Goal: Task Accomplishment & Management: Complete application form

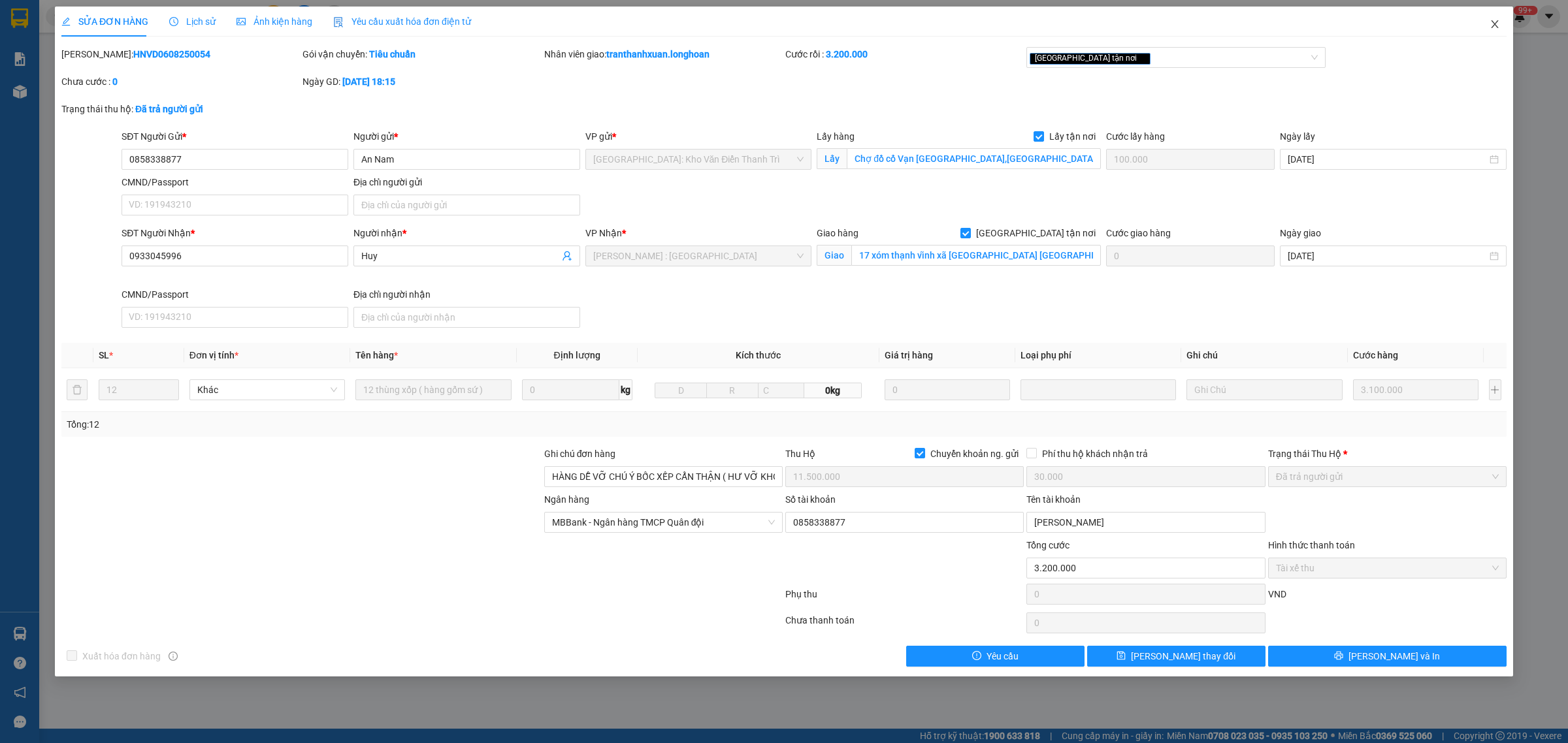
click at [1501, 26] on span "Close" at bounding box center [1494, 24] width 36 height 36
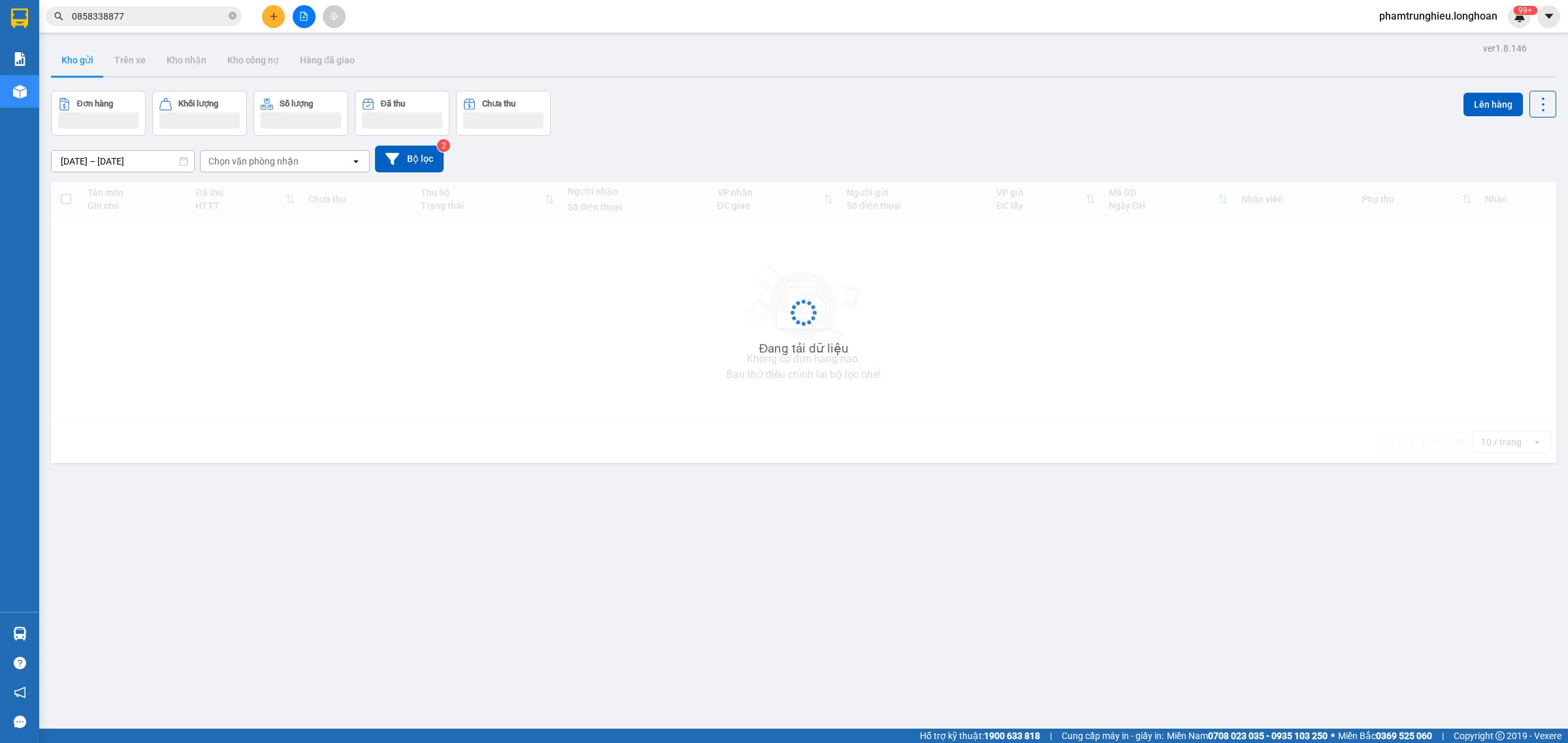
click at [185, 15] on input "0858338877" at bounding box center [149, 16] width 154 height 14
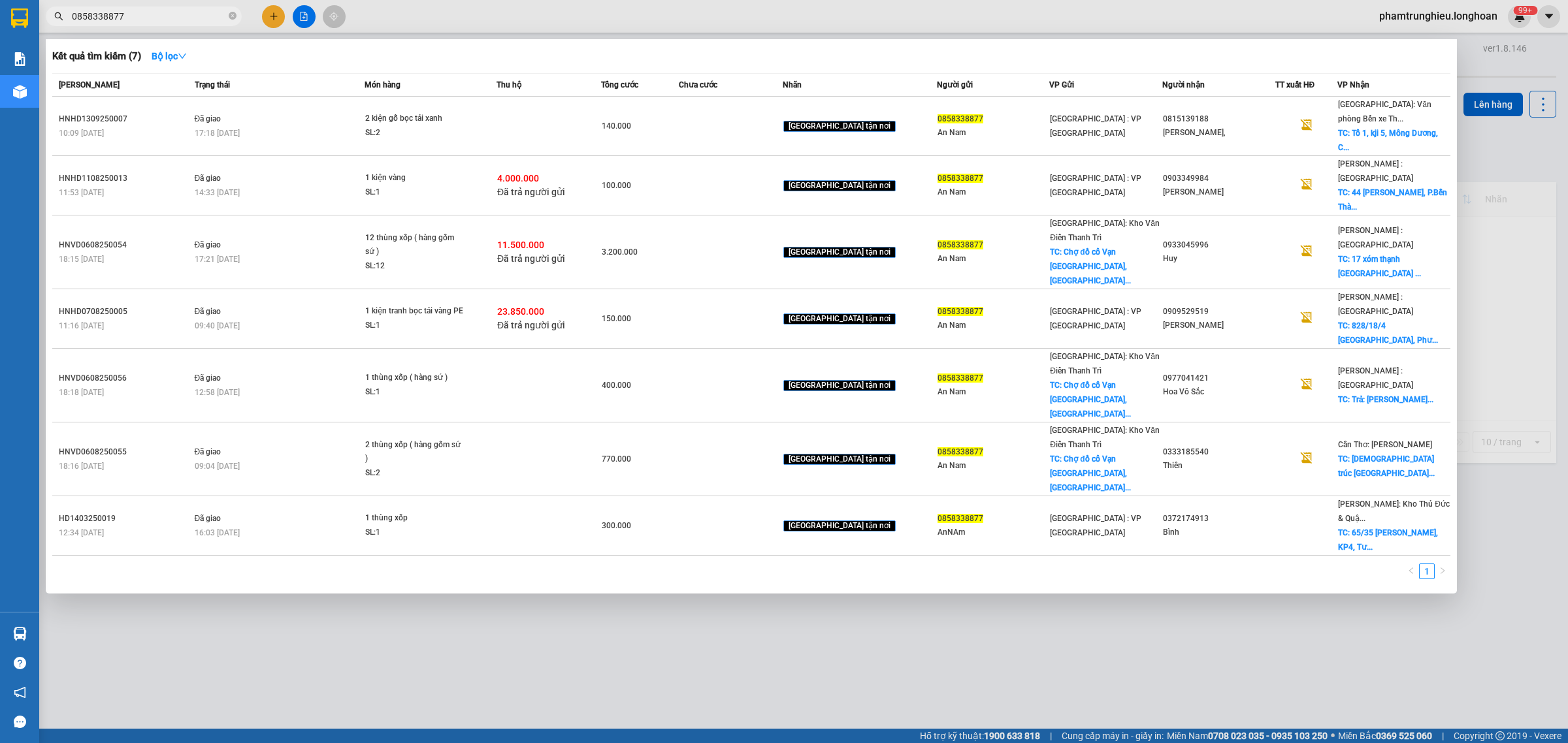
click at [185, 15] on input "0858338877" at bounding box center [149, 16] width 154 height 14
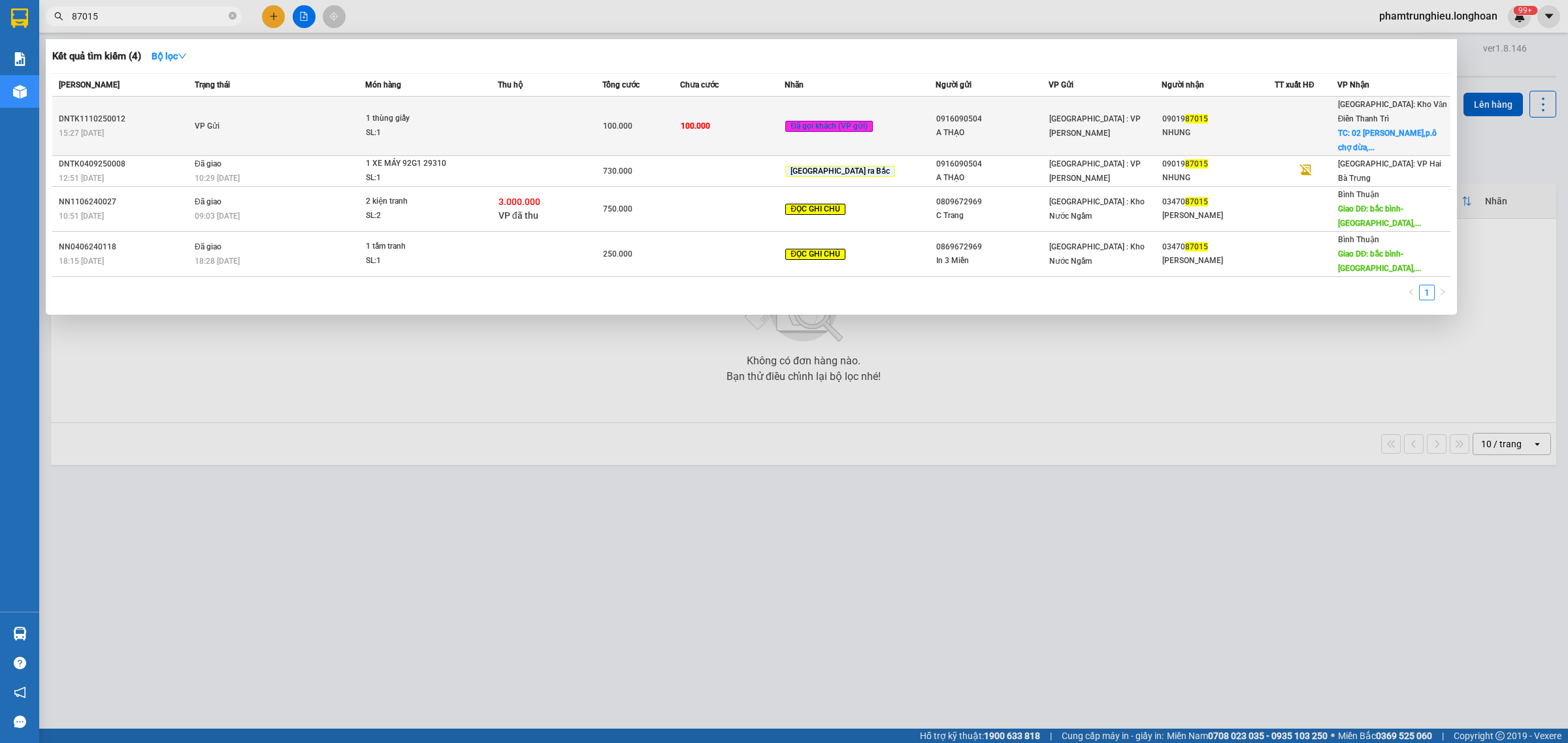
type input "87015"
click at [416, 112] on div "1 thùng giấy" at bounding box center [415, 119] width 98 height 14
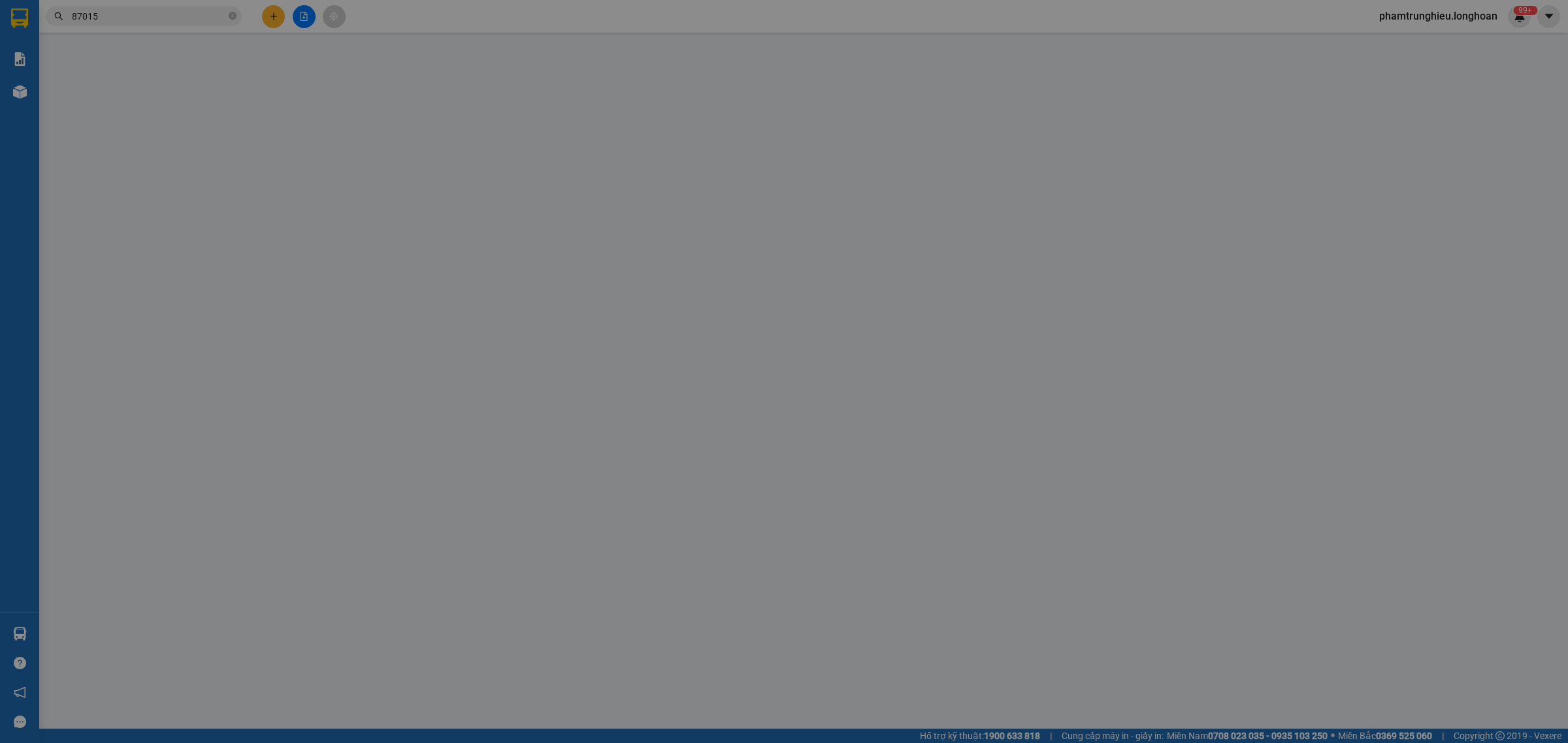
type input "0916090504"
type input "A THẠO"
type input "0901987015"
type input "NHUNG"
checkbox input "true"
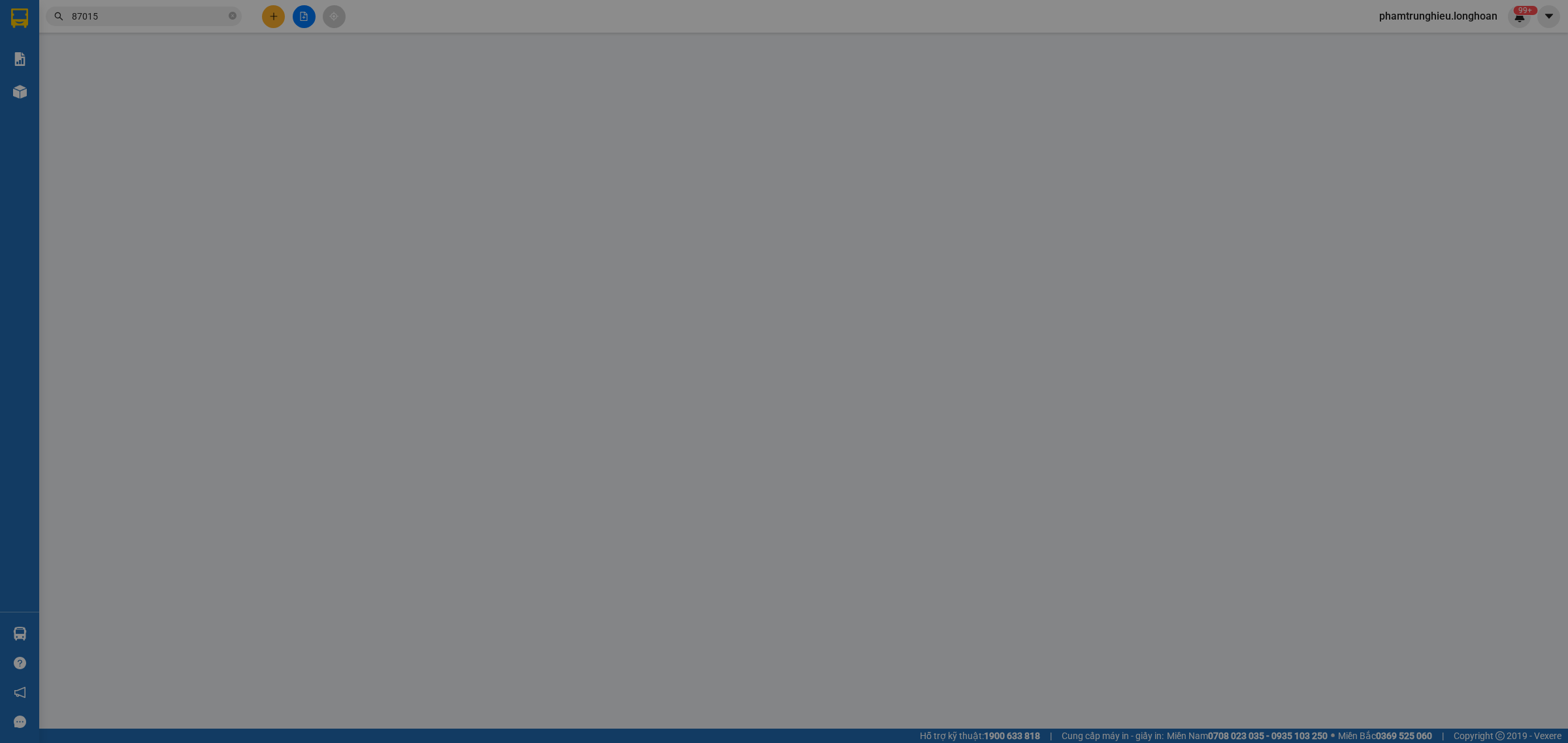
type input "02 [PERSON_NAME],p.ô chợ dừa,[GEOGRAPHIC_DATA],[GEOGRAPHIC_DATA]"
type input "KHÔNG BAO HƯ VỠ,MÓP MÉO"
type input "0"
type input "100.000"
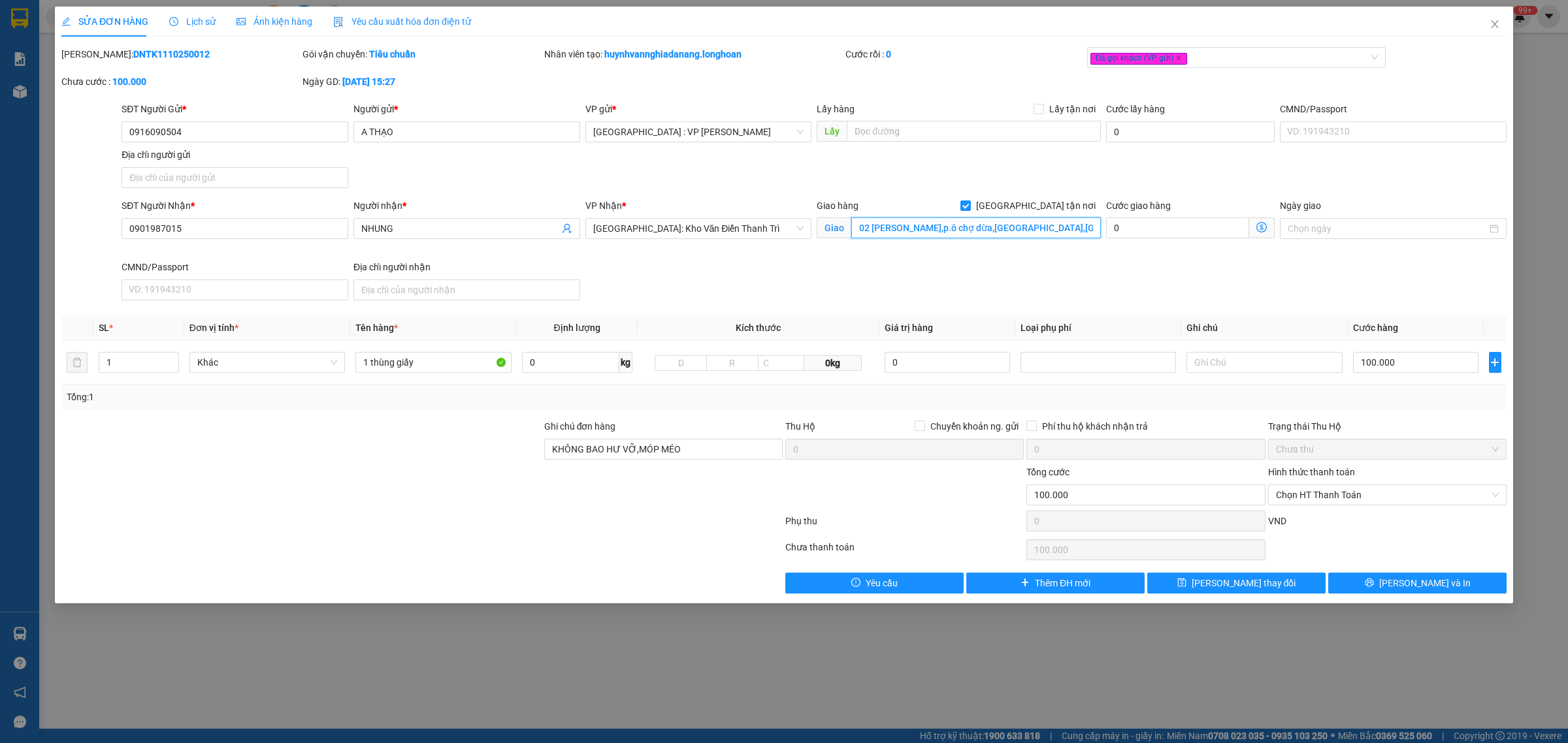
click at [922, 226] on input "02 [PERSON_NAME],p.ô chợ dừa,[GEOGRAPHIC_DATA],[GEOGRAPHIC_DATA]" at bounding box center [976, 228] width 249 height 21
paste input "Số 2, [PERSON_NAME], [GEOGRAPHIC_DATA][PERSON_NAME], [GEOGRAPHIC_DATA], [GEOGRA…"
type input "[STREET_ADDRESS][PERSON_NAME]"
click at [956, 259] on div "Giao hàng [GEOGRAPHIC_DATA] tận nơi [PERSON_NAME][GEOGRAPHIC_DATA], [GEOGRAPHIC…" at bounding box center [959, 229] width 289 height 61
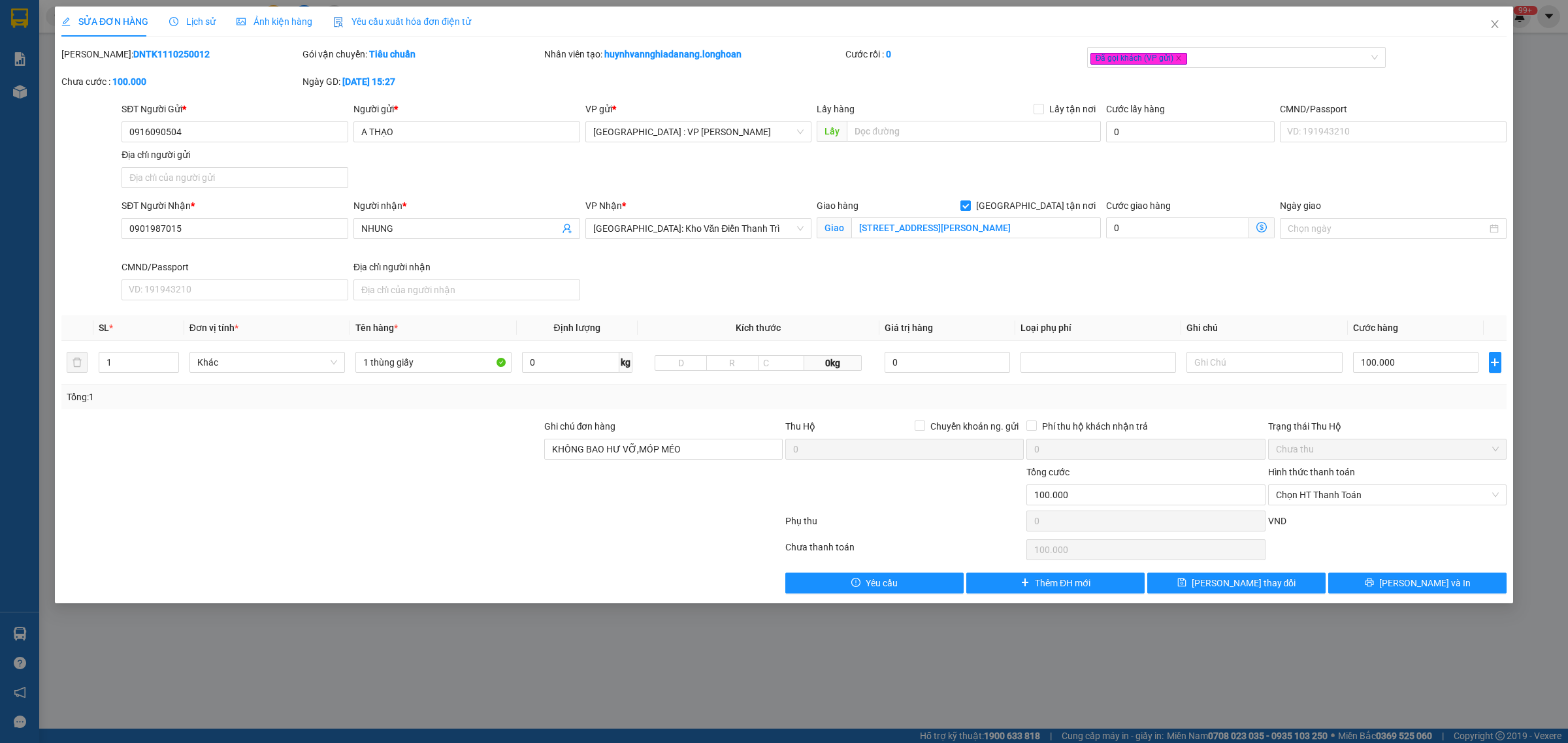
scroll to position [0, 0]
click at [211, 229] on input "0901987015" at bounding box center [235, 229] width 227 height 21
paste input "796289384"
type input "0796289384"
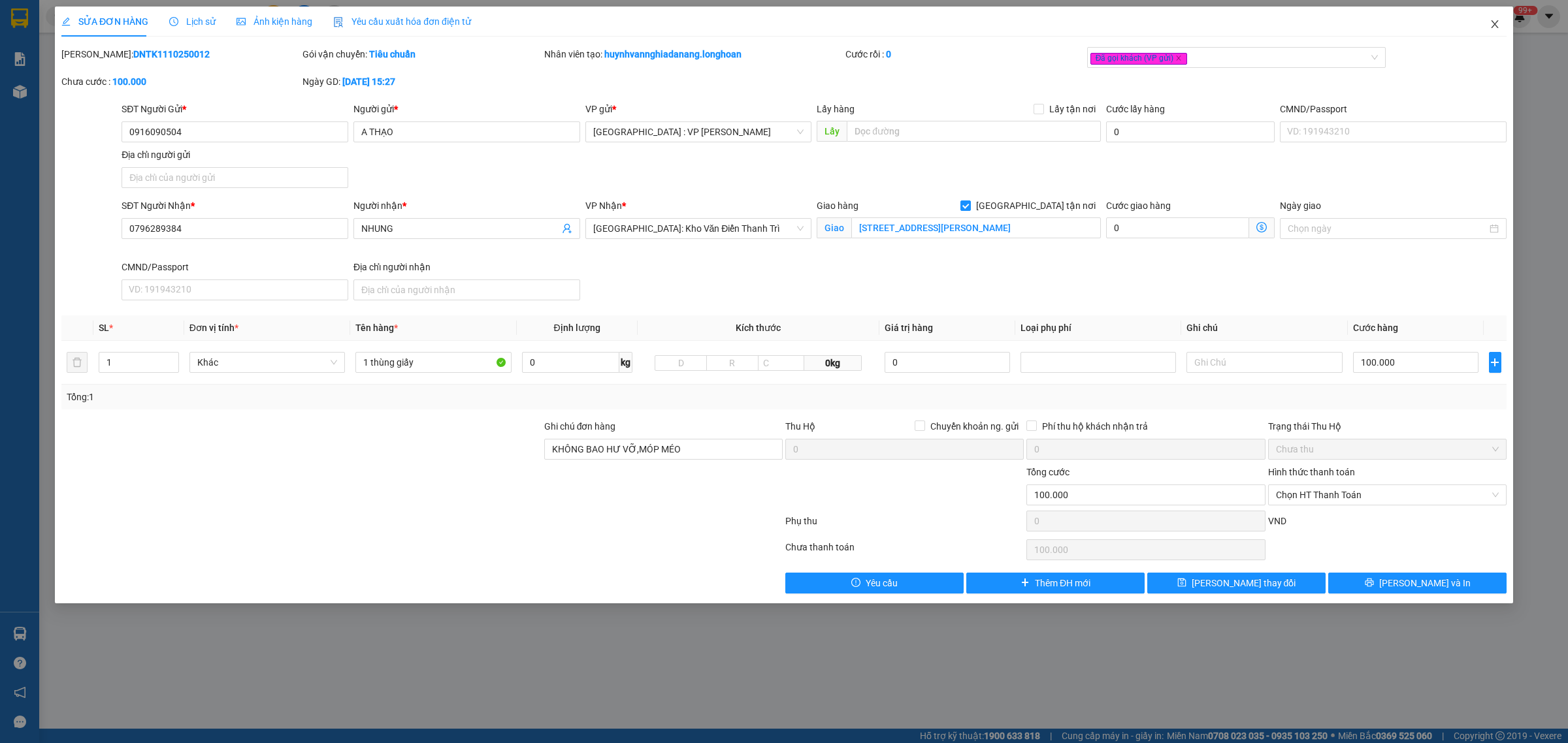
click at [1494, 21] on icon "close" at bounding box center [1495, 24] width 11 height 11
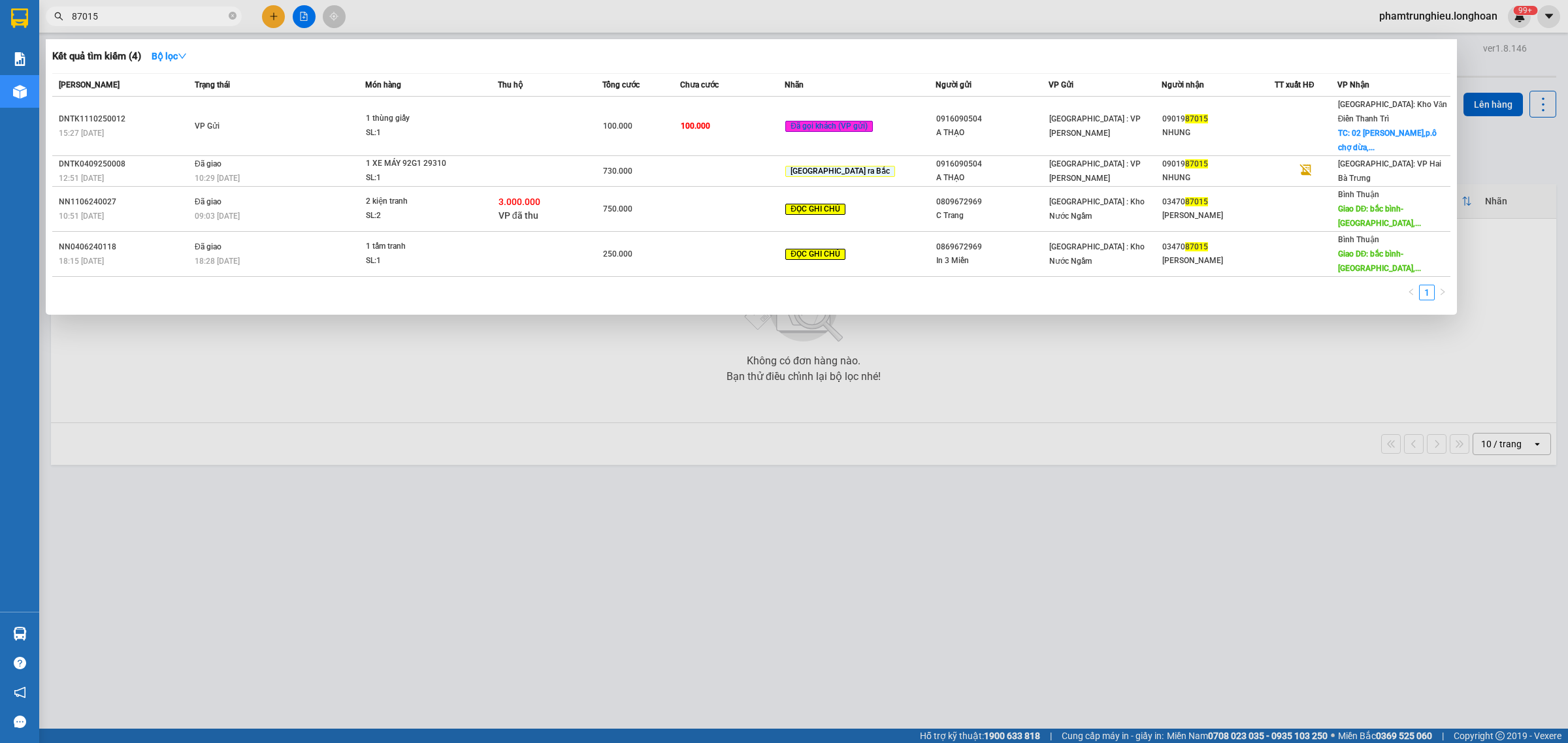
click at [137, 15] on input "87015" at bounding box center [149, 16] width 154 height 14
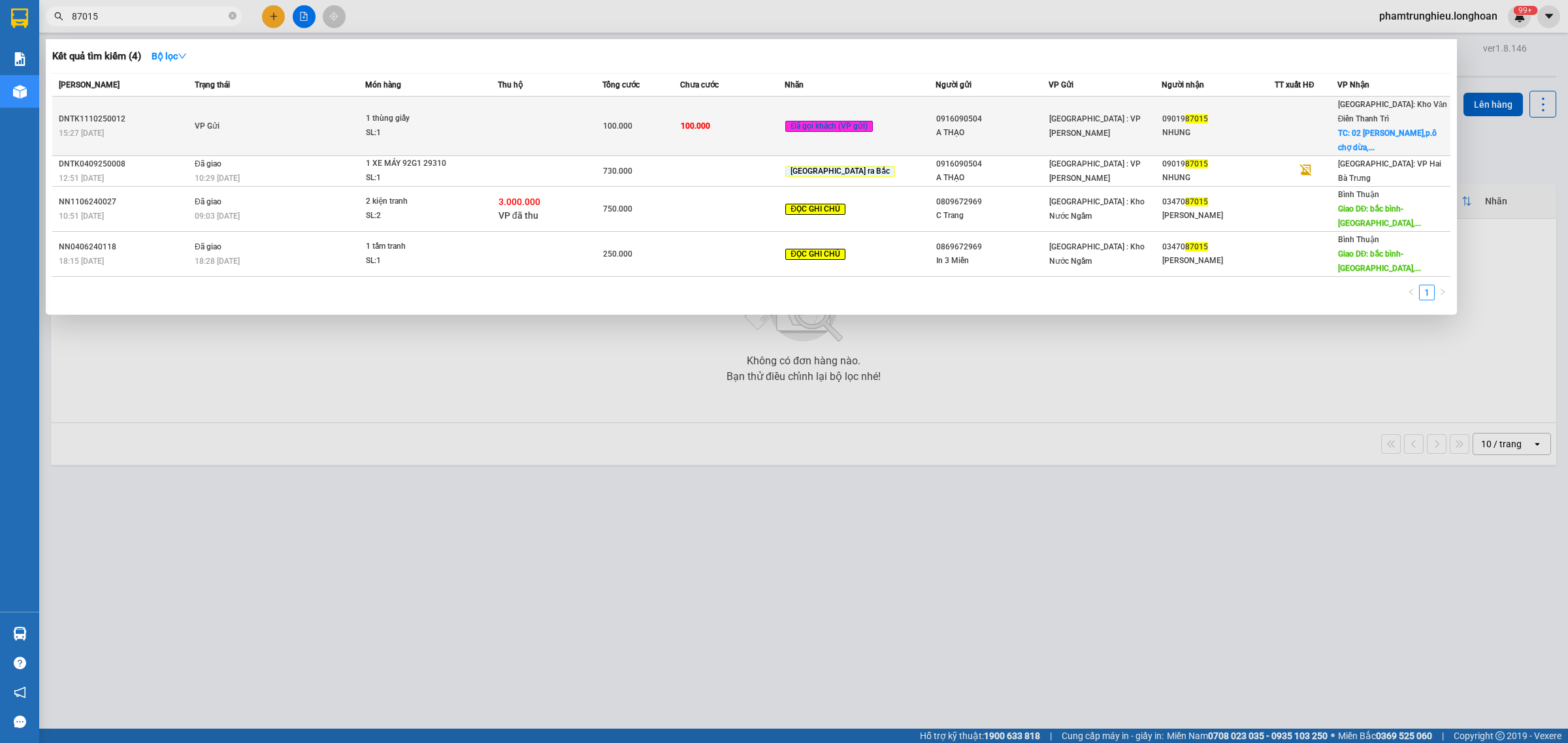
click at [361, 108] on td "VP Gửi" at bounding box center [278, 126] width 174 height 59
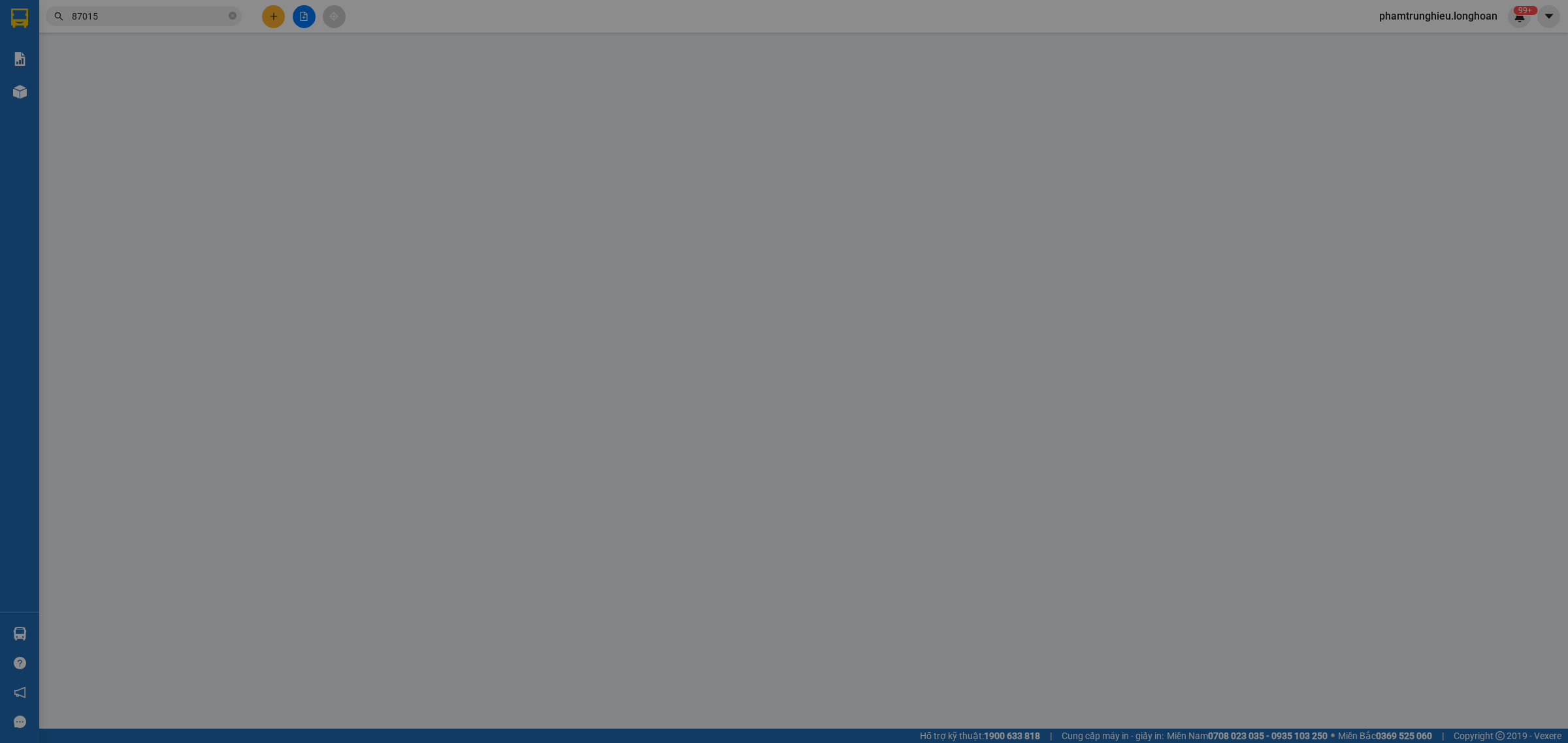
type input "0916090504"
type input "A THẠO"
type input "0901987015"
type input "NHUNG"
checkbox input "true"
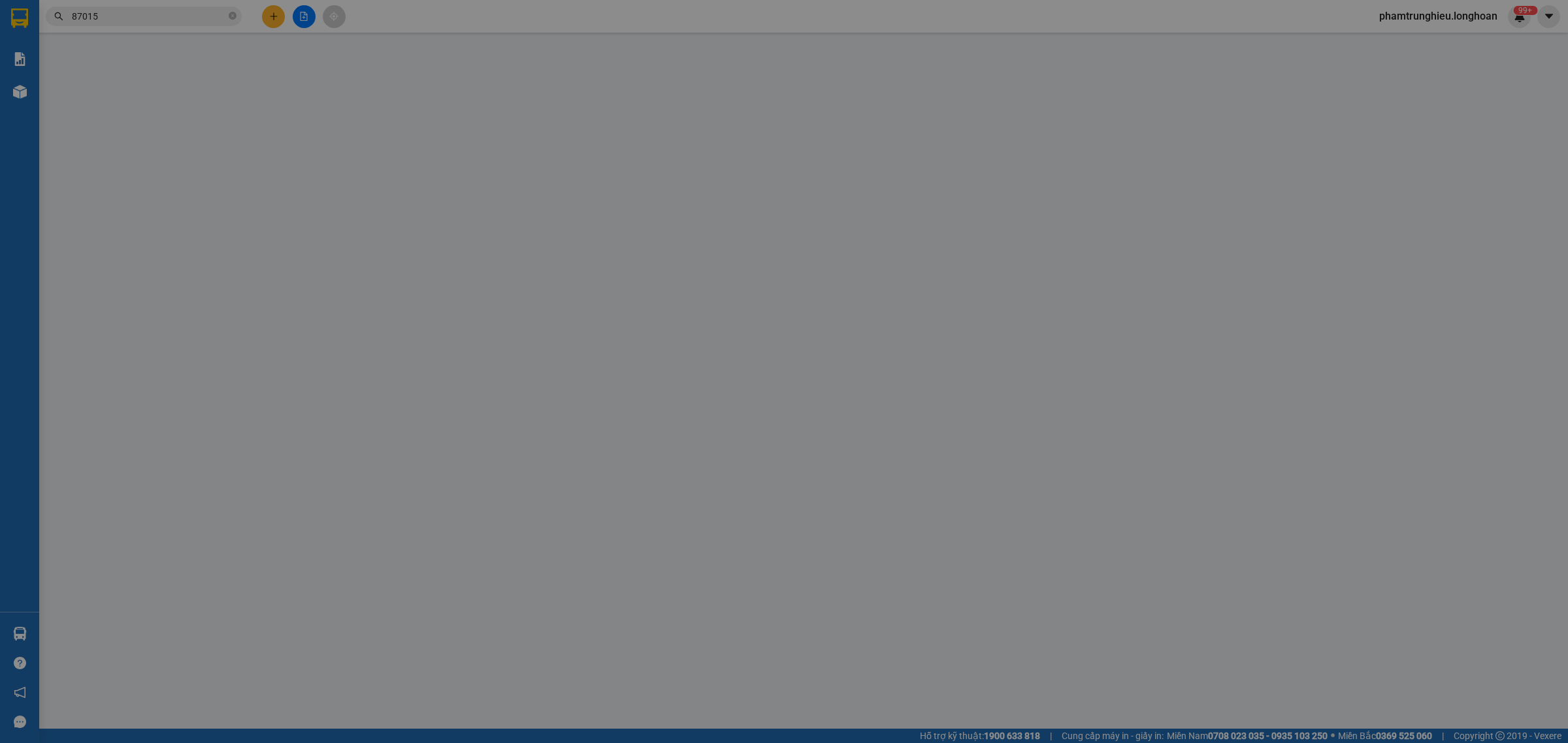
type input "02 [PERSON_NAME],p.ô chợ dừa,[GEOGRAPHIC_DATA],[GEOGRAPHIC_DATA]"
type input "KHÔNG BAO HƯ VỠ,MÓP MÉO"
type input "0"
type input "100.000"
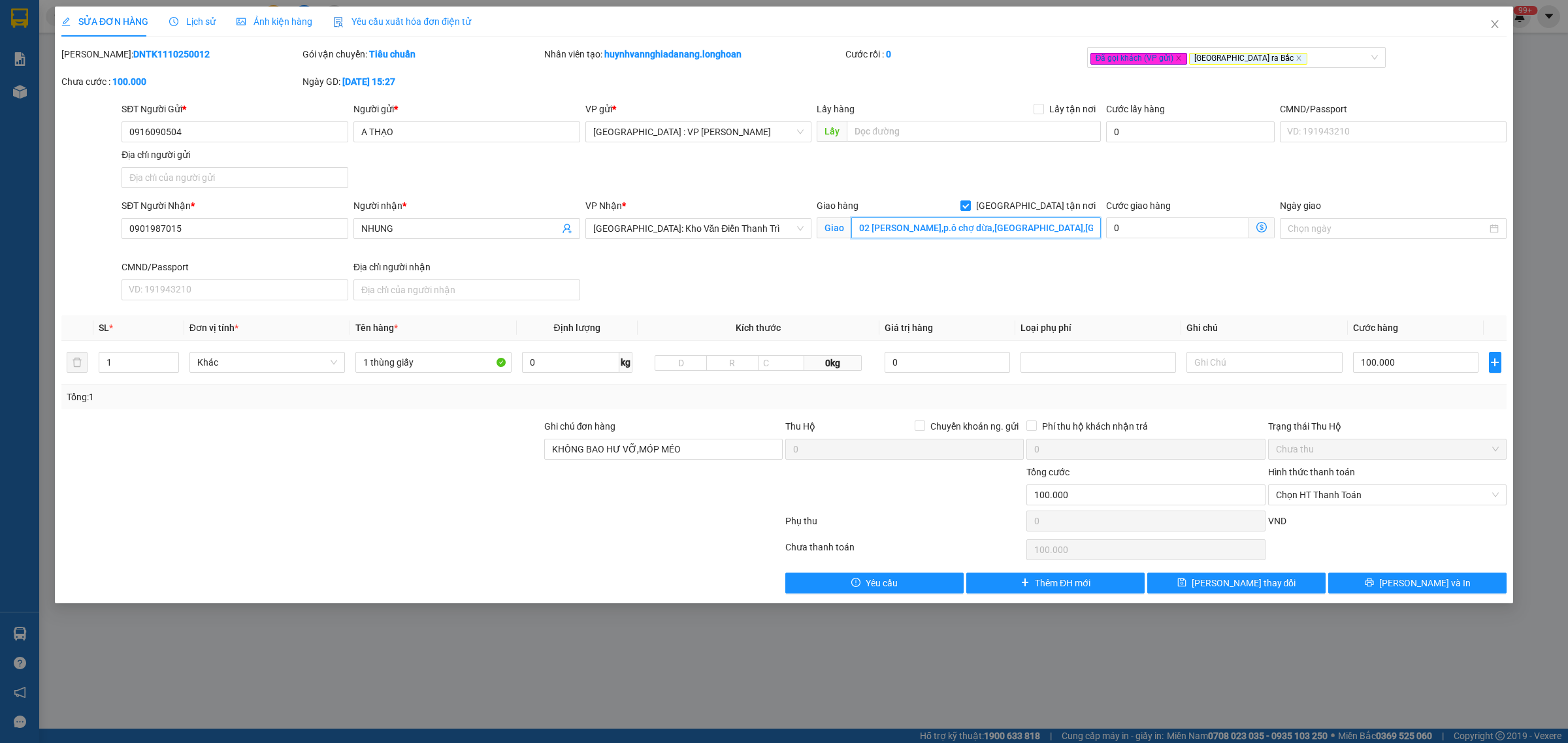
click at [961, 233] on input "02 [PERSON_NAME],p.ô chợ dừa,[GEOGRAPHIC_DATA],[GEOGRAPHIC_DATA]" at bounding box center [976, 228] width 249 height 21
paste input "Số 2, [PERSON_NAME], [GEOGRAPHIC_DATA][PERSON_NAME], [GEOGRAPHIC_DATA], [GEOGRA…"
type input "[STREET_ADDRESS][PERSON_NAME]"
click at [1119, 667] on div "SỬA ĐƠN HÀNG Lịch sử Ảnh kiện hàng Yêu cầu xuất hóa đơn điện tử Total Paid Fee …" at bounding box center [784, 372] width 1568 height 743
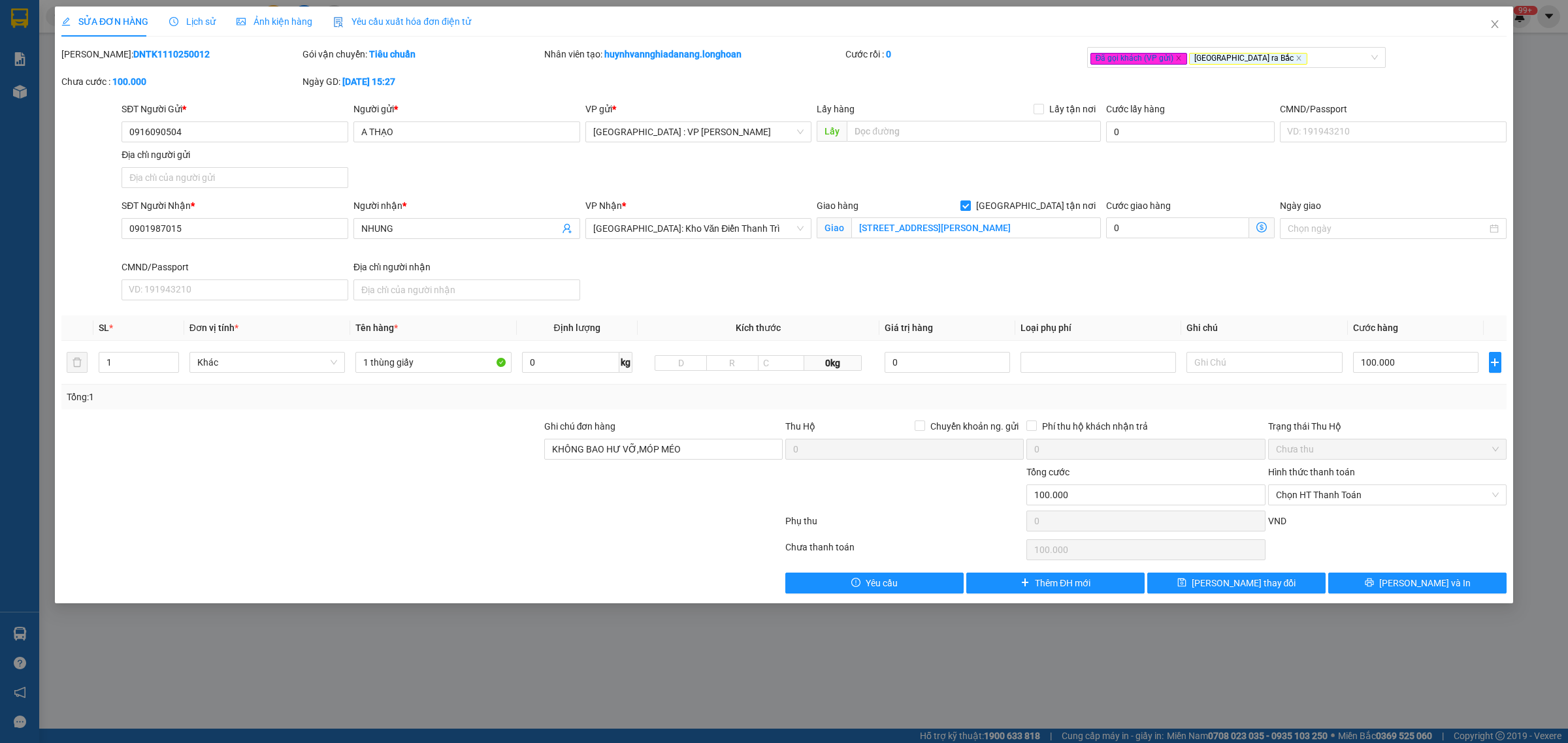
scroll to position [0, 0]
click at [458, 232] on input "NHUNG" at bounding box center [459, 229] width 198 height 14
click at [718, 448] on input "KHÔNG BAO HƯ VỠ,MÓP MÉO" at bounding box center [663, 450] width 239 height 21
paste input "0796289384"
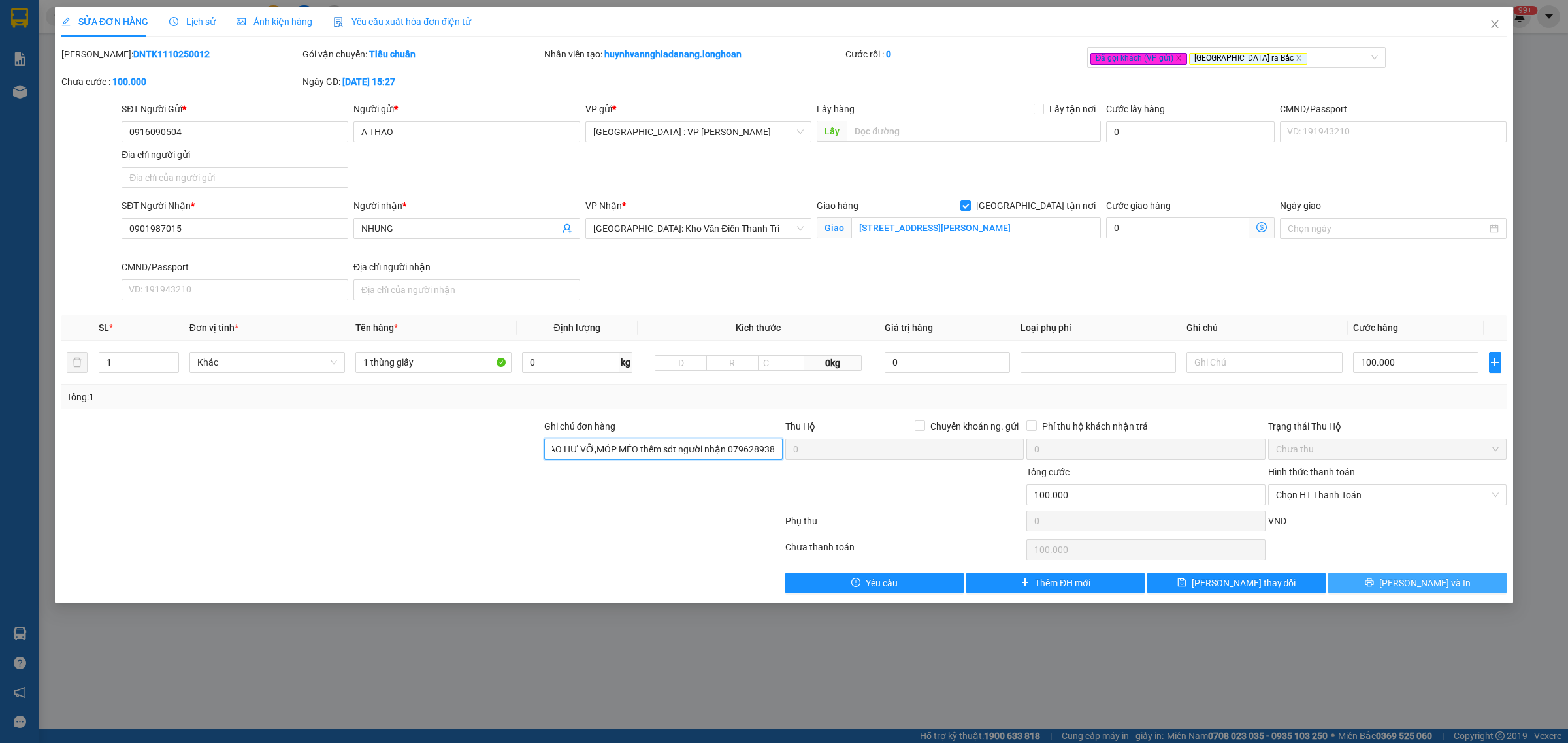
type input "KHÔNG BAO HƯ VỠ,MÓP MÉO thêm sdt người nhận 0796289384"
click at [1374, 582] on icon "printer" at bounding box center [1369, 583] width 9 height 9
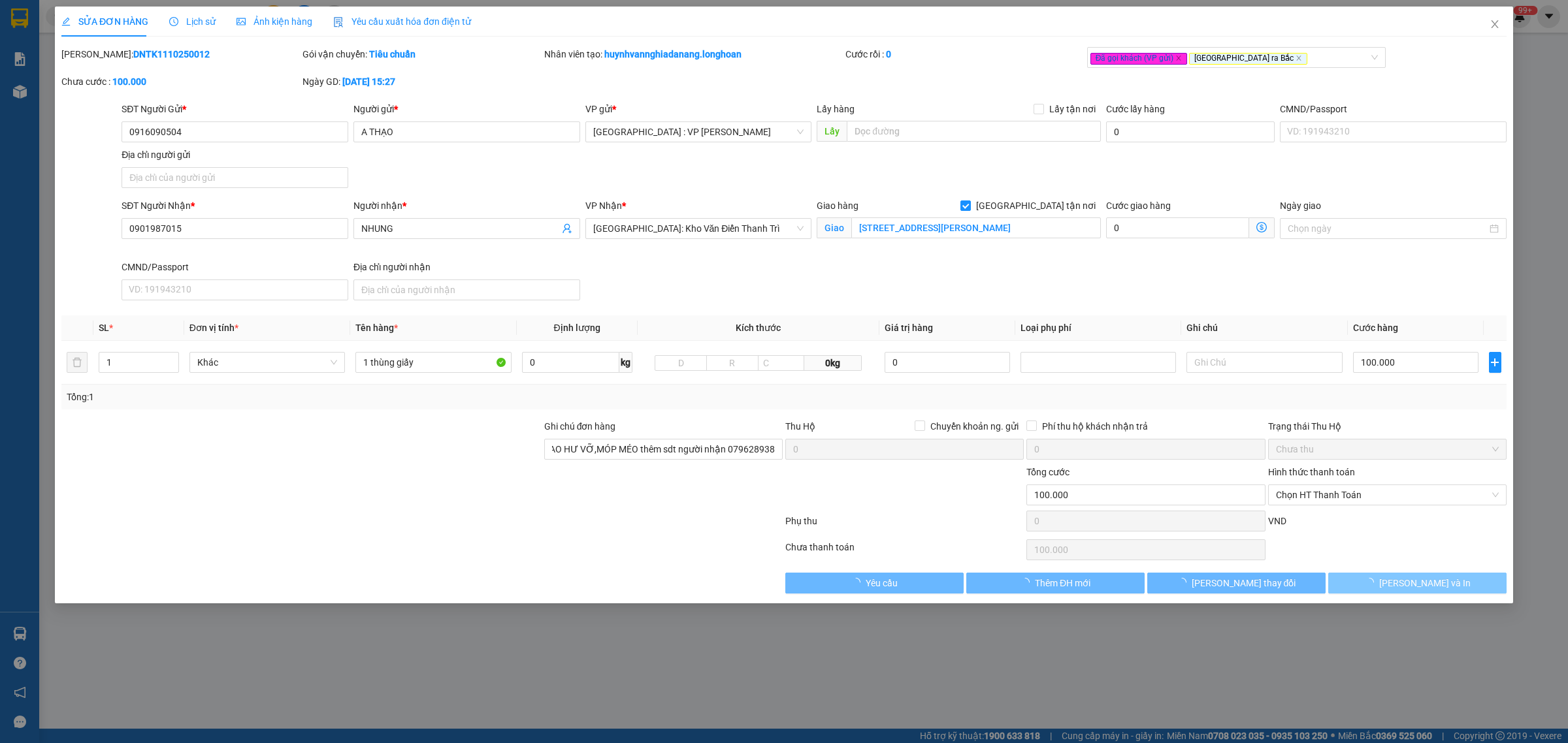
scroll to position [0, 0]
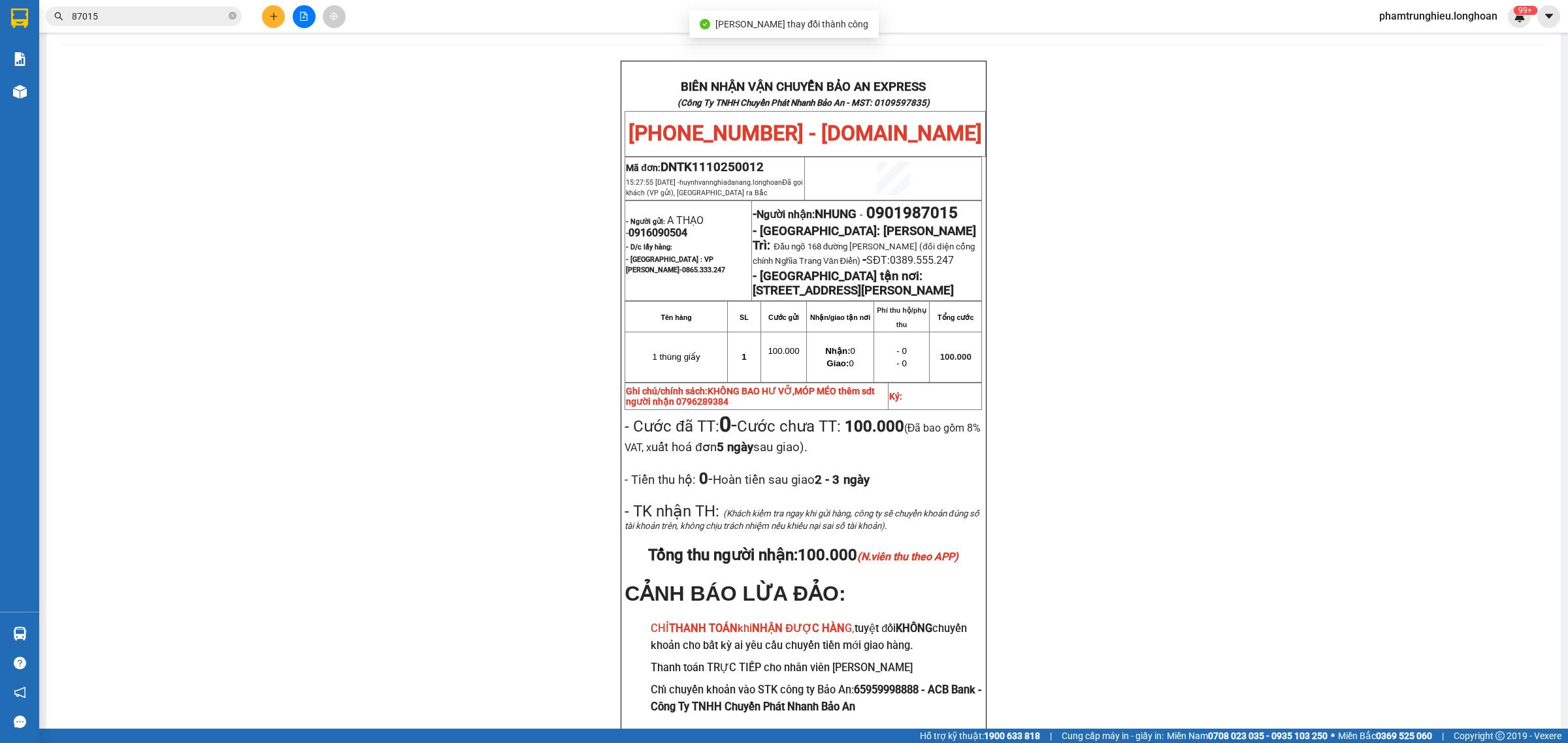
scroll to position [82, 0]
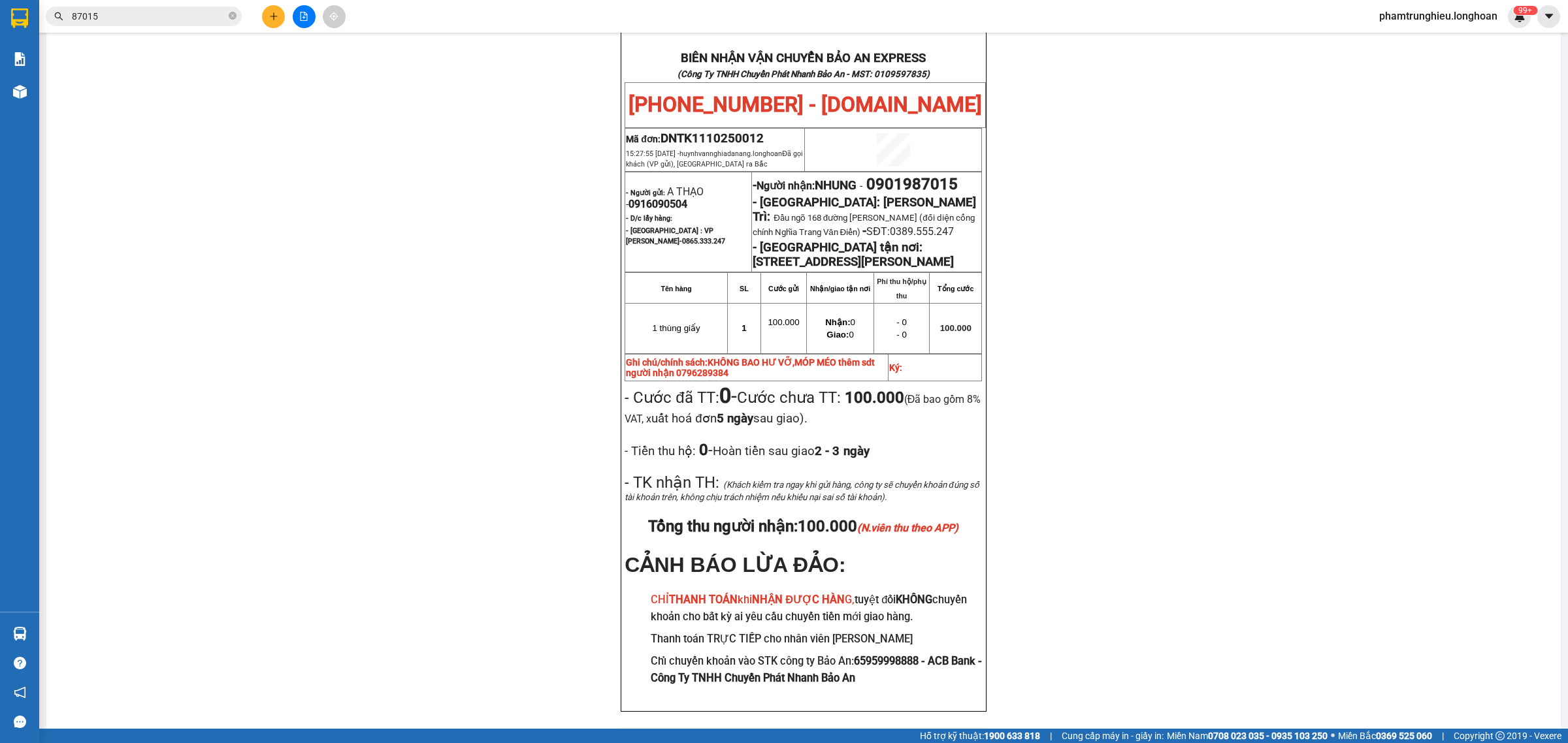
click at [177, 8] on span "87015" at bounding box center [144, 16] width 196 height 20
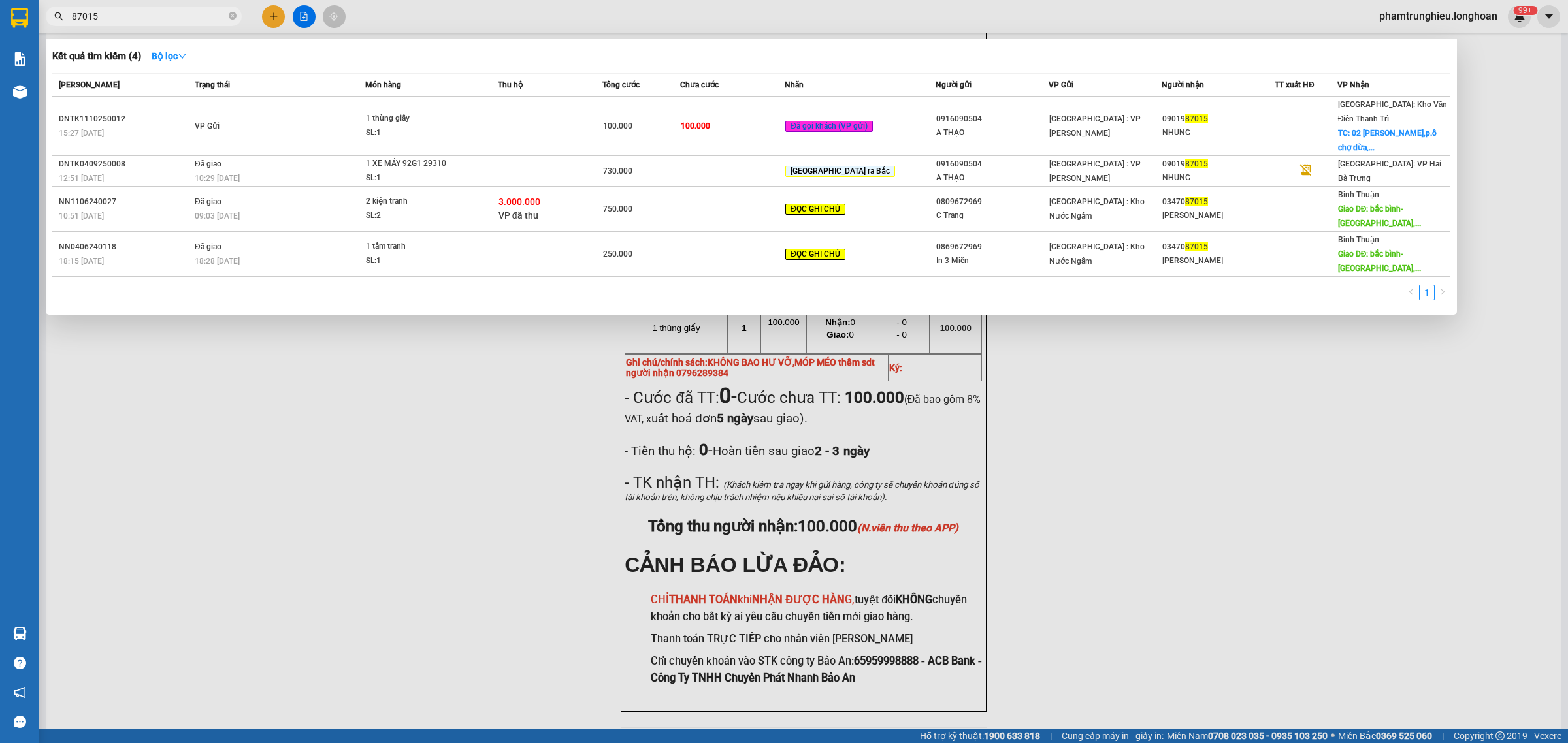
click at [133, 27] on div at bounding box center [784, 372] width 1568 height 743
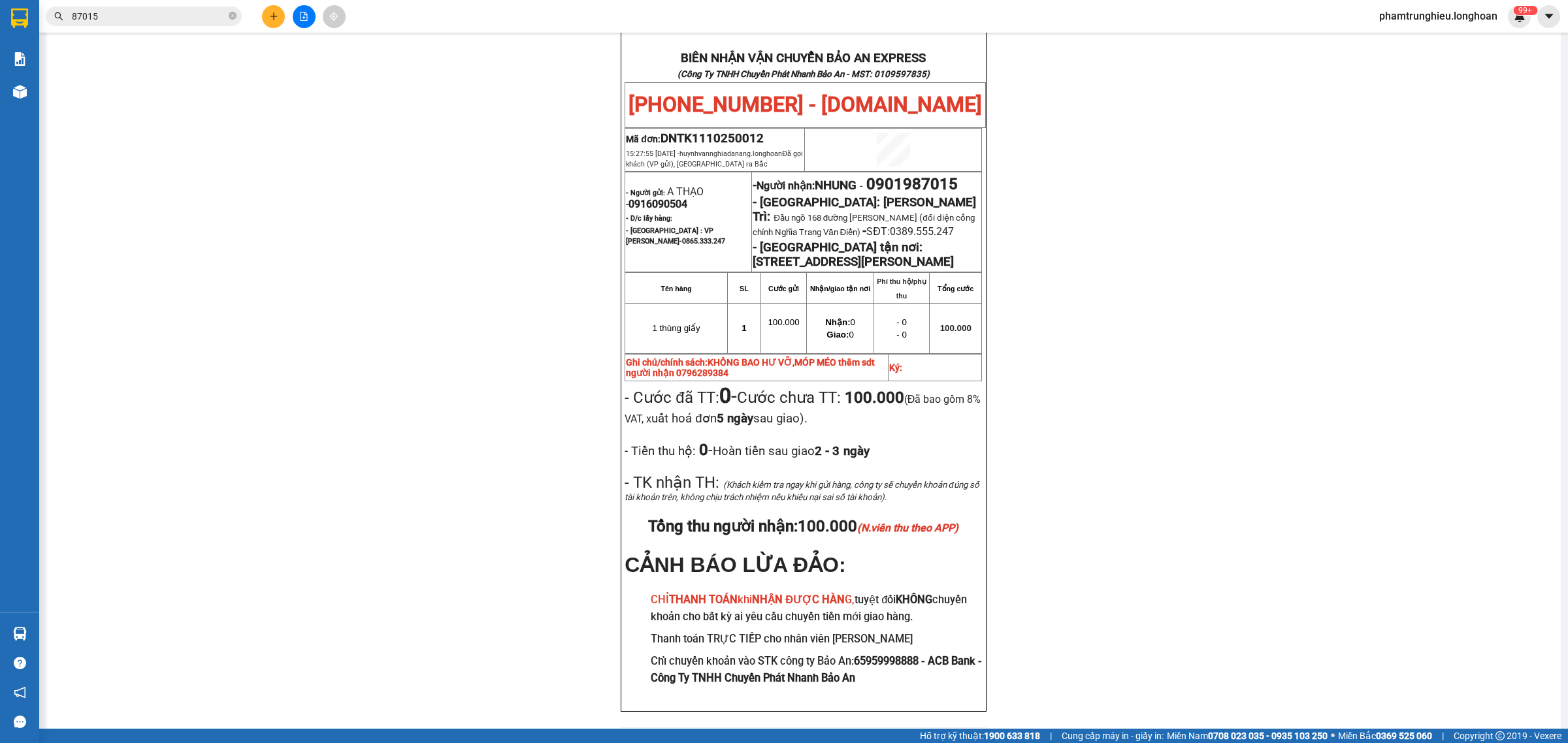
click at [131, 20] on input "87015" at bounding box center [149, 16] width 154 height 14
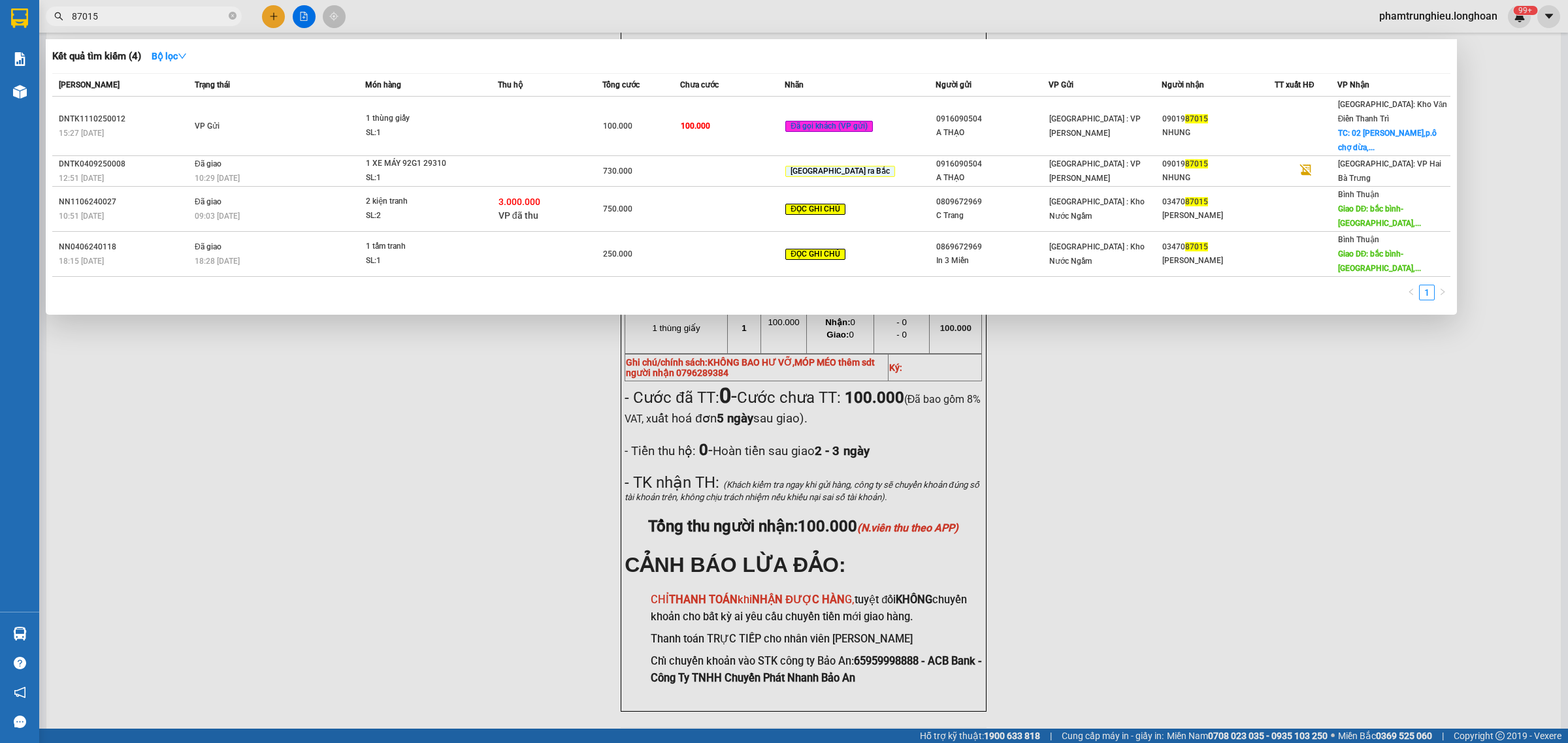
click at [131, 20] on input "87015" at bounding box center [149, 16] width 154 height 14
paste input "0989780147"
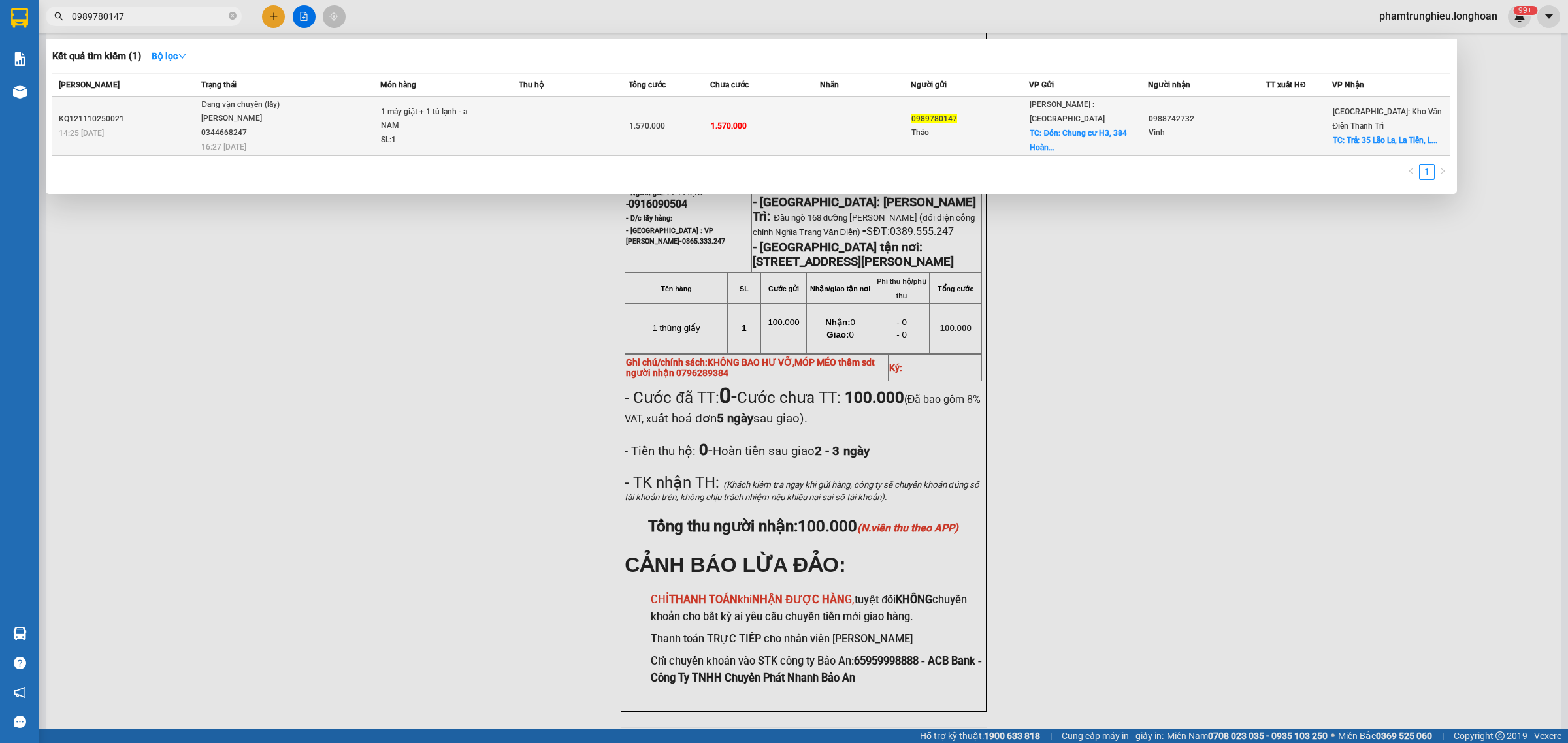
type input "0989780147"
click at [324, 106] on span "Đang vận chuyển (lấy) [GEOGRAPHIC_DATA] 0344668247 16:27 [DATE]" at bounding box center [290, 125] width 178 height 54
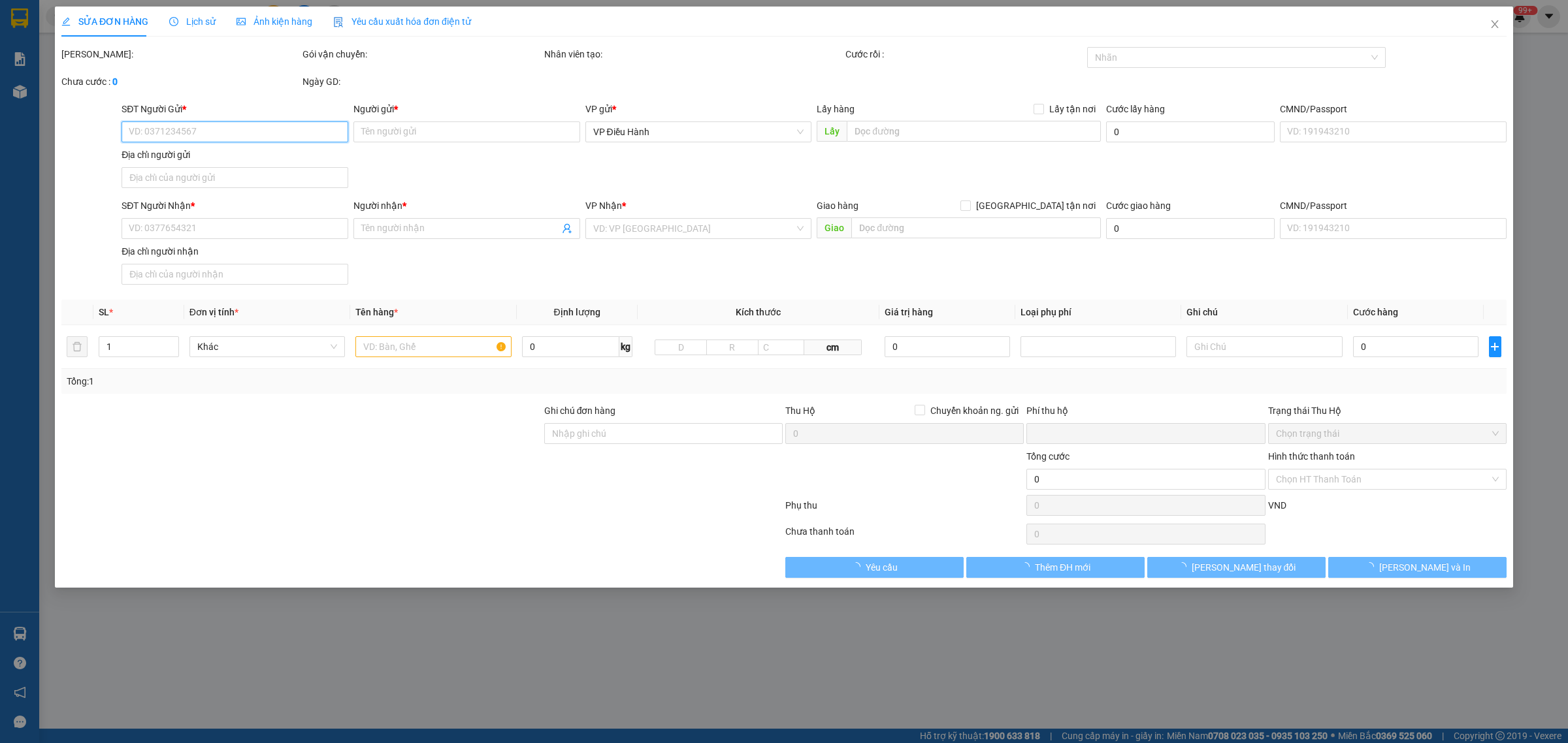
type input "0989780147"
type input "Thảo"
checkbox input "true"
type input "Đón: Chung cư H3, [GEOGRAPHIC_DATA] 4"
type input "0988742732"
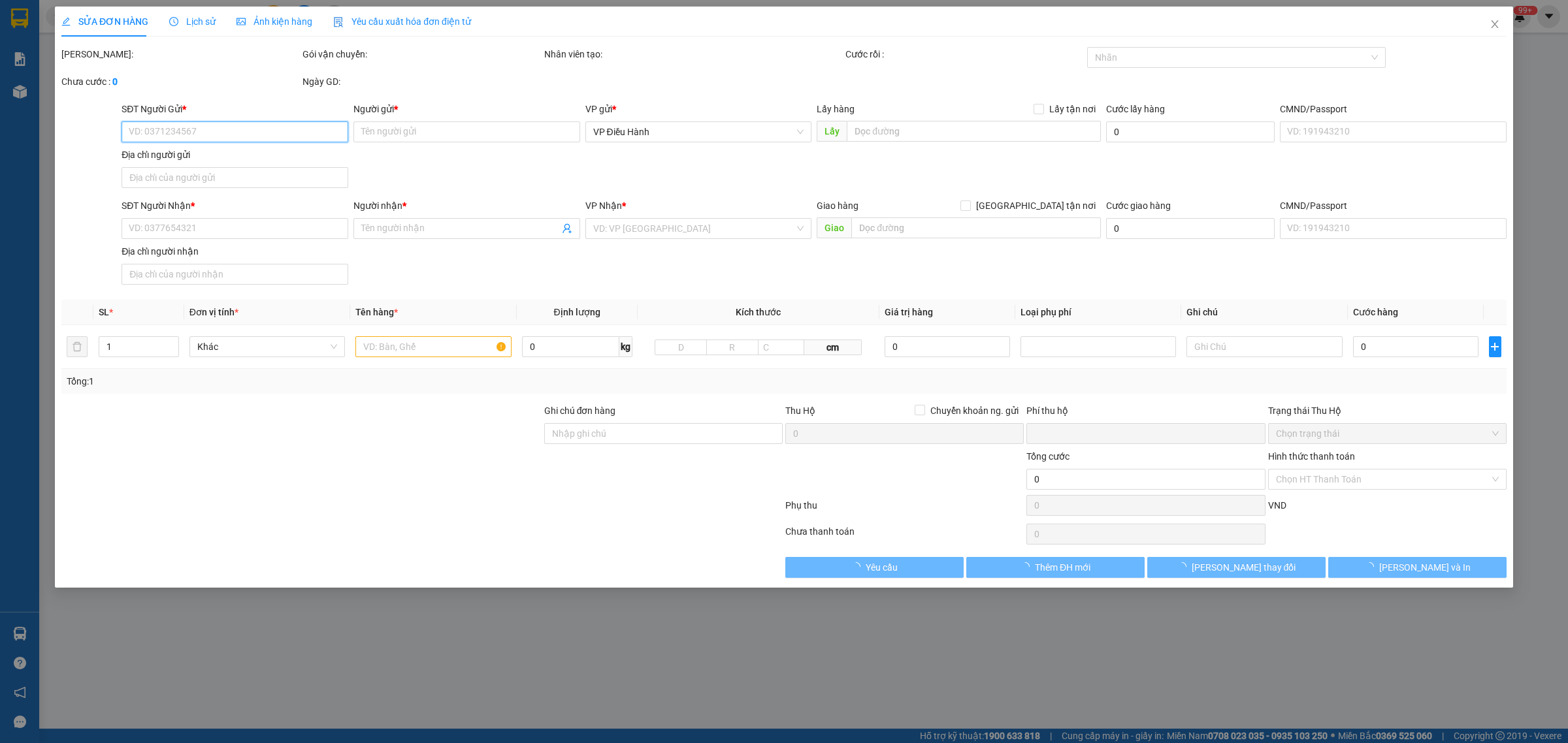
type input "Vinh"
checkbox input "true"
type input "Trả: 35 Lão La, [GEOGRAPHIC_DATA], [GEOGRAPHIC_DATA], xã [GEOGRAPHIC_DATA], [GE…"
type input "0"
type input "1.570.000"
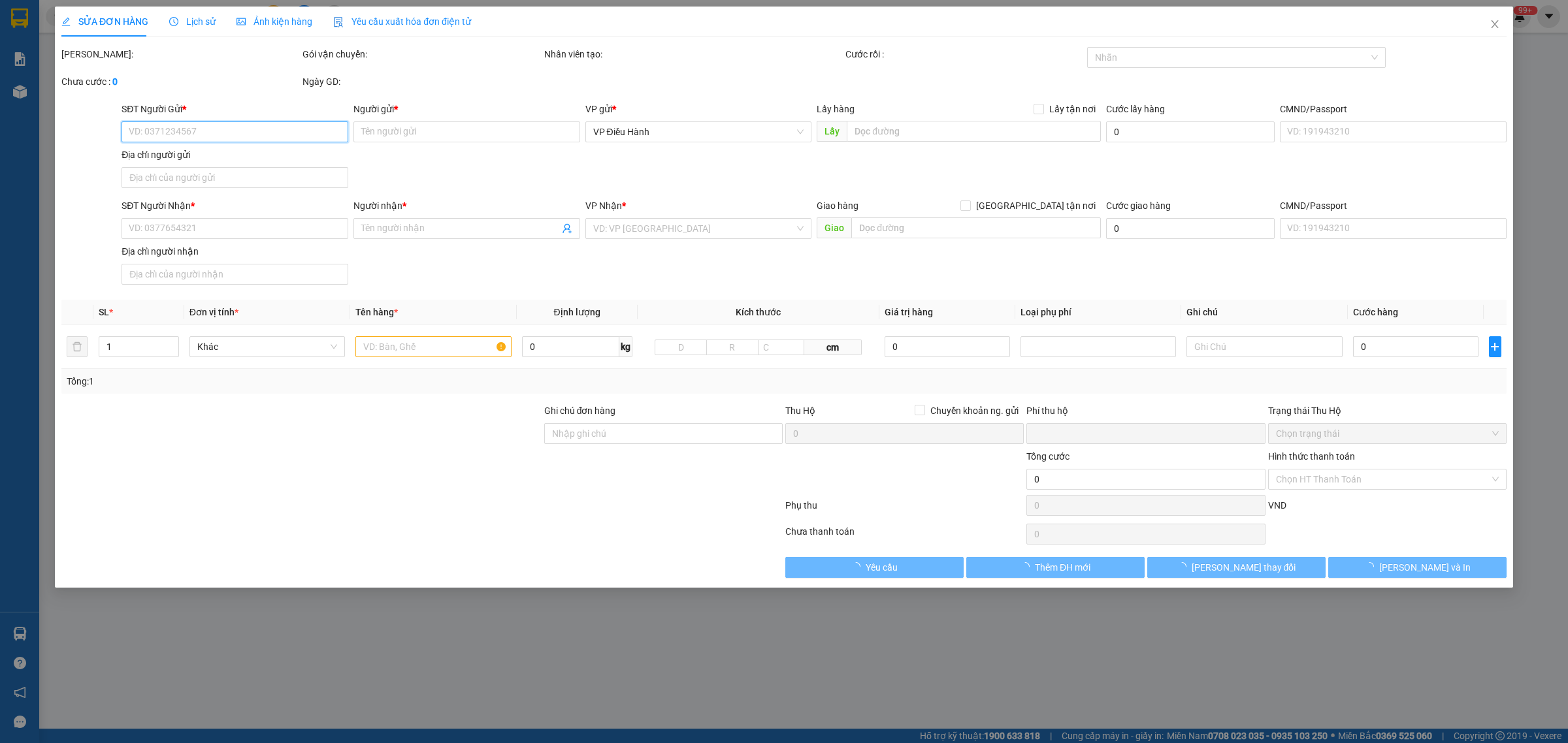
type input "1.570.000"
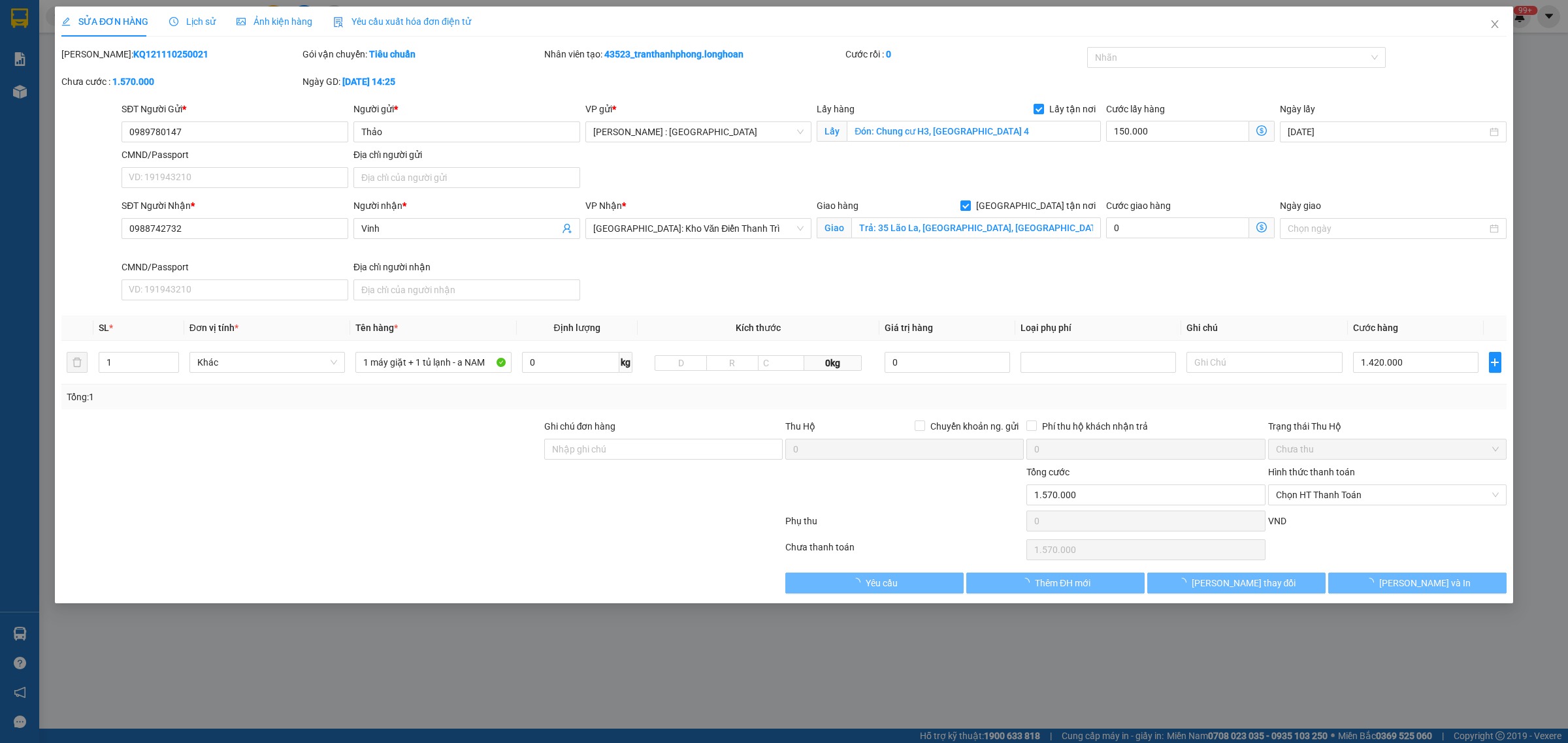
click at [200, 21] on span "Lịch sử" at bounding box center [192, 21] width 46 height 11
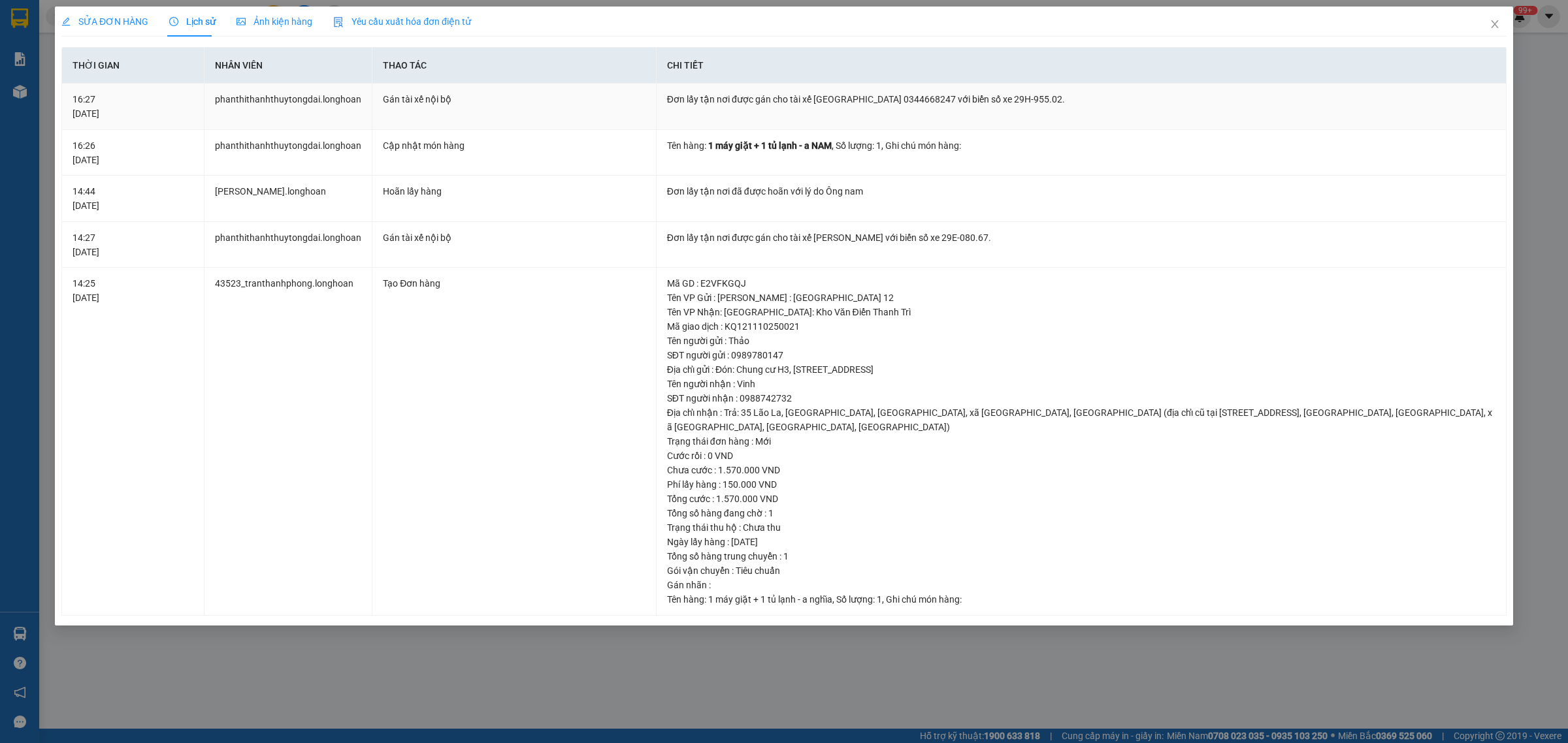
click at [886, 102] on div "Đơn lấy tận nơi được gán cho tài xế [GEOGRAPHIC_DATA] 0344668247 với biển số xe…" at bounding box center [1081, 99] width 828 height 14
copy div "0344668247"
drag, startPoint x: 1482, startPoint y: 25, endPoint x: 1495, endPoint y: 16, distance: 15.8
click at [1483, 25] on span "Close" at bounding box center [1494, 24] width 36 height 36
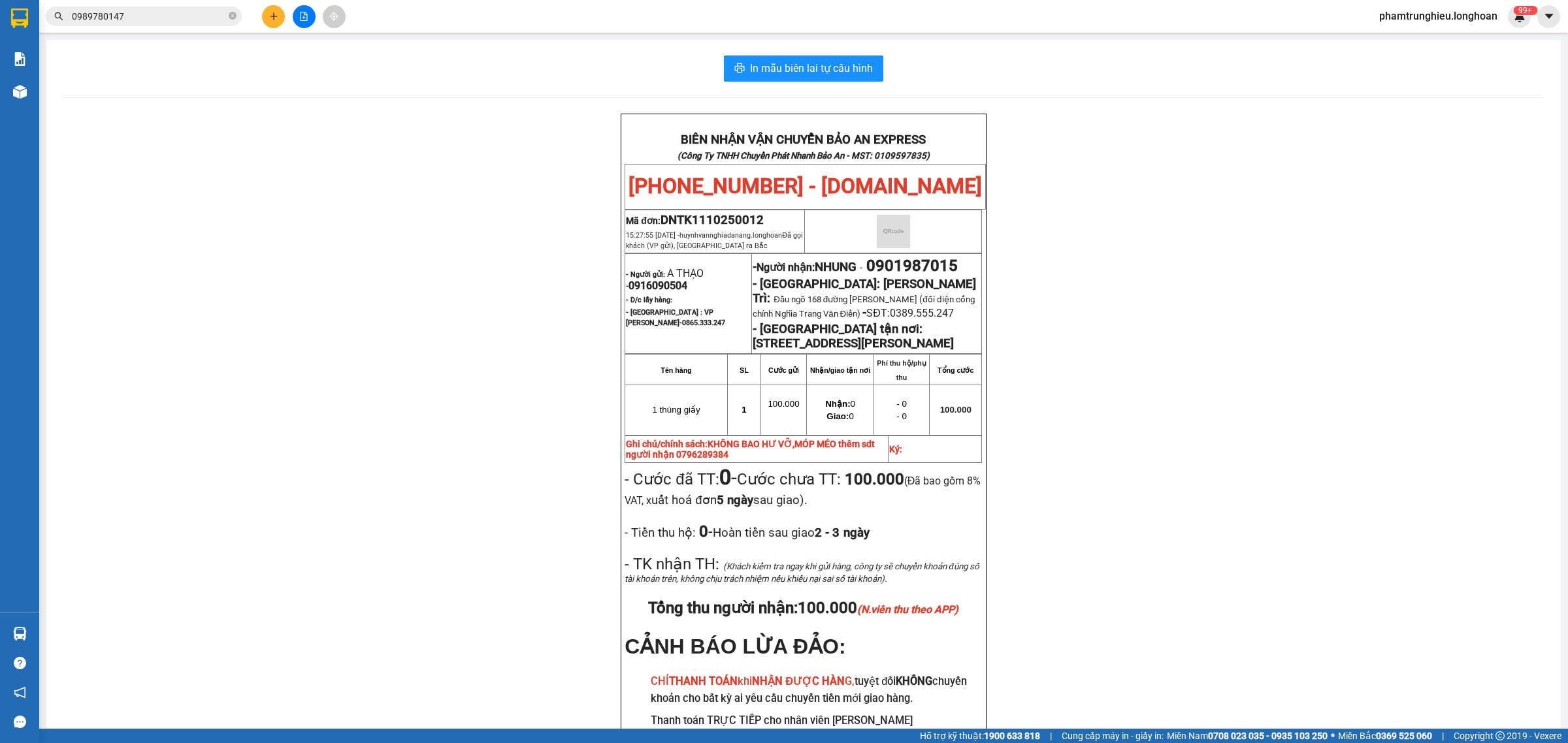
click at [169, 13] on input "0989780147" at bounding box center [149, 16] width 154 height 14
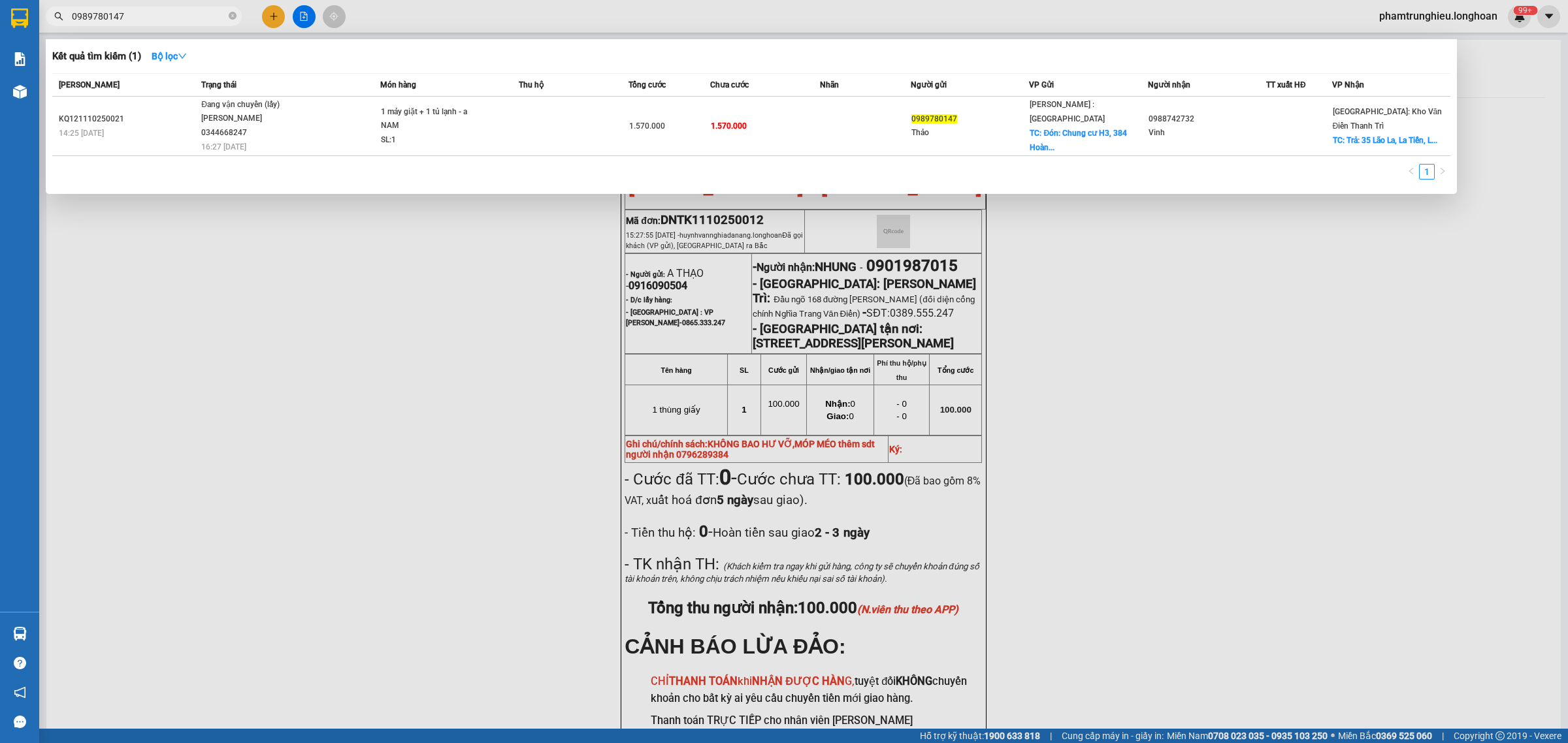
click at [169, 13] on input "0989780147" at bounding box center [149, 16] width 154 height 14
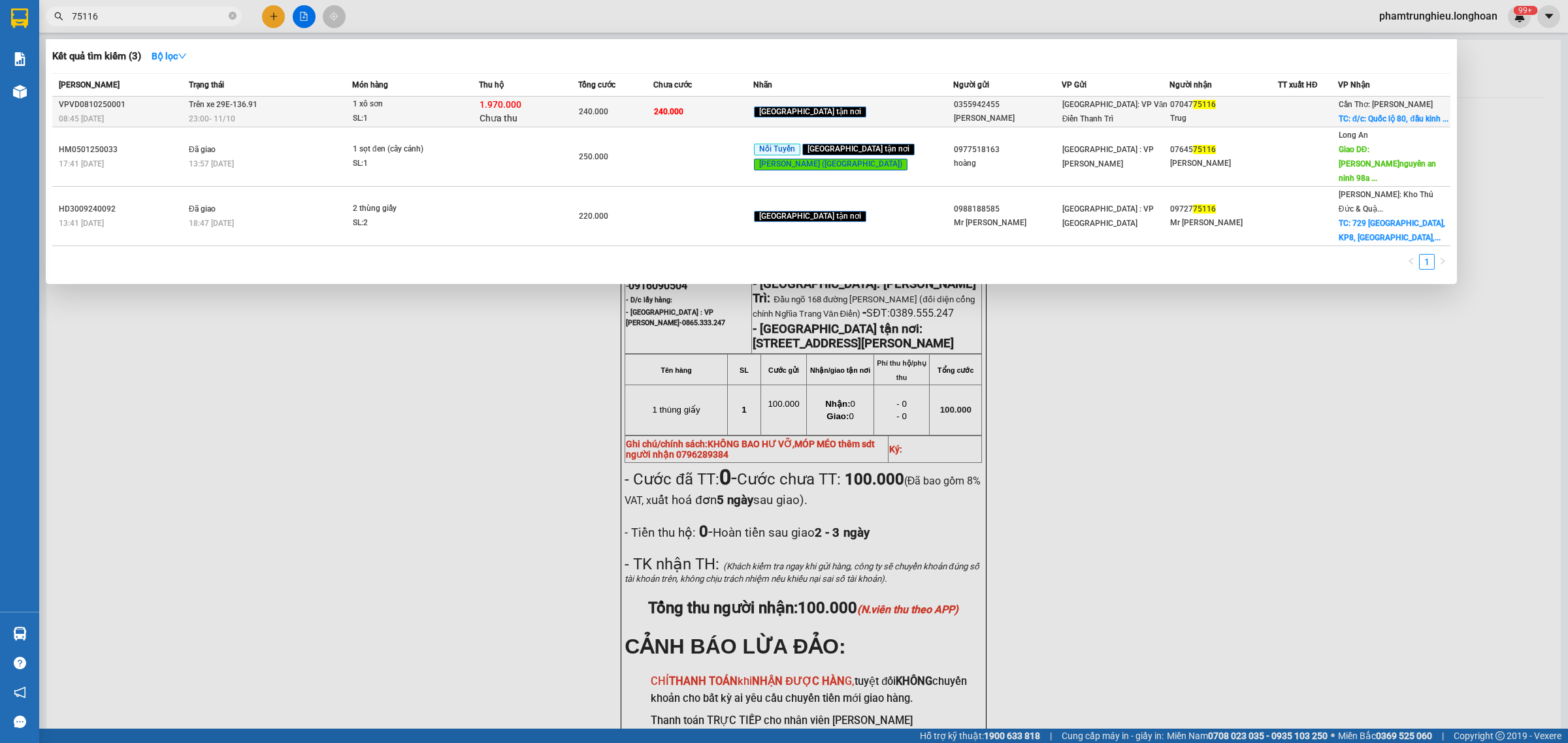
type input "75116"
click at [350, 110] on td "Trên xe 29E-136.91 23:00 [DATE]" at bounding box center [269, 112] width 167 height 31
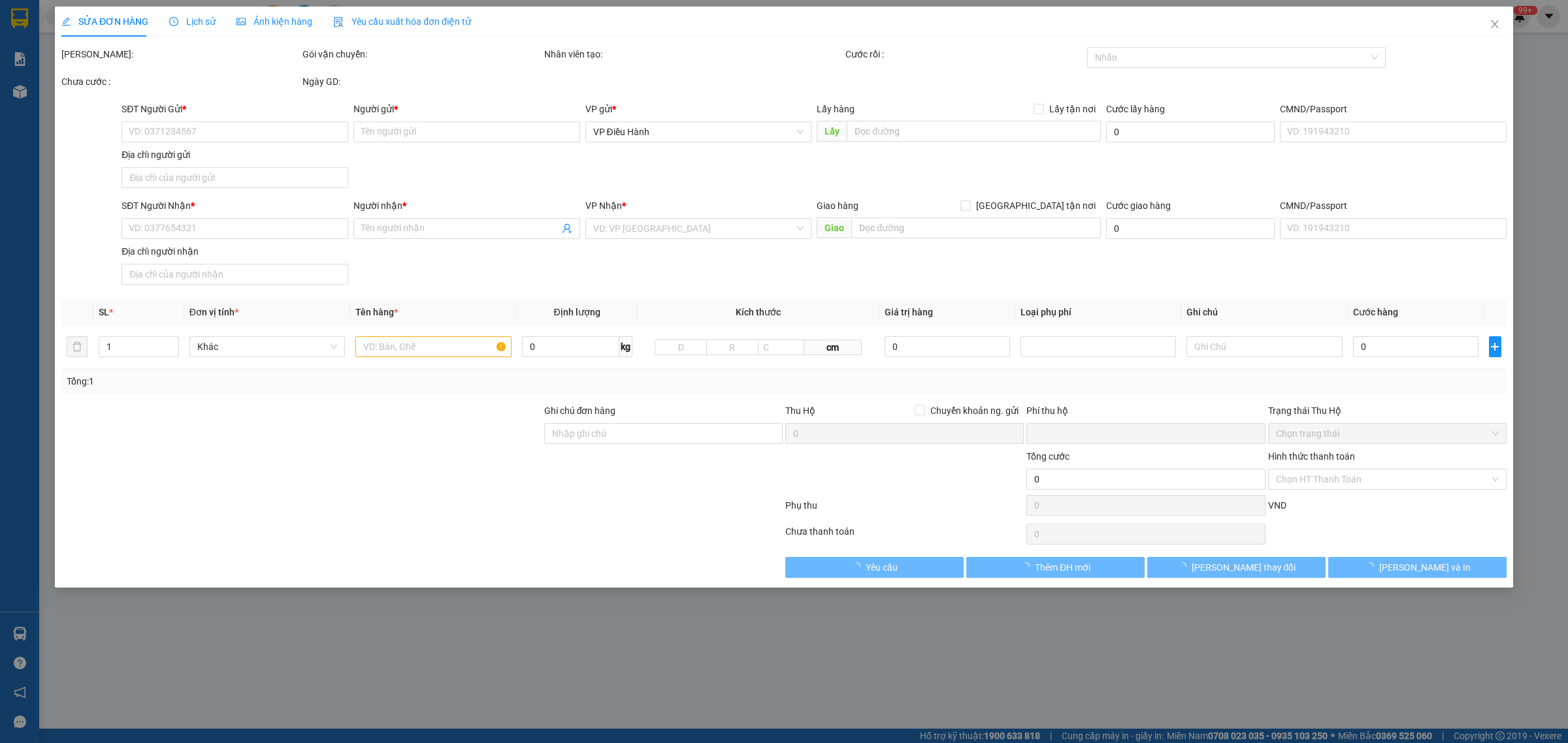
type input "0355942455"
type input "[PERSON_NAME]"
type input "0704775116"
type input "Trug"
checkbox input "true"
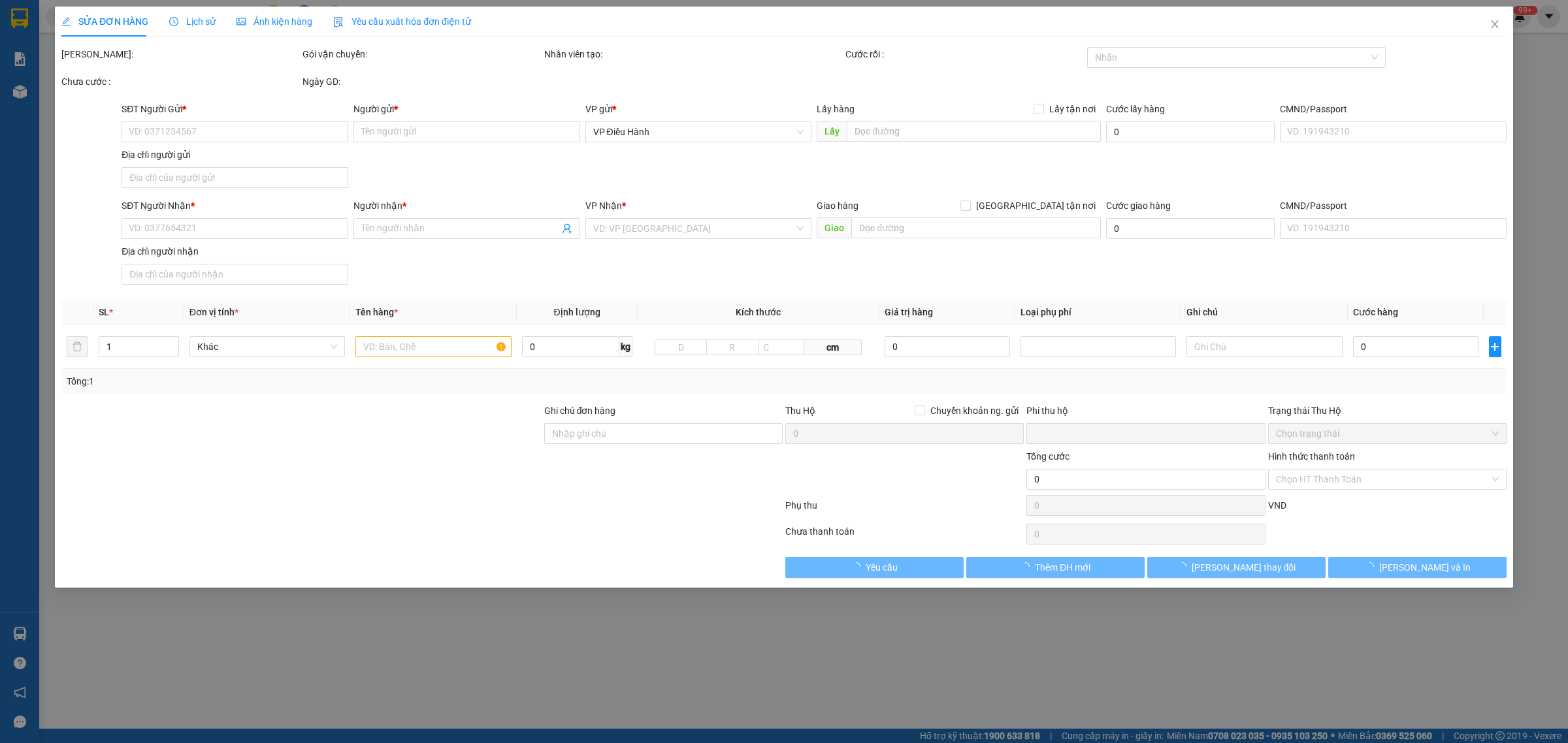
type input "đ/c: Quốc lộ 80, đầu kinh 3, [GEOGRAPHIC_DATA], xã [GEOGRAPHIC_DATA], huyện [GE…"
type input "240.000"
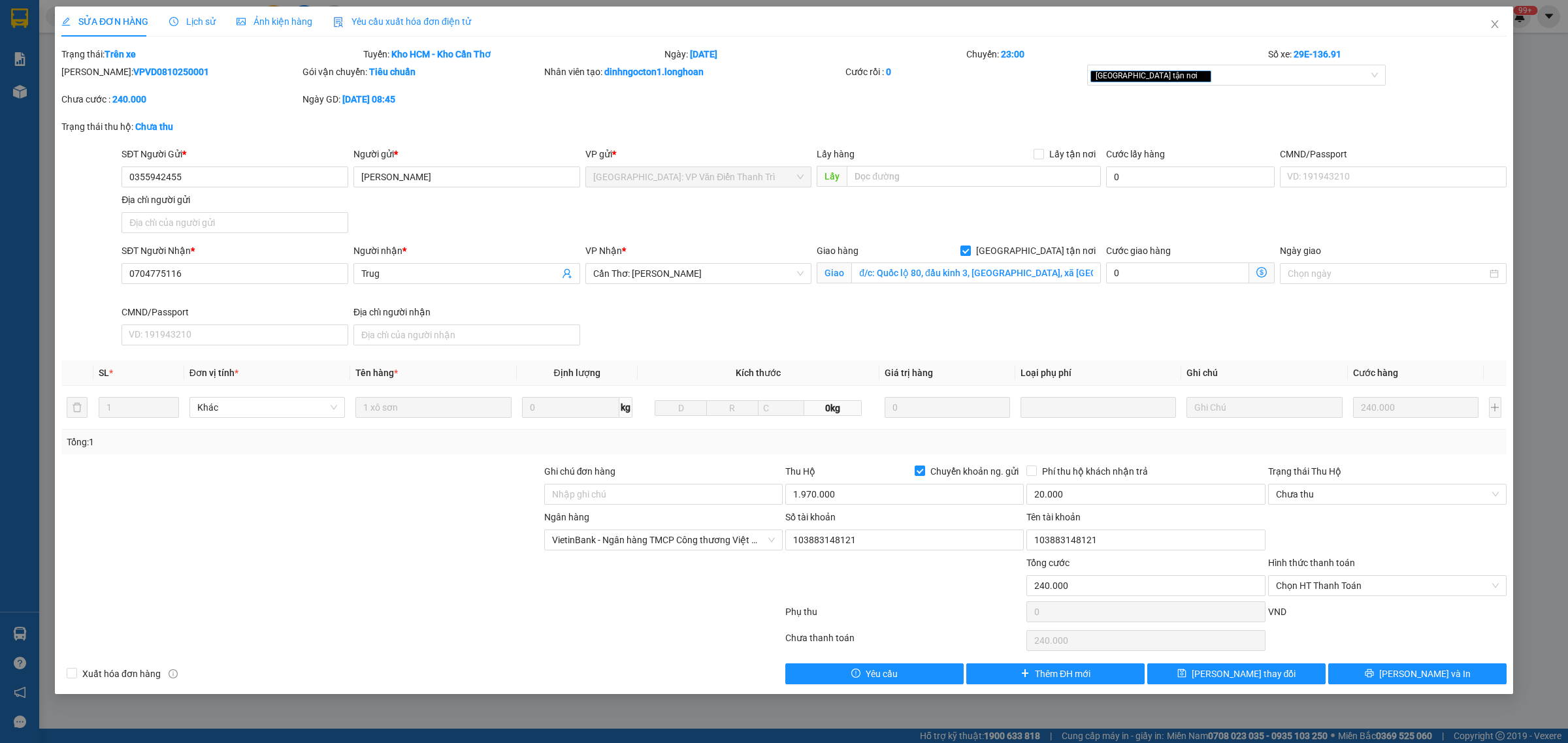
click at [187, 28] on div "Lịch sử" at bounding box center [192, 21] width 46 height 14
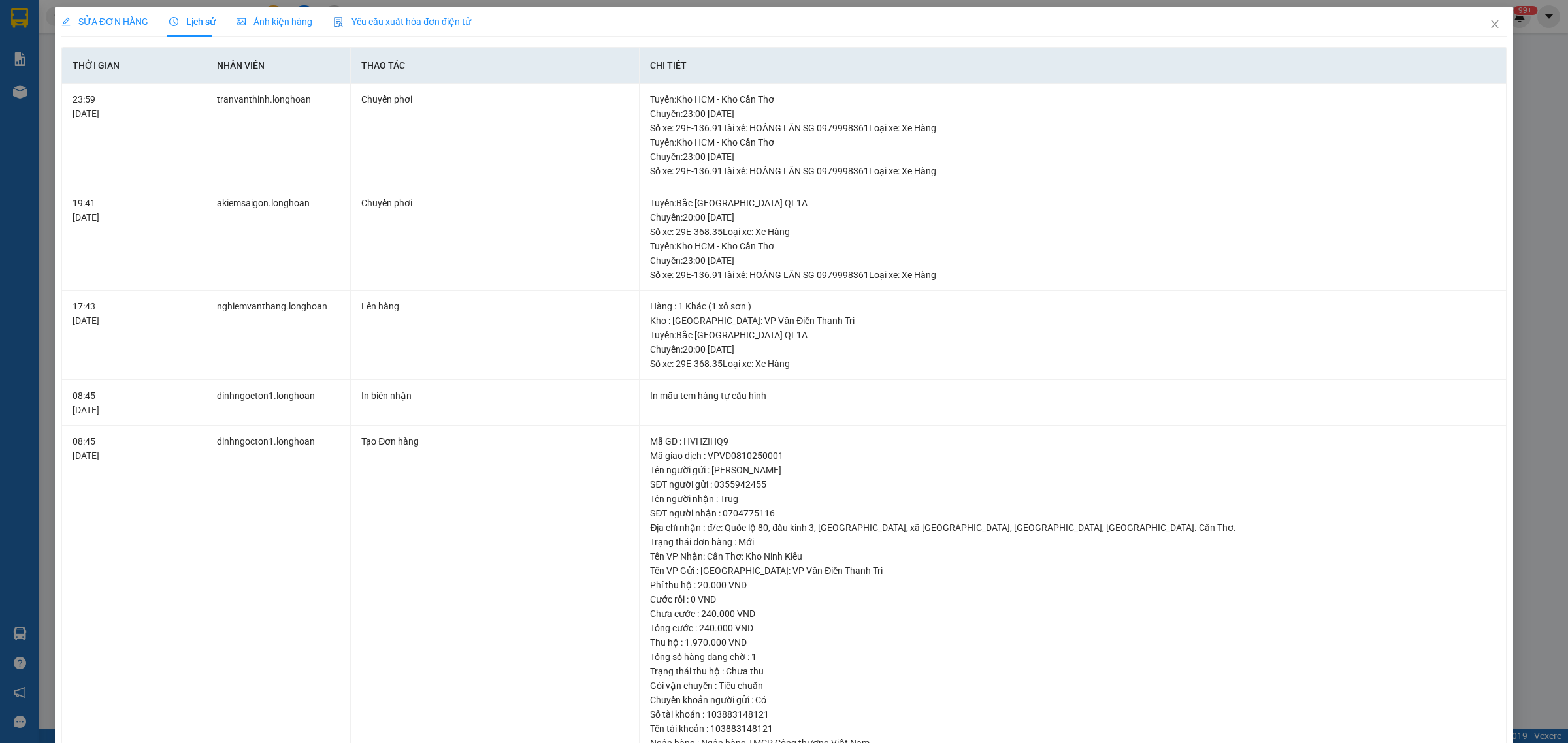
click at [122, 21] on span "SỬA ĐƠN HÀNG" at bounding box center [105, 21] width 87 height 11
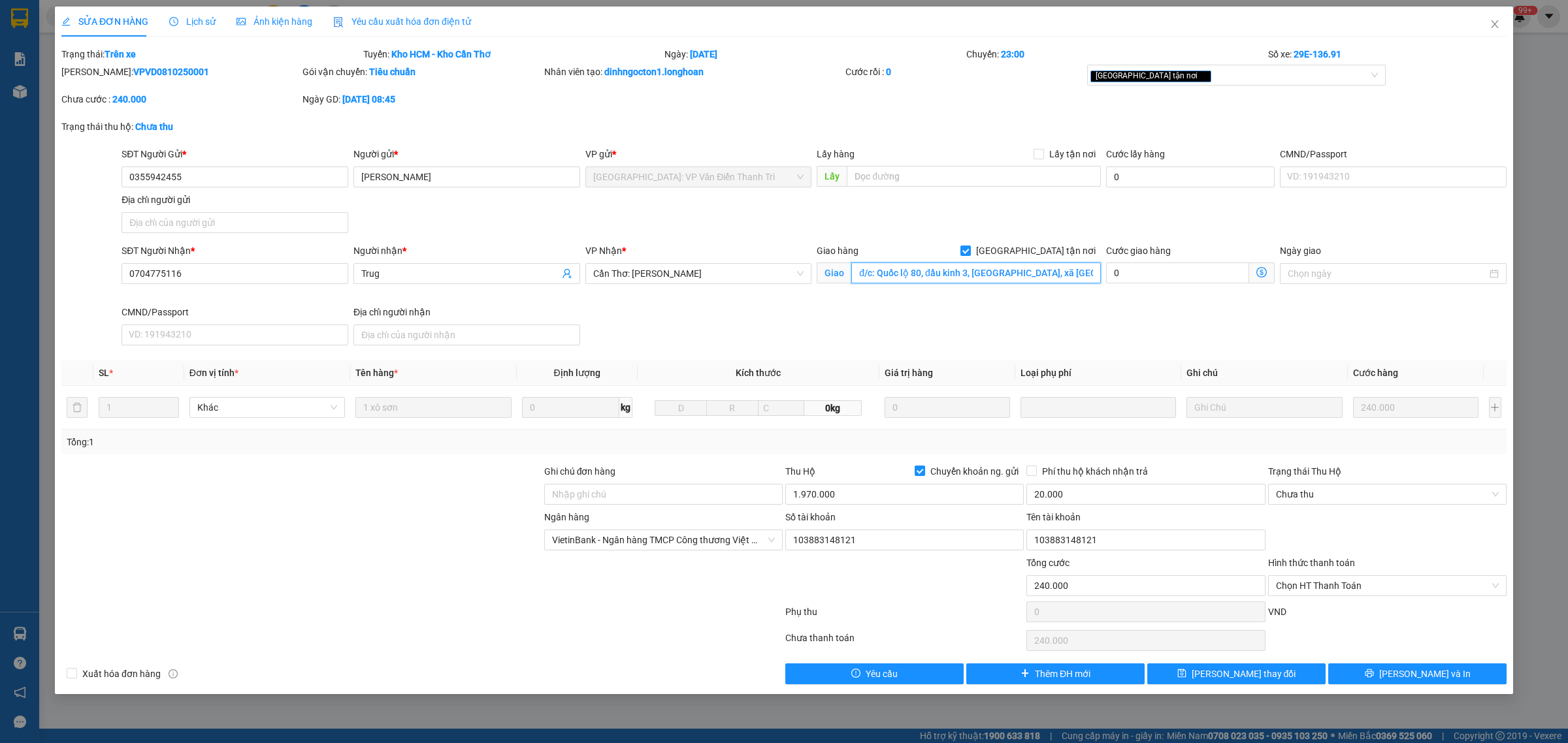
click at [1078, 271] on input "đ/c: Quốc lộ 80, đầu kinh 3, [GEOGRAPHIC_DATA], xã [GEOGRAPHIC_DATA], huyện [GE…" at bounding box center [976, 273] width 249 height 21
click at [1088, 272] on input "đ/c: Quốc lộ 80, đầu kinh 3, [GEOGRAPHIC_DATA], xã [GEOGRAPHIC_DATA], huyện [GE…" at bounding box center [976, 273] width 249 height 21
click at [1487, 23] on span "Close" at bounding box center [1494, 24] width 36 height 36
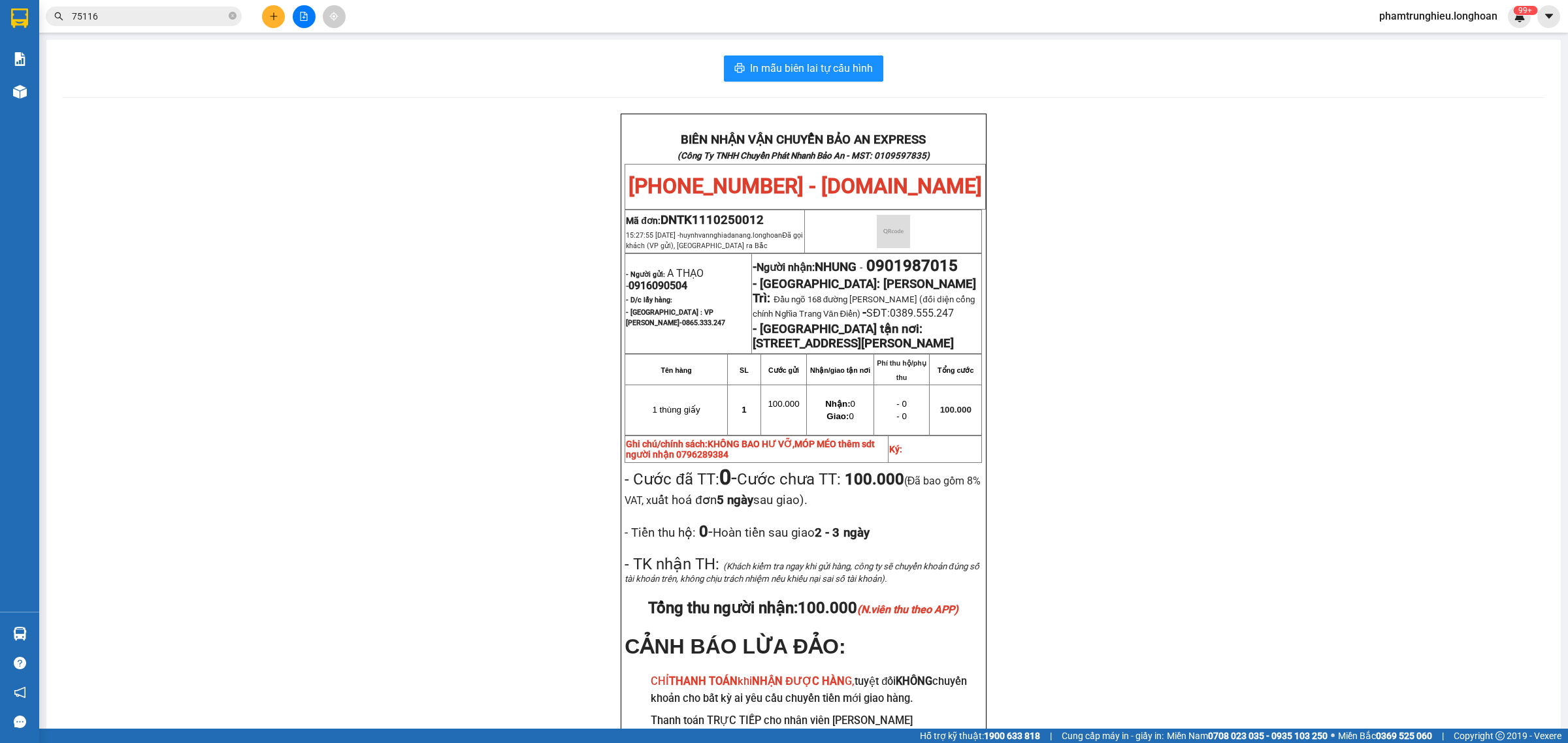
click at [170, 15] on input "75116" at bounding box center [149, 16] width 154 height 14
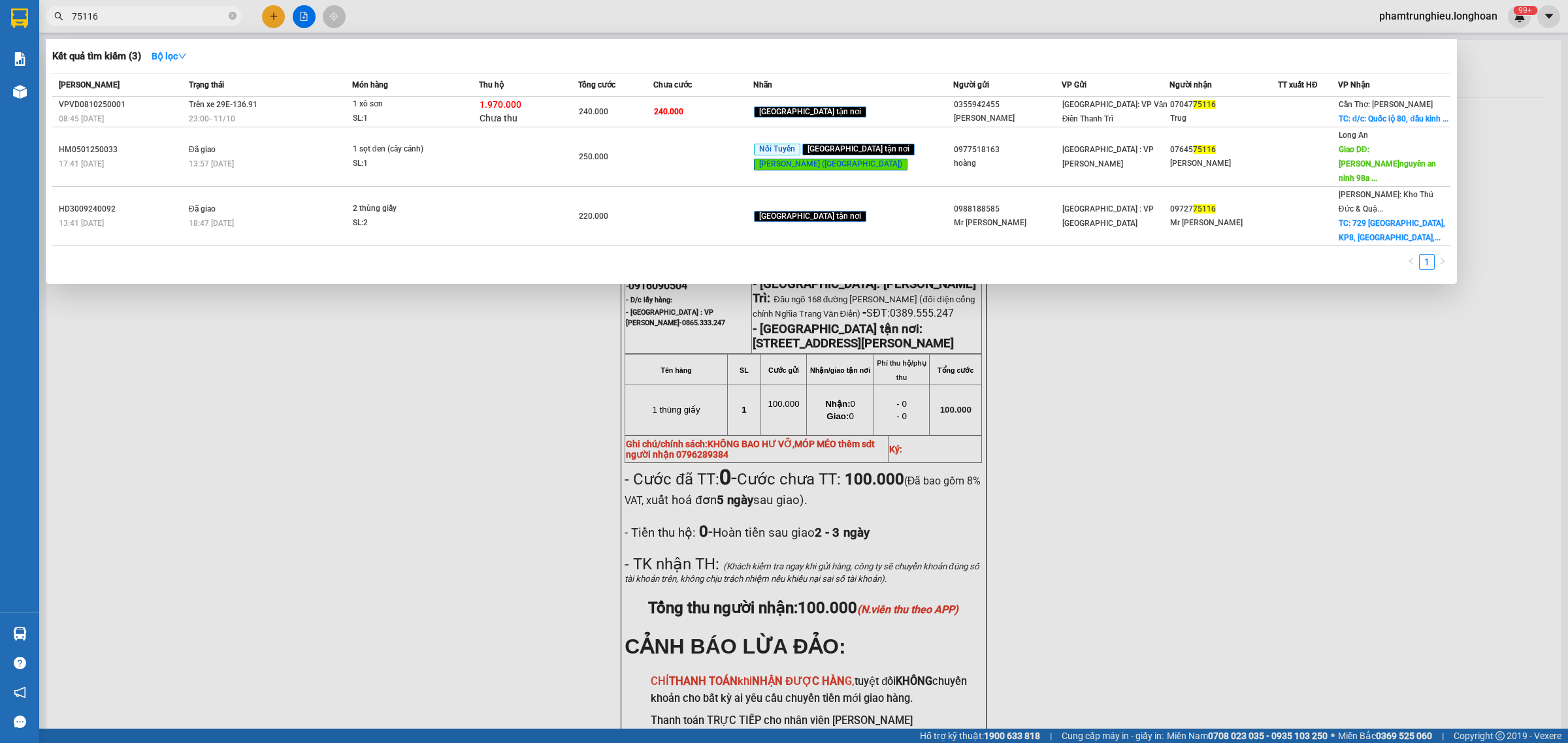
click at [170, 15] on input "75116" at bounding box center [149, 16] width 154 height 14
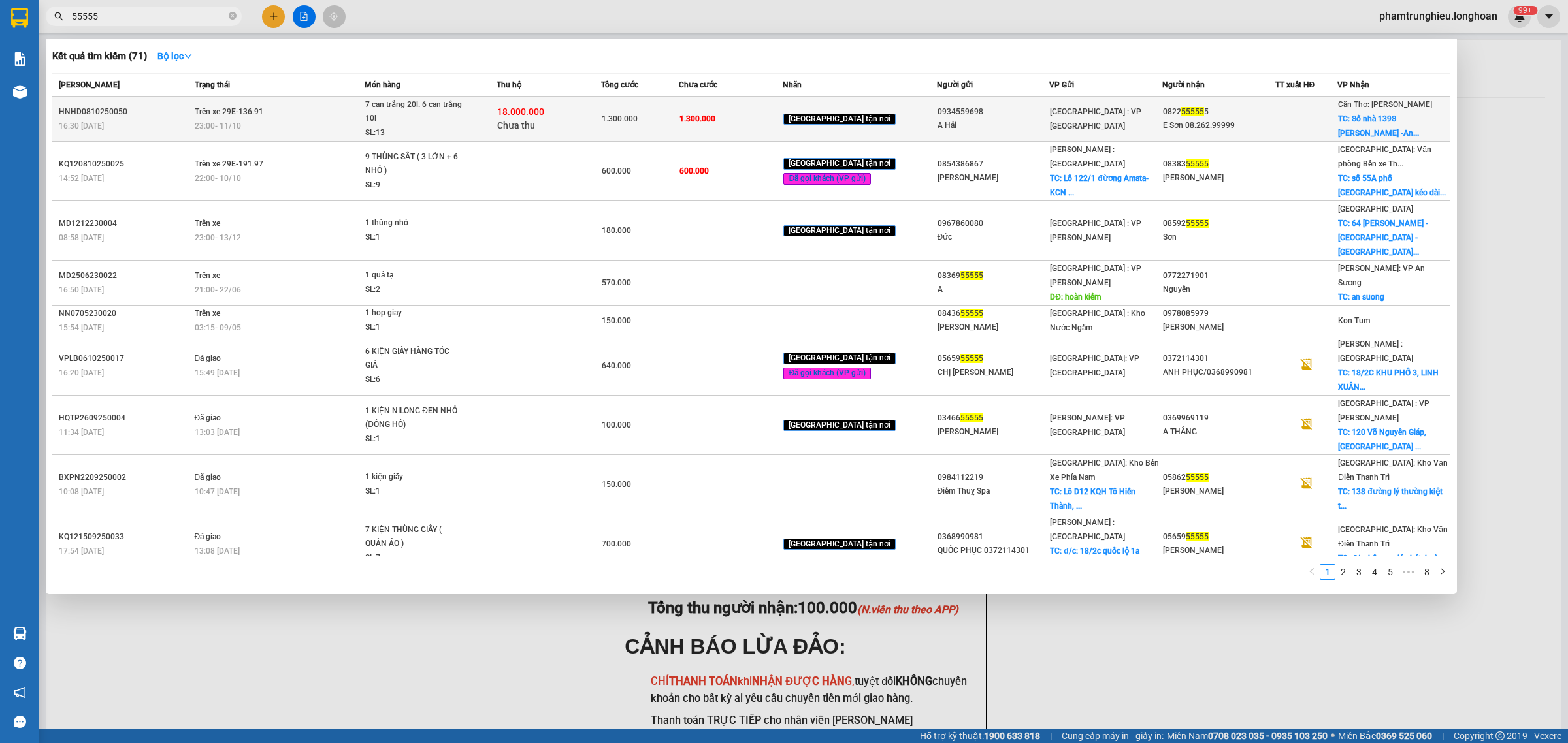
type input "55555"
click at [346, 119] on div "23:00 [DATE]" at bounding box center [280, 126] width 170 height 14
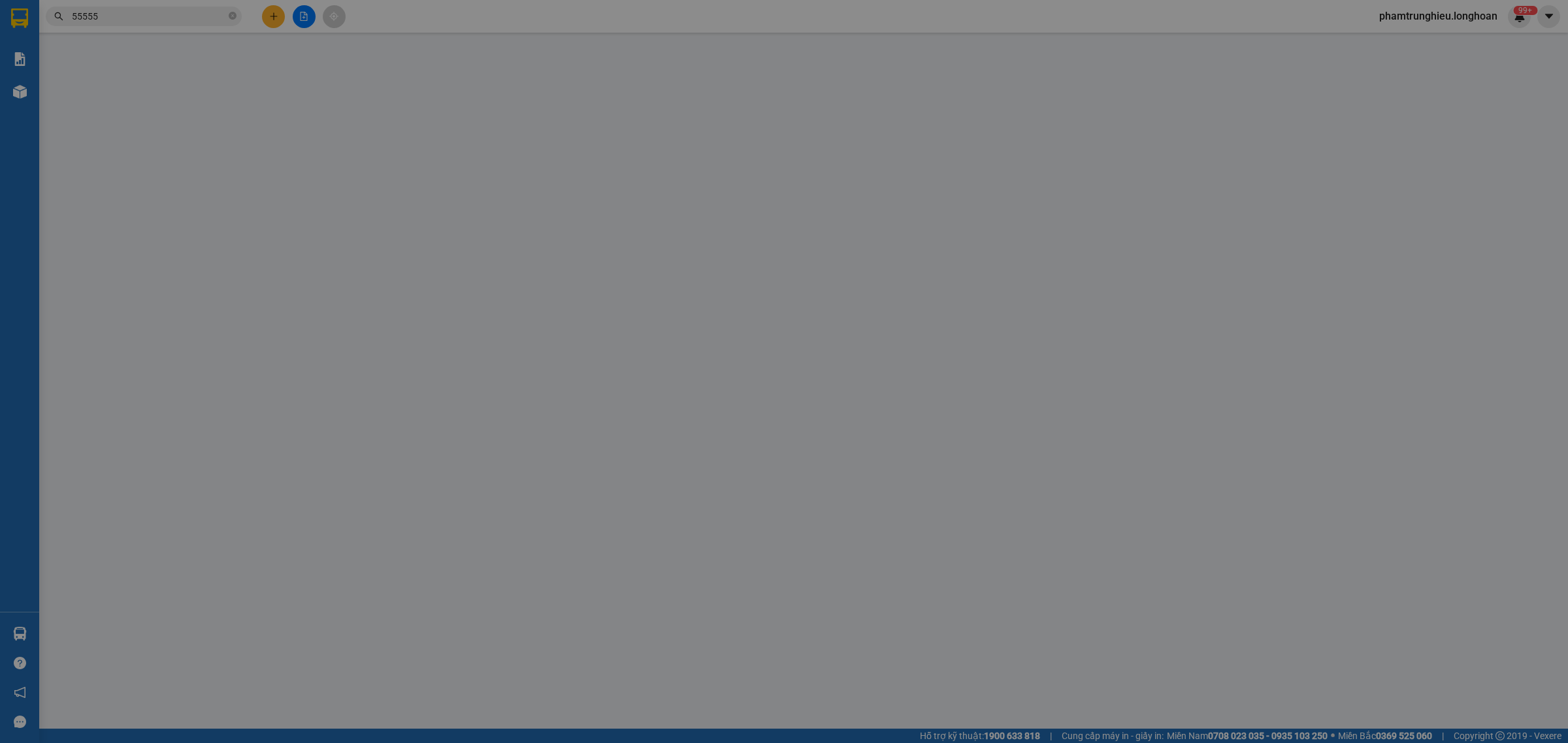
type input "0934559698"
type input "A Hải"
type input "0822555555"
type input "E Sơn 08.262.99999"
checkbox input "true"
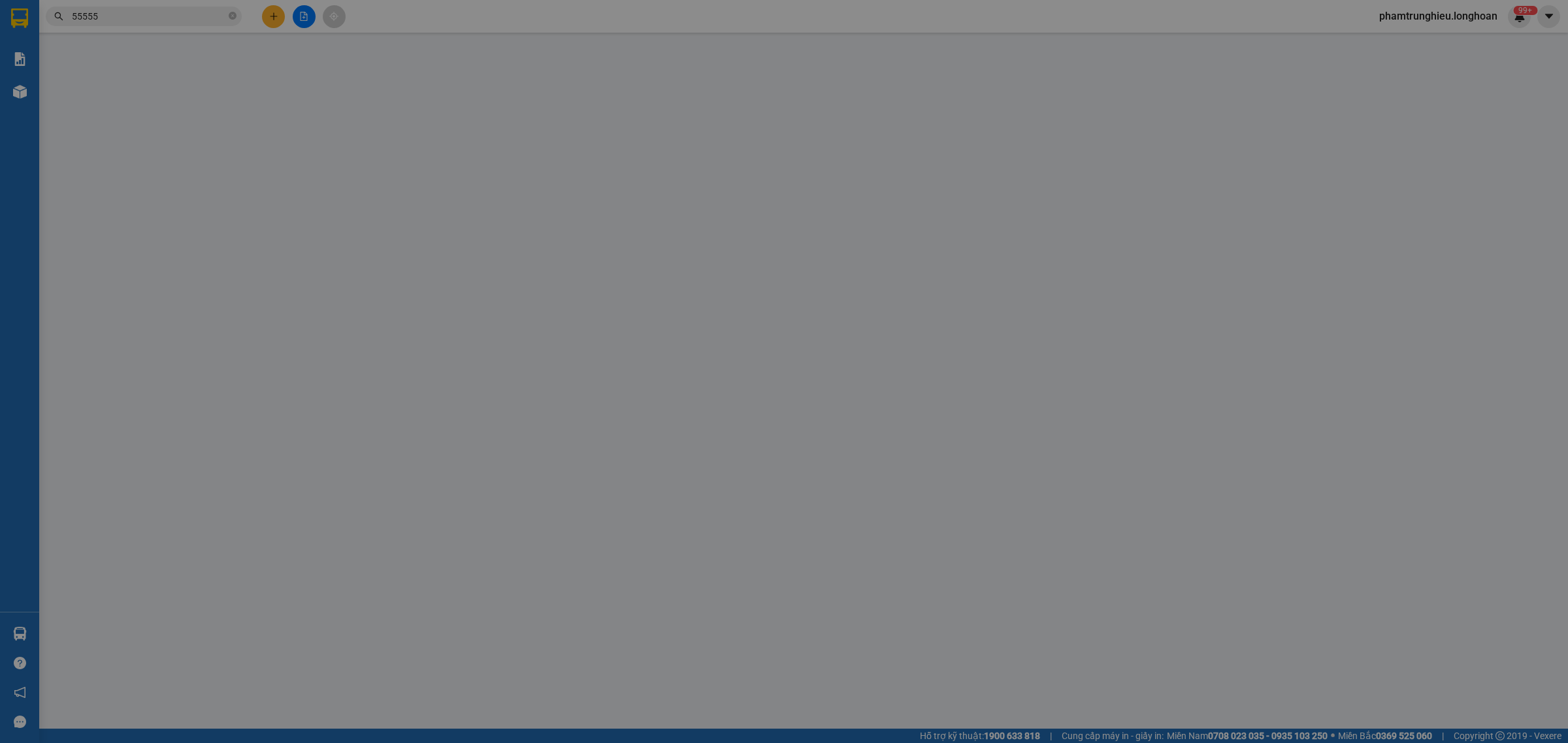
type input "Số nhà 139S [PERSON_NAME] -An Khánh-[GEOGRAPHIC_DATA]-[GEOGRAPHIC_DATA]"
type input "1.300.000"
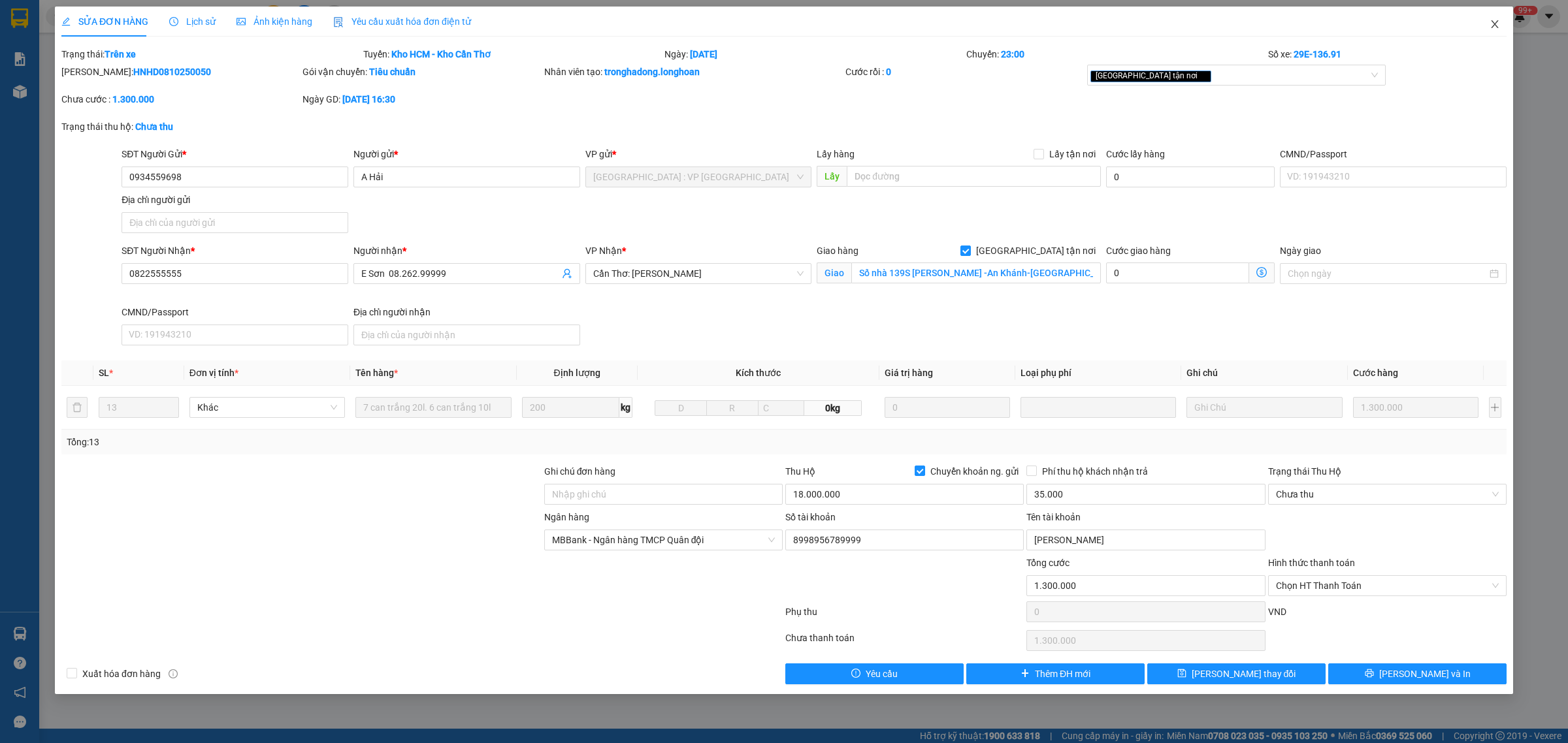
click at [1493, 21] on icon "close" at bounding box center [1494, 24] width 7 height 8
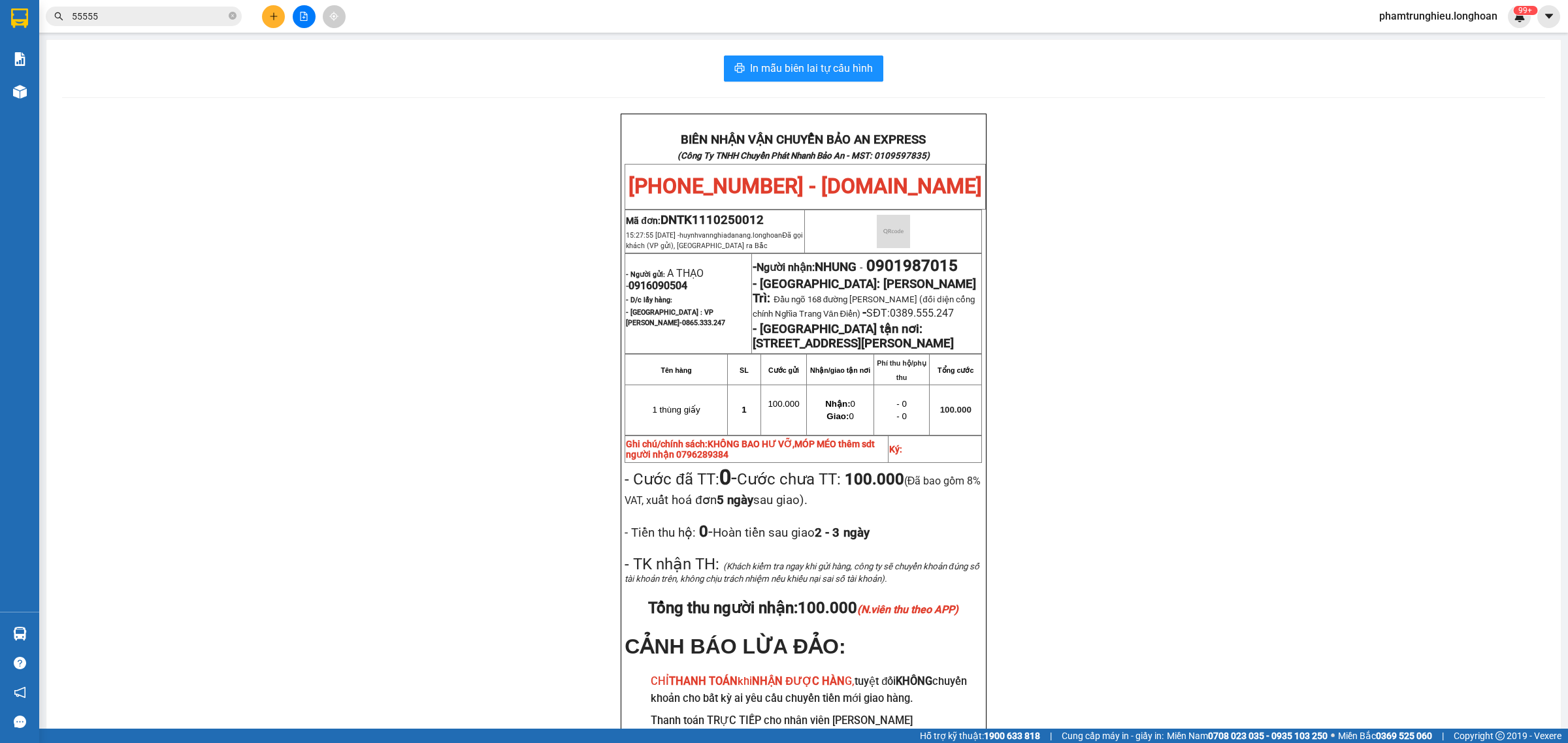
click at [135, 5] on div "Kết quả tìm kiếm ( 71 ) Bộ lọc Mã ĐH Trạng thái Món hàng Thu hộ Tổng cước Chưa …" at bounding box center [127, 17] width 255 height 23
click at [123, 21] on input "55555" at bounding box center [149, 16] width 154 height 14
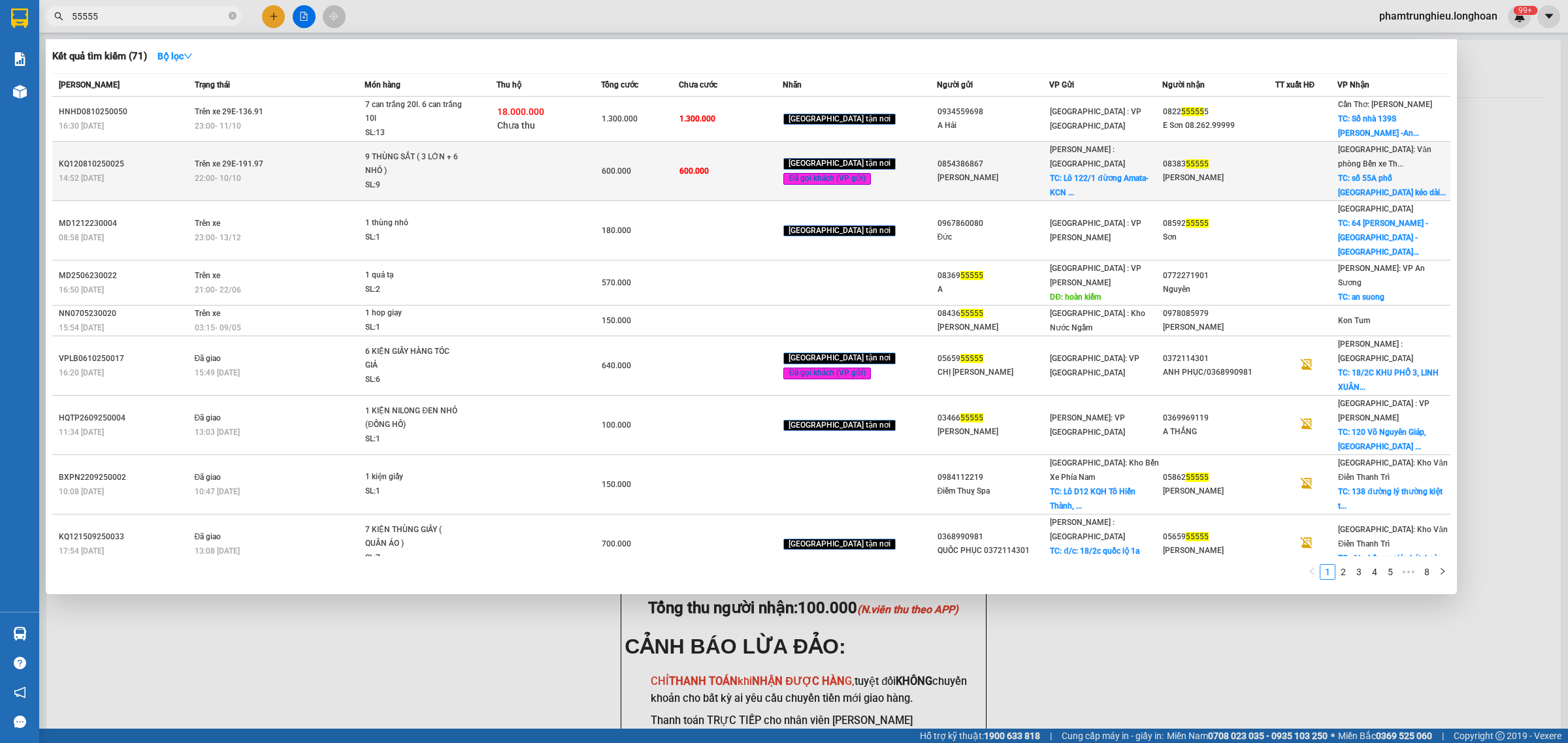
click at [326, 165] on td "Trên xe 29E-191.97 22:00 [DATE]" at bounding box center [278, 171] width 174 height 59
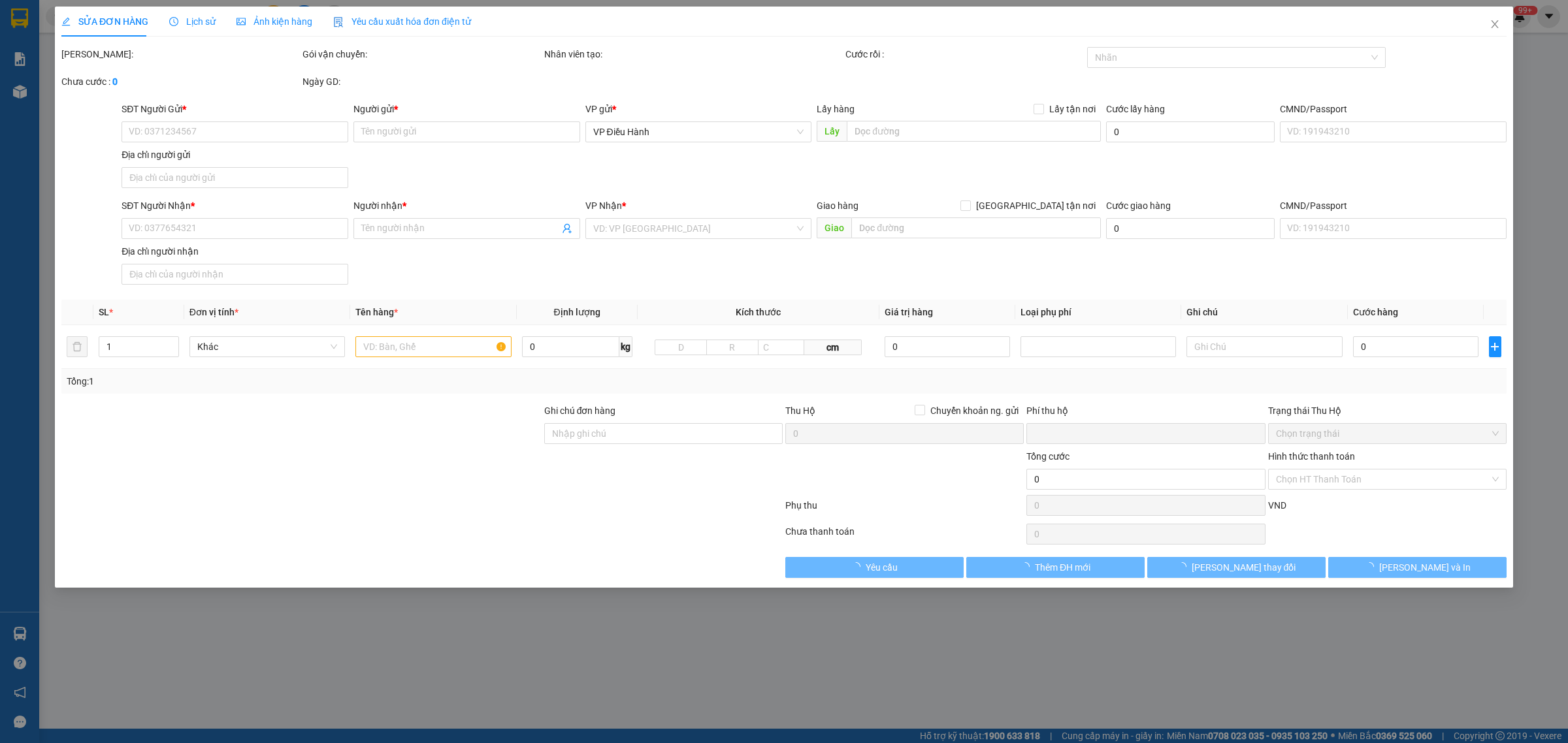
type input "0854386867"
type input "[PERSON_NAME]"
checkbox input "true"
type input "Lô 122/1 đừơng Amata- KCN Amata- phừong [GEOGRAPHIC_DATA]- [GEOGRAPHIC_DATA]"
type input "0838355555"
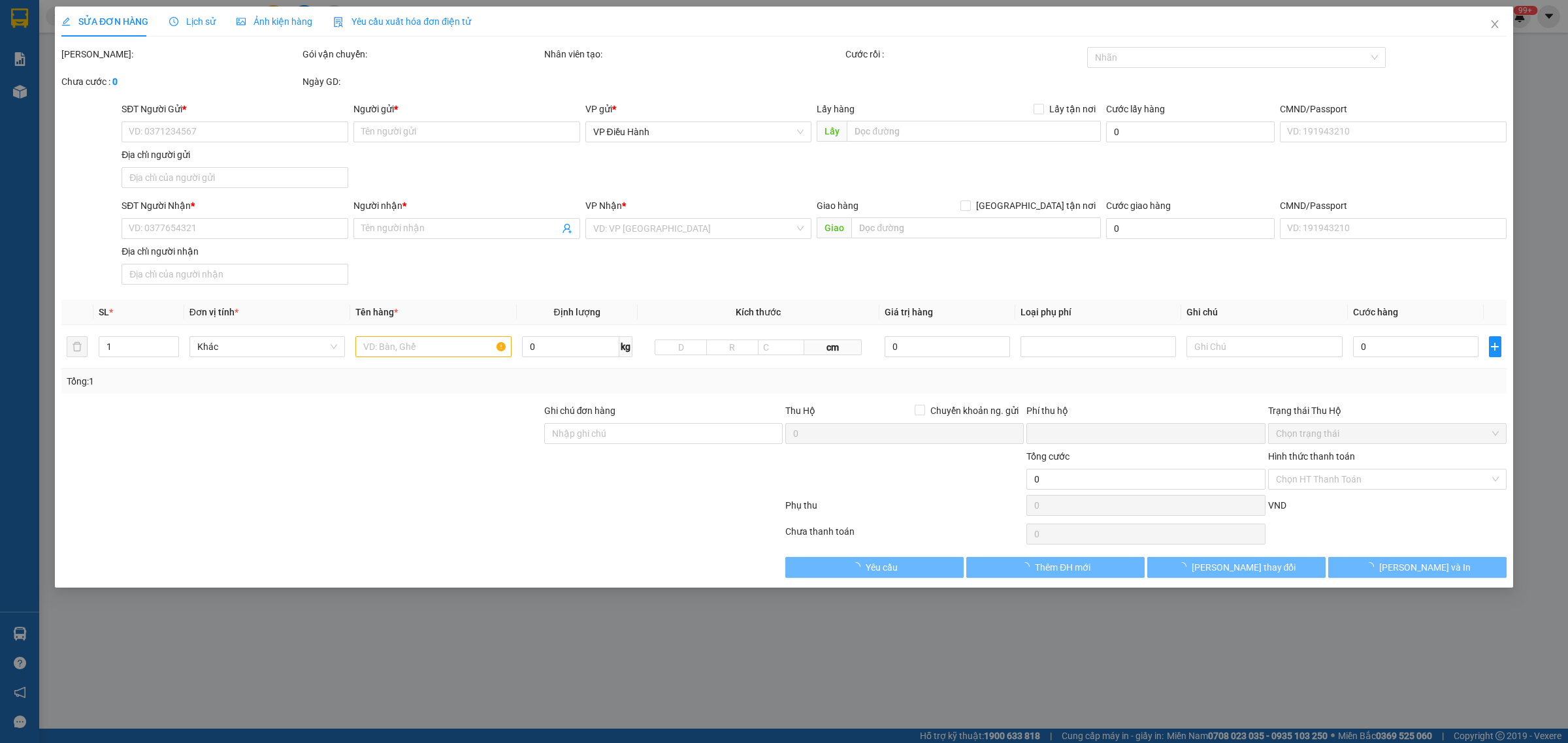
type input "[PERSON_NAME]"
checkbox input "true"
type input "số 55A phố [GEOGRAPHIC_DATA] kéo dài, [GEOGRAPHIC_DATA], [GEOGRAPHIC_DATA]"
type input "0"
type input "600.000"
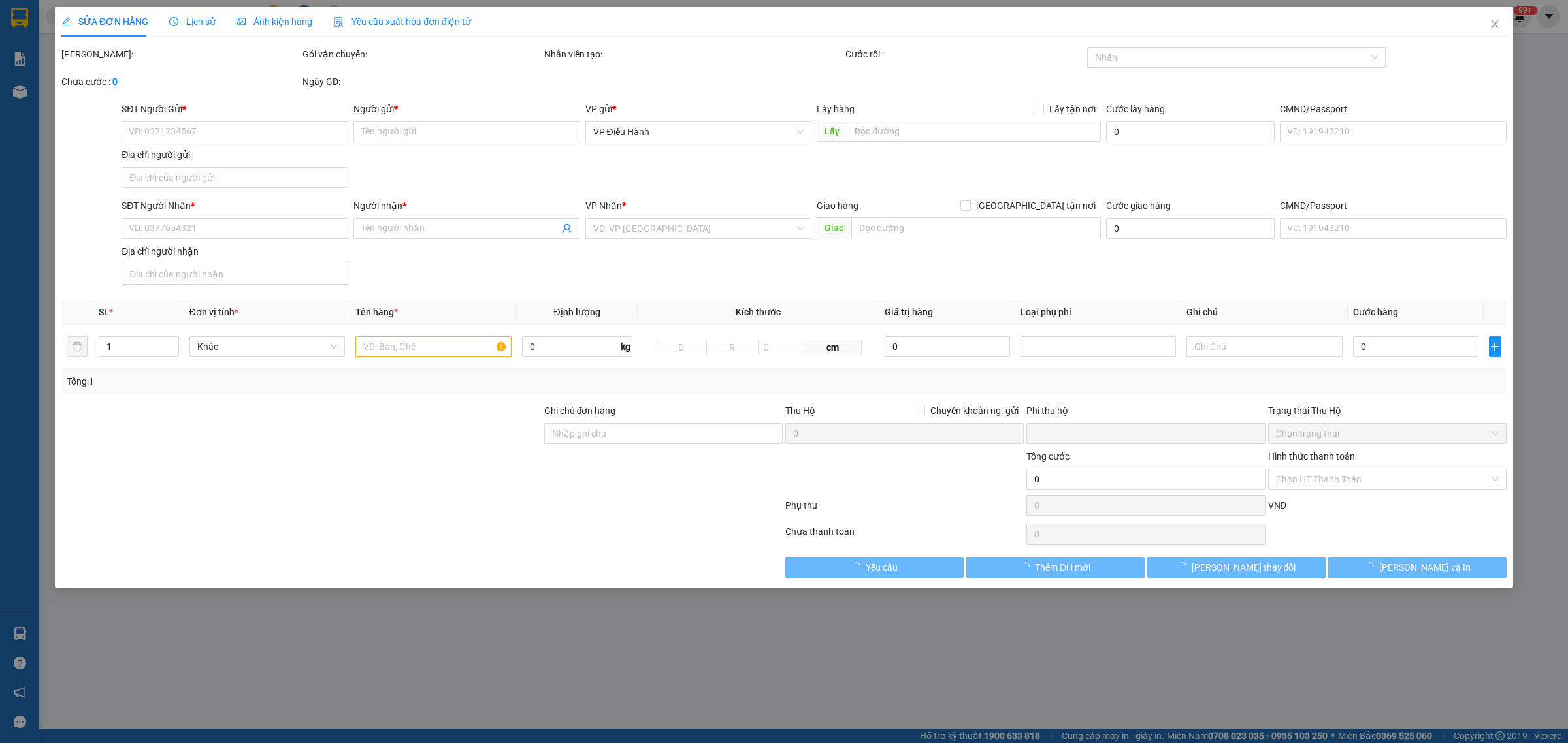
type input "600.000"
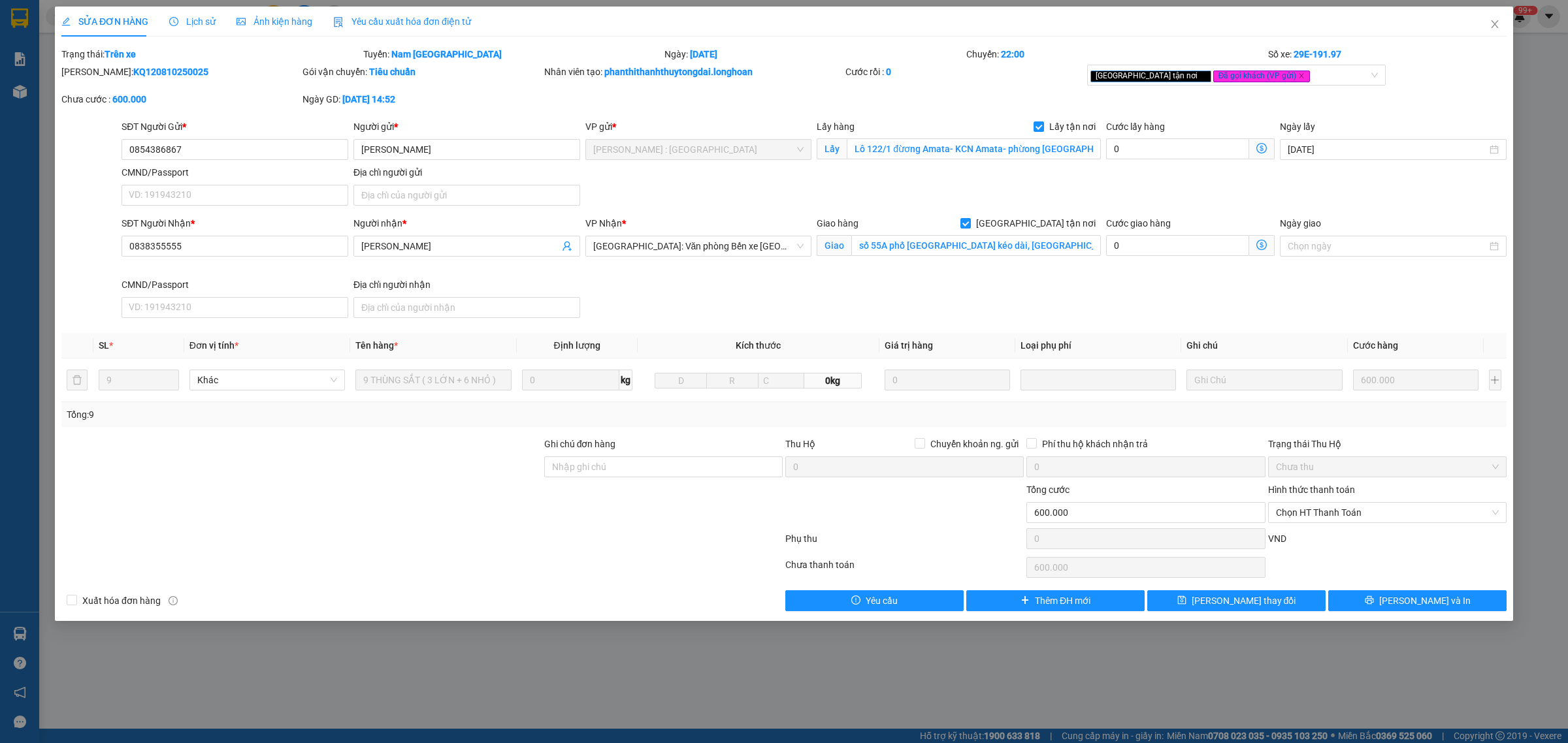
click at [173, 24] on icon "clock-circle" at bounding box center [174, 21] width 9 height 9
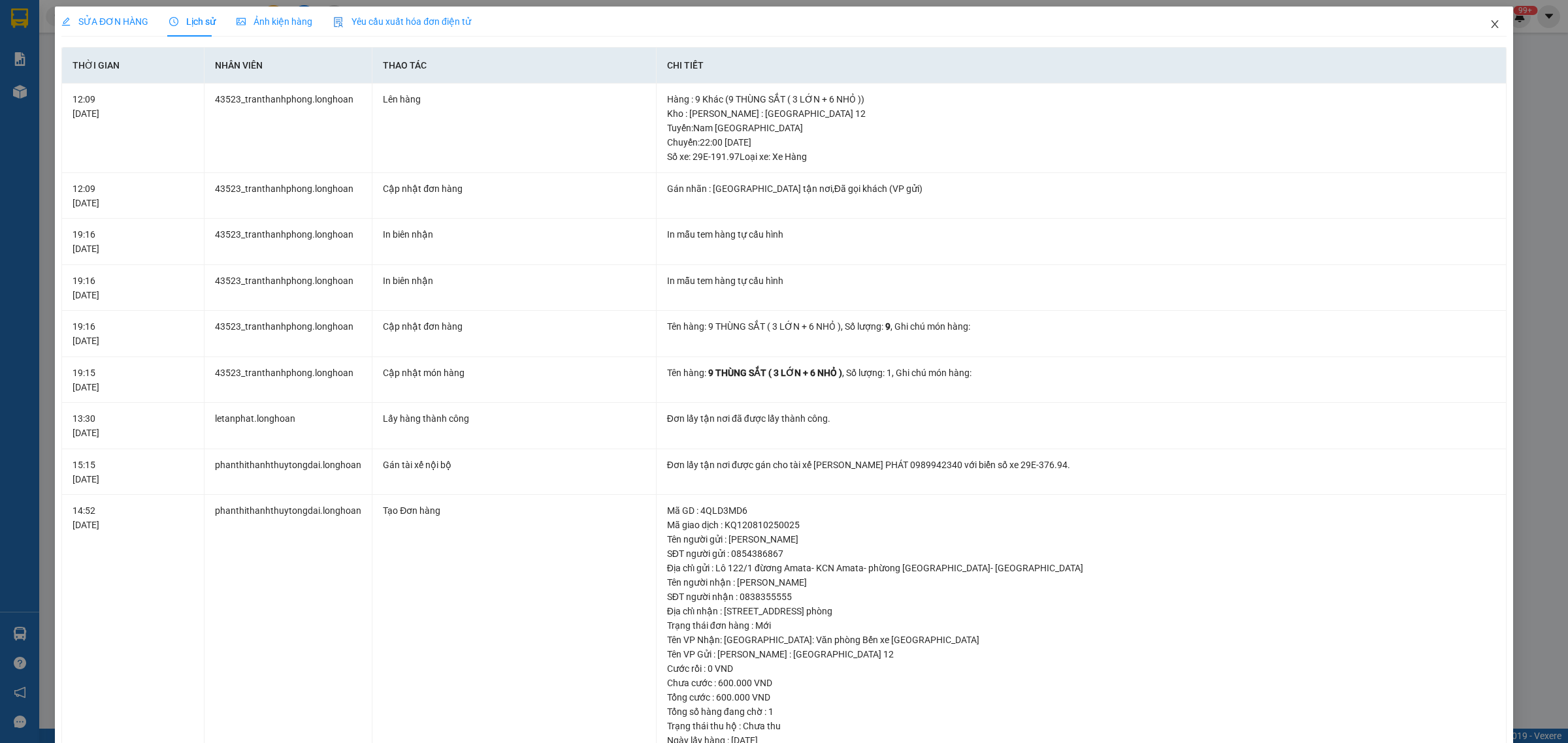
click at [1480, 18] on span "Close" at bounding box center [1494, 24] width 36 height 36
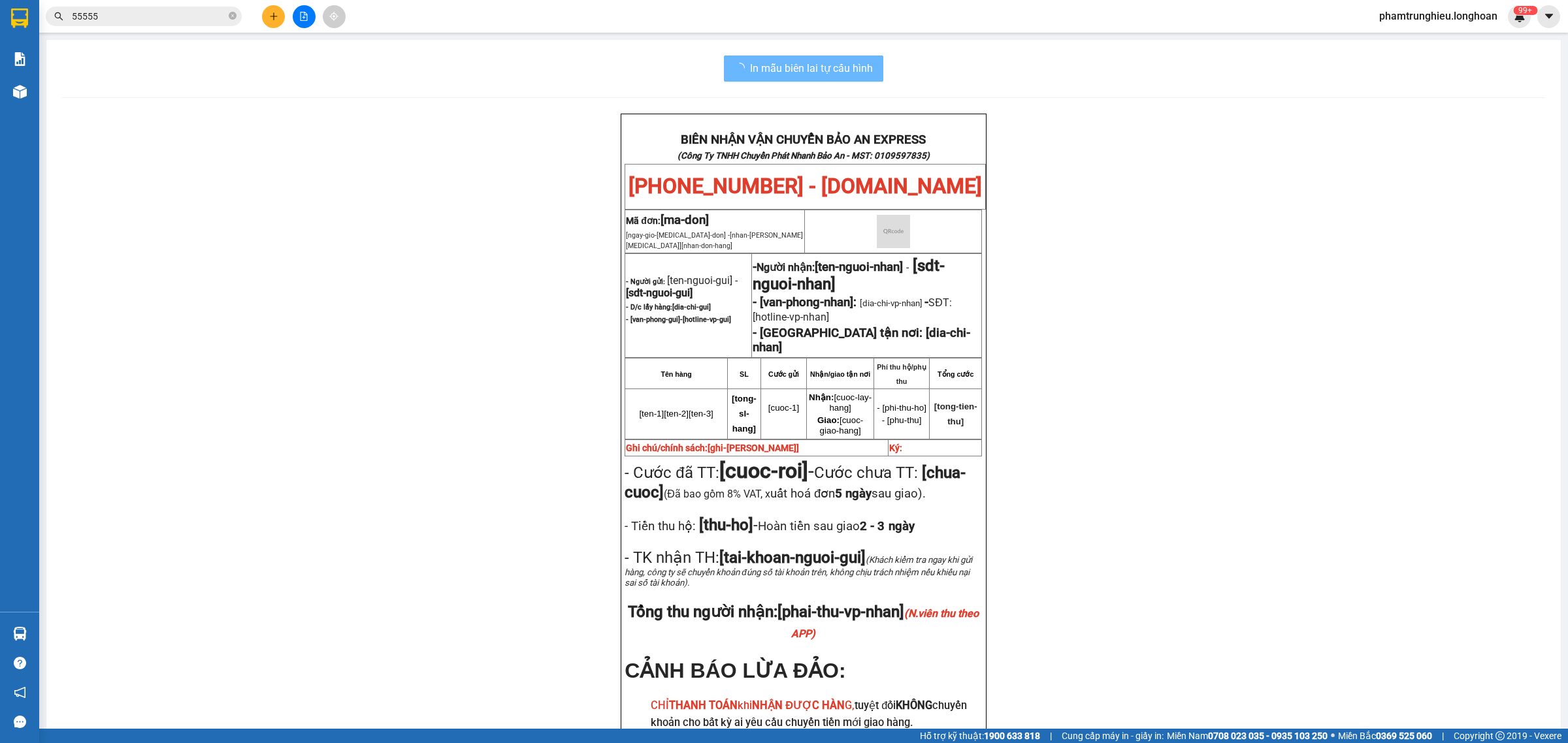
click at [181, 13] on input "55555" at bounding box center [149, 16] width 154 height 14
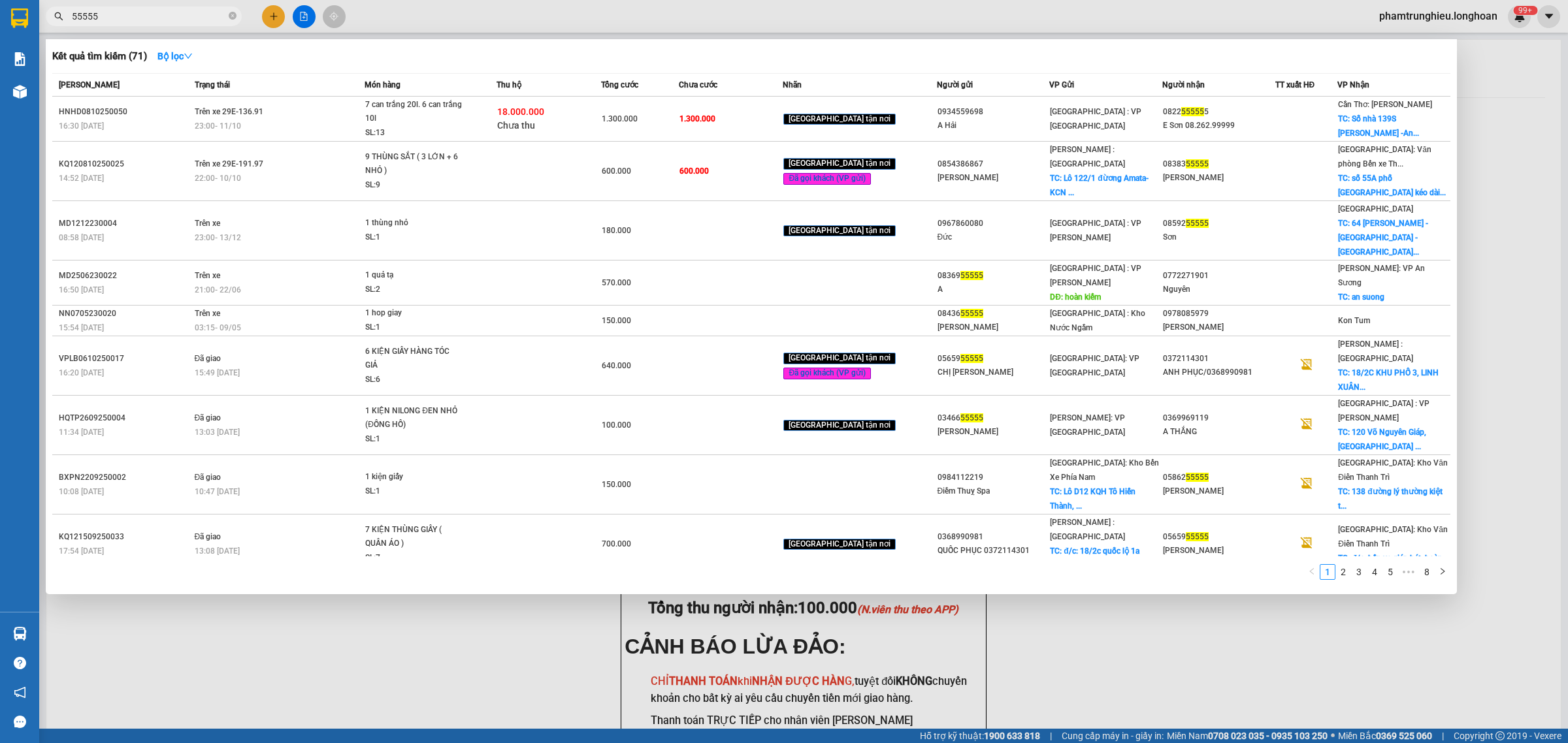
click at [181, 13] on input "55555" at bounding box center [149, 16] width 154 height 14
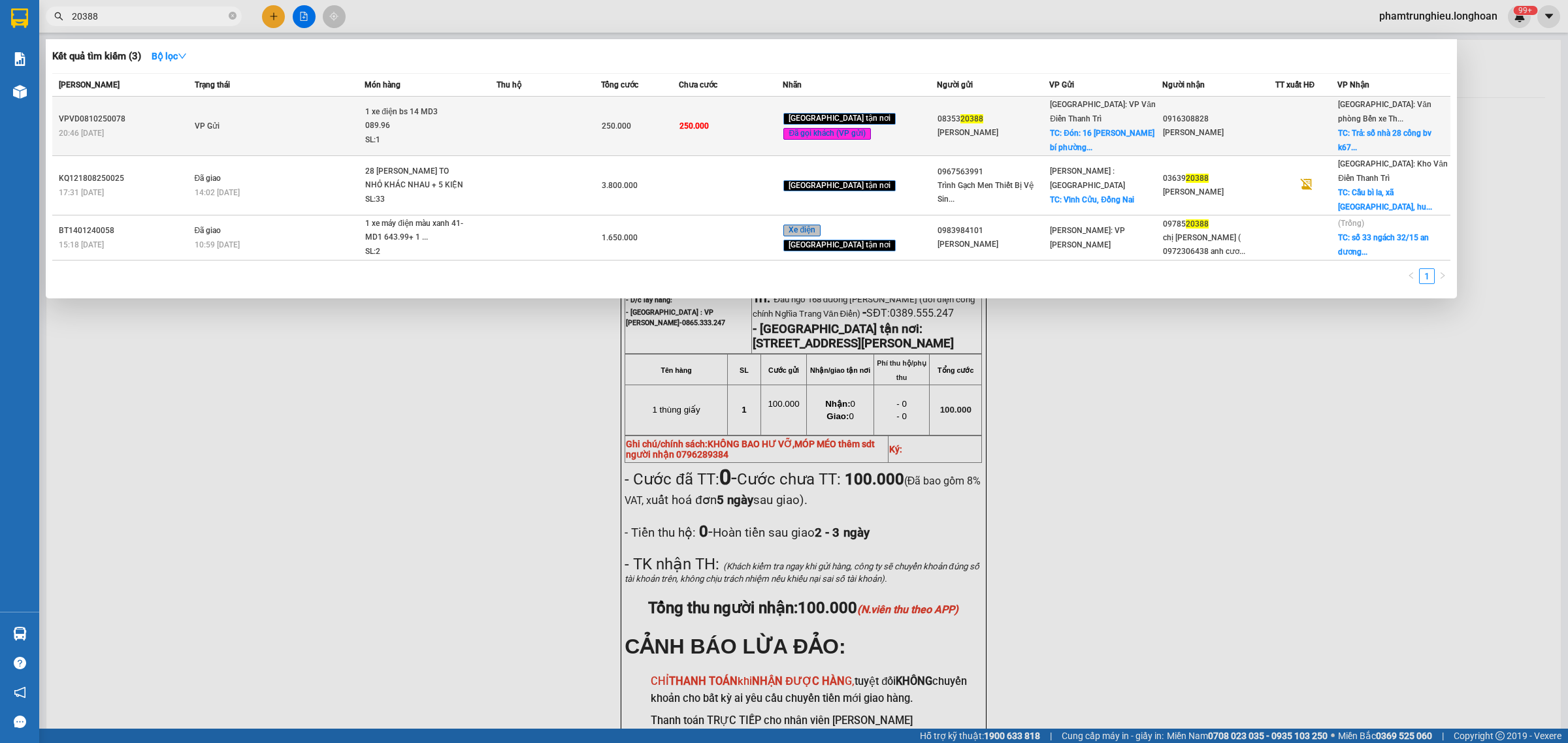
type input "20388"
click at [553, 118] on td at bounding box center [548, 126] width 104 height 59
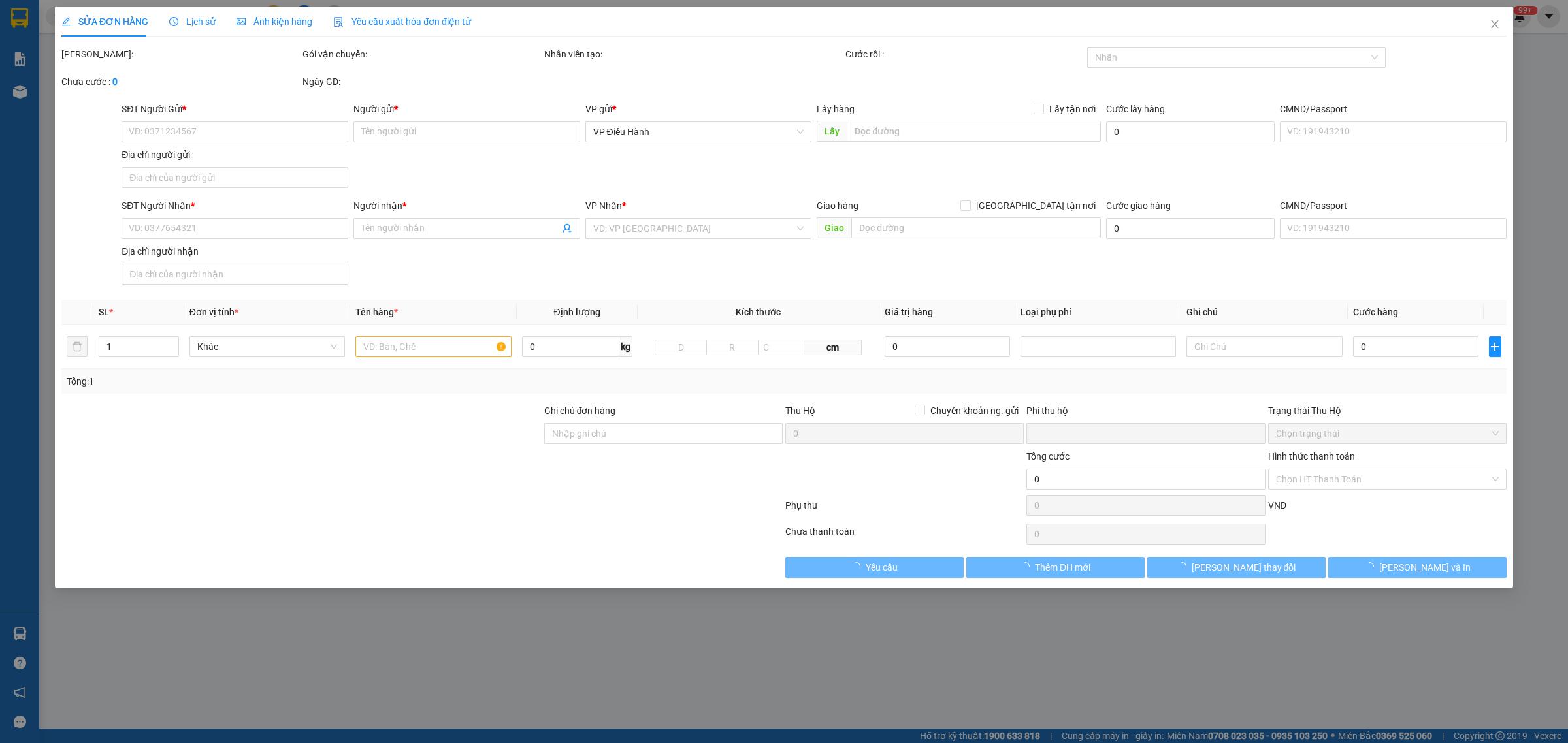
type input "0835320388"
type input "[PERSON_NAME]"
checkbox input "true"
type input "Đón: 16 [PERSON_NAME] bí phường [GEOGRAPHIC_DATA]"
type input "0916308828"
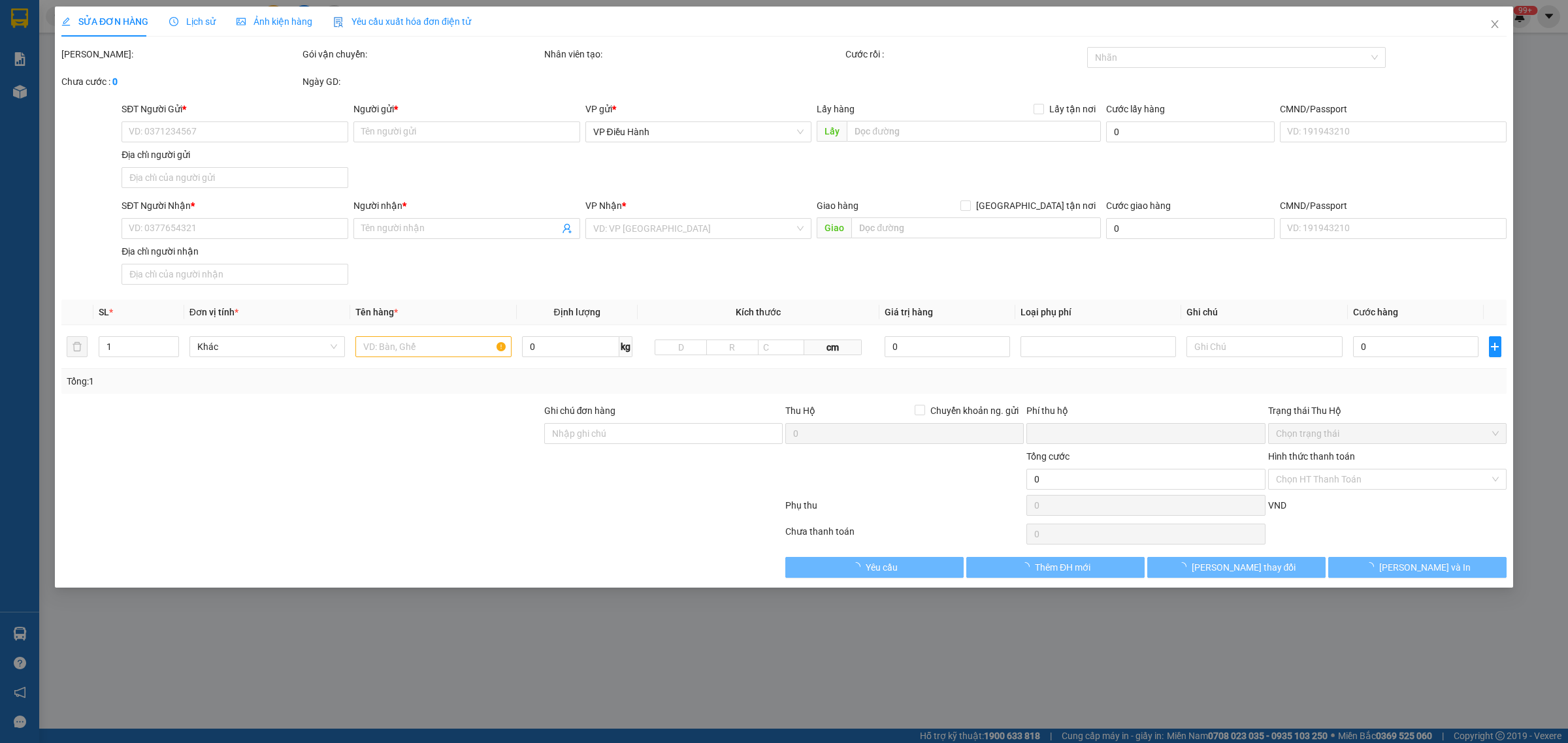
type input "[PERSON_NAME]"
checkbox input "true"
type input "Trả: số nhà 28 cổng bv k67 rẽ phải phường cao xanh [GEOGRAPHIC_DATA]"
type input "1 chìa khoá, ko đăng ký"
type input "0"
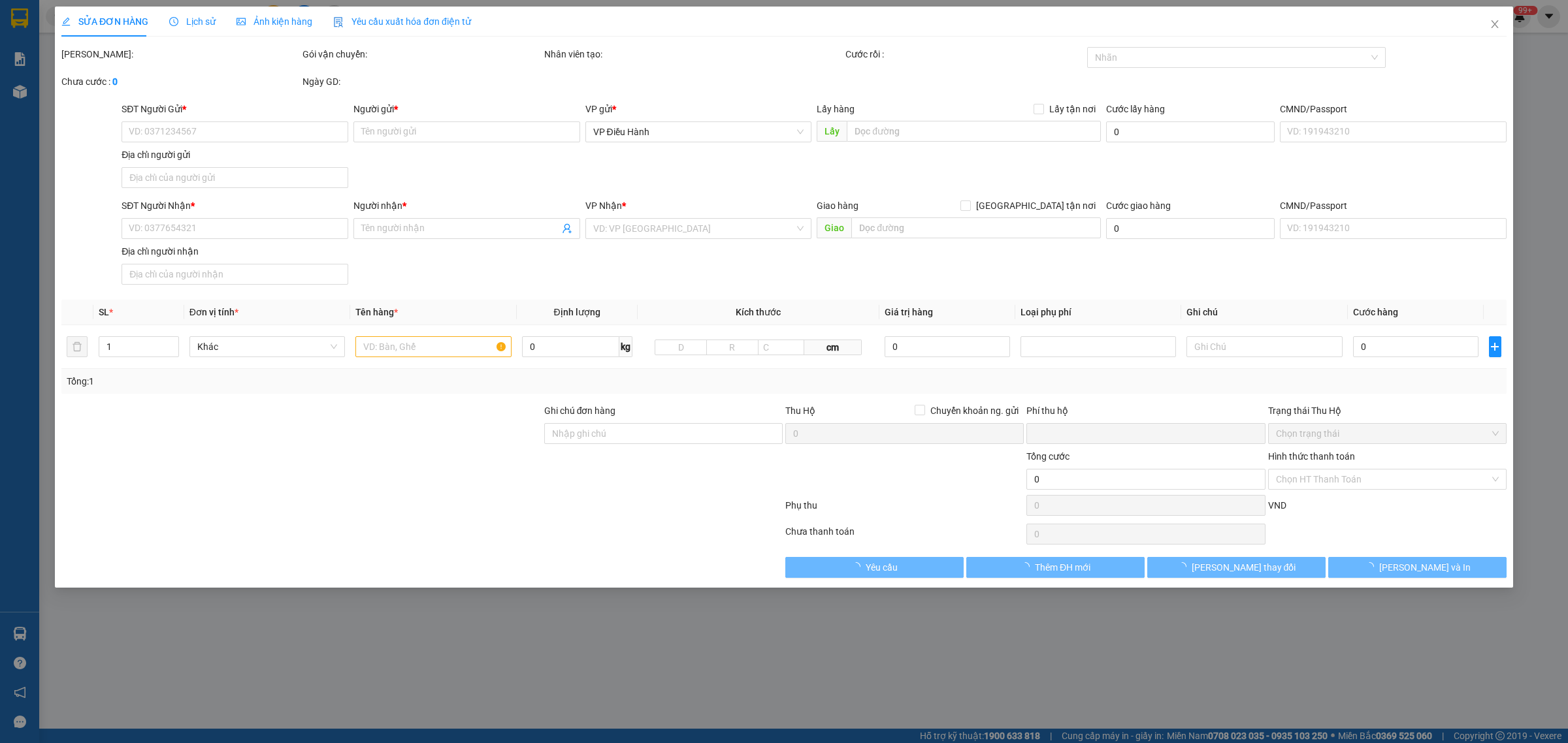
type input "250.000"
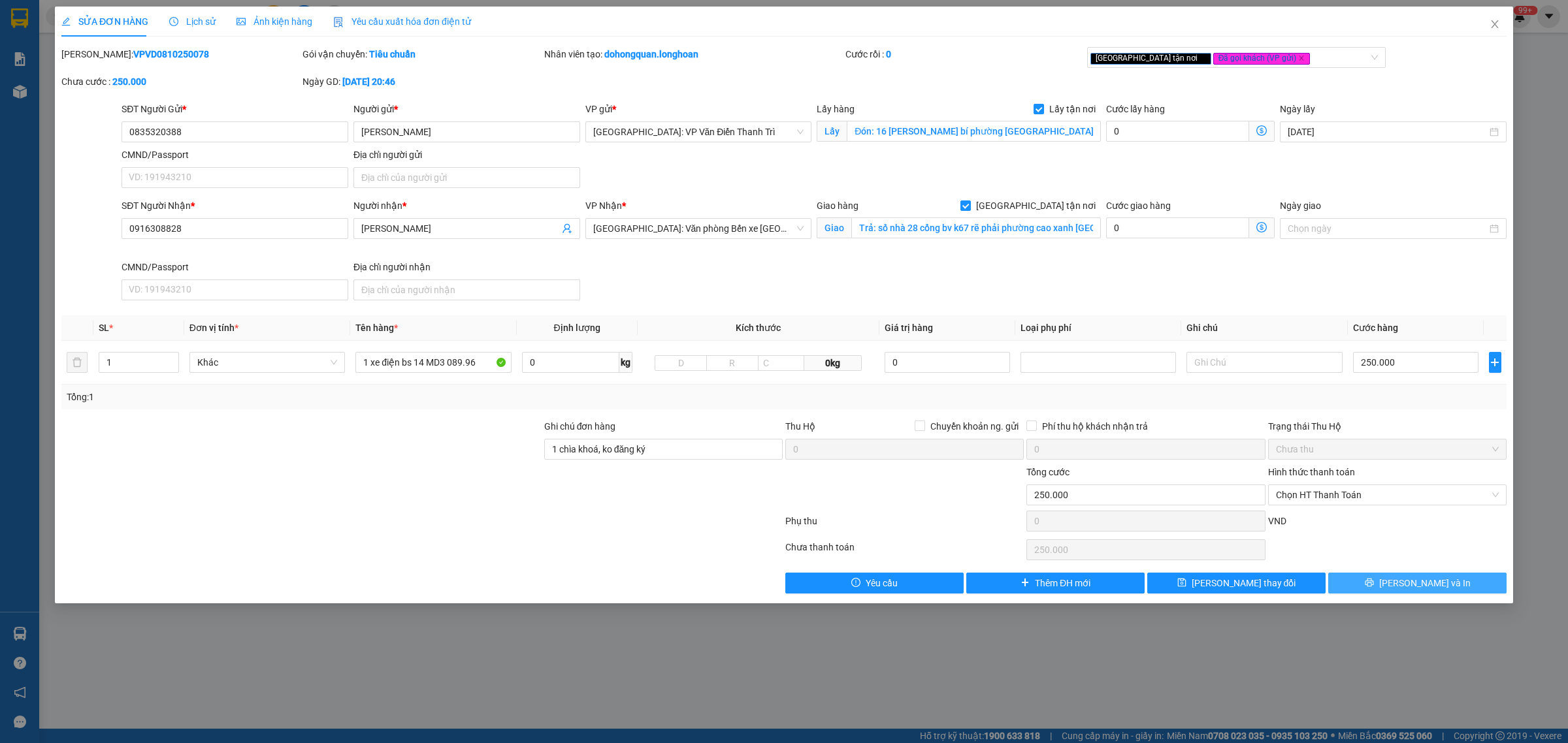
click at [1412, 582] on span "[PERSON_NAME] và In" at bounding box center [1424, 583] width 91 height 14
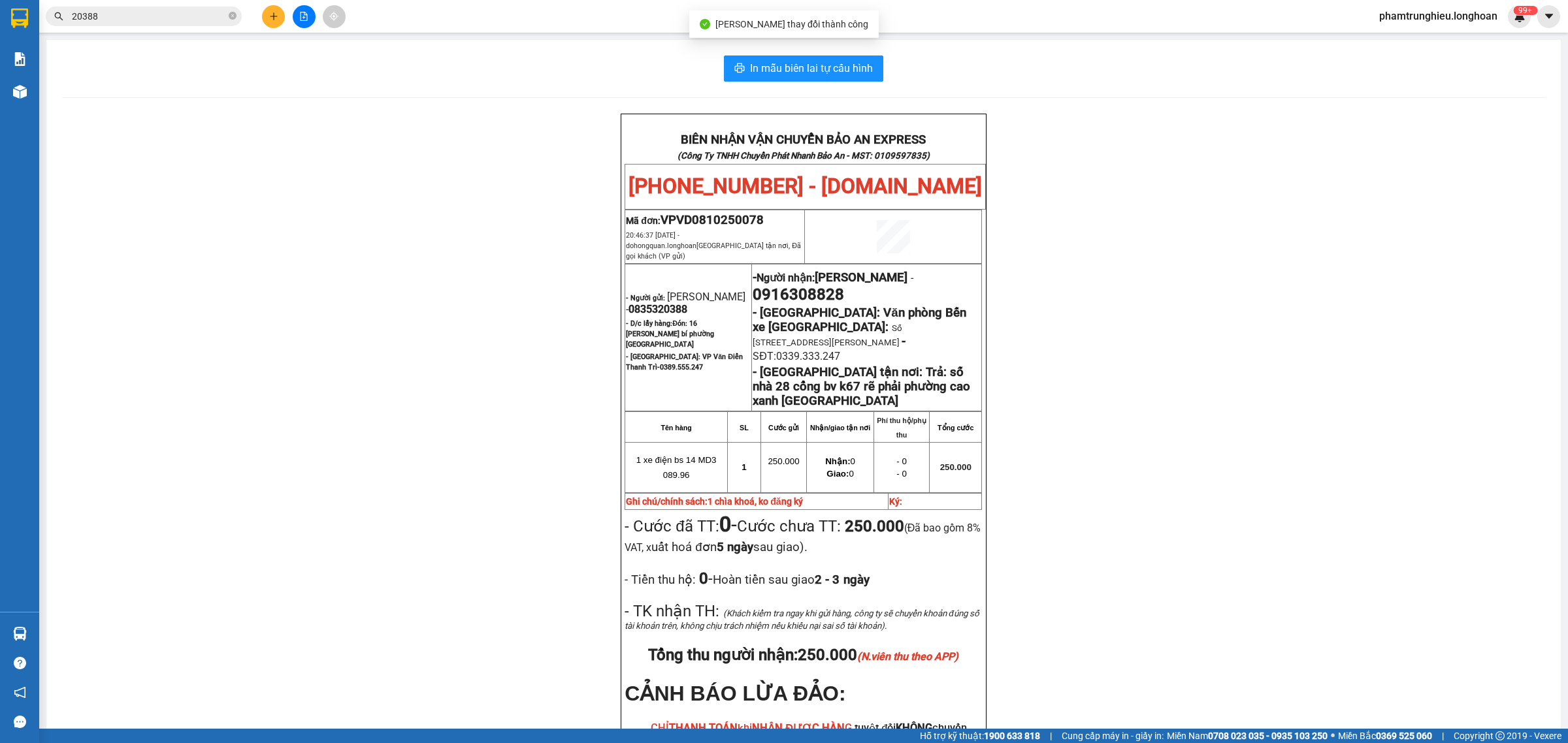
scroll to position [82, 0]
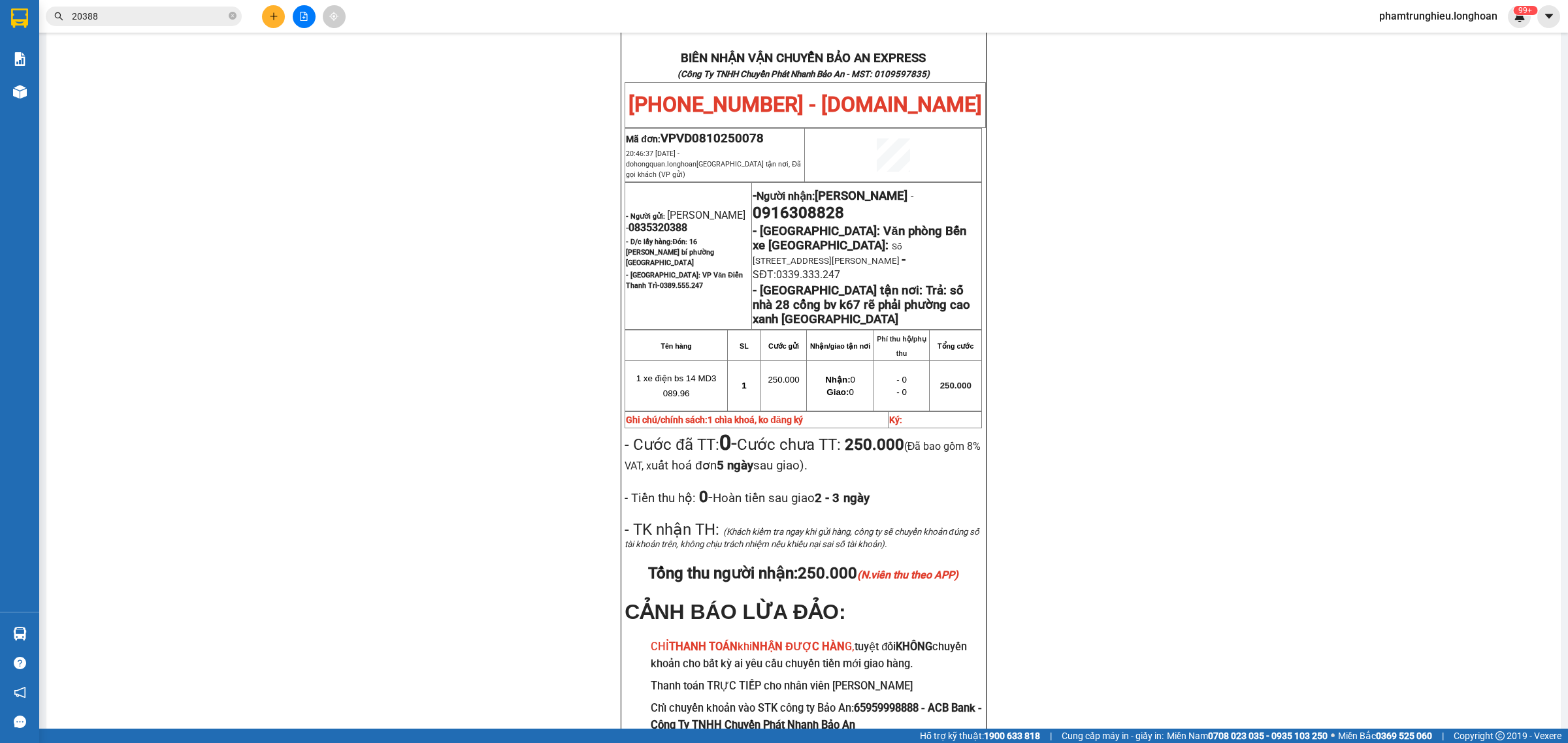
click at [209, 15] on input "20388" at bounding box center [149, 16] width 154 height 14
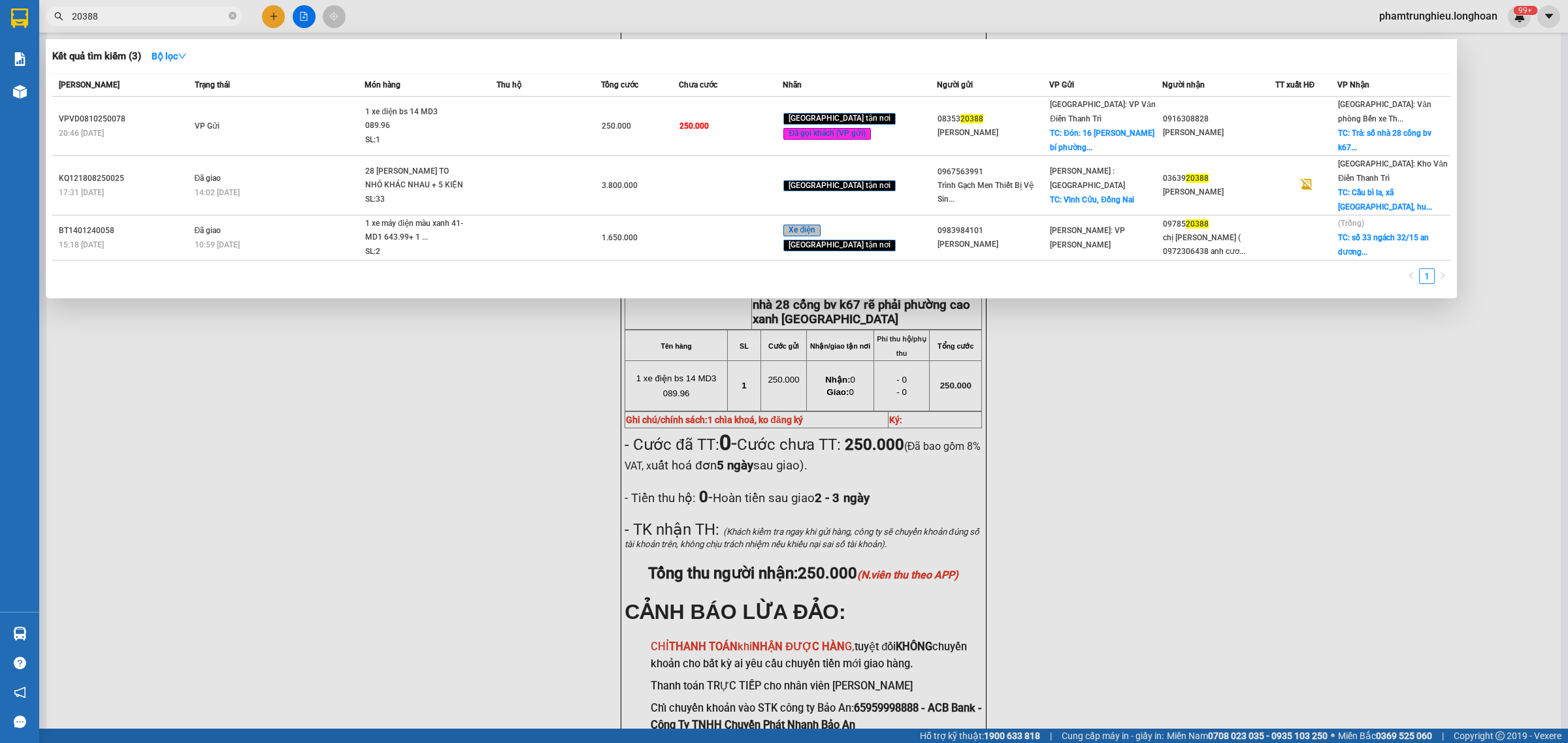
click at [209, 15] on input "20388" at bounding box center [149, 16] width 154 height 14
paste input "0948083722"
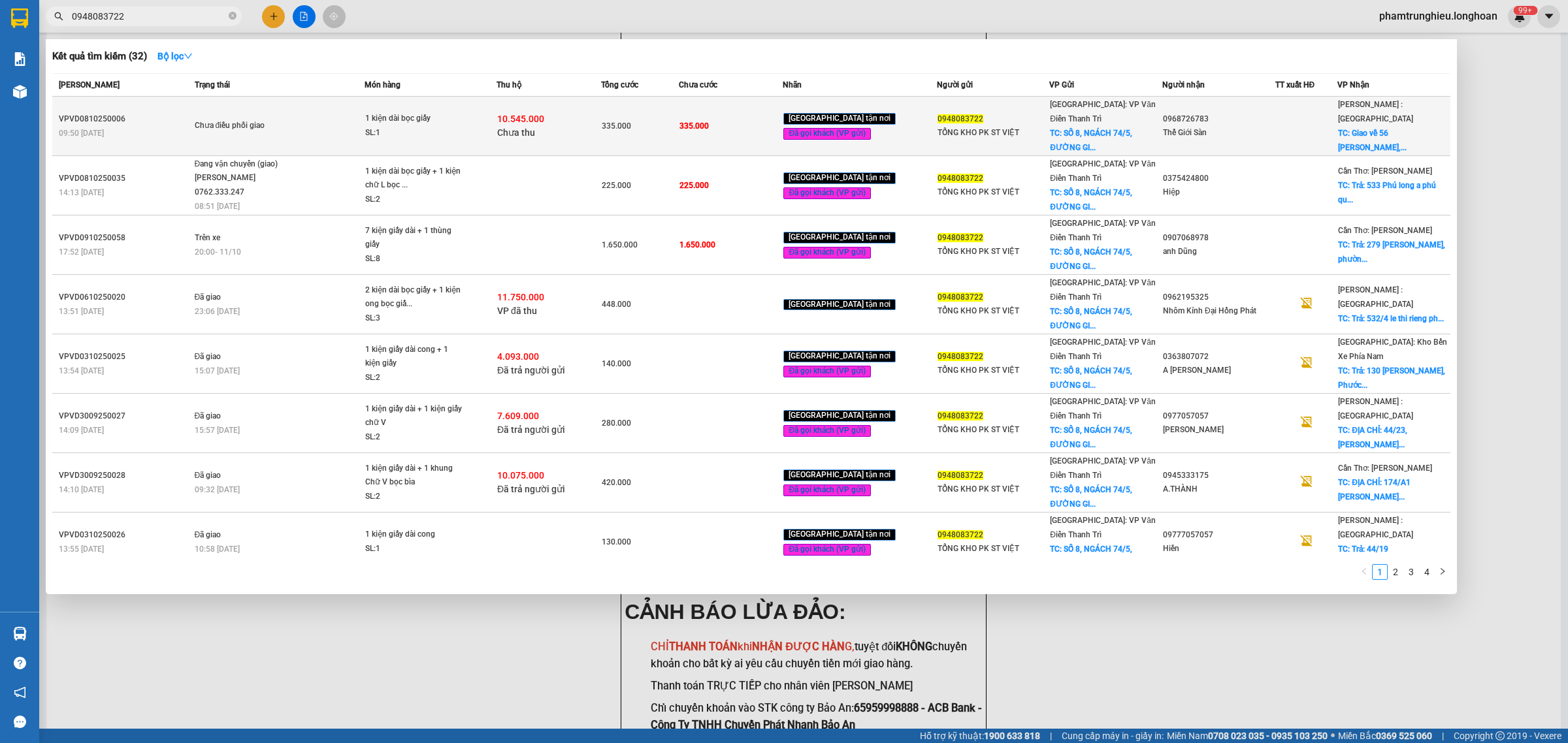
type input "0948083722"
click at [345, 119] on span "Chưa điều phối giao" at bounding box center [280, 126] width 170 height 14
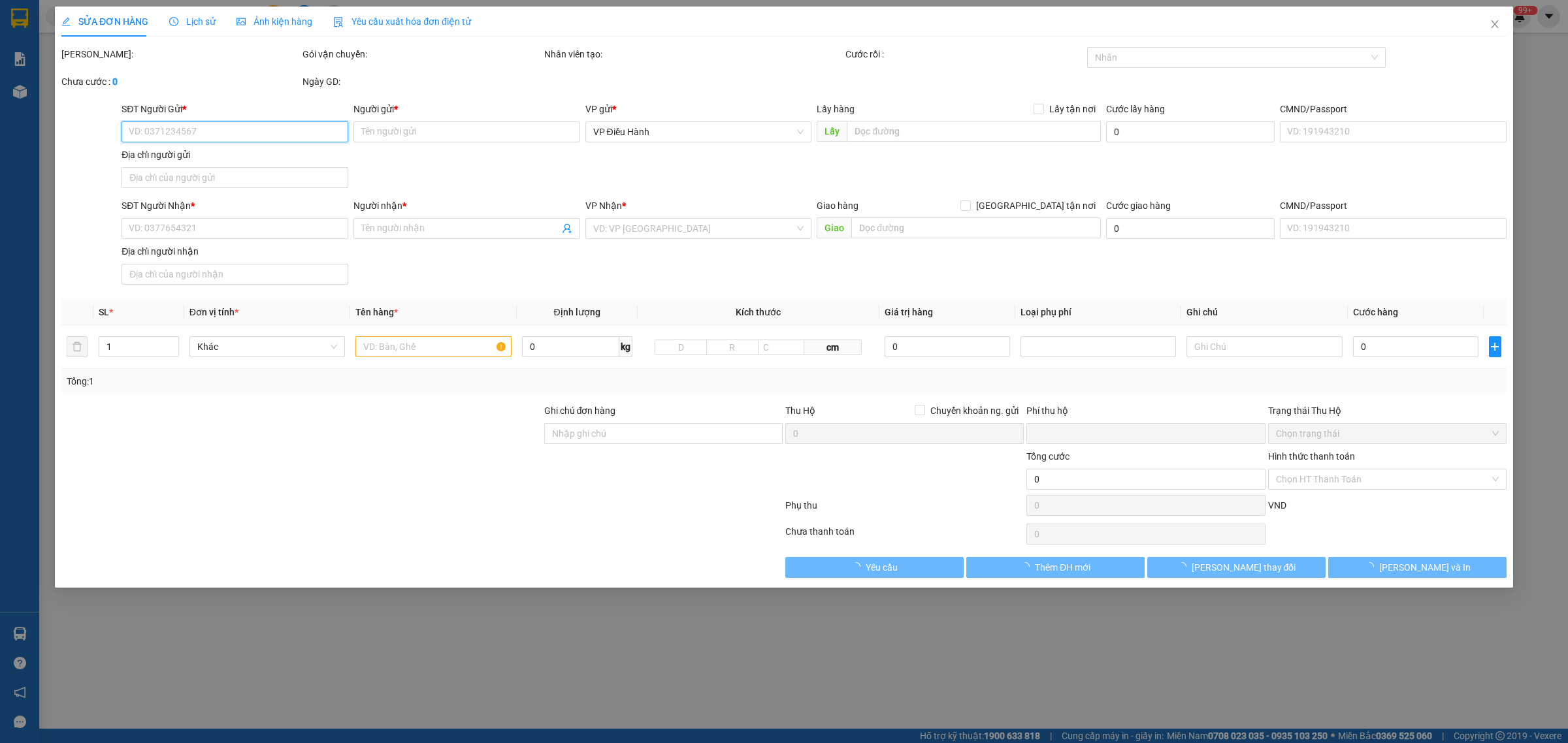
type input "0948083722"
type input "TỔNG KHO PK ST VIỆT"
checkbox input "true"
type input "[STREET_ADDRESS]"
type input "0968726783"
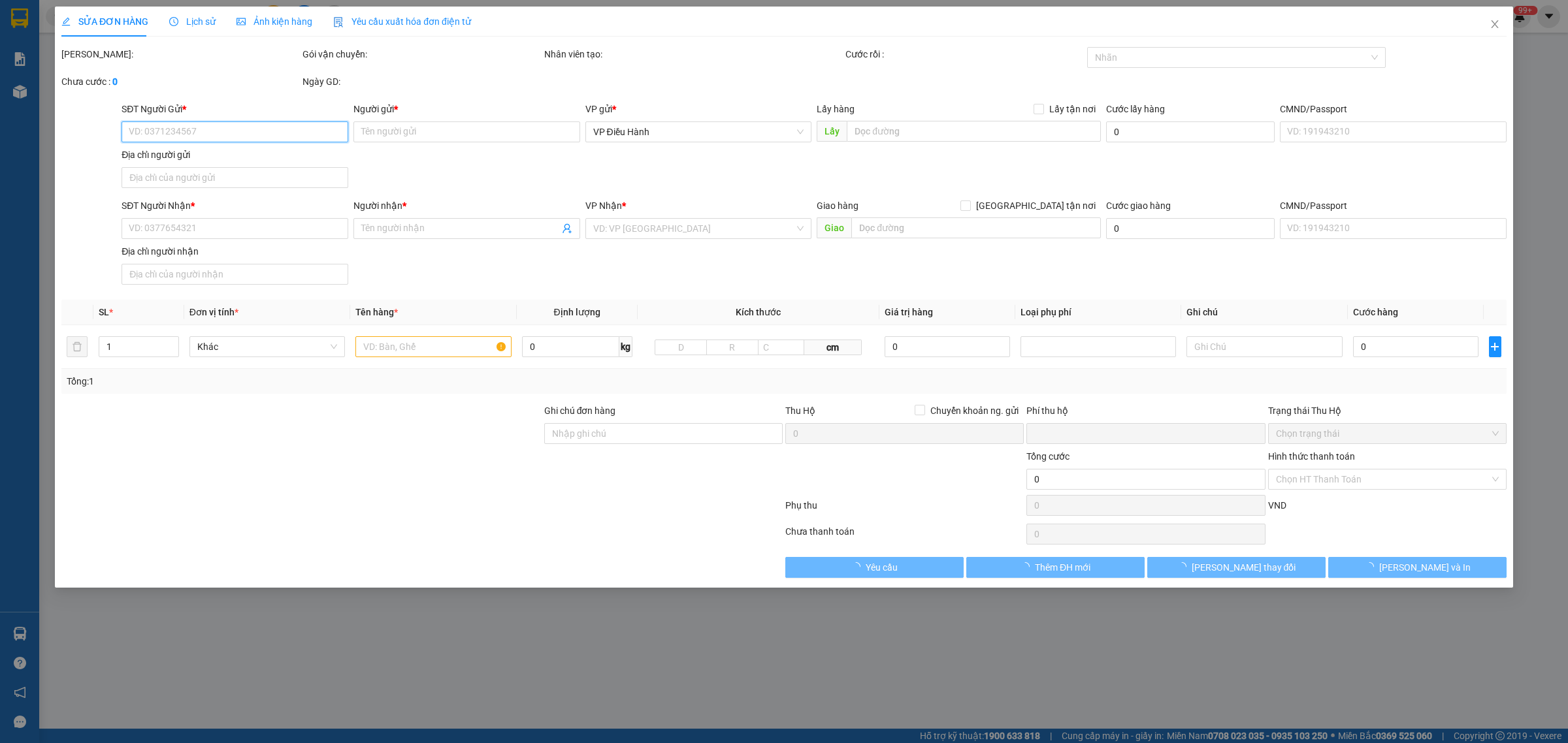
type input "Thế Giới Sàn"
checkbox input "true"
type input "Giao về 56 Lương đình Của, [GEOGRAPHIC_DATA], [GEOGRAPHIC_DATA]."
type input "đã sửa cod"
type input "335.000"
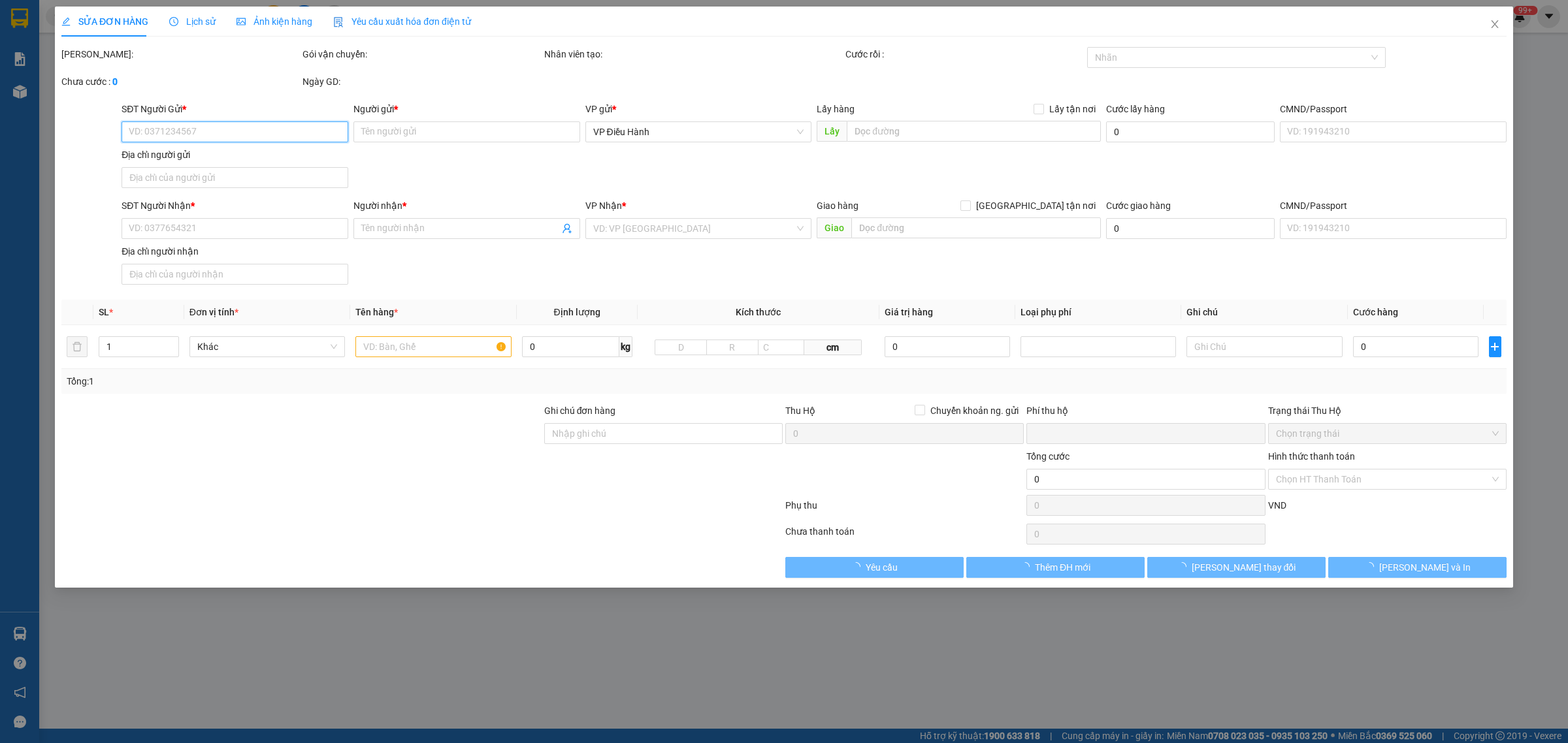
type input "335.000"
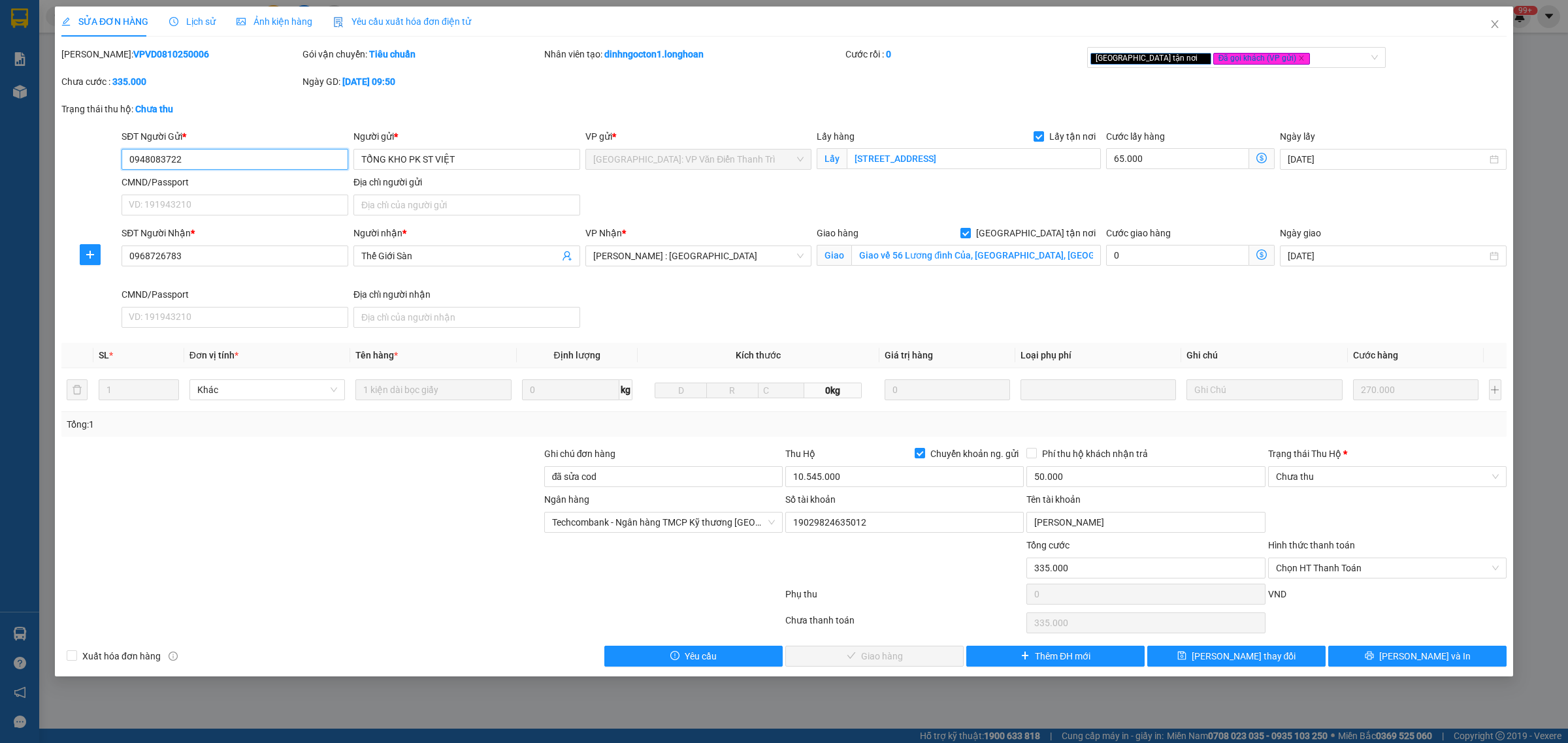
click at [230, 161] on input "0948083722" at bounding box center [235, 160] width 227 height 21
click at [478, 165] on input "TỔNG KHO PK ST VIỆT" at bounding box center [467, 160] width 227 height 21
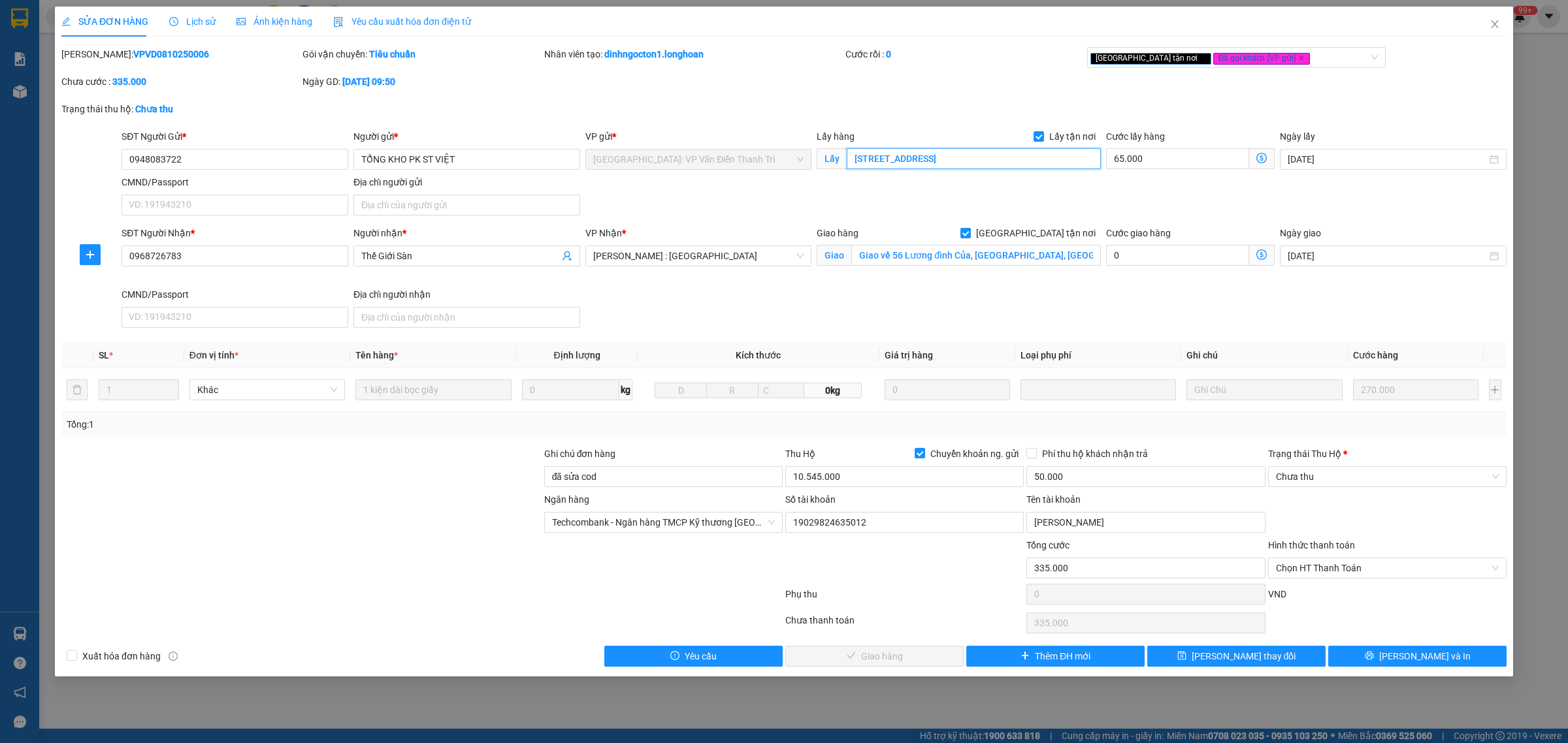
click at [906, 158] on input "[STREET_ADDRESS]" at bounding box center [974, 159] width 255 height 21
click at [1494, 27] on icon "close" at bounding box center [1495, 24] width 11 height 11
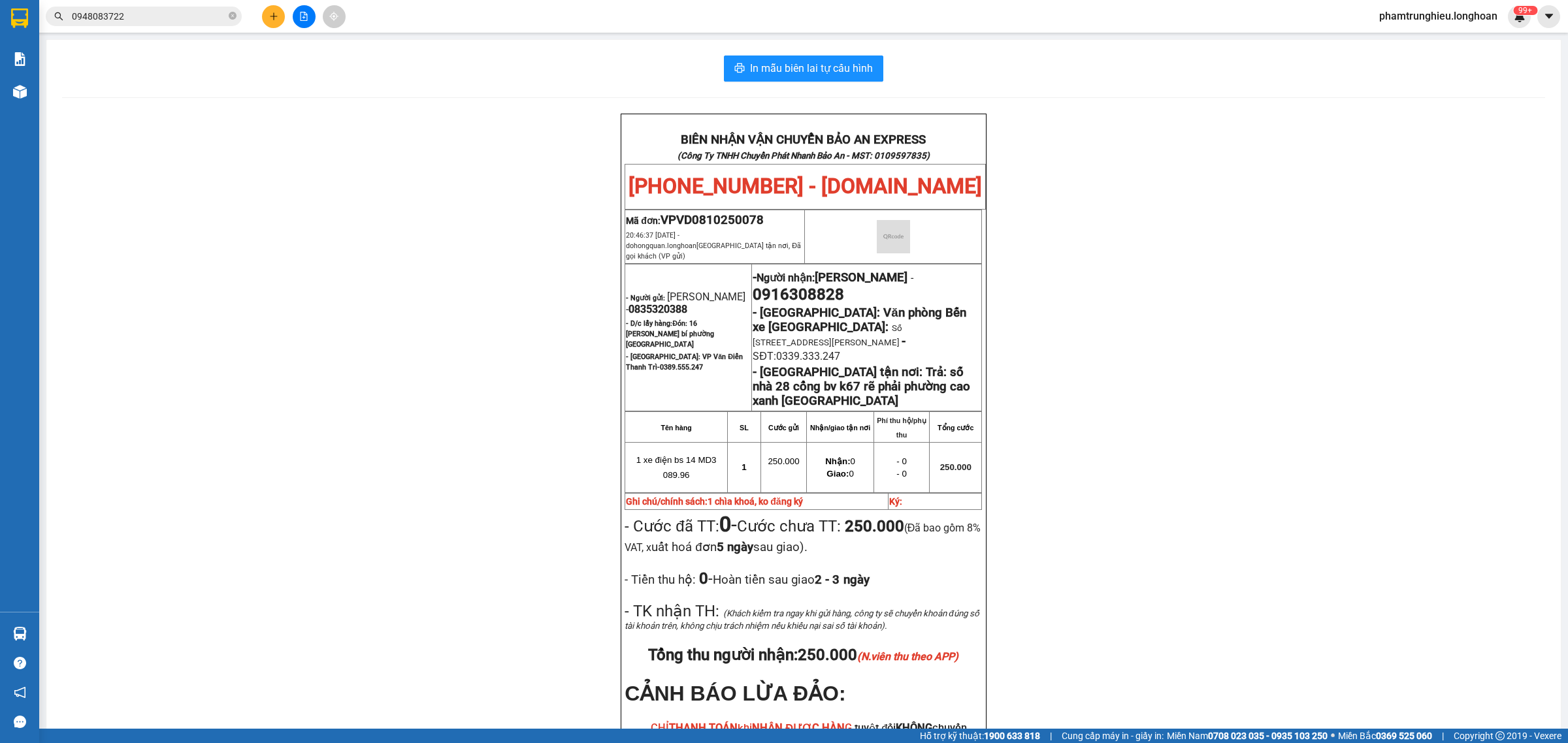
click at [165, 20] on input "0948083722" at bounding box center [149, 16] width 154 height 14
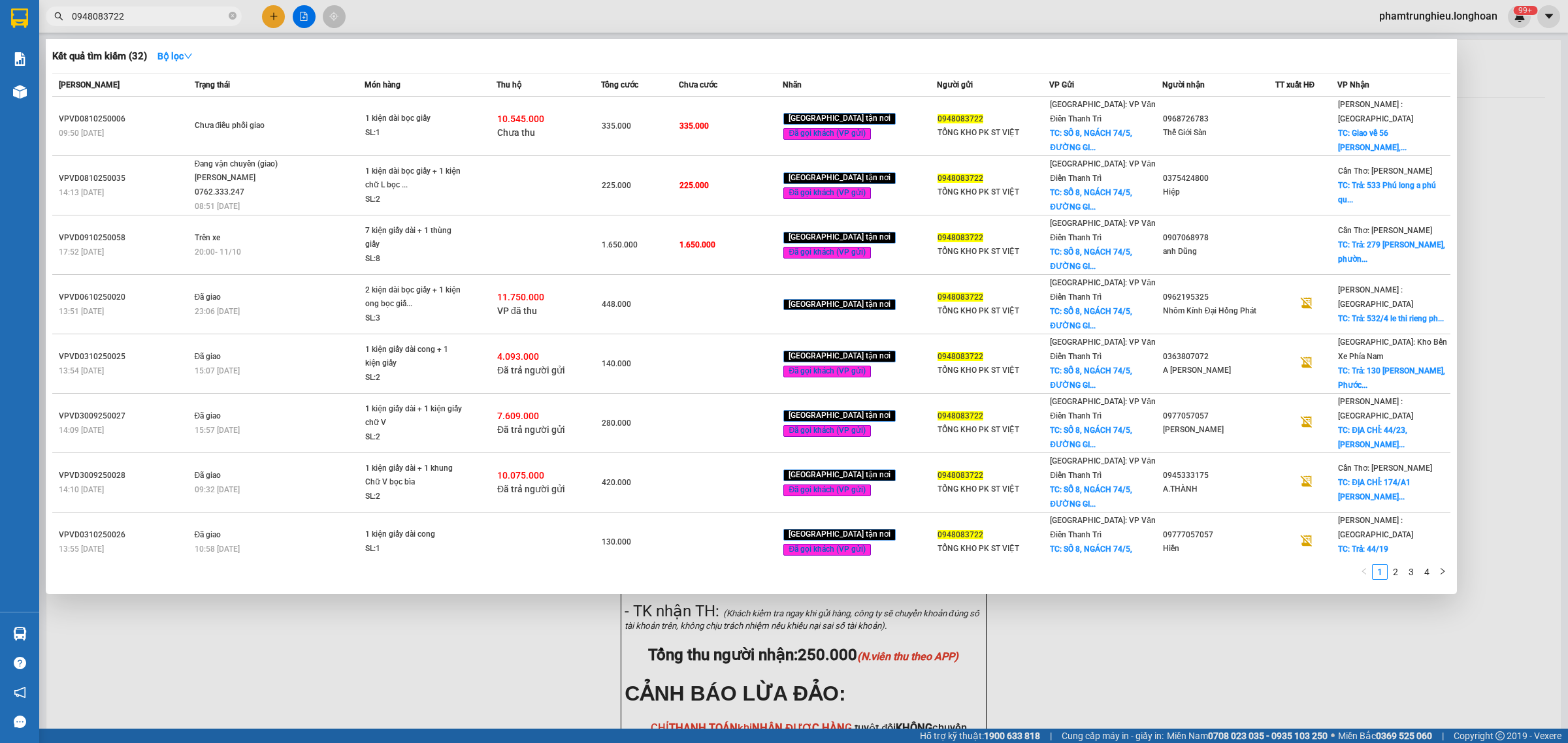
click at [165, 20] on input "0948083722" at bounding box center [149, 16] width 154 height 14
paste input "28283333"
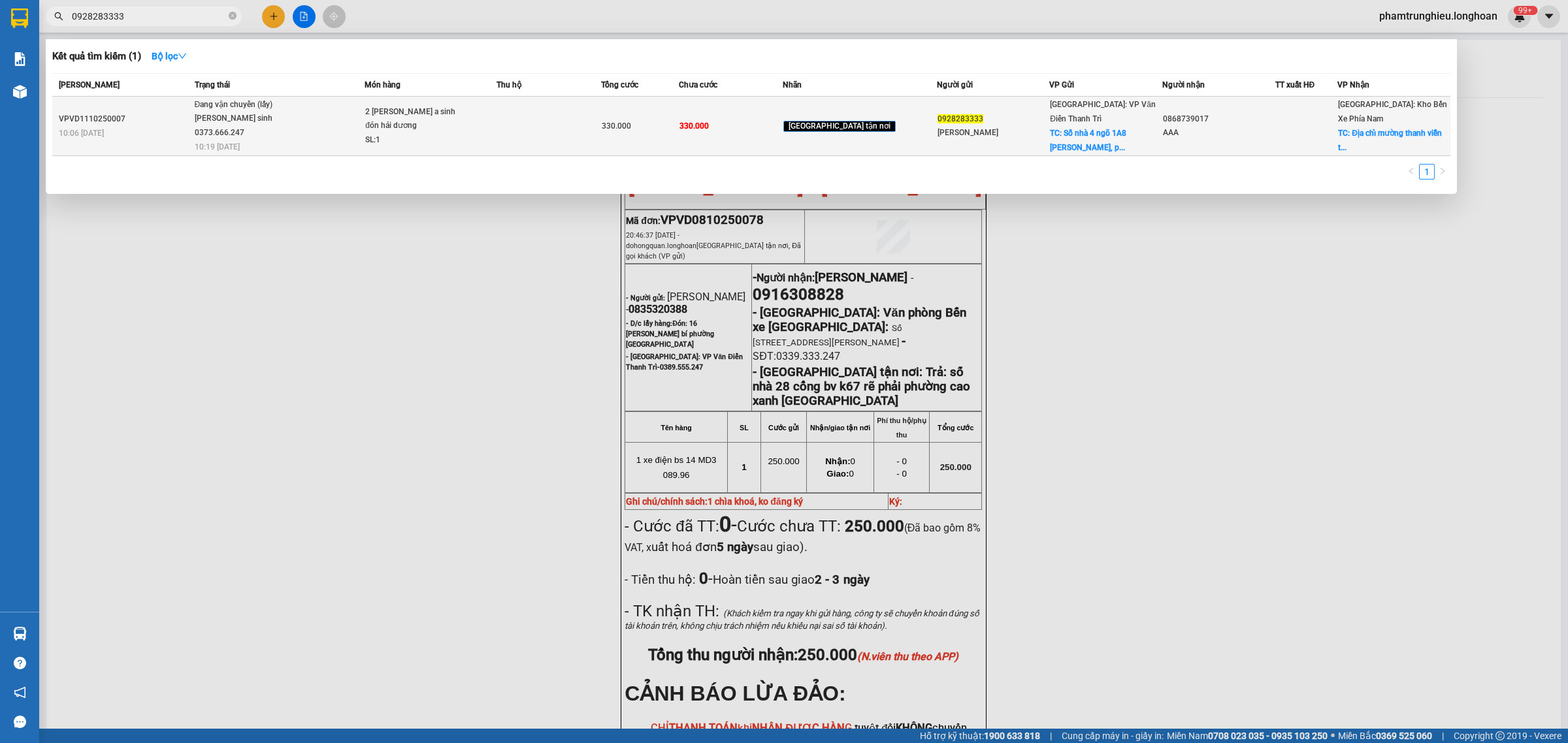
type input "0928283333"
click at [293, 119] on div "[PERSON_NAME] sinh 0373.666.247" at bounding box center [244, 126] width 98 height 28
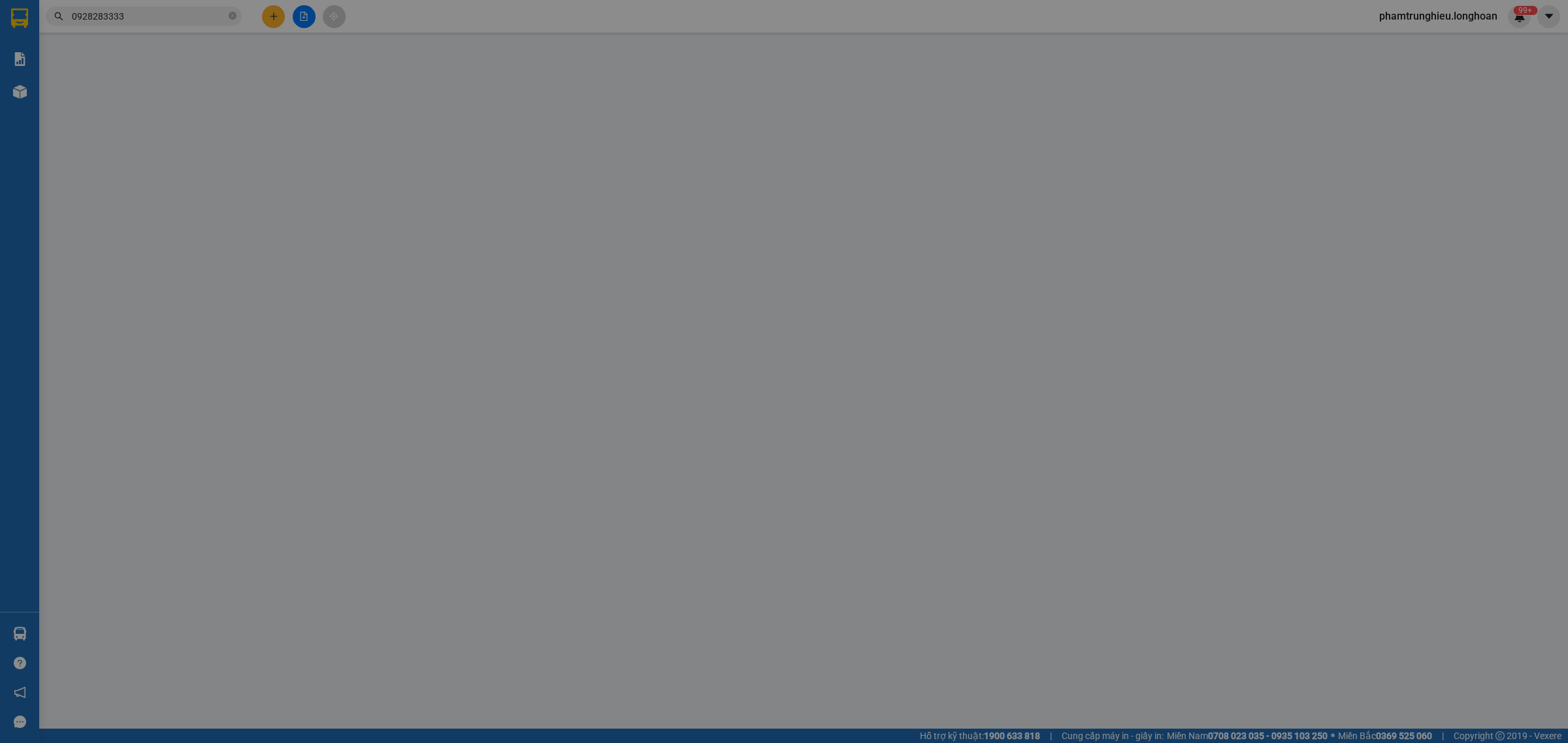
type input "0928283333"
type input "[PERSON_NAME]"
checkbox input "true"
type input "Số nhà [STREET_ADDRESS]."
type input "0868739017"
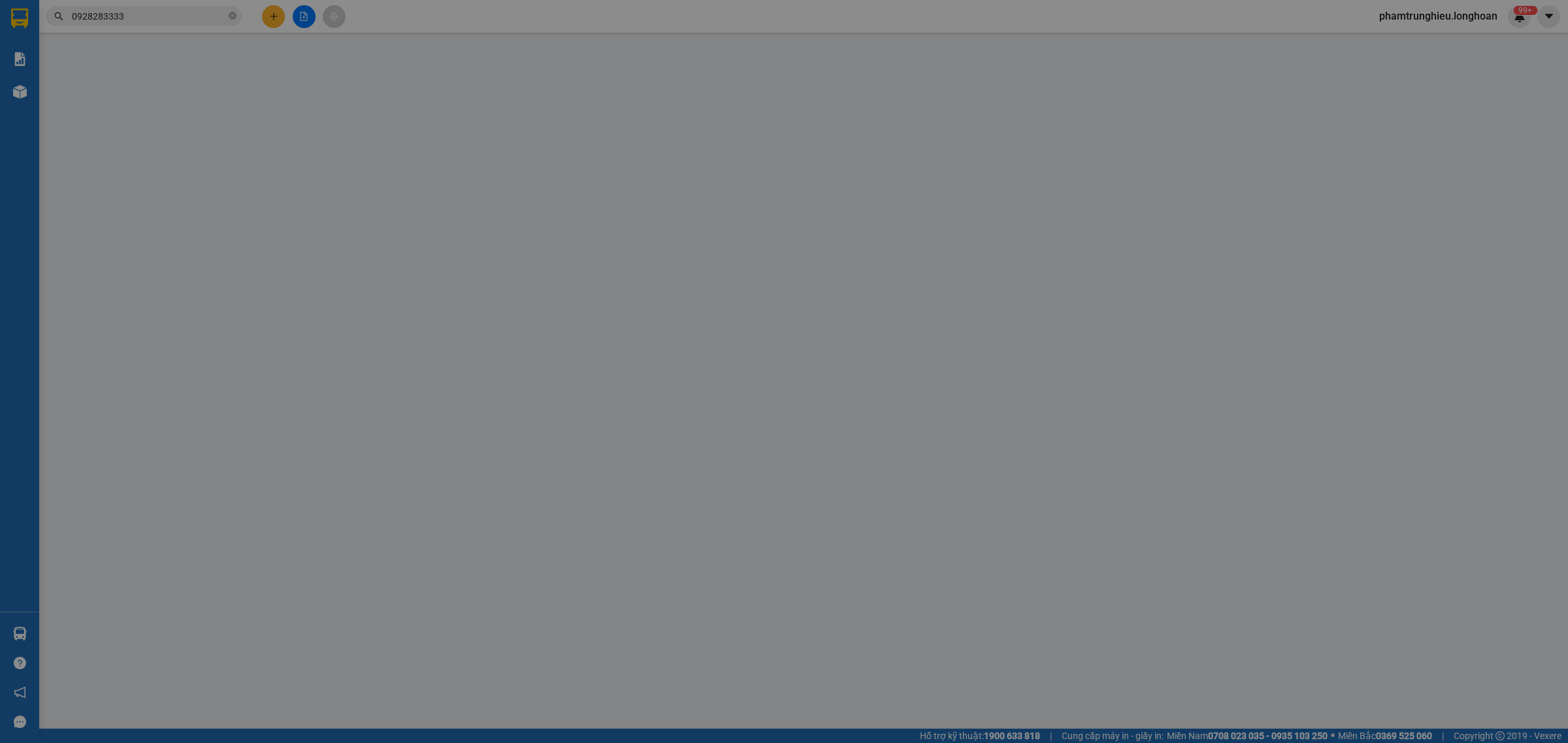
type input "AAA"
checkbox input "true"
type input "Địa chỉ mường [GEOGRAPHIC_DATA], toà nhà oc2b, [GEOGRAPHIC_DATA], [GEOGRAPHIC_D…"
type input "0"
type input "330.000"
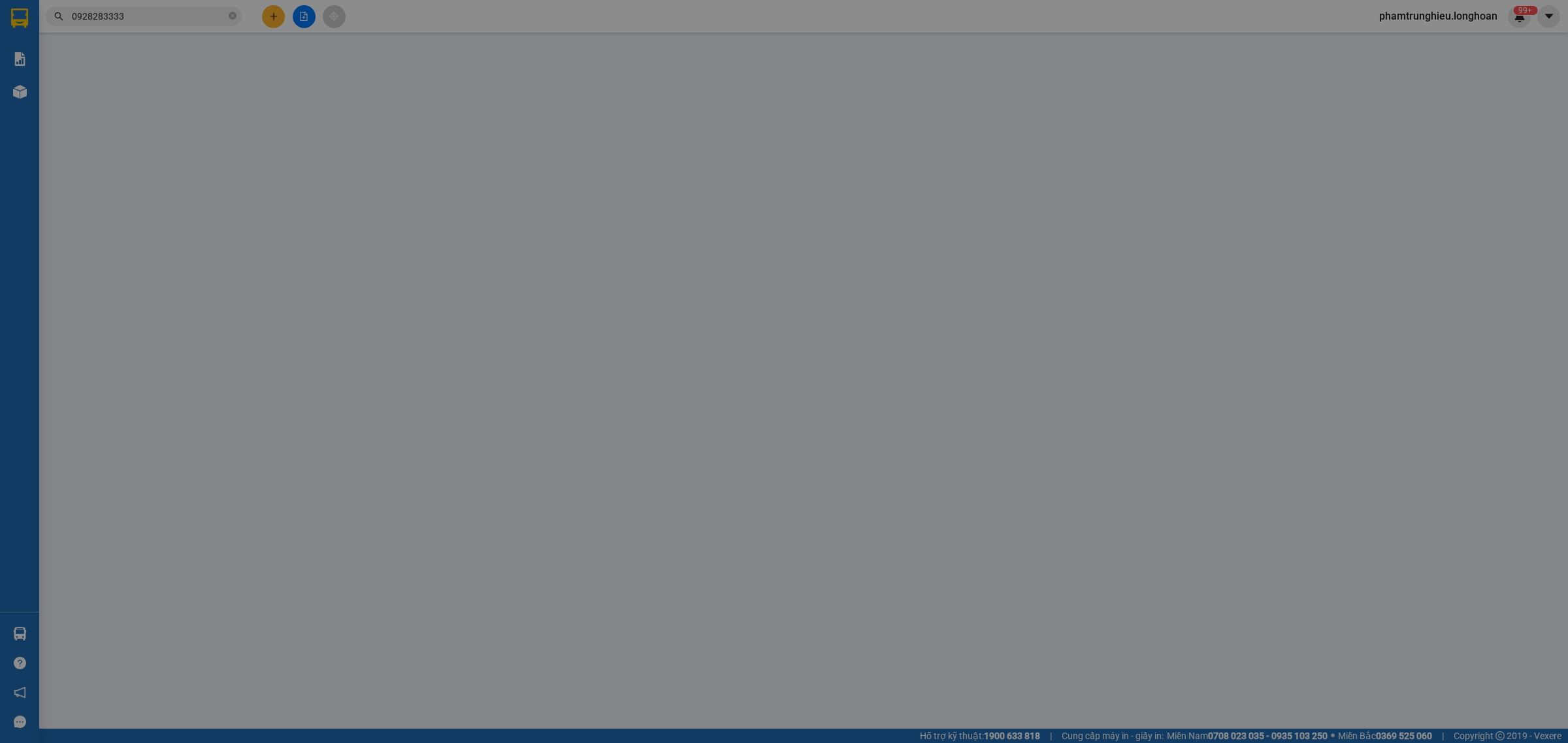
type input "330.000"
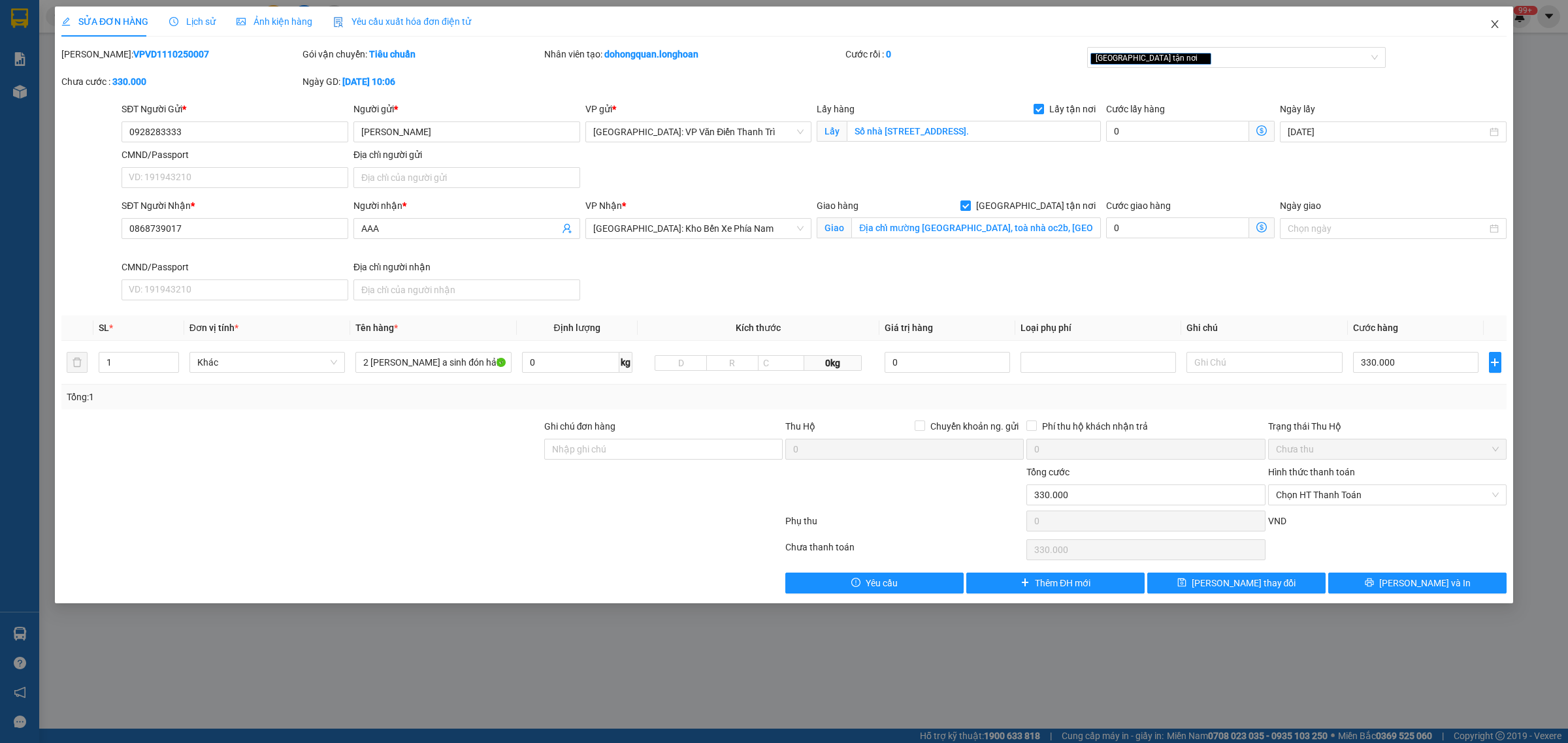
click at [1510, 26] on span "Close" at bounding box center [1494, 24] width 36 height 36
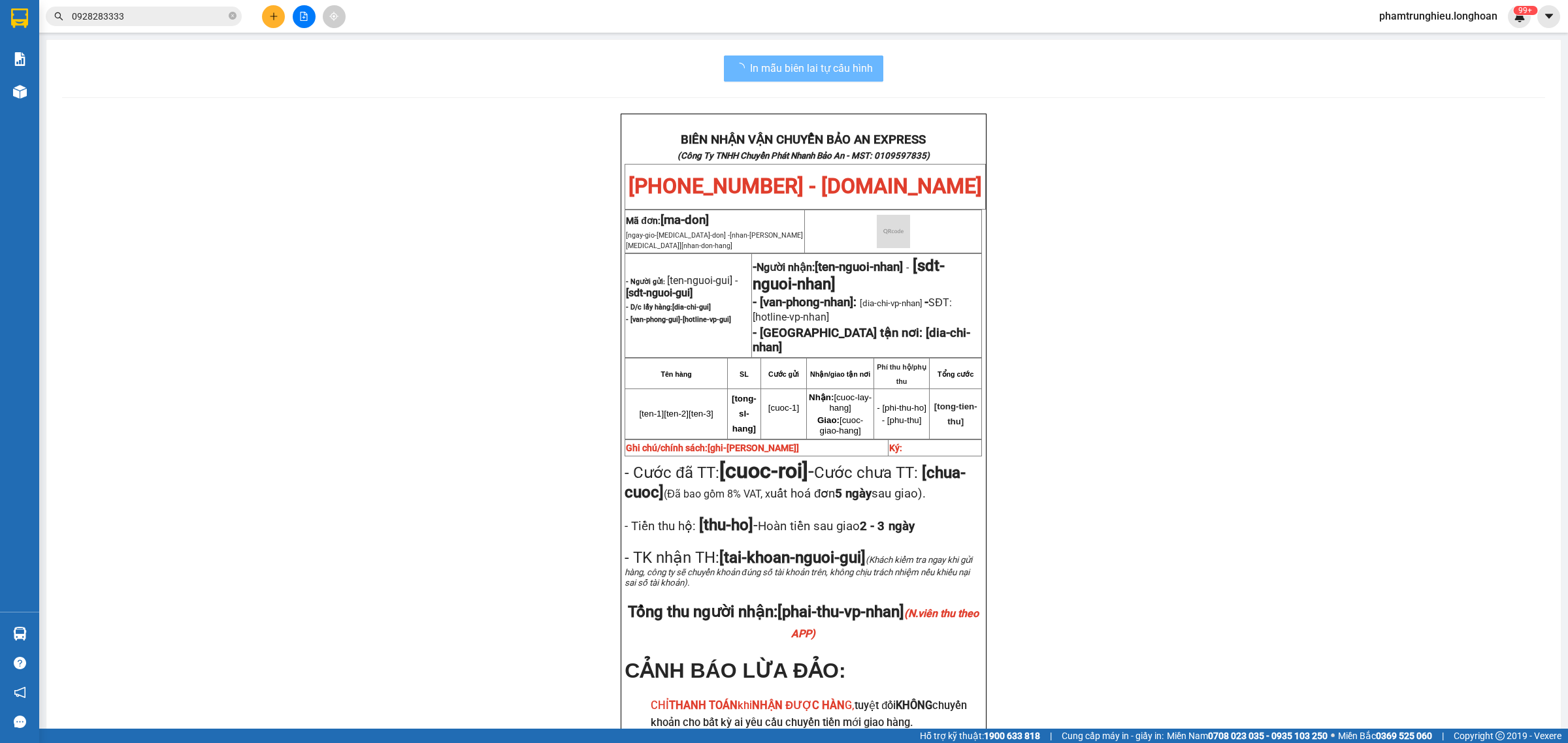
click at [129, 13] on input "0928283333" at bounding box center [149, 16] width 154 height 14
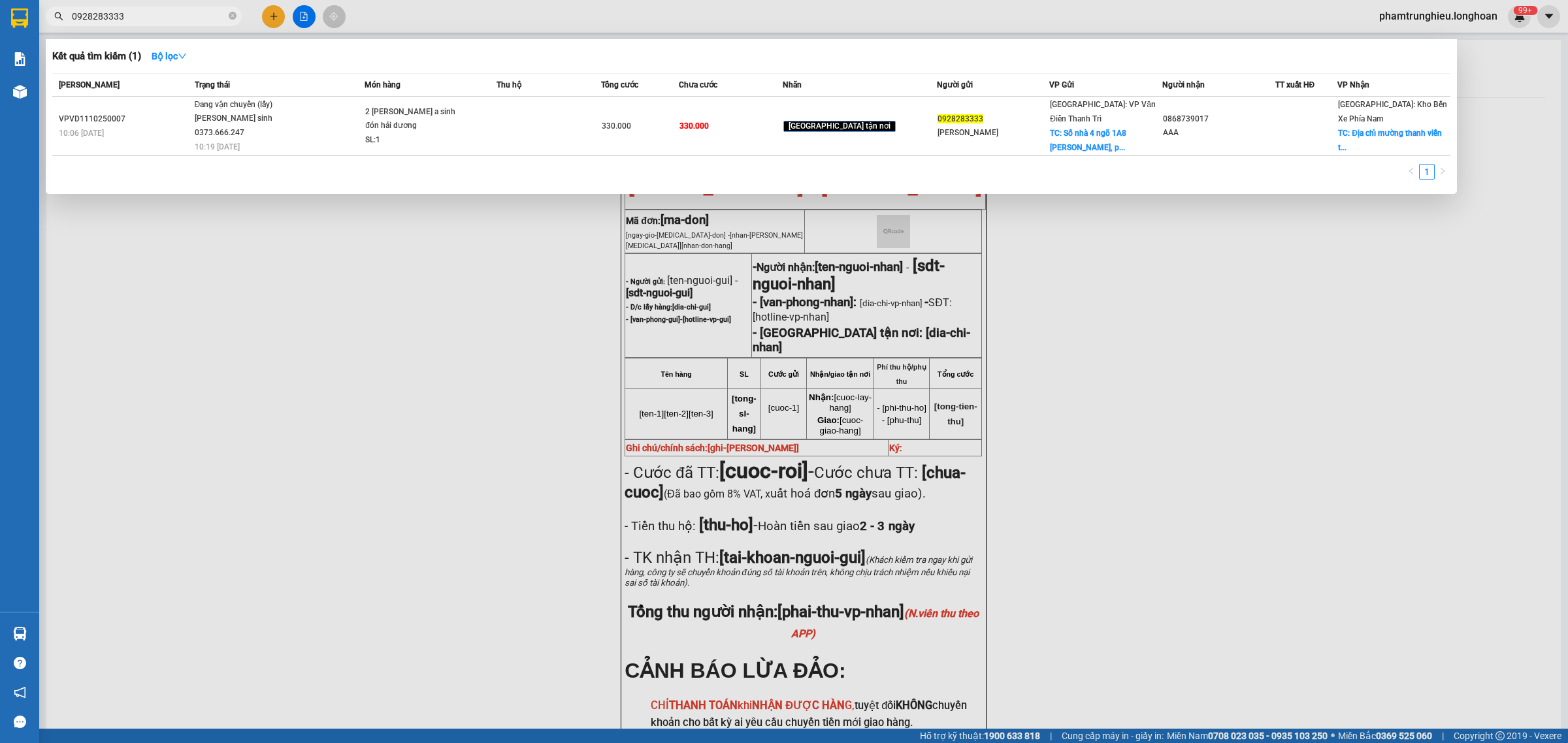
click at [129, 13] on input "0928283333" at bounding box center [149, 16] width 154 height 14
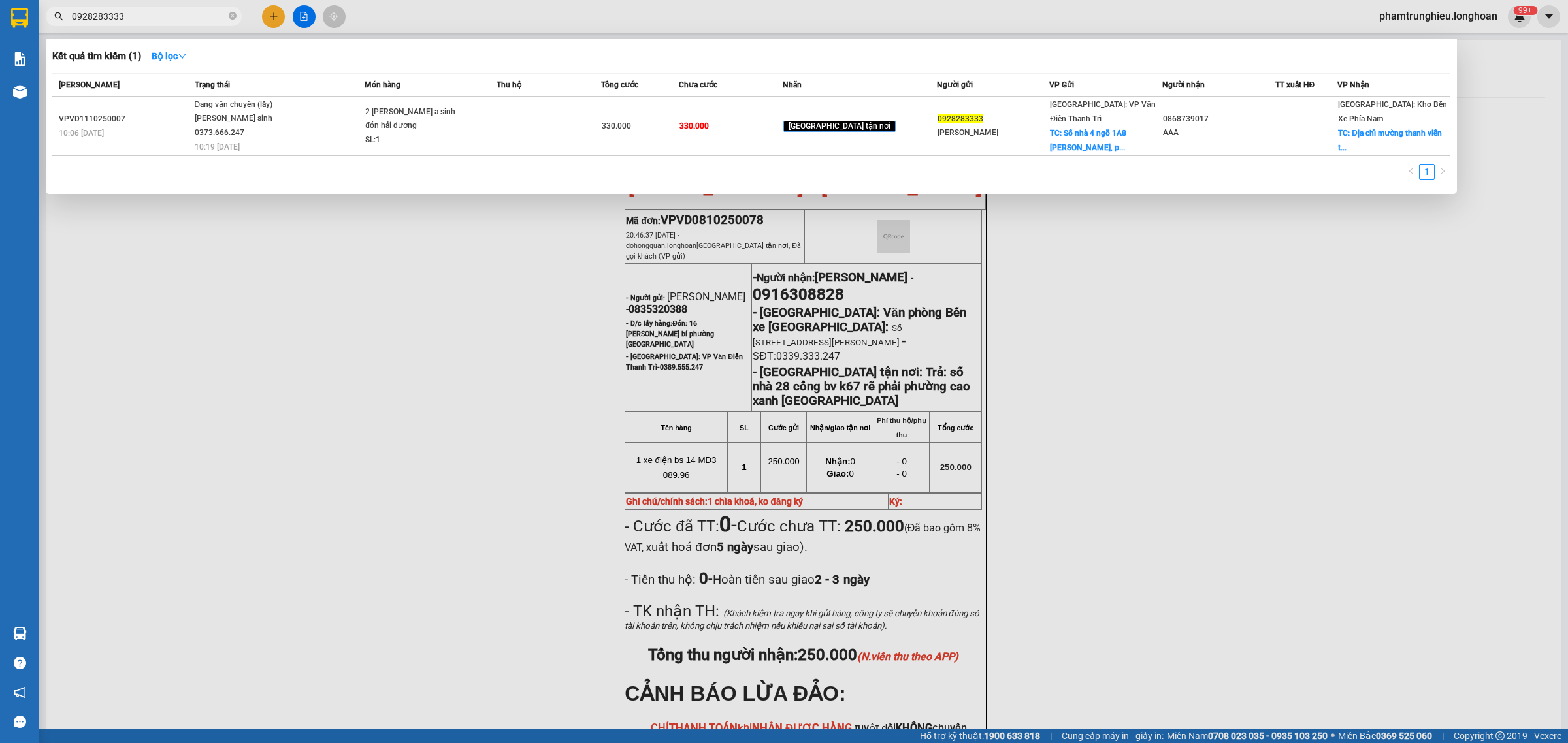
paste input "336890646"
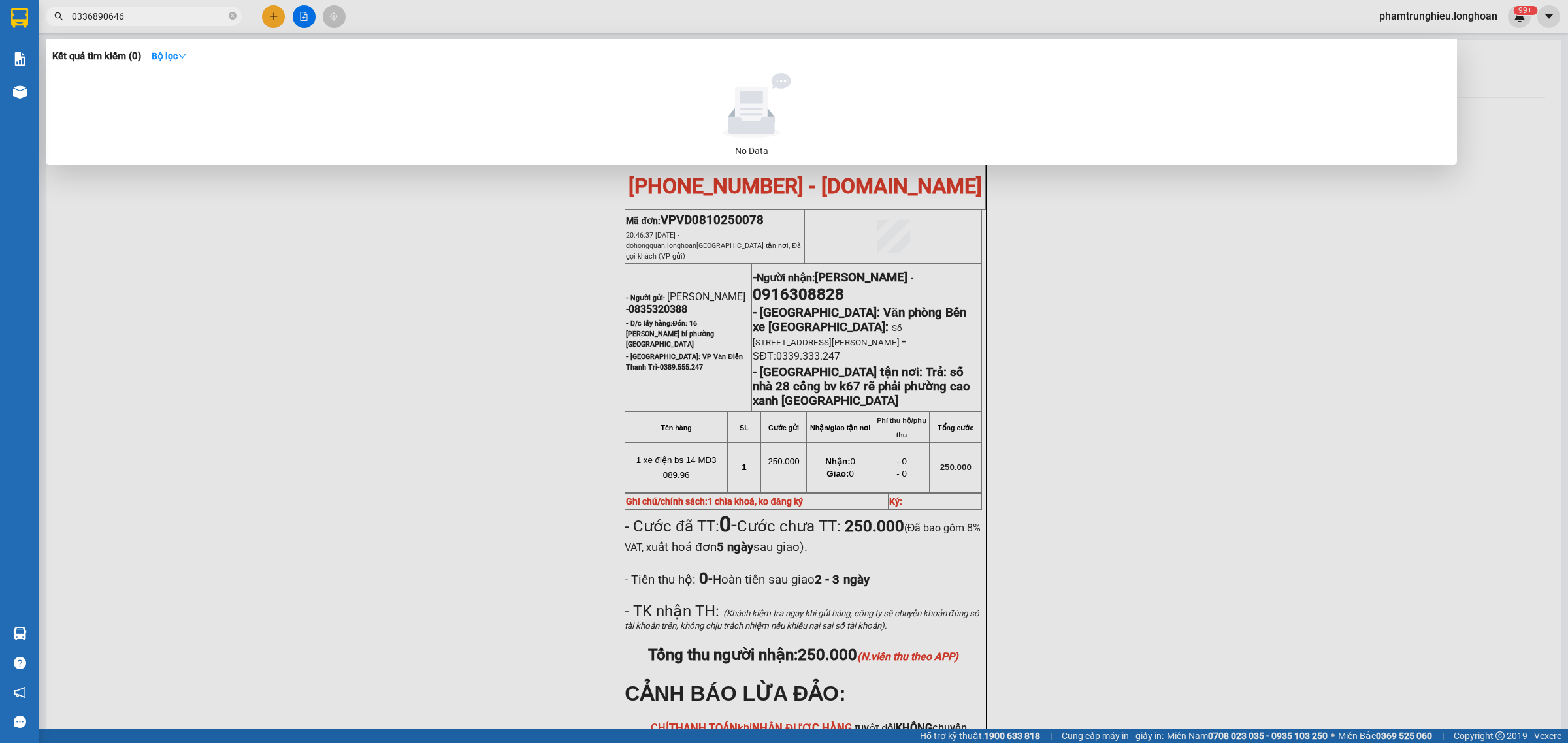
click at [186, 12] on input "0336890646" at bounding box center [149, 16] width 154 height 14
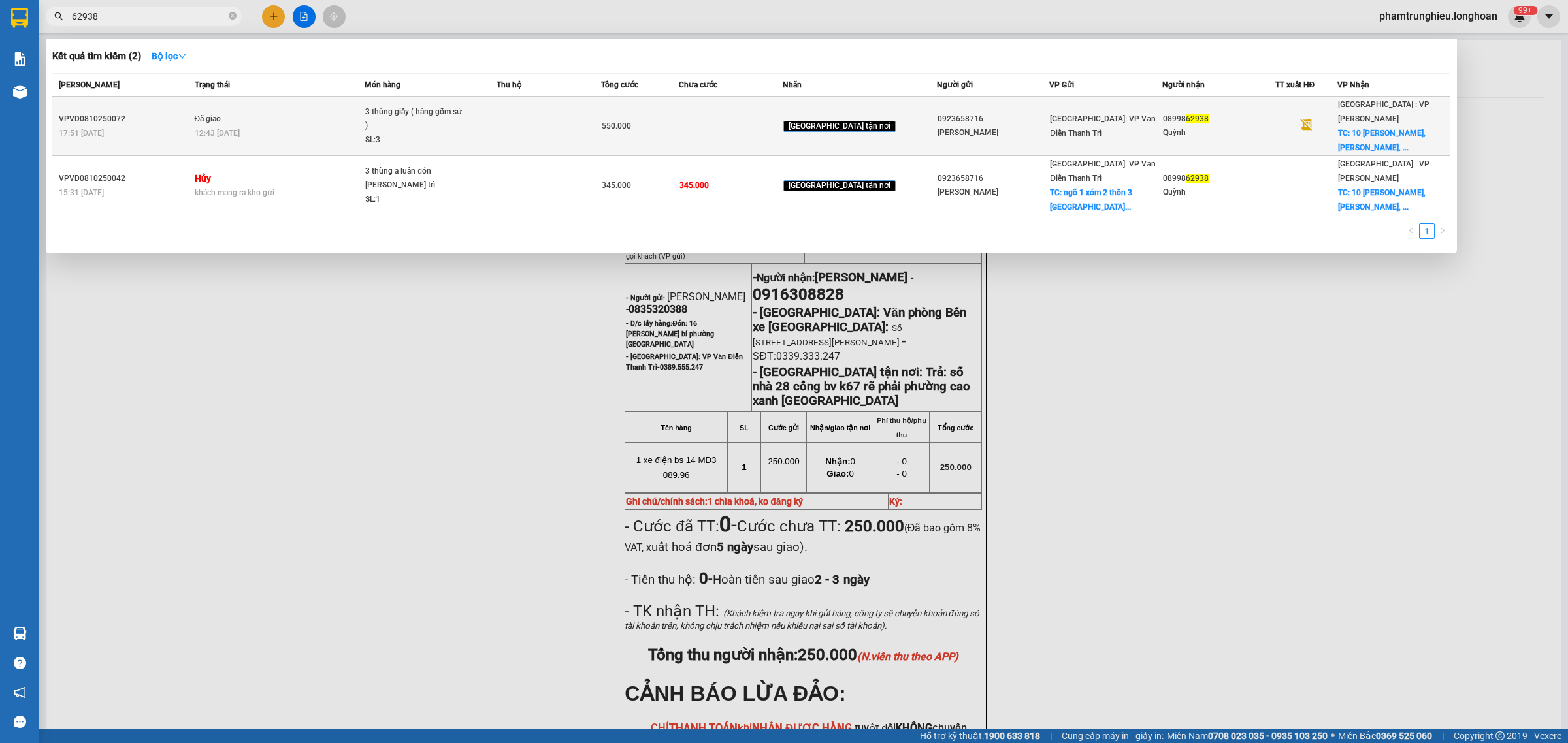
type input "62938"
click at [429, 106] on div "3 thùng giấy ( hàng gốm sứ )" at bounding box center [414, 120] width 98 height 28
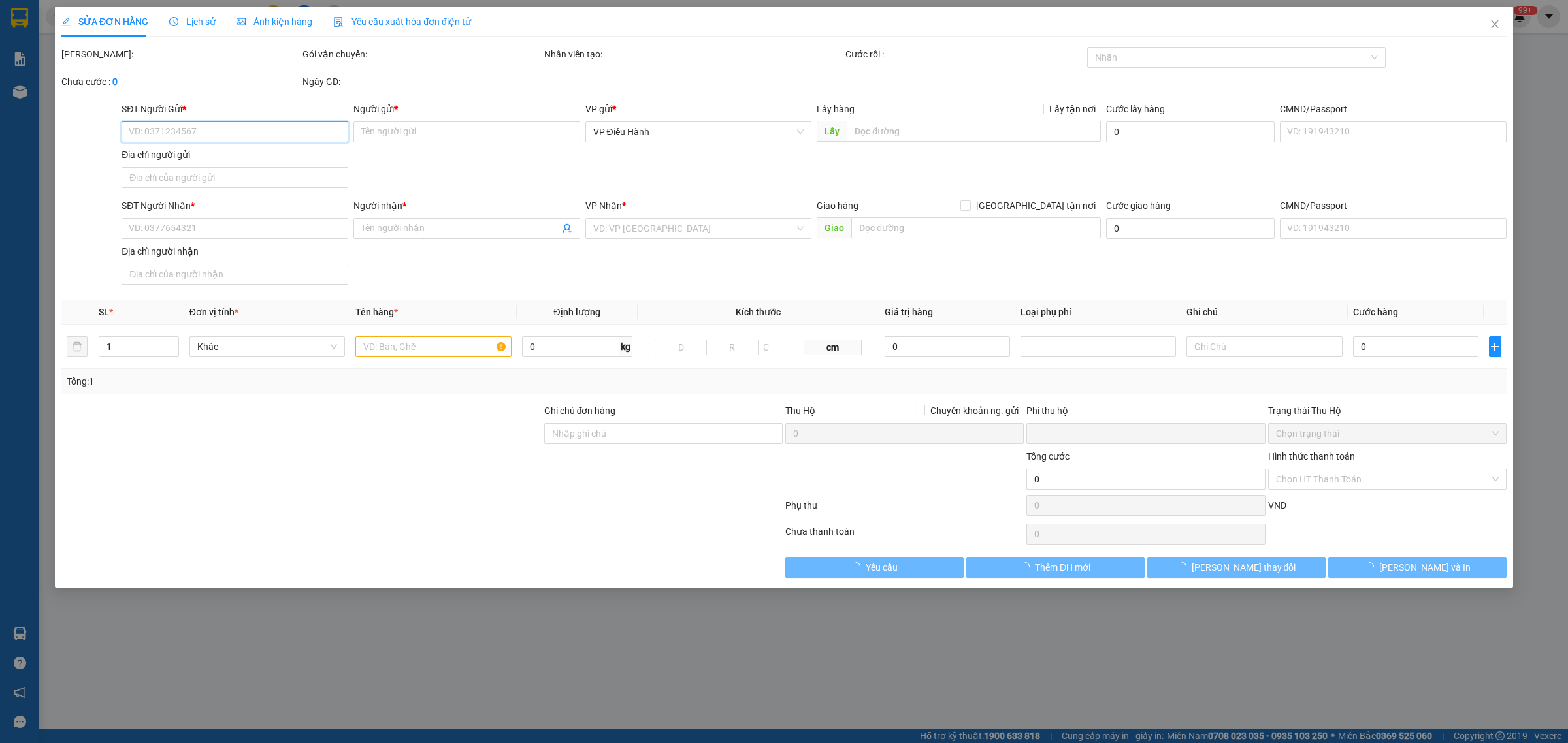
type input "0923658716"
type input "[PERSON_NAME]"
type input "0899862938"
type input "Quỳnh"
checkbox input "true"
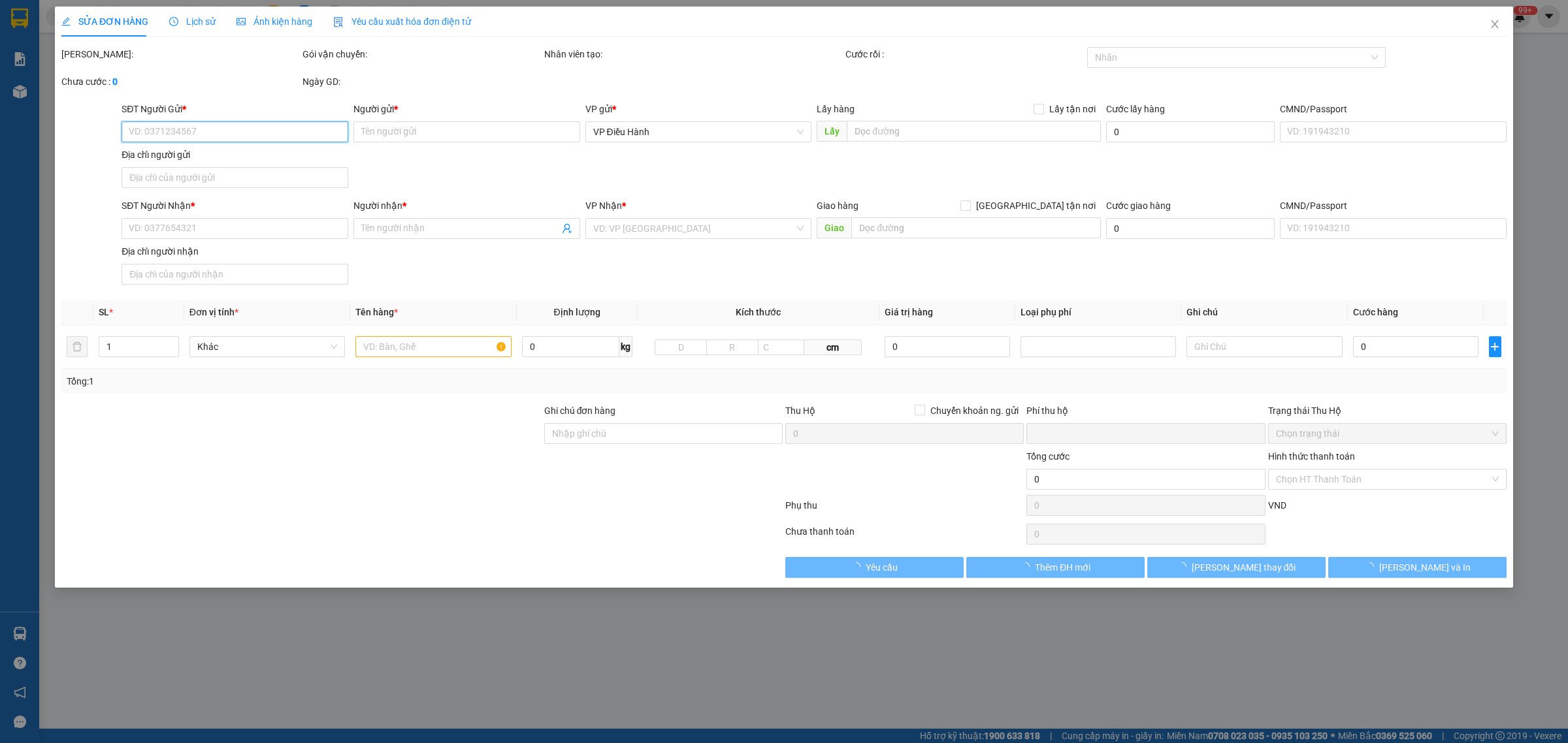
type input "10 [PERSON_NAME], [PERSON_NAME], Liên chiểu, [GEOGRAPHIC_DATA]"
type input "nhận nguyên kiện,giao nguyên kiện,bể vỡ khồng đền, XIN NHẸ TAY"
type input "0"
type input "550.000"
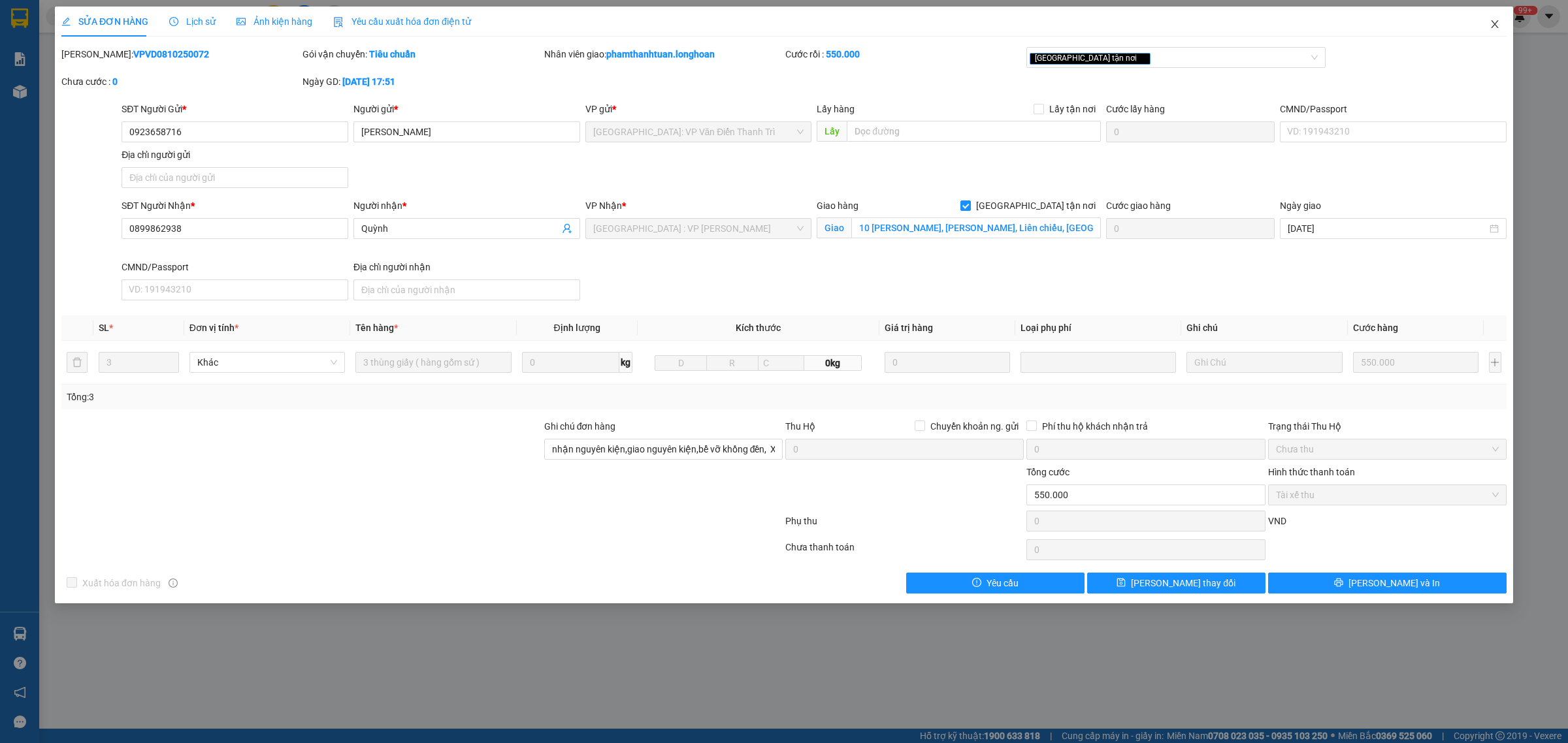
click at [1497, 21] on icon "close" at bounding box center [1495, 24] width 11 height 11
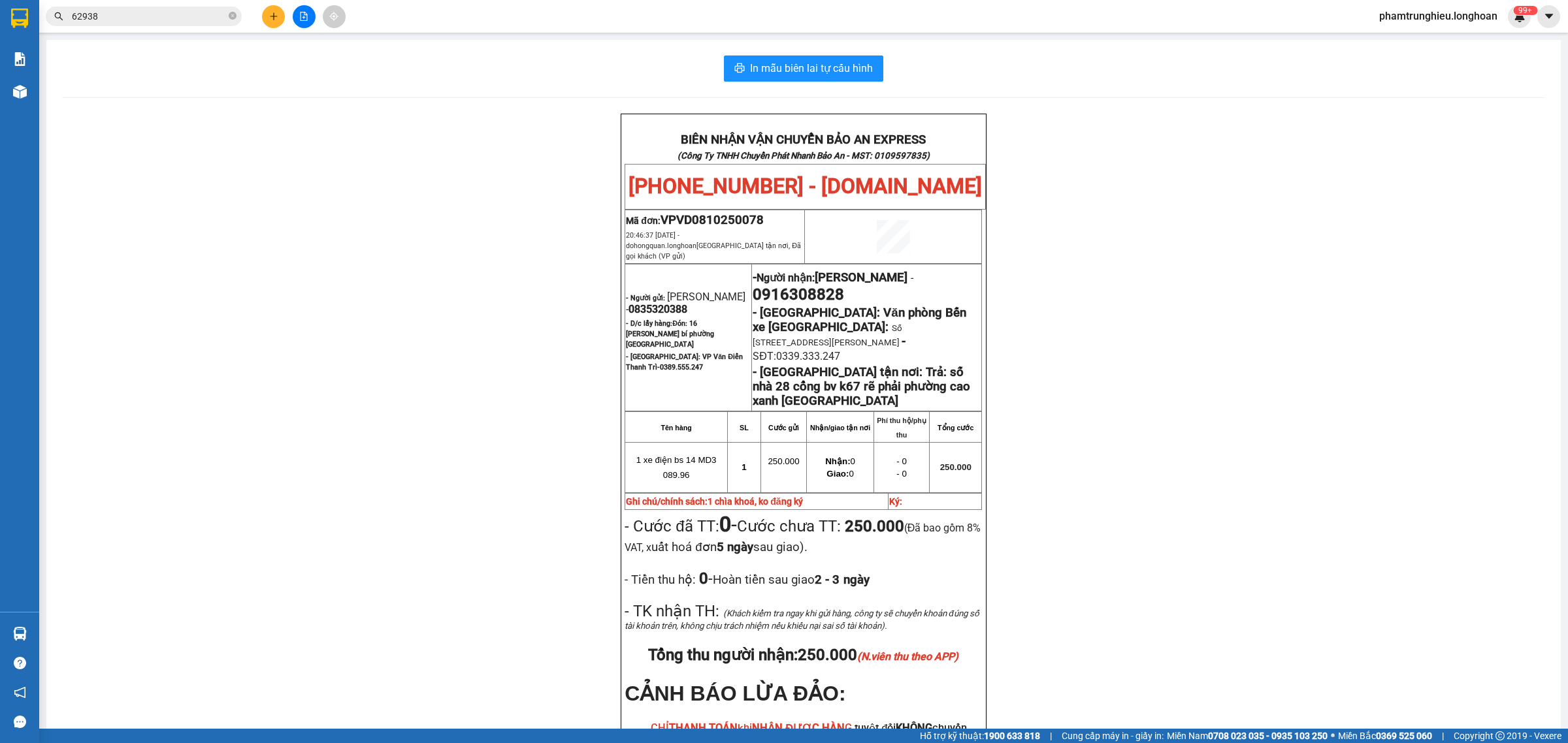
click at [220, 24] on span "62938" at bounding box center [144, 16] width 196 height 20
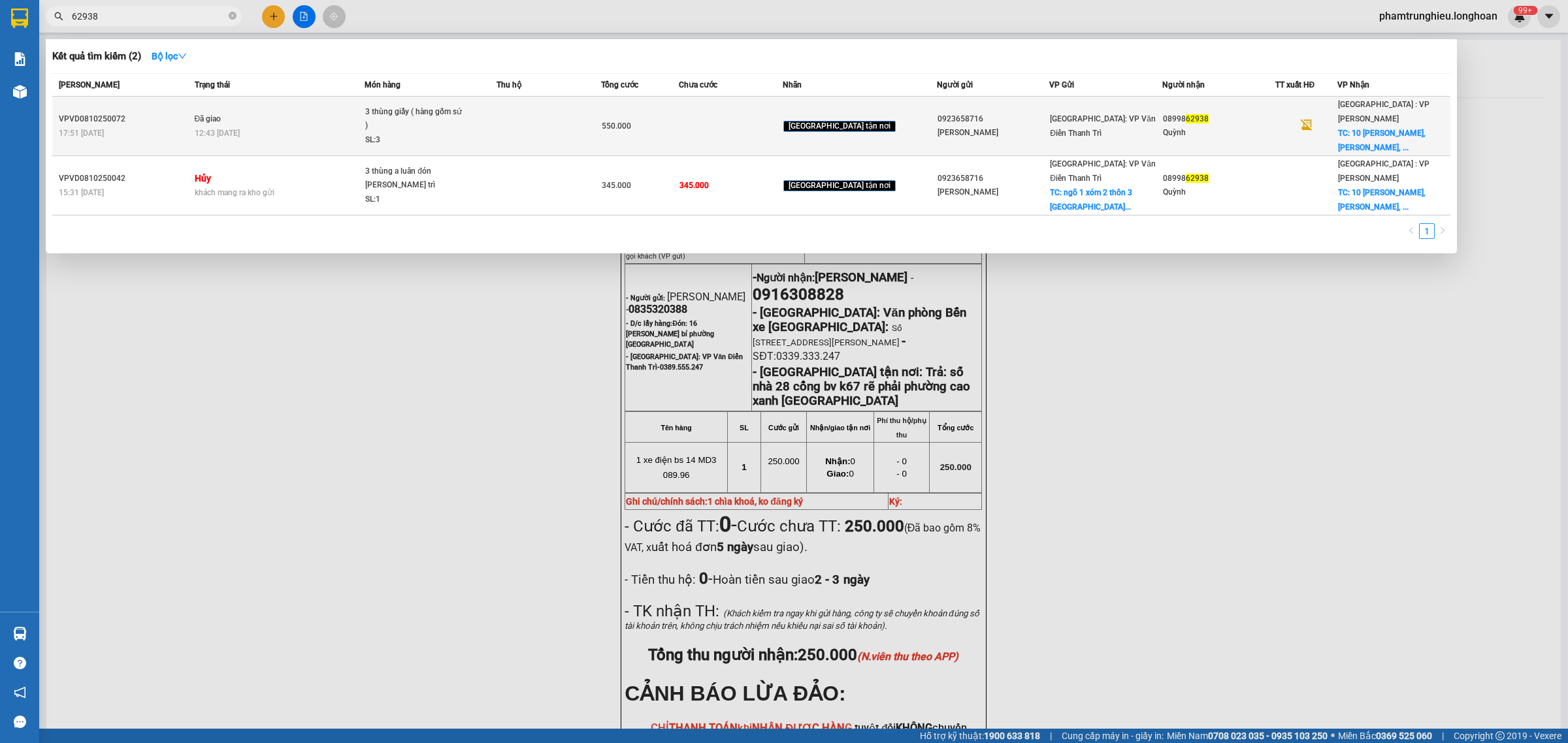
click at [530, 114] on td at bounding box center [548, 126] width 104 height 59
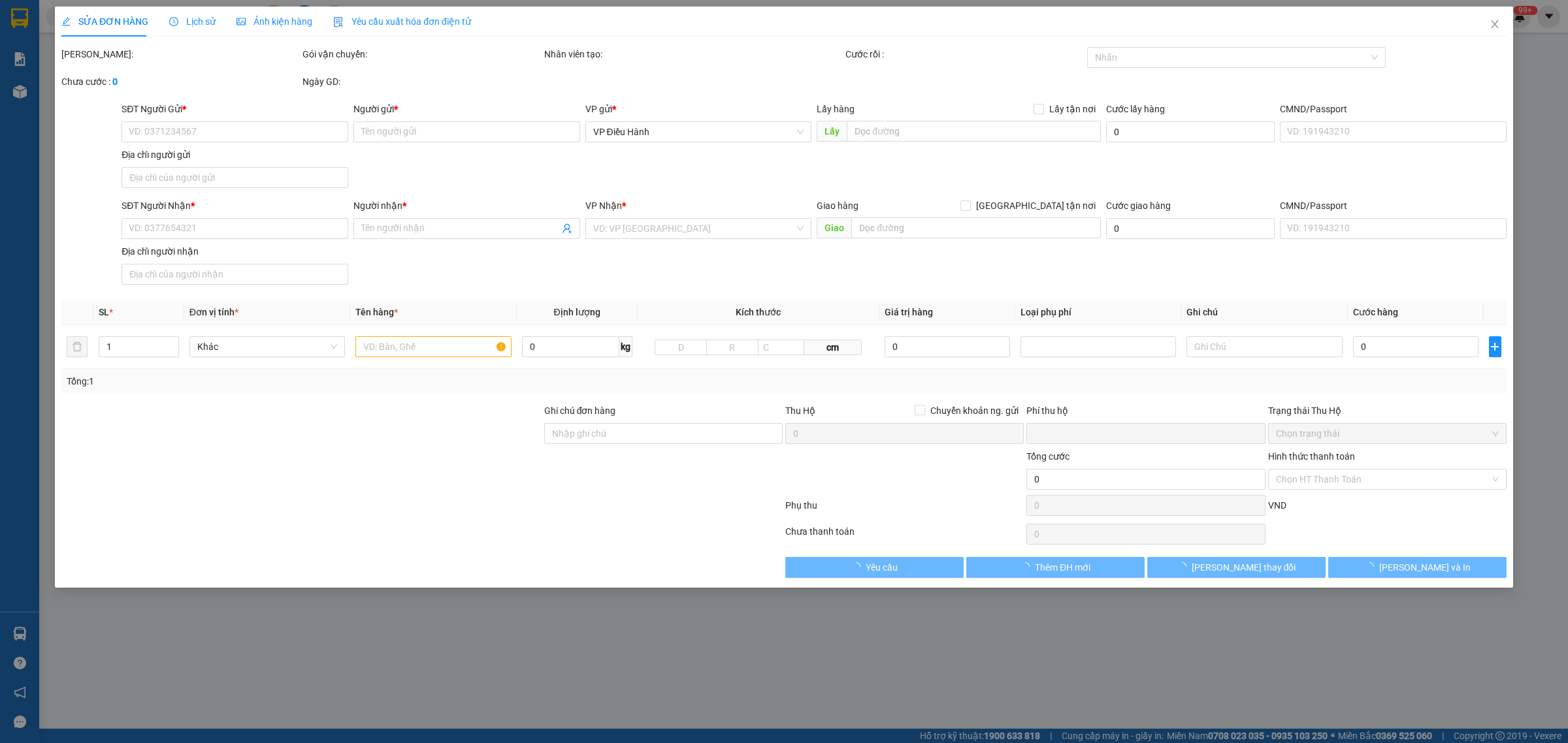
type input "0923658716"
type input "[PERSON_NAME]"
type input "0899862938"
type input "Quỳnh"
checkbox input "true"
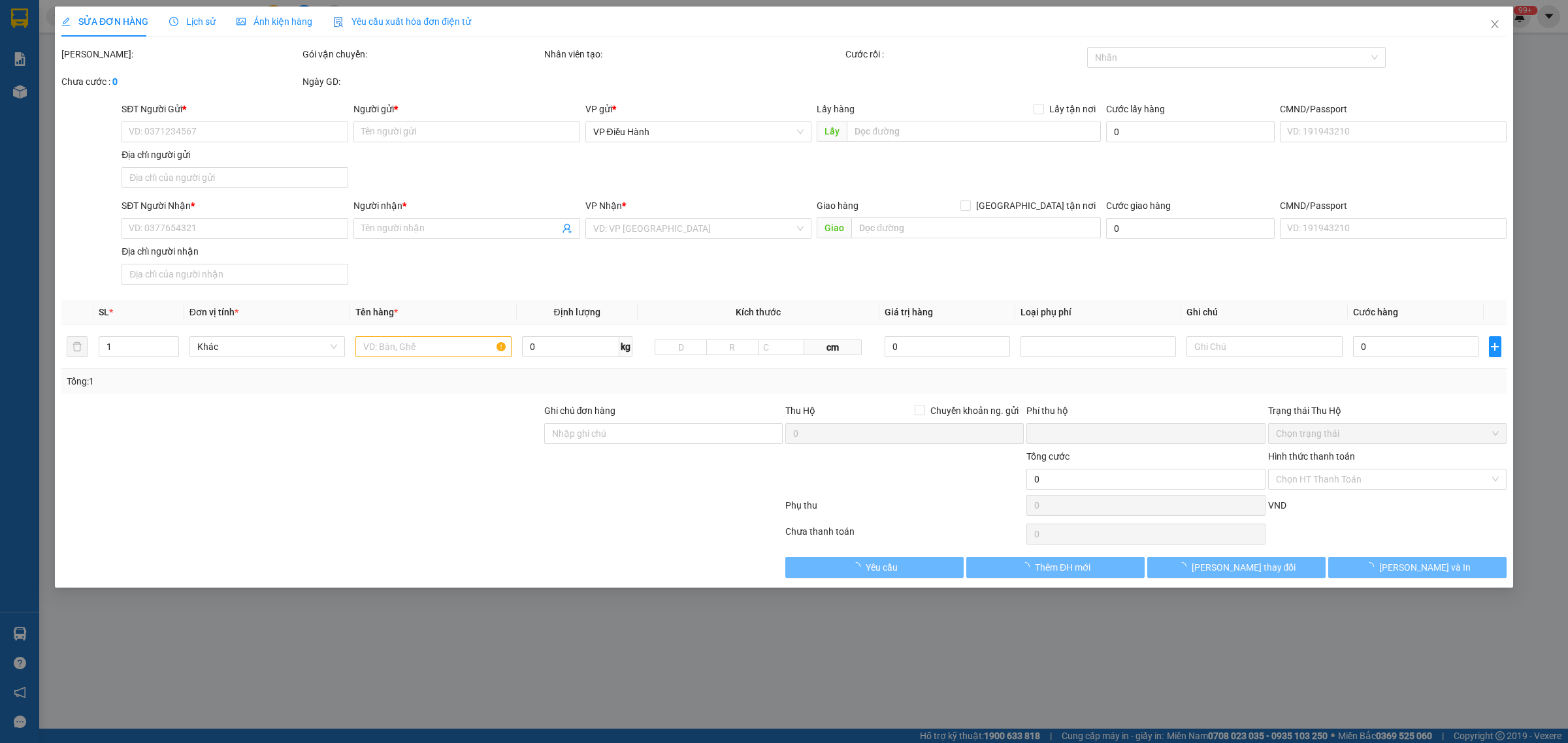
type input "10 [PERSON_NAME], [PERSON_NAME], Liên chiểu, [GEOGRAPHIC_DATA]"
type input "nhận nguyên kiện,giao nguyên kiện,bể vỡ khồng đền, XIN NHẸ TAY"
type input "0"
type input "550.000"
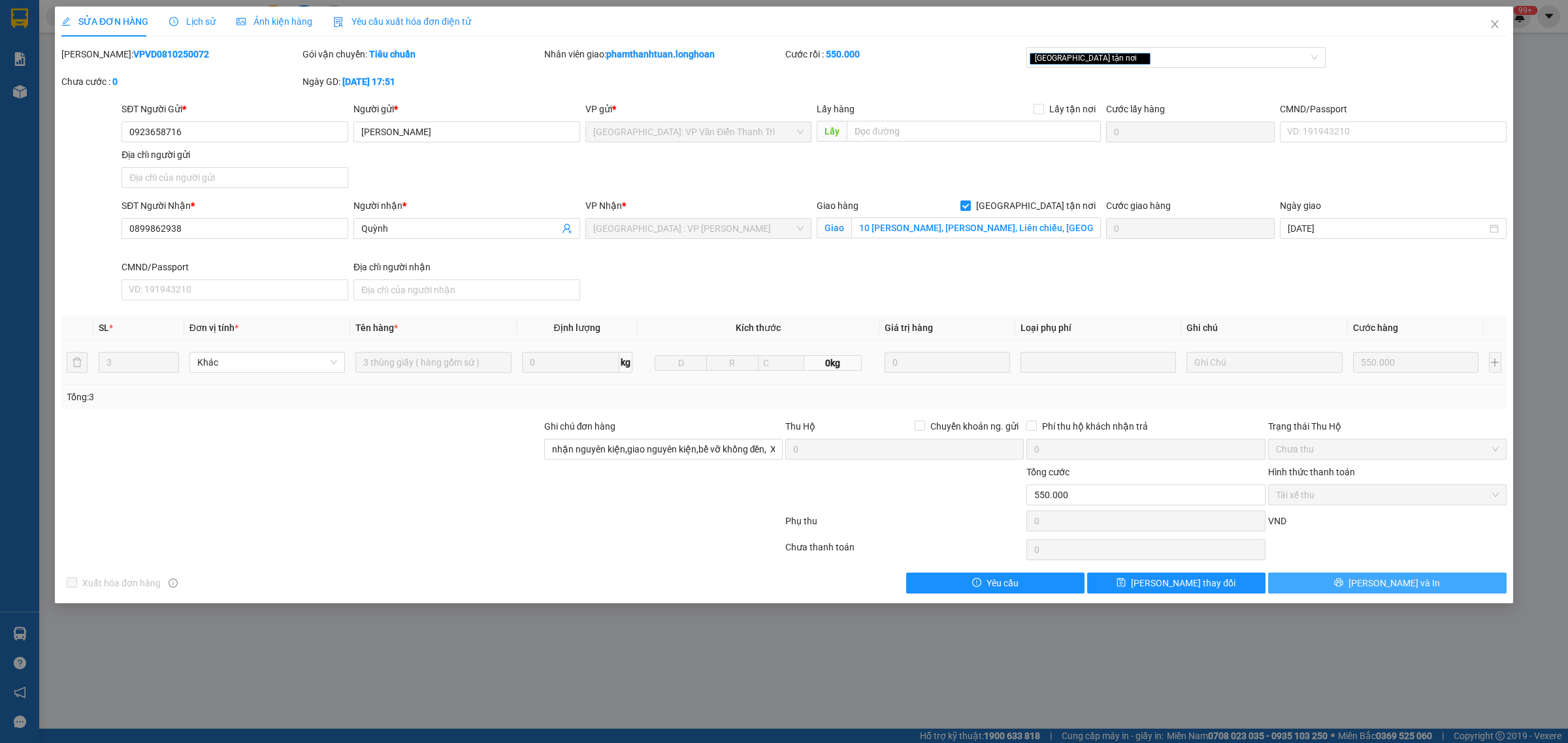
click at [1405, 587] on span "[PERSON_NAME] và In" at bounding box center [1394, 583] width 91 height 14
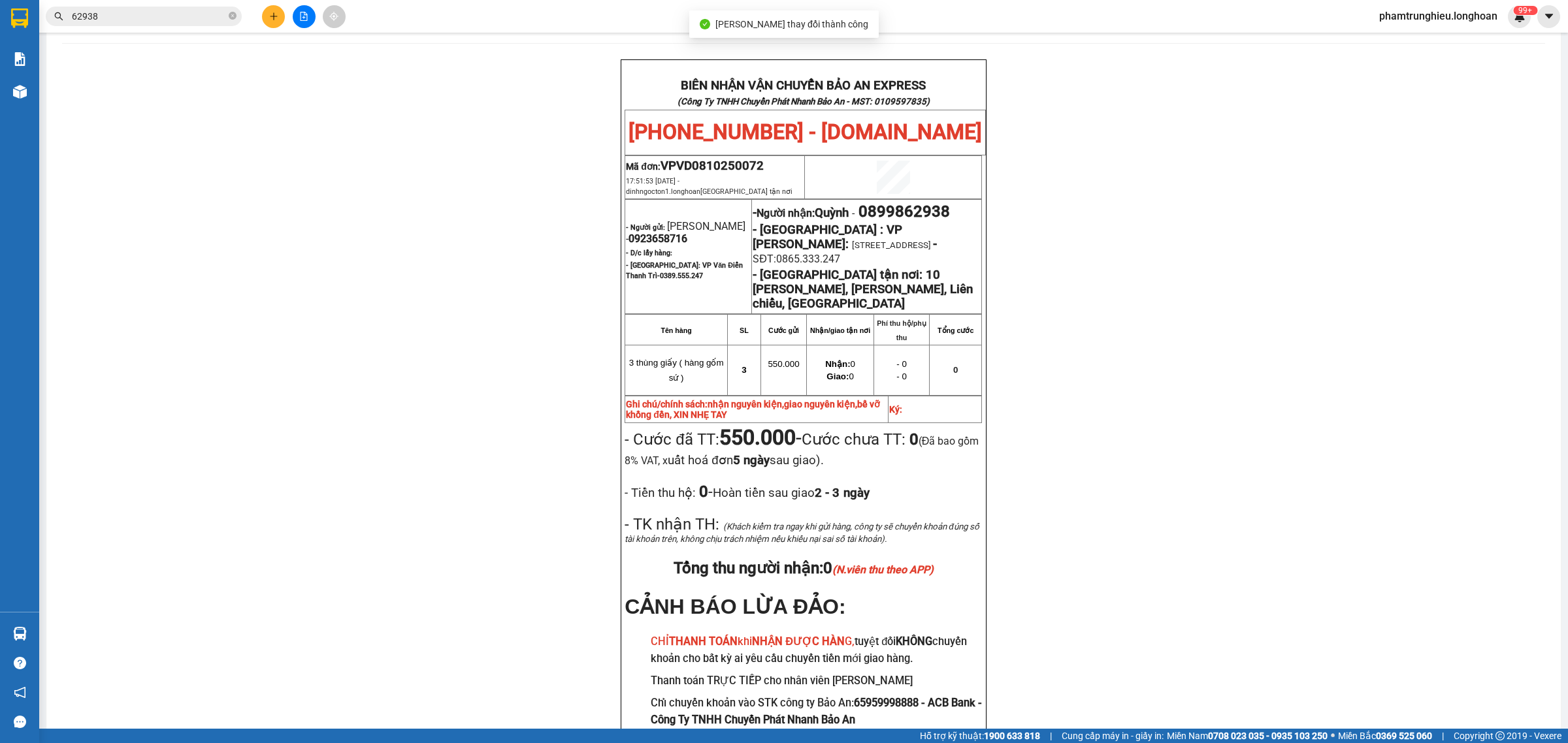
scroll to position [82, 0]
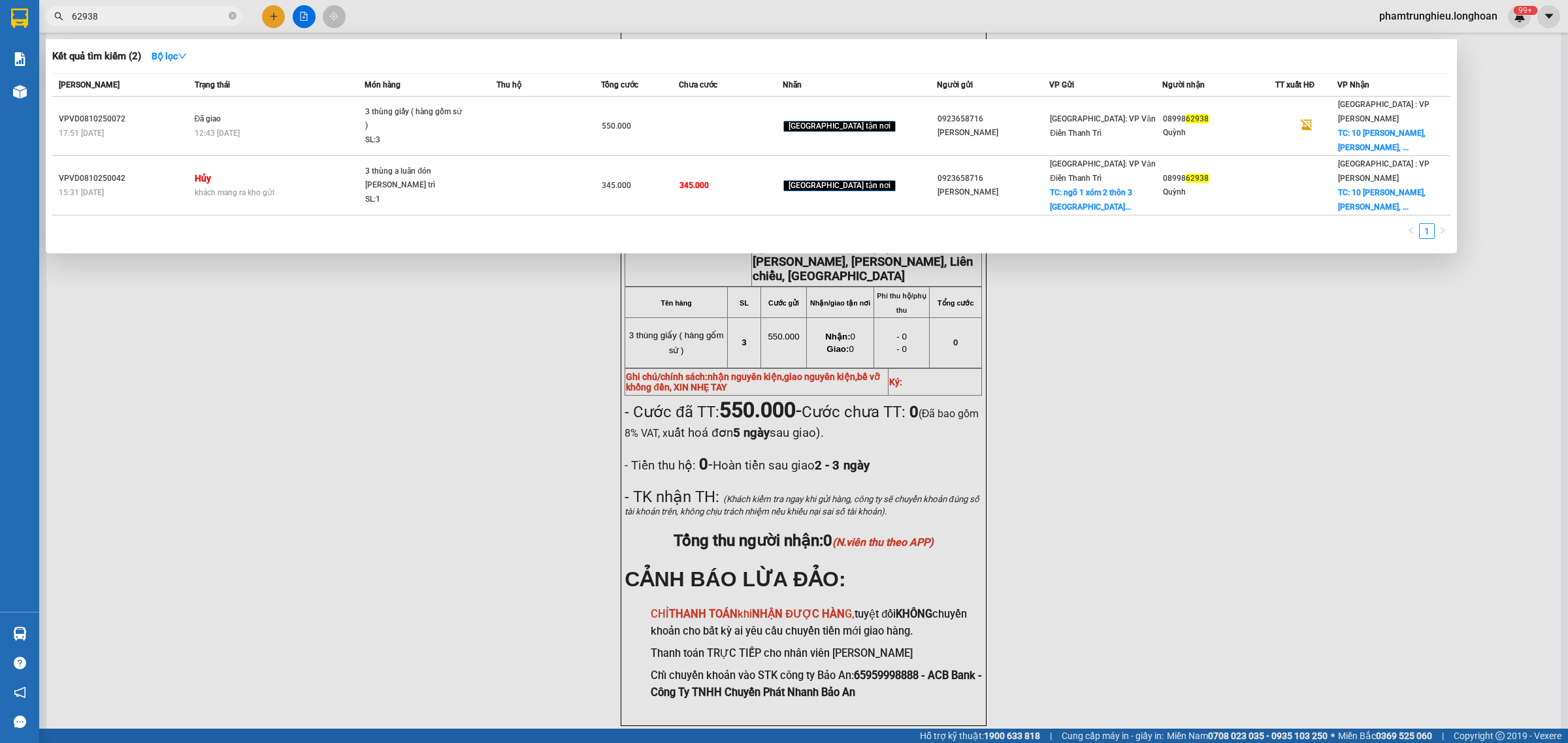
click at [185, 19] on input "62938" at bounding box center [149, 16] width 154 height 14
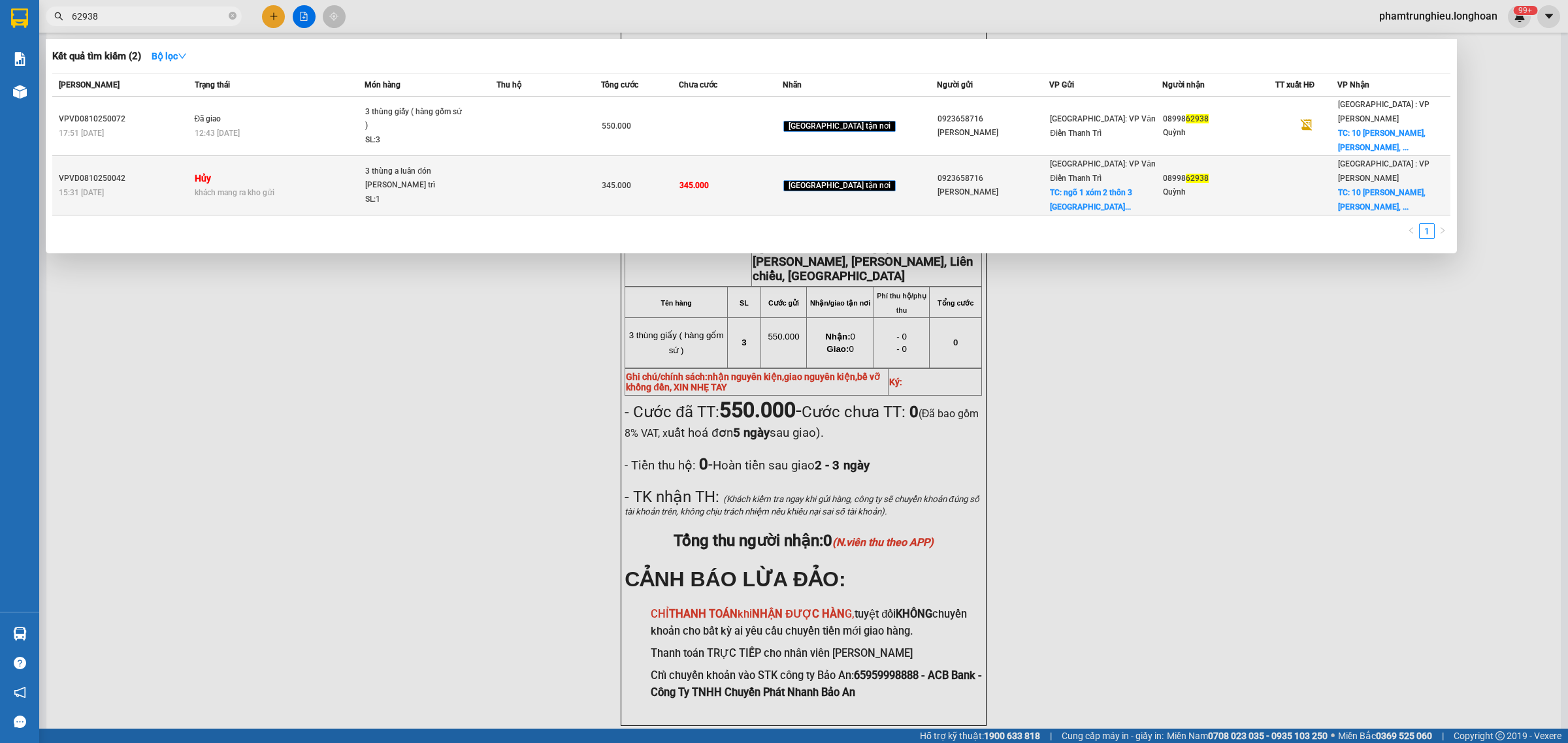
click at [351, 160] on td "Hủy khách mang ra kho gửi" at bounding box center [278, 185] width 174 height 59
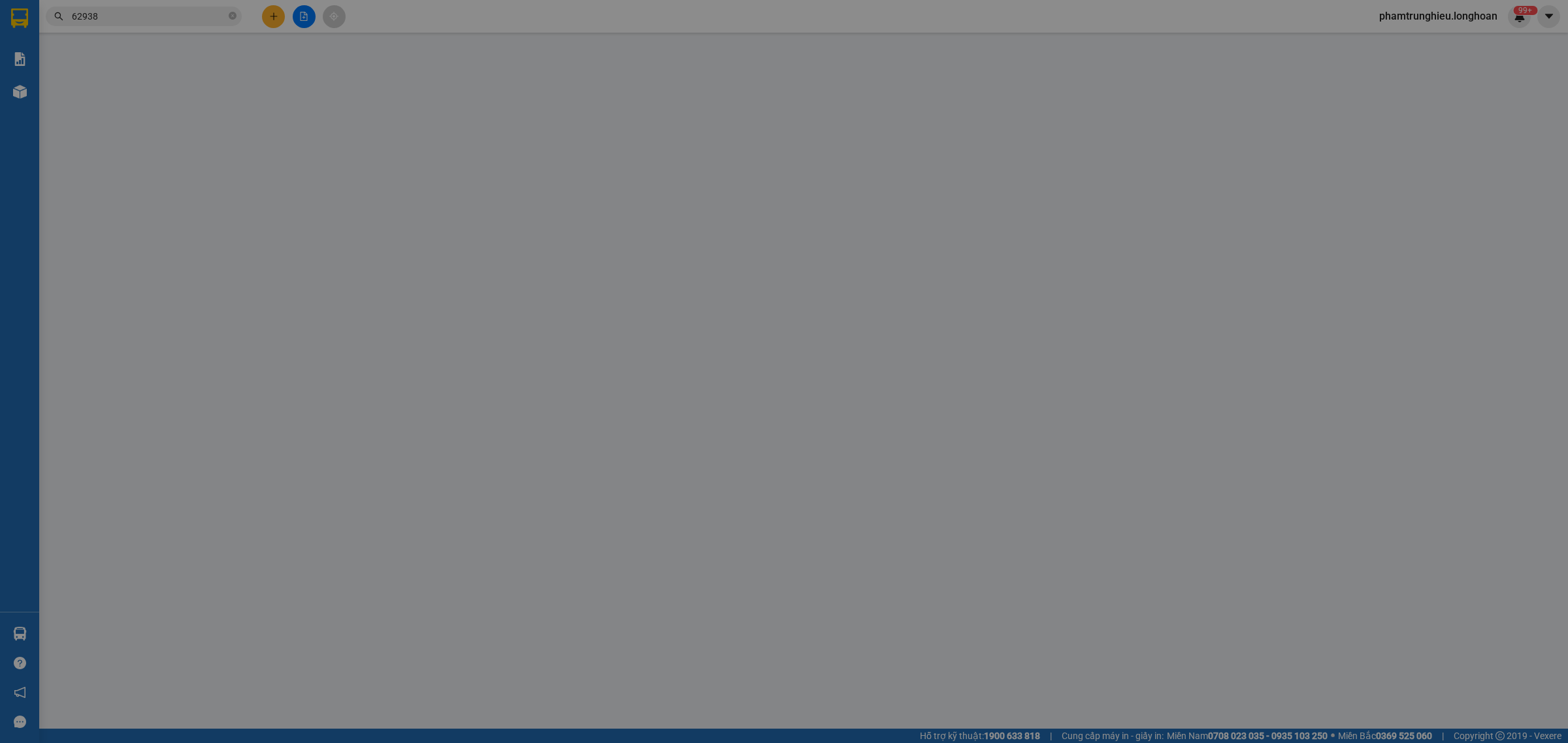
type input "0923658716"
type input "[PERSON_NAME]"
checkbox input "true"
type input "ngõ 1 xóm 2 thôn 3 vạn phúc thanh trì hà nôi"
type input "65.000"
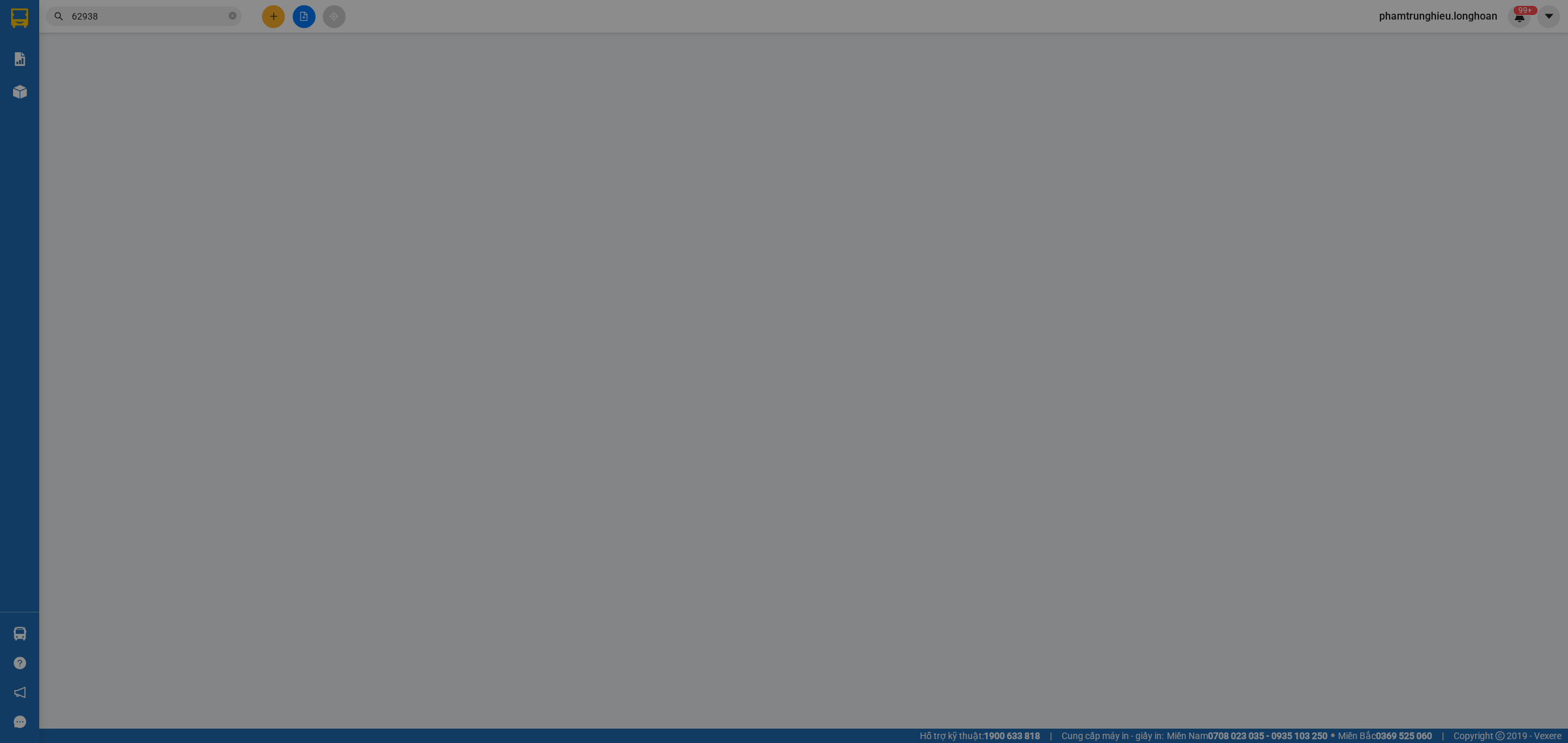
type input "0899862938"
type input "Quỳnh"
checkbox input "true"
type input "10 [PERSON_NAME], [PERSON_NAME], Liên chiểu, [GEOGRAPHIC_DATA]"
type input "0"
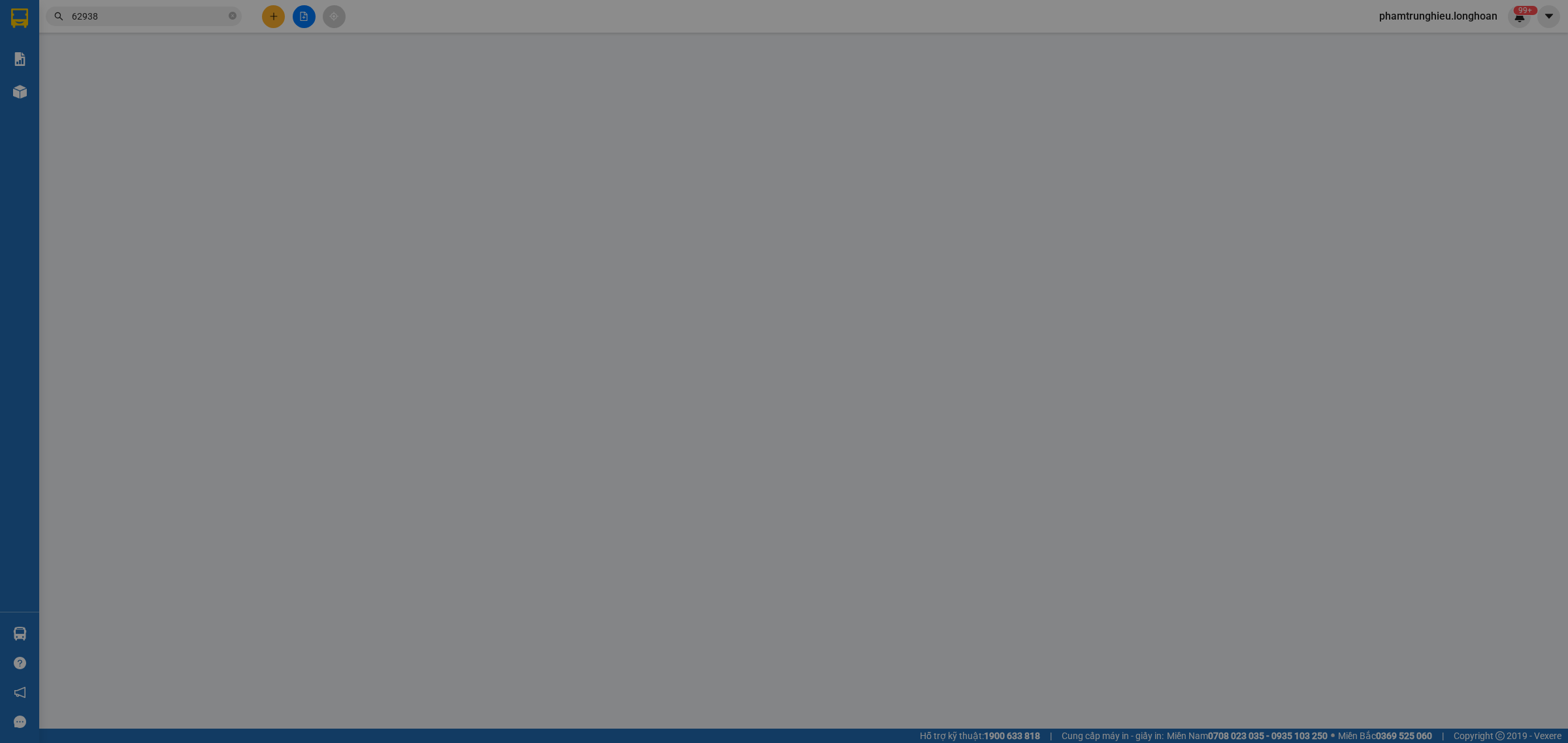
type input "345.000"
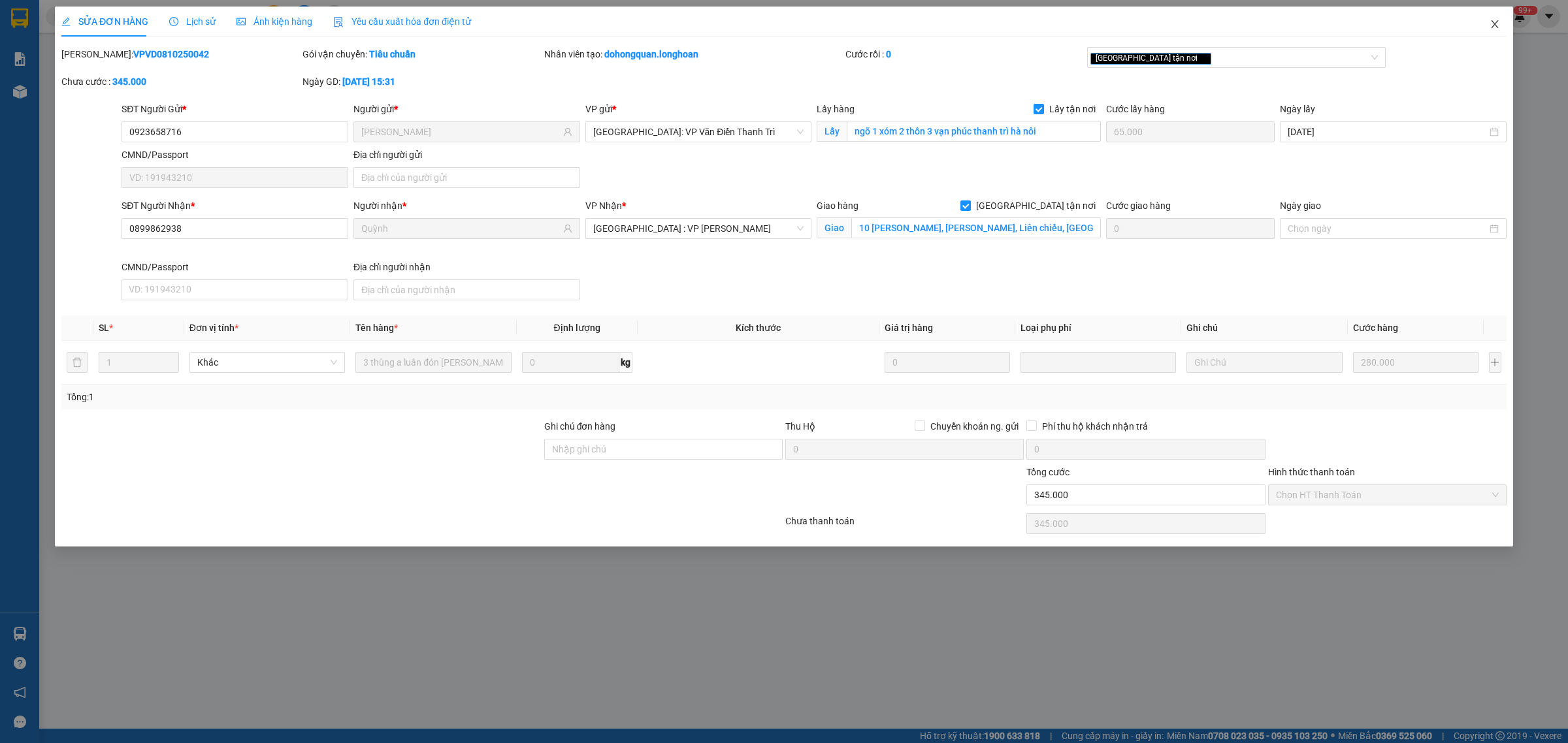
click at [1490, 29] on icon "close" at bounding box center [1495, 24] width 11 height 11
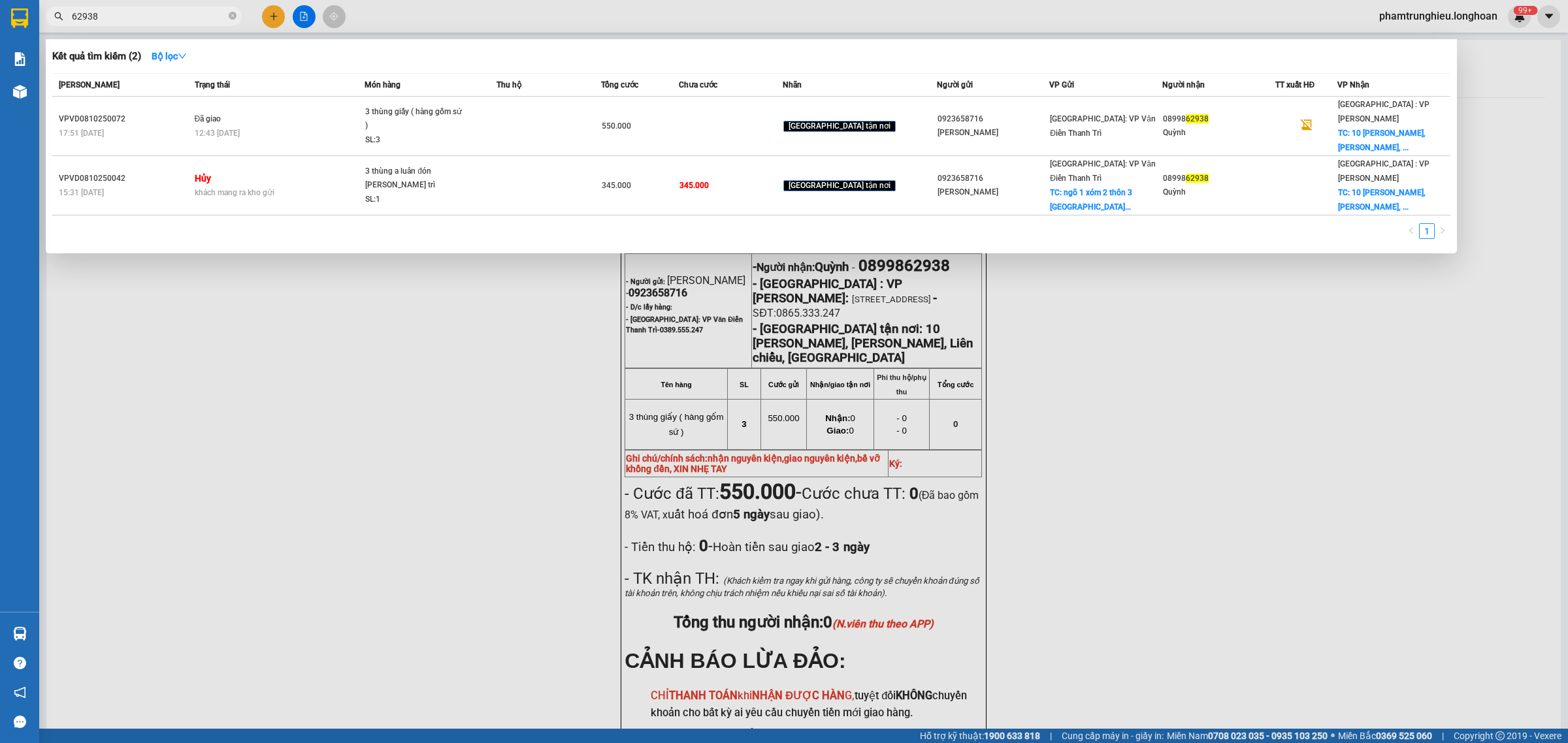
click at [155, 12] on input "62938" at bounding box center [149, 16] width 154 height 14
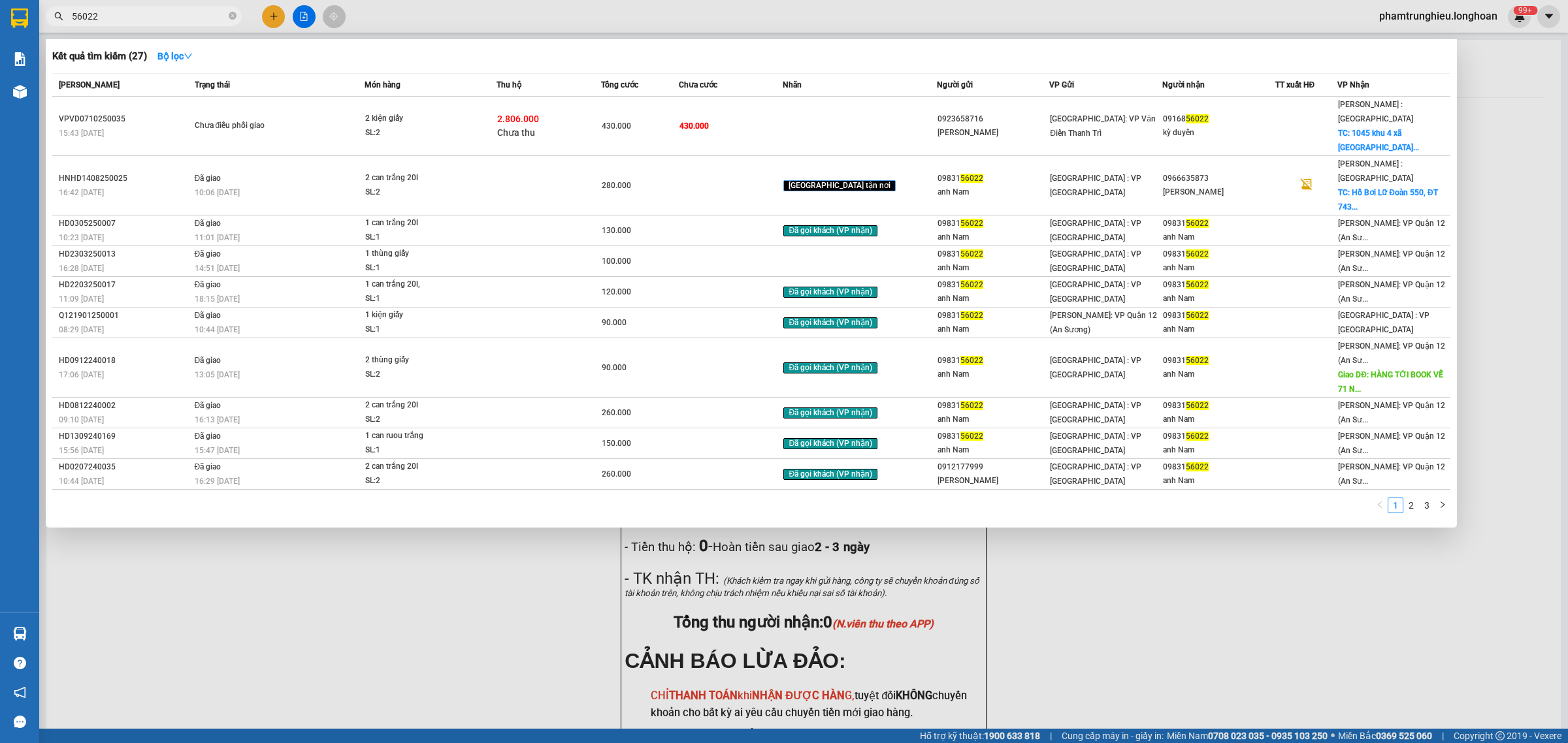
click at [173, 7] on span "56022" at bounding box center [144, 16] width 196 height 20
click at [131, 15] on input "56022" at bounding box center [149, 16] width 154 height 14
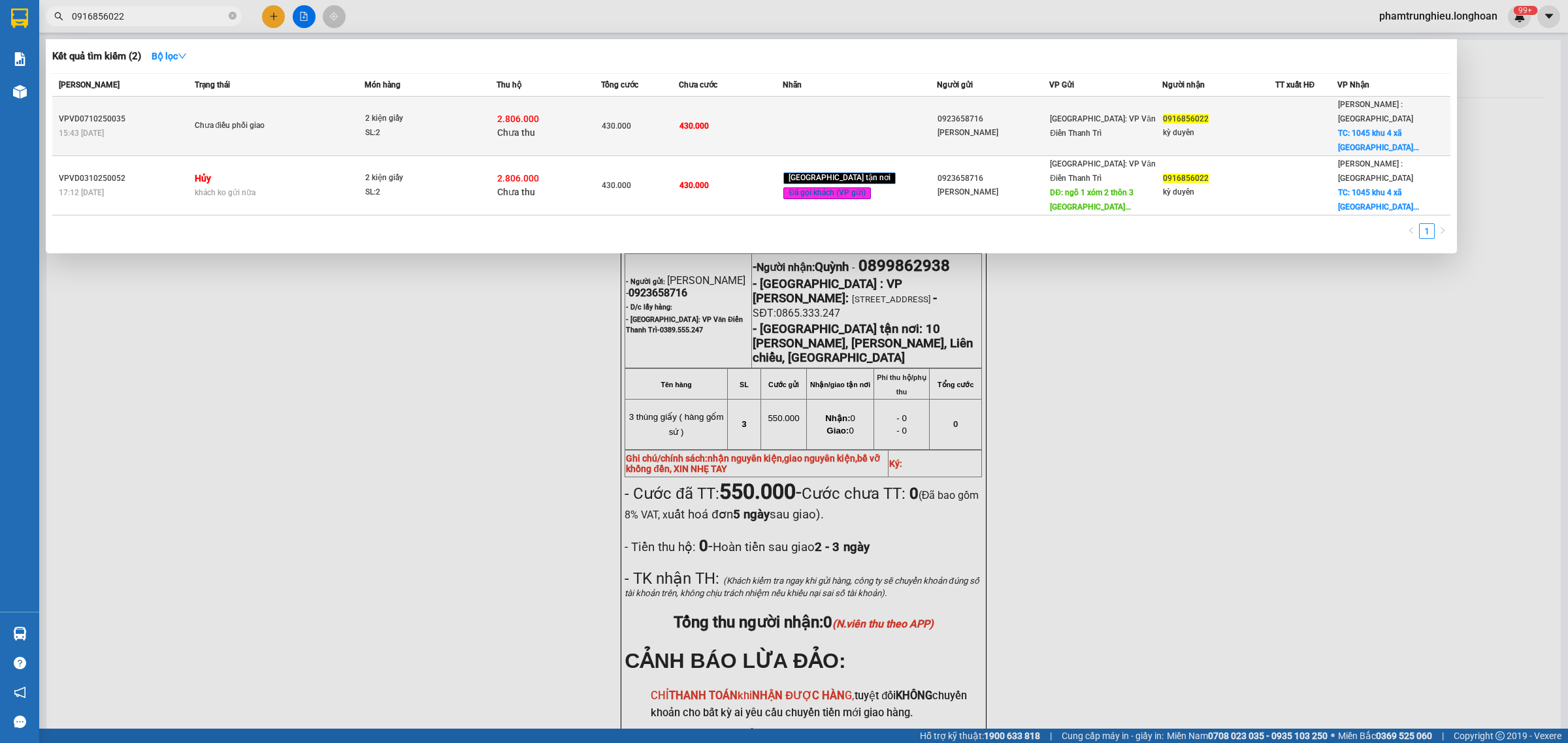
type input "0916856022"
click at [302, 119] on span "Chưa điều phối giao" at bounding box center [280, 126] width 170 height 14
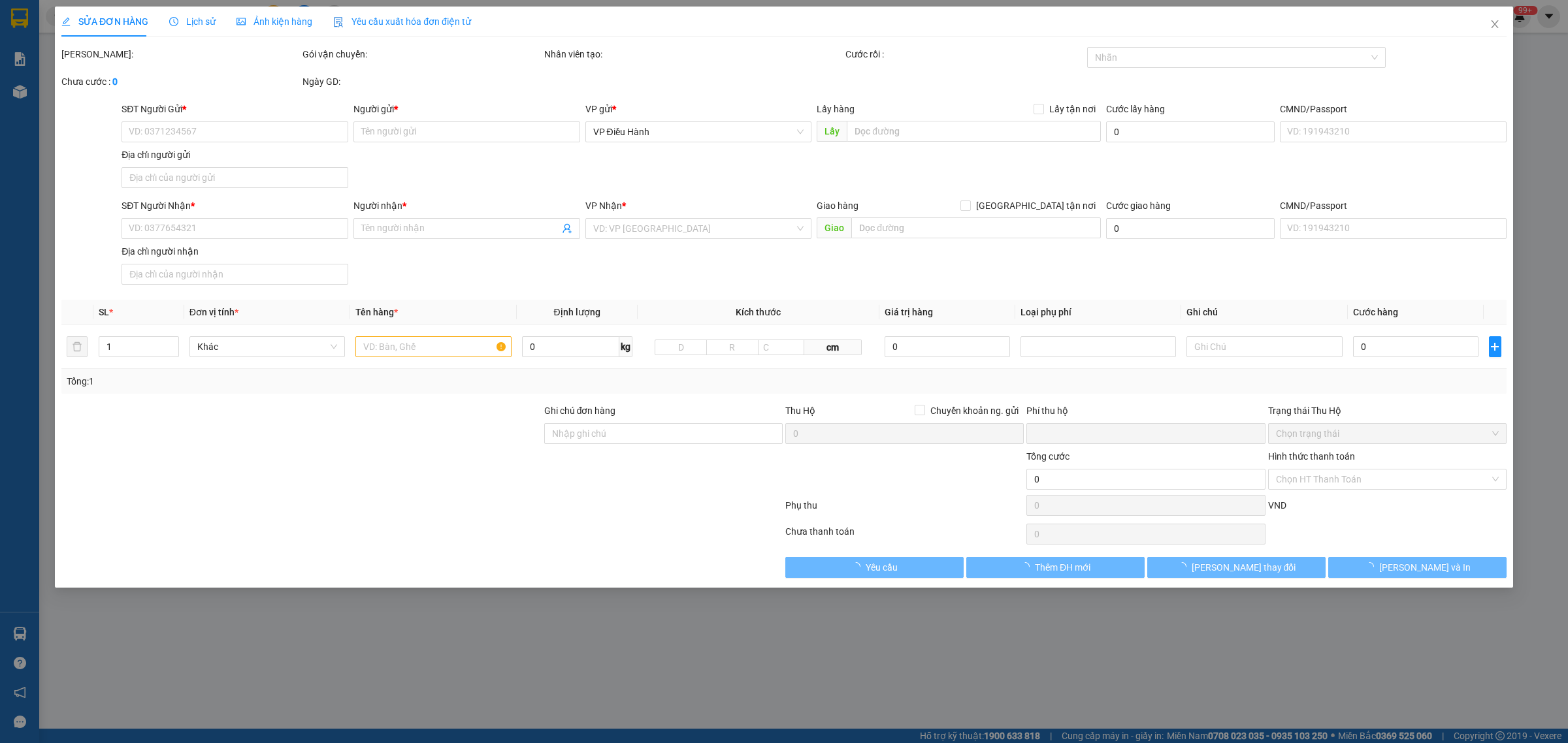
type input "0923658716"
type input "[PERSON_NAME]"
type input "0916856022"
type input "kỳ duyên"
checkbox input "true"
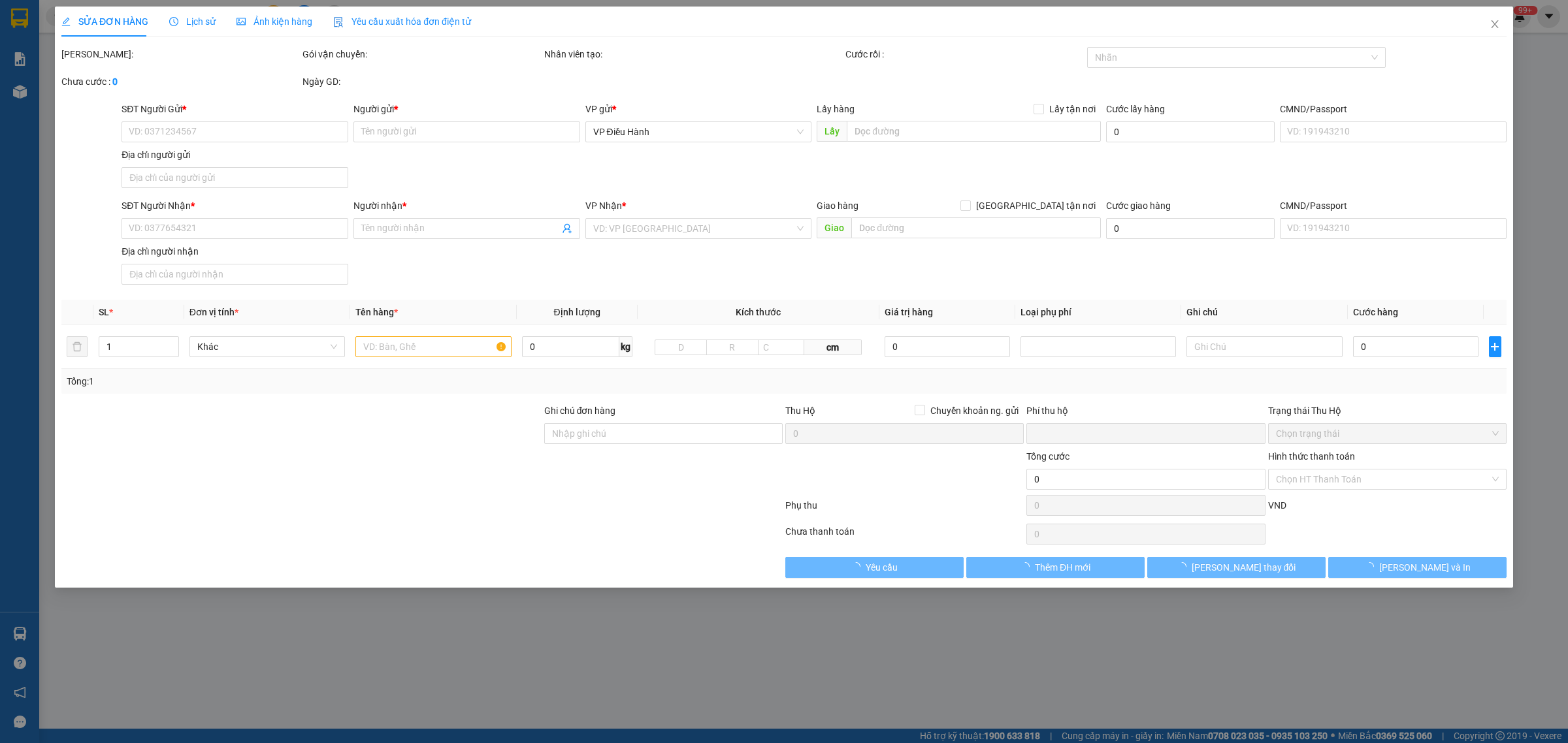
type input "1045 khu 4 xã [GEOGRAPHIC_DATA]"
type input "430.000"
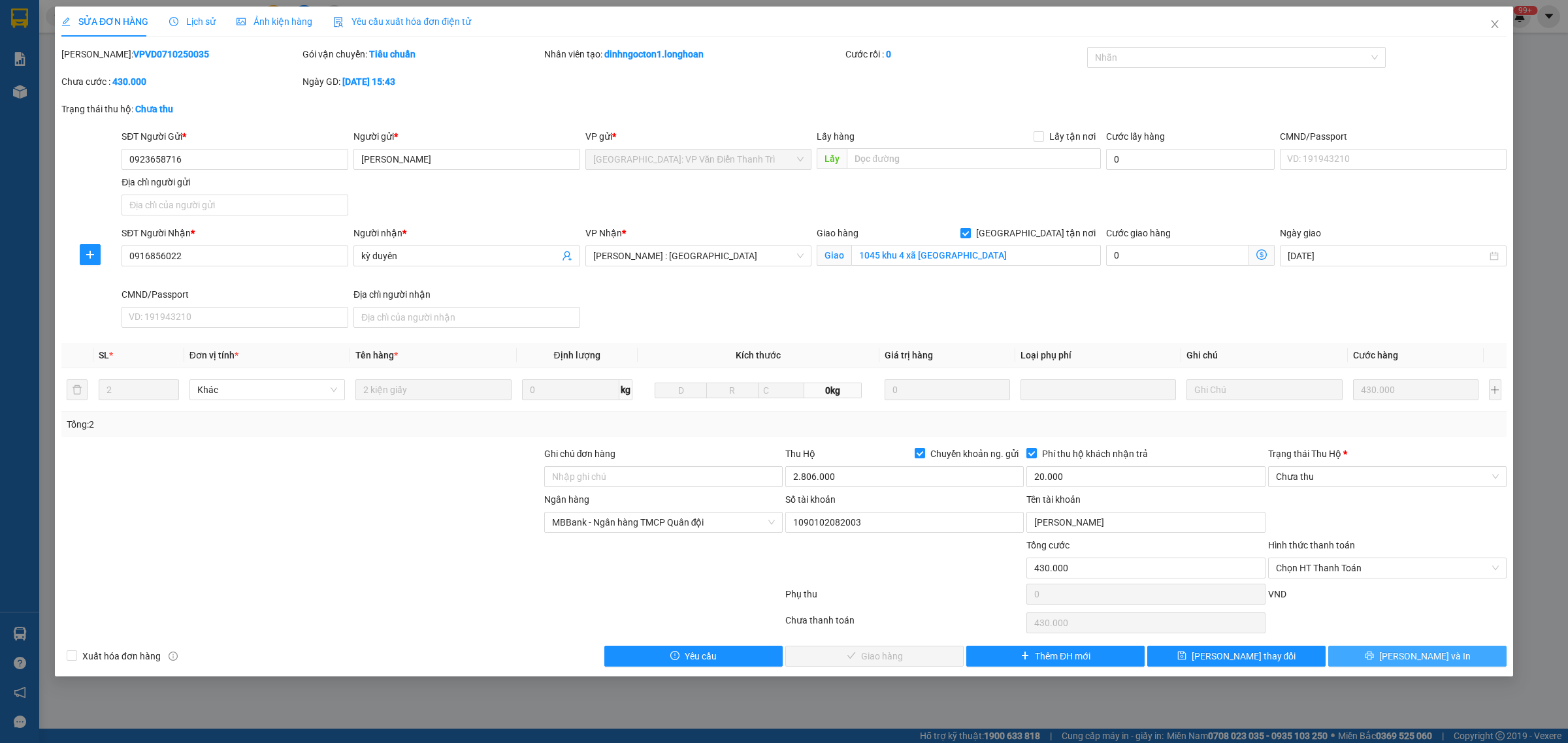
click at [1385, 661] on button "[PERSON_NAME] và In" at bounding box center [1417, 657] width 178 height 21
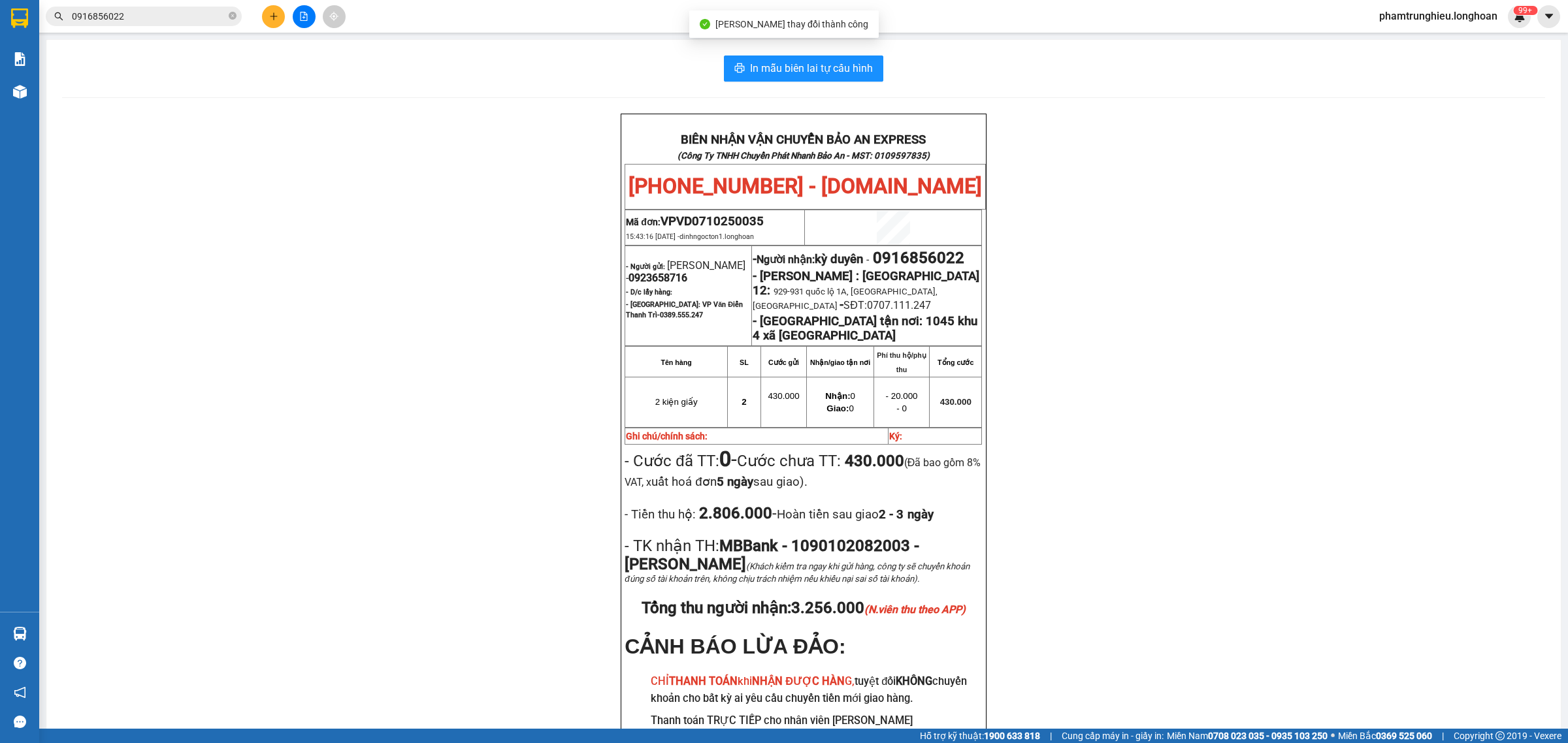
scroll to position [82, 0]
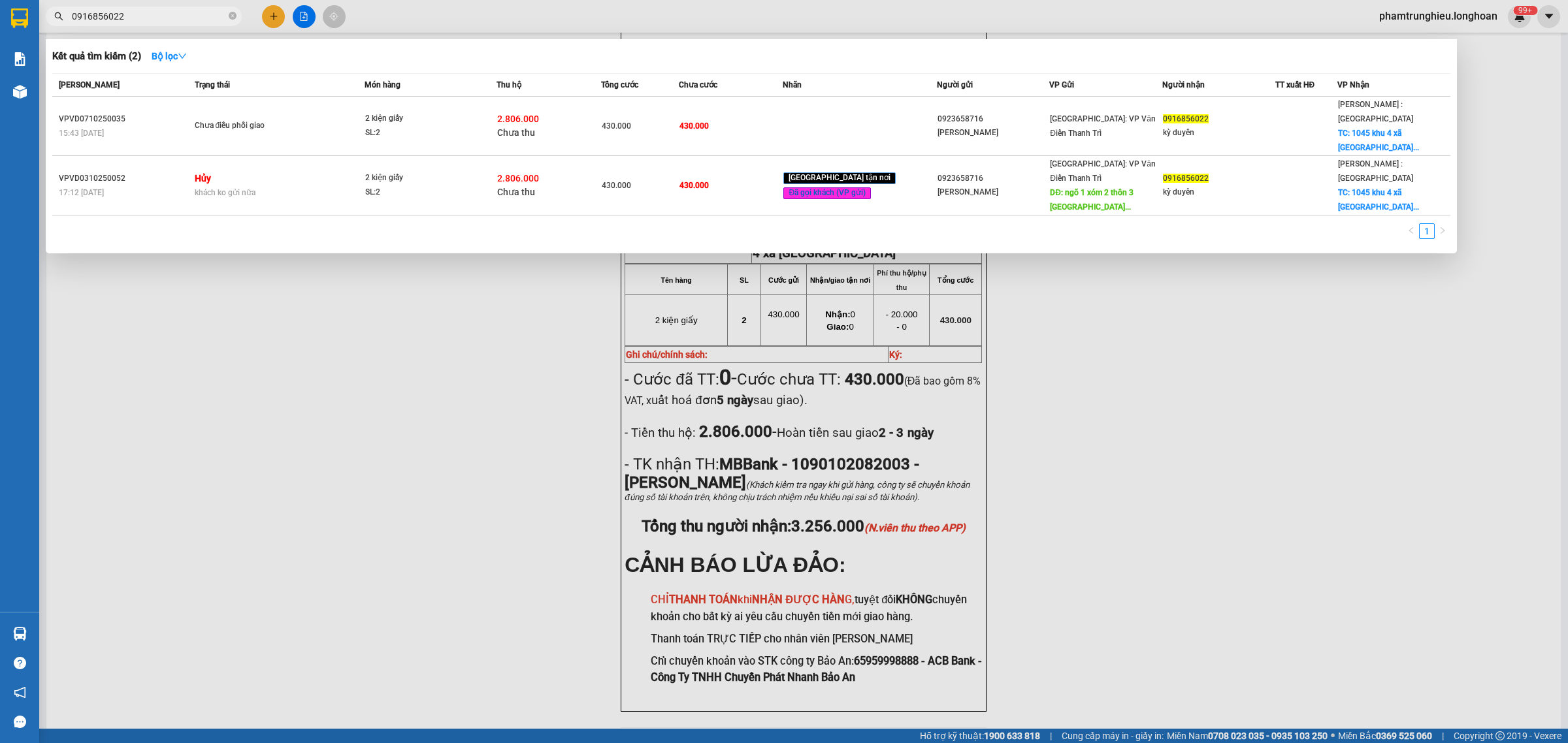
click at [170, 15] on input "0916856022" at bounding box center [149, 16] width 154 height 14
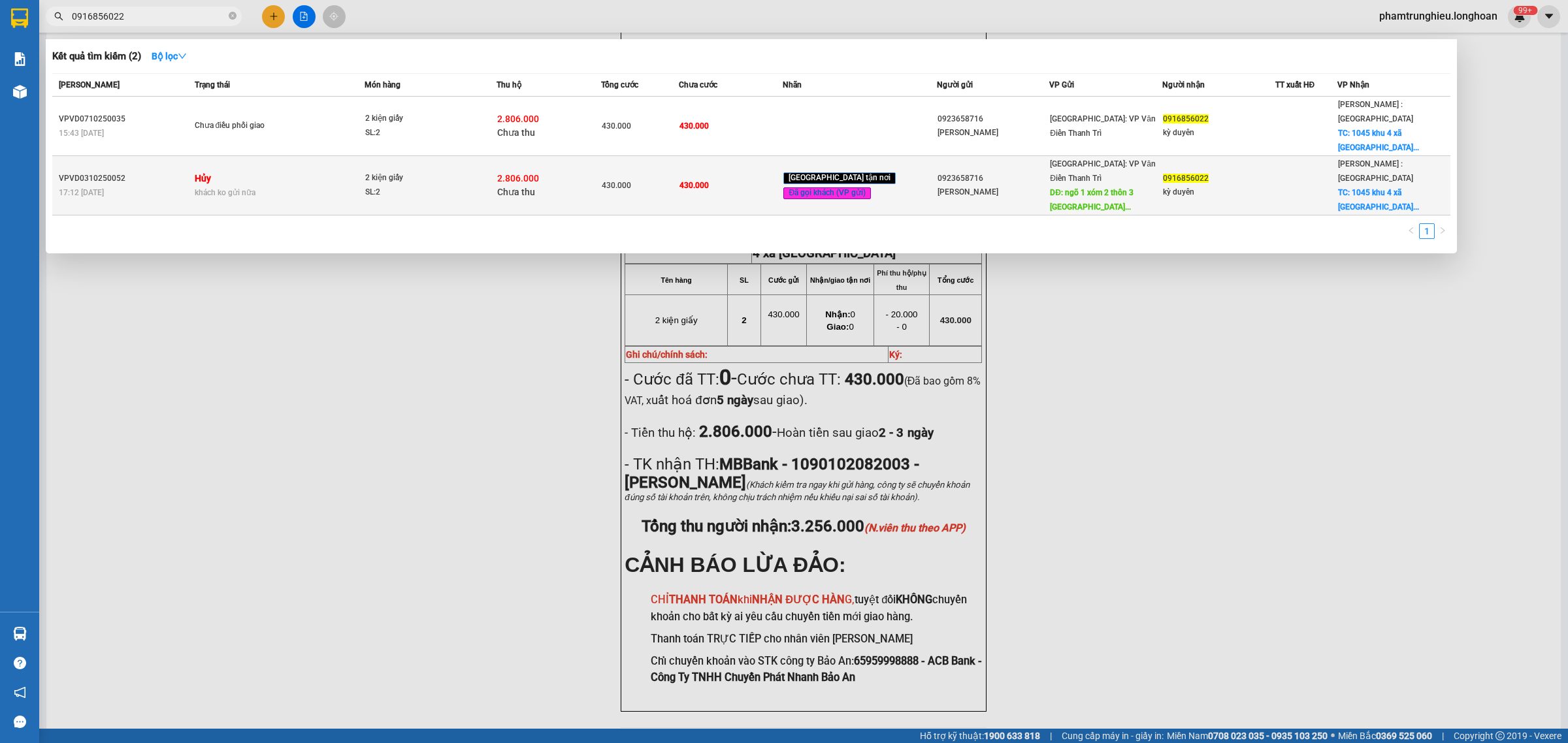
click at [494, 171] on span "2 kiện giấy SL: 2" at bounding box center [430, 185] width 130 height 28
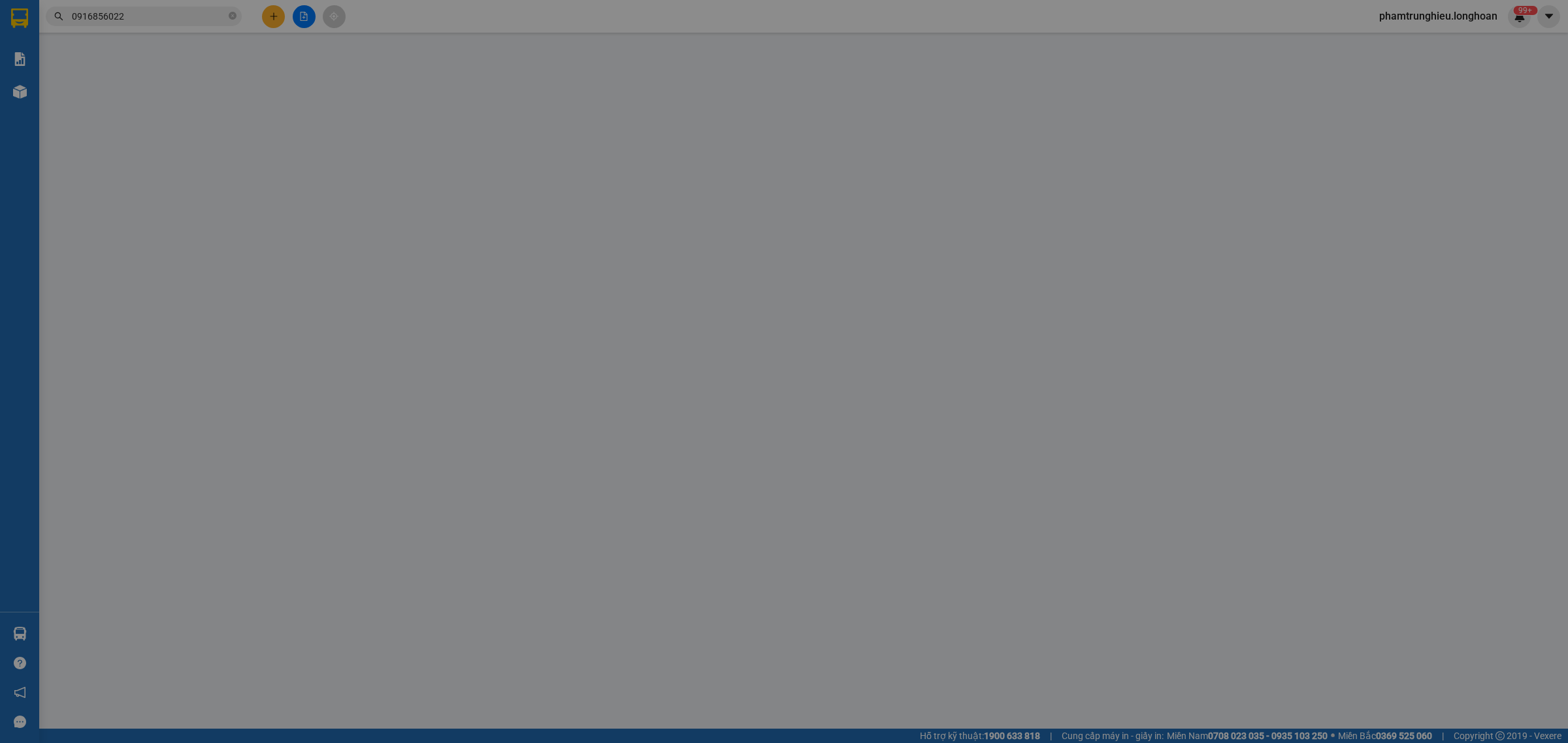
type input "0923658716"
type input "[PERSON_NAME]"
type input "ngõ 1 xóm 2 thôn 3 vạn phúc thanh trì hà nôi"
type input "65.000"
type input "0916856022"
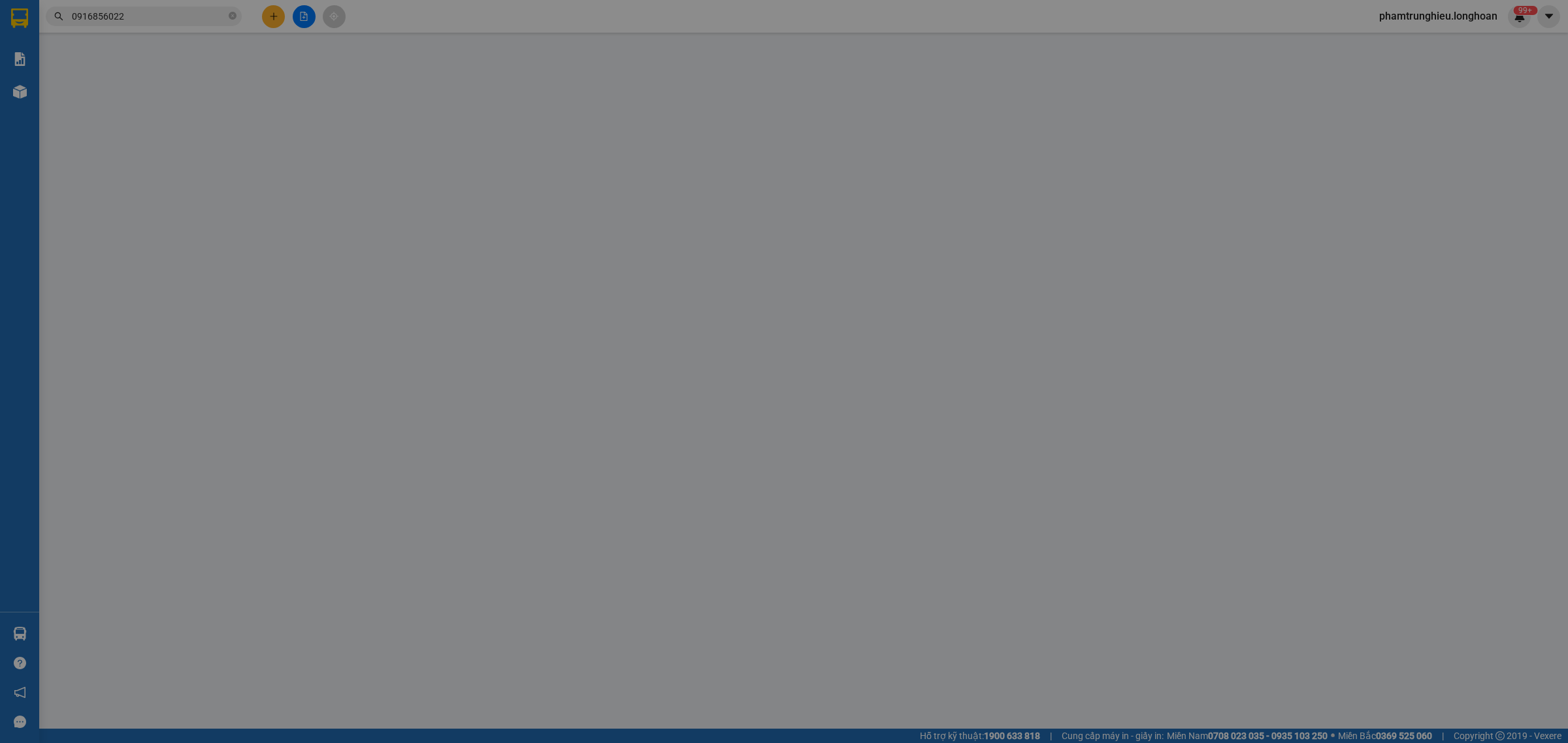
type input "kỳ duyên"
checkbox input "true"
type input "1045 khu 4 xã [GEOGRAPHIC_DATA]"
type input "430.000"
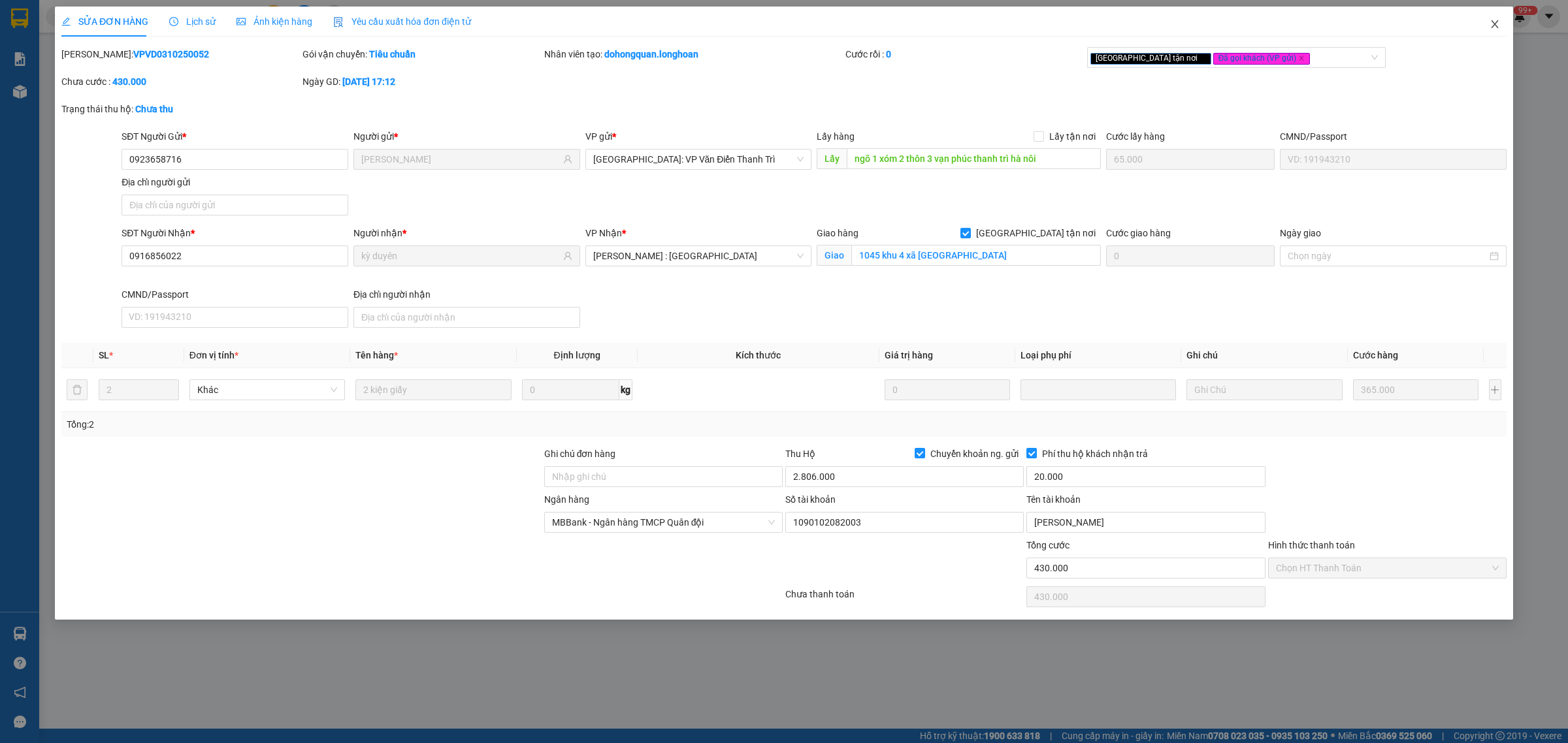
click at [1491, 27] on icon "close" at bounding box center [1495, 24] width 11 height 11
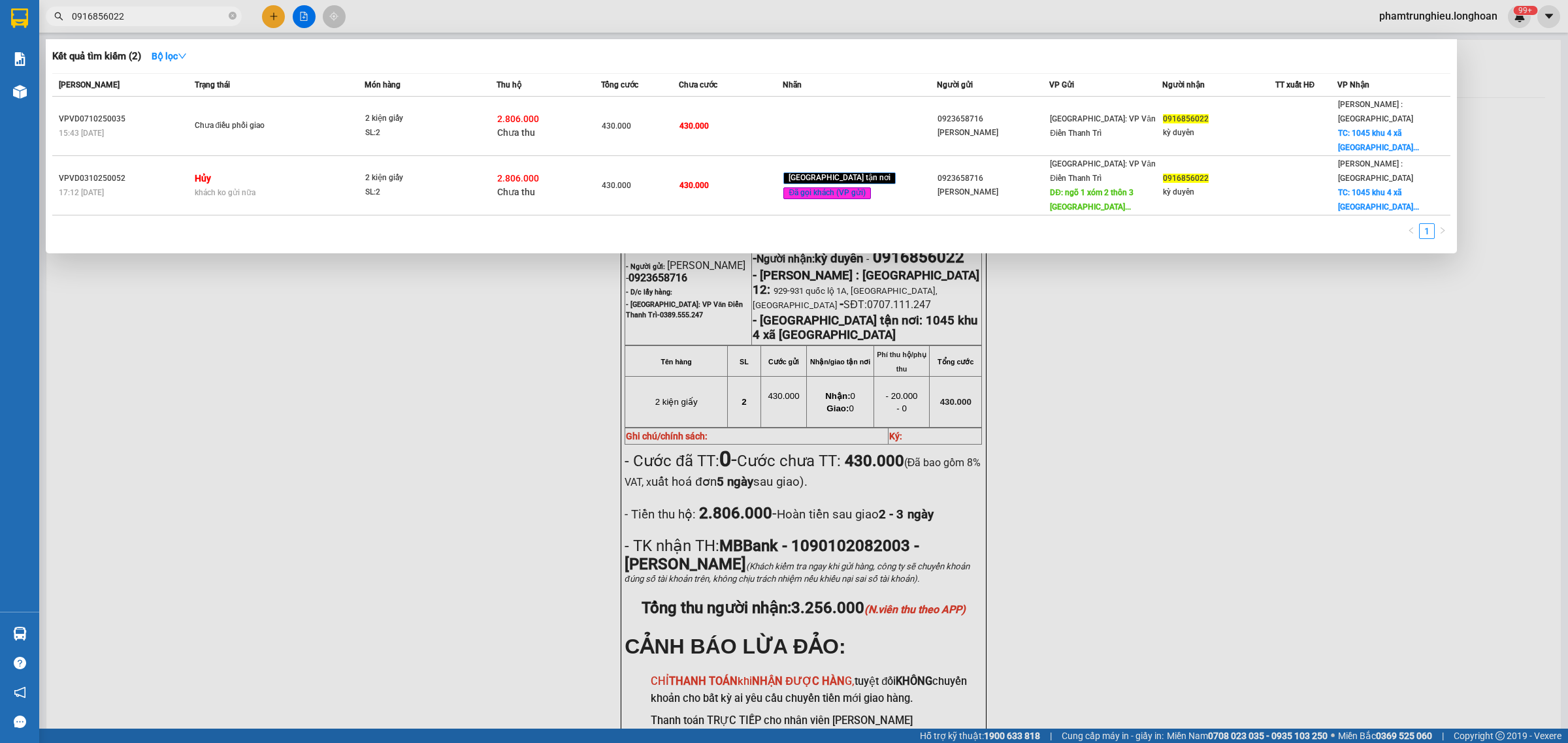
click at [170, 20] on input "0916856022" at bounding box center [149, 16] width 154 height 14
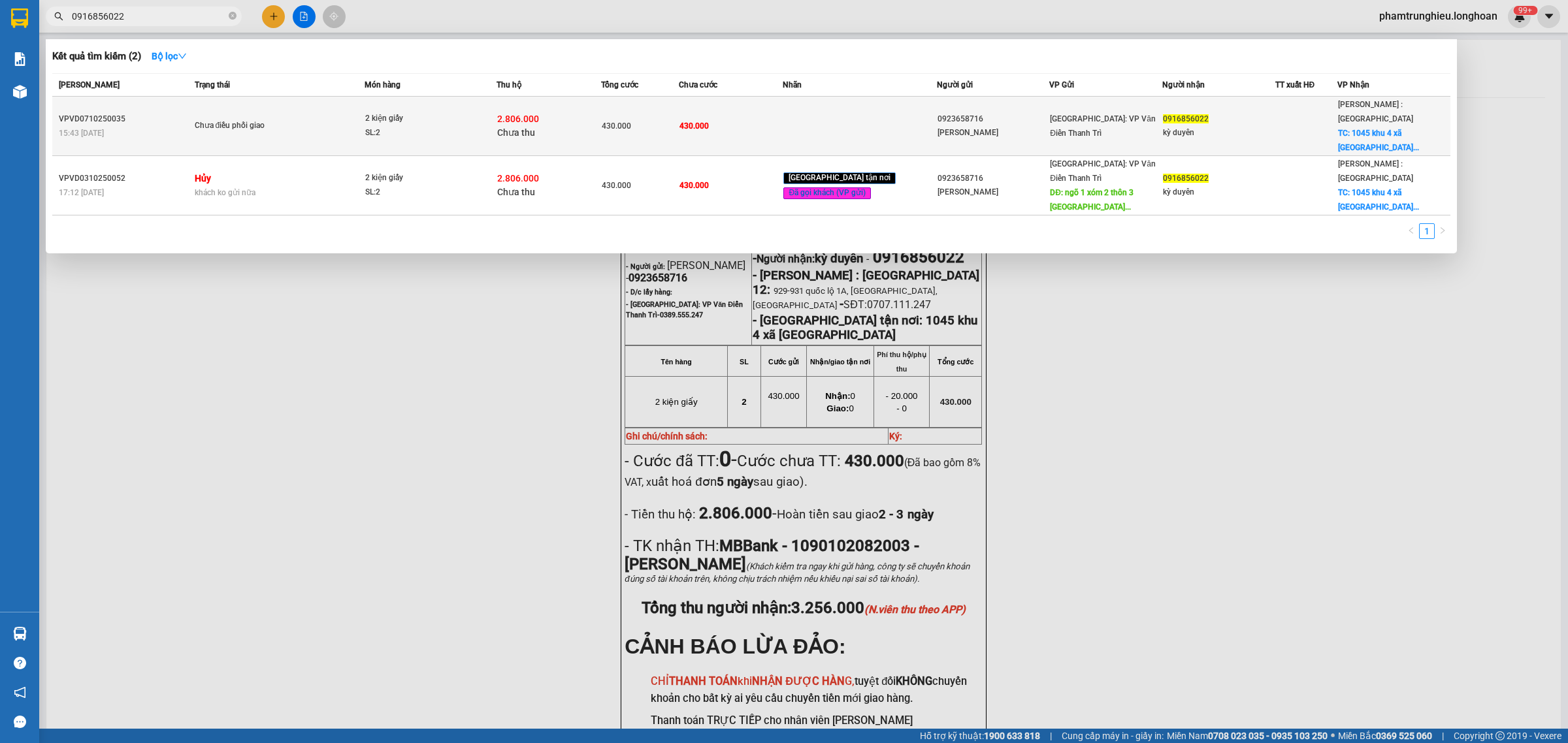
click at [402, 126] on div "SL: 2" at bounding box center [414, 133] width 98 height 14
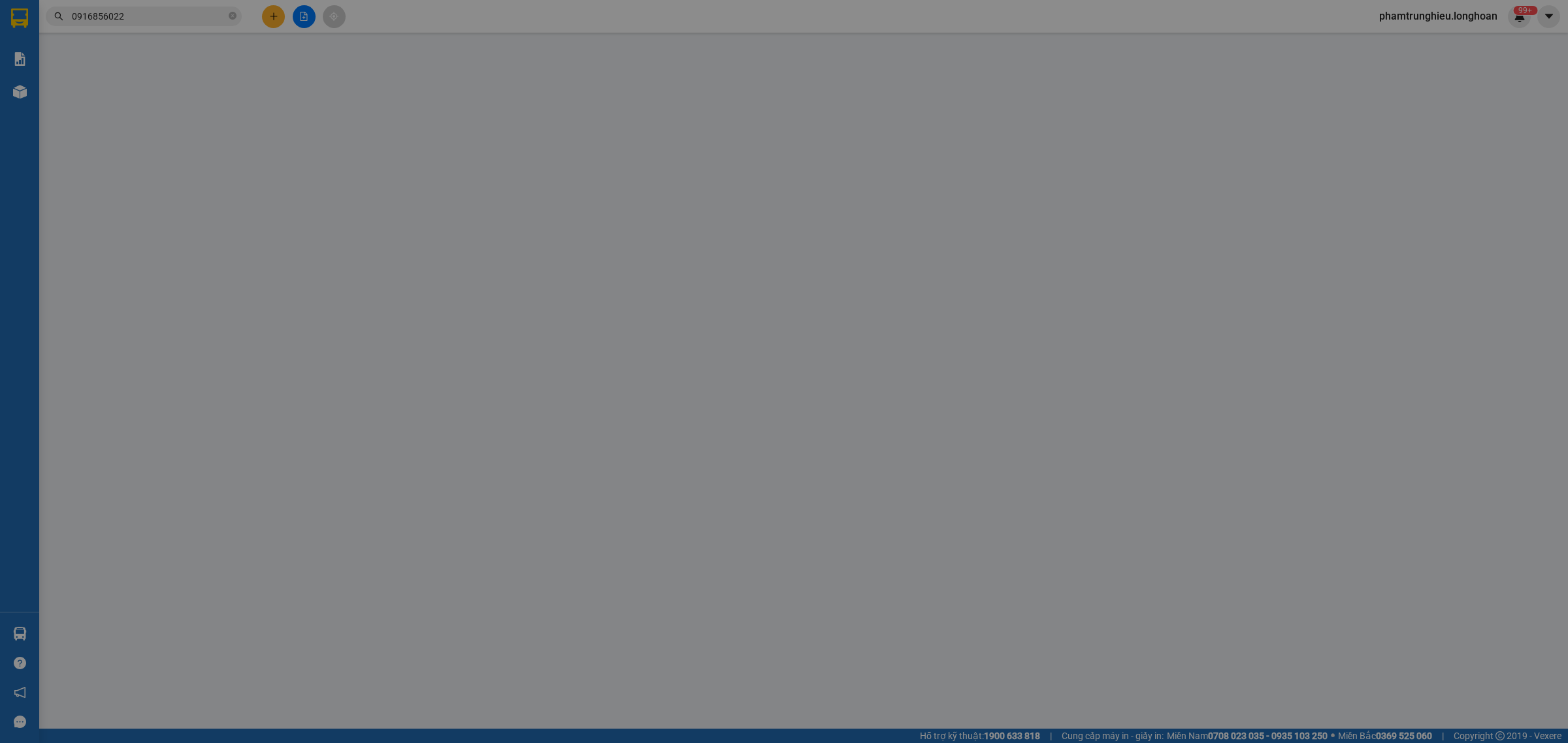
type input "0923658716"
type input "[PERSON_NAME]"
type input "0916856022"
type input "kỳ duyên"
checkbox input "true"
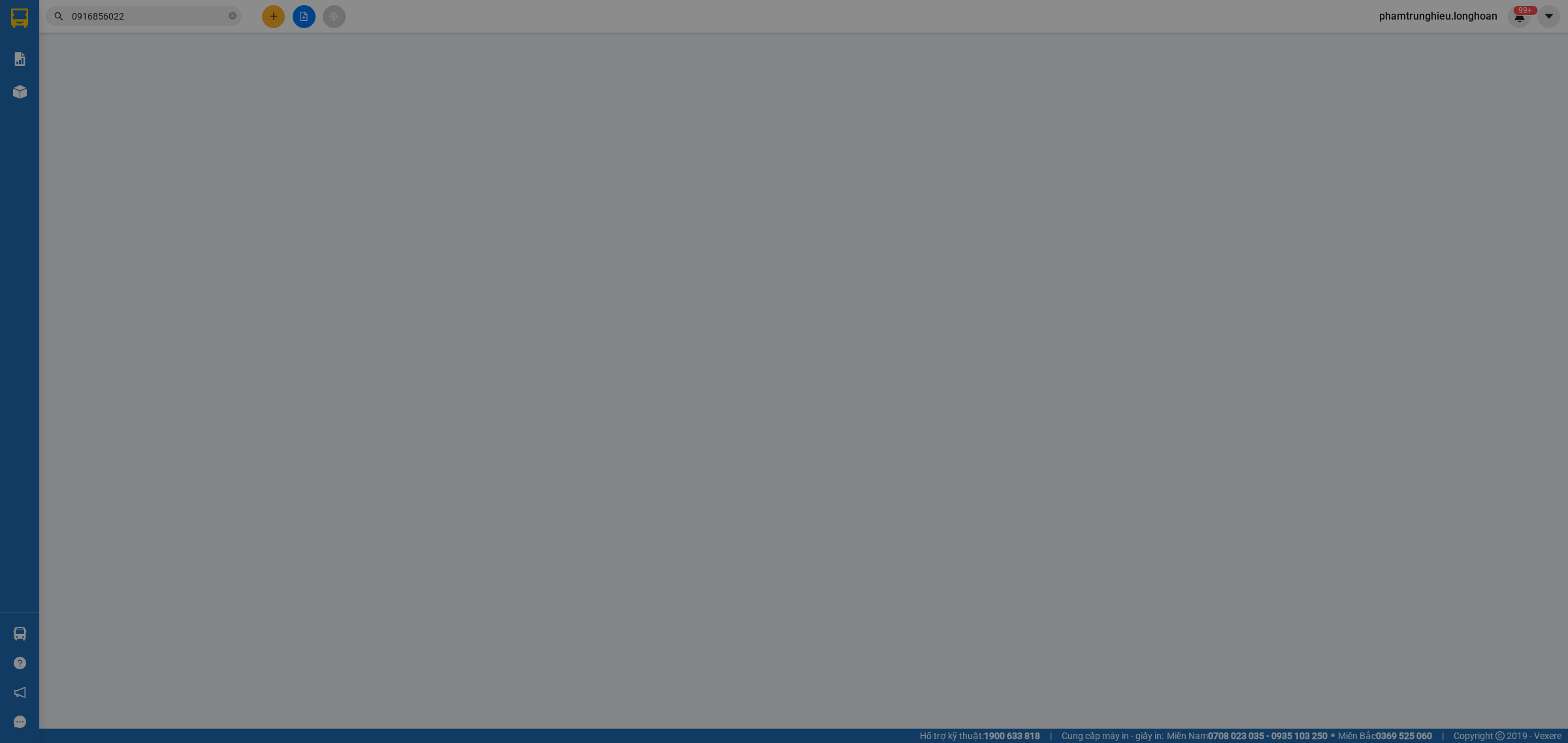
type input "1045 khu 4 xã [GEOGRAPHIC_DATA]"
type input "430.000"
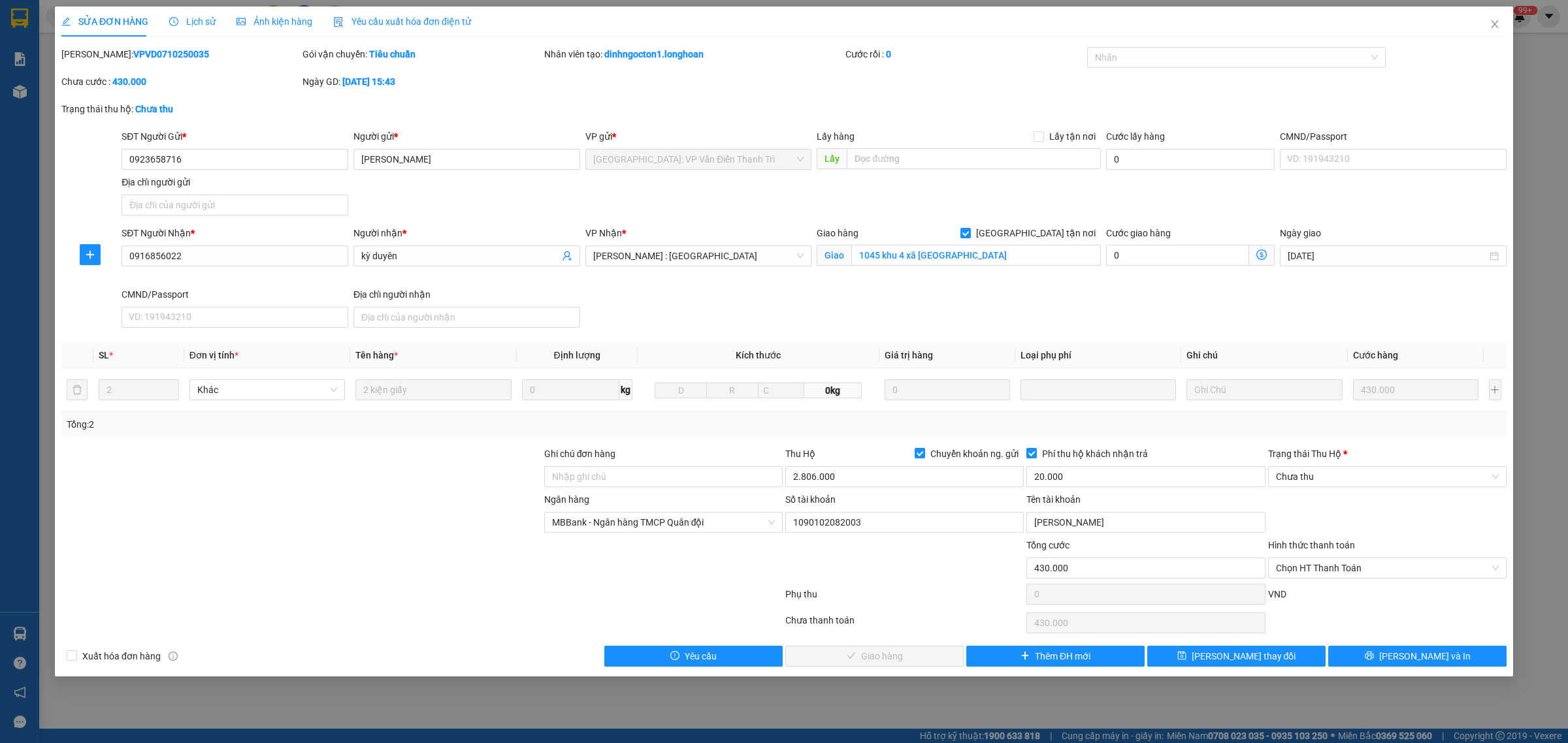
click at [201, 19] on span "Lịch sử" at bounding box center [192, 21] width 46 height 11
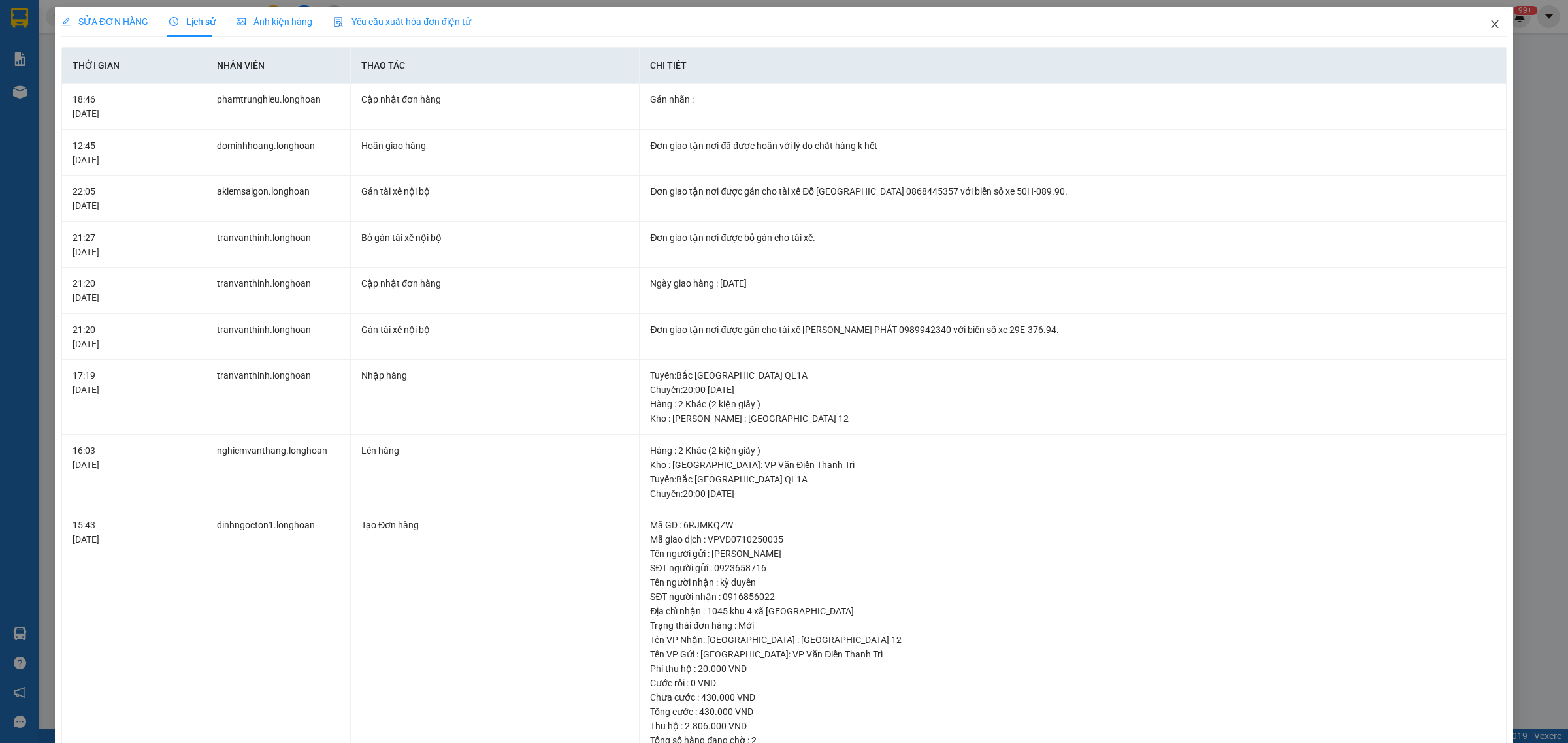
click at [1478, 18] on span "Close" at bounding box center [1494, 24] width 36 height 36
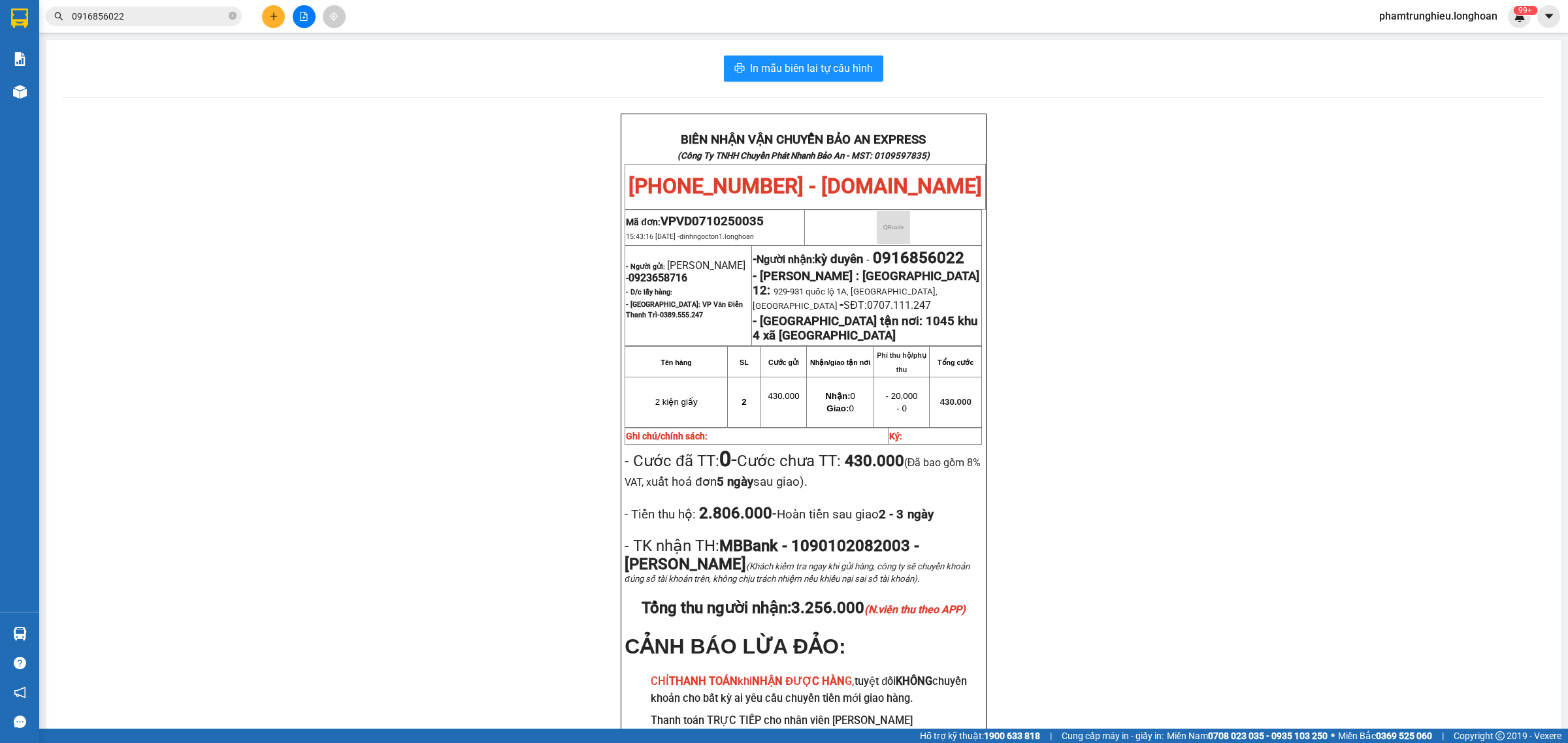
click at [167, 9] on input "0916856022" at bounding box center [149, 16] width 154 height 14
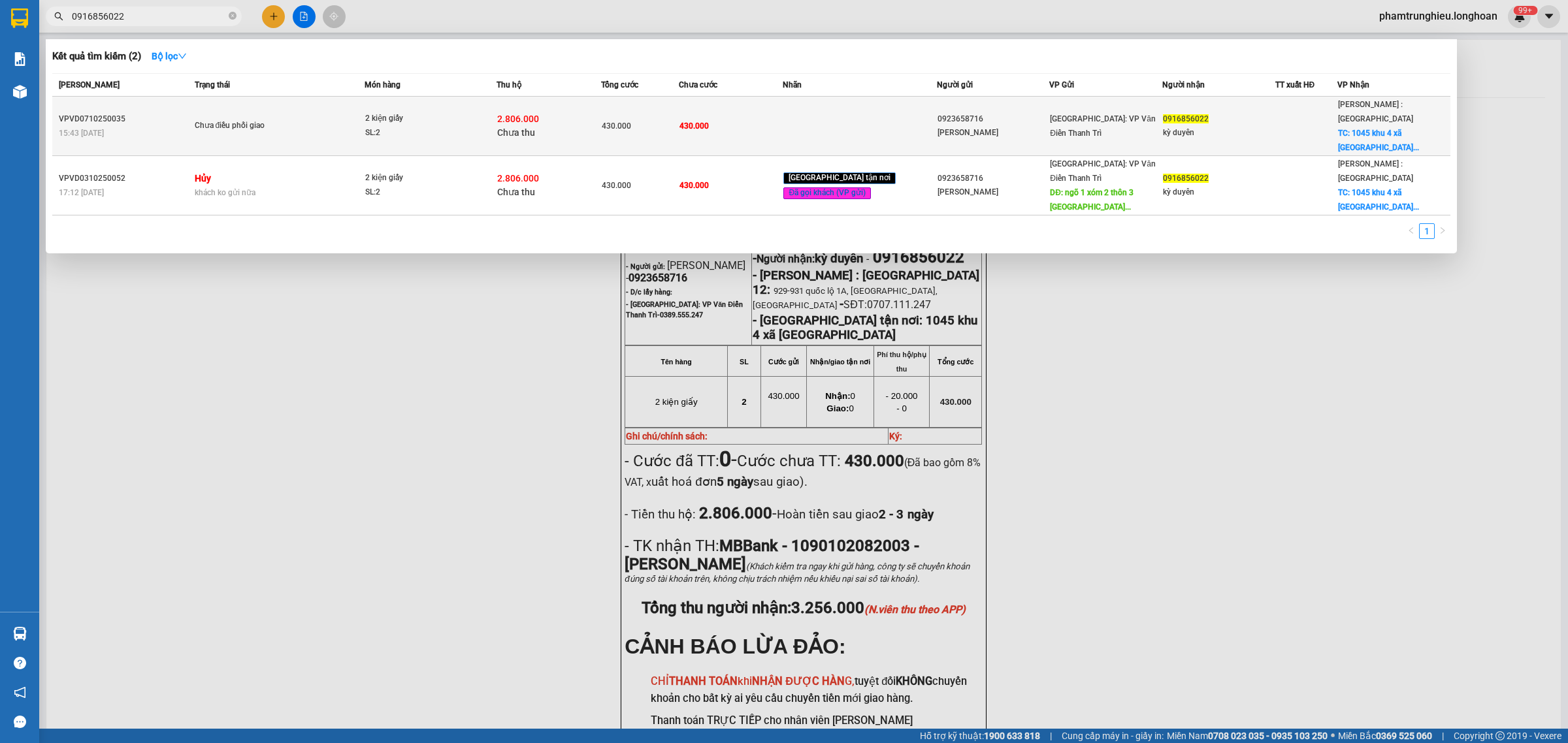
click at [343, 119] on span "Chưa điều phối giao" at bounding box center [280, 126] width 170 height 14
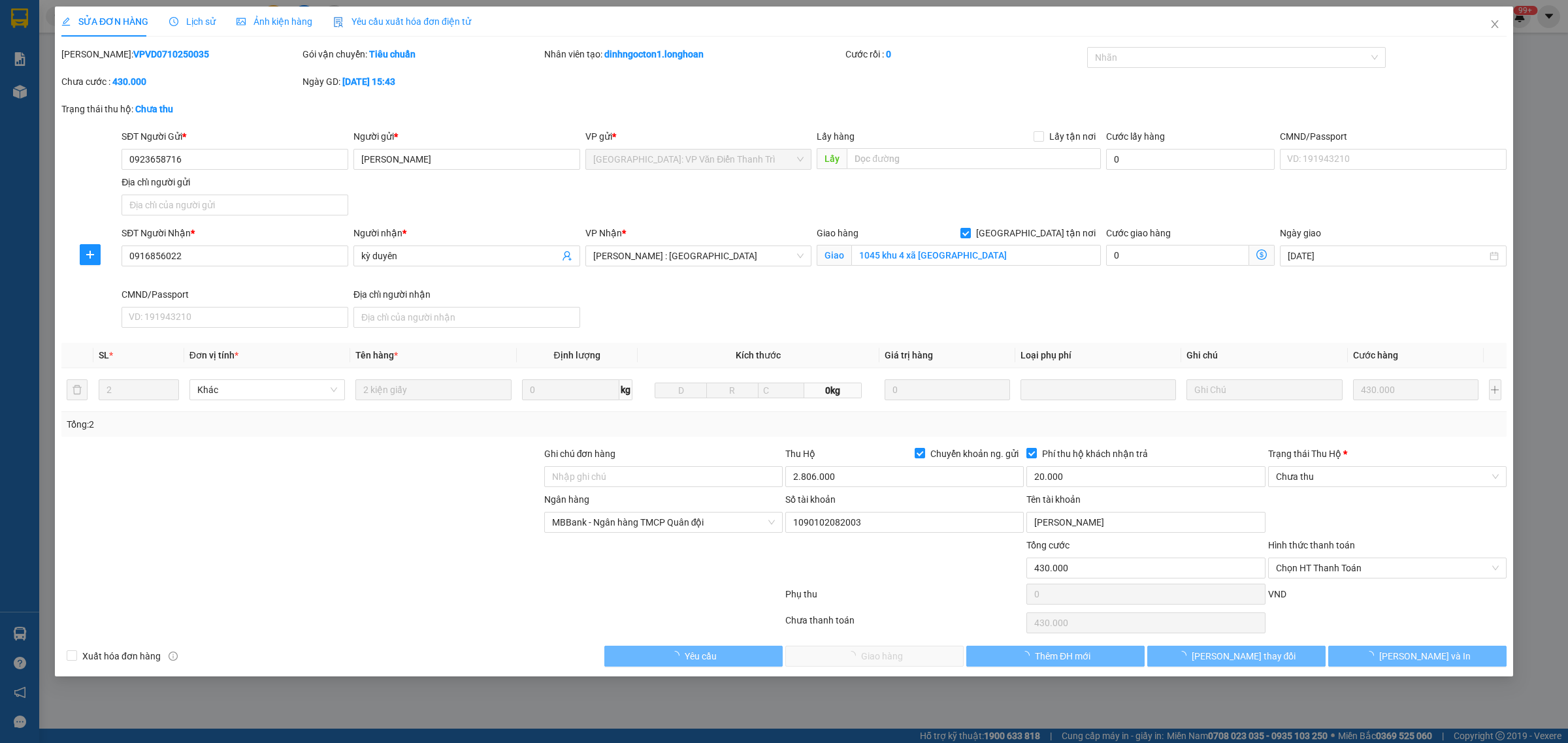
type input "0923658716"
type input "[PERSON_NAME]"
type input "0916856022"
type input "kỳ duyên"
checkbox input "true"
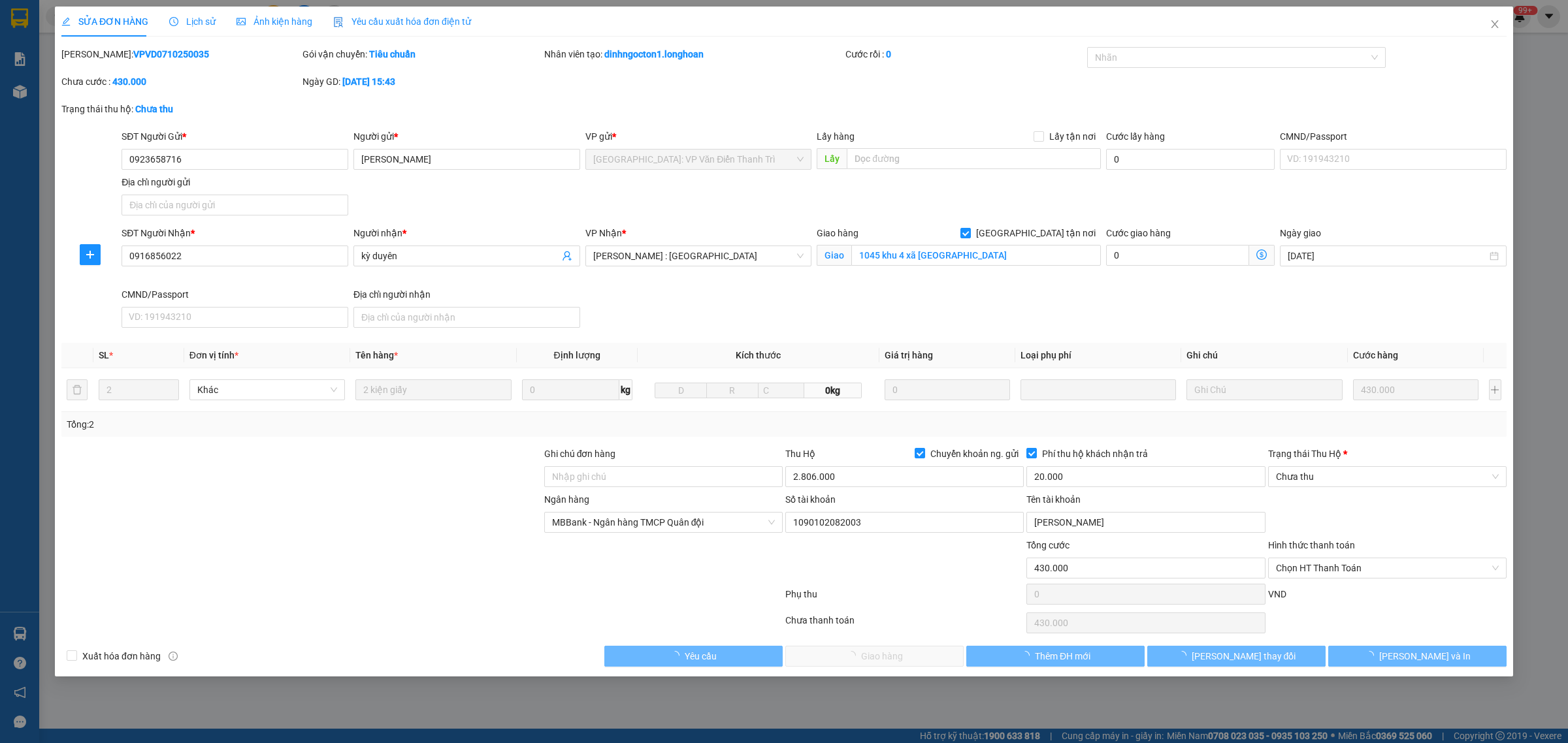
type input "1045 khu 4 xã [GEOGRAPHIC_DATA]"
type input "430.000"
click at [194, 21] on span "Lịch sử" at bounding box center [192, 21] width 46 height 11
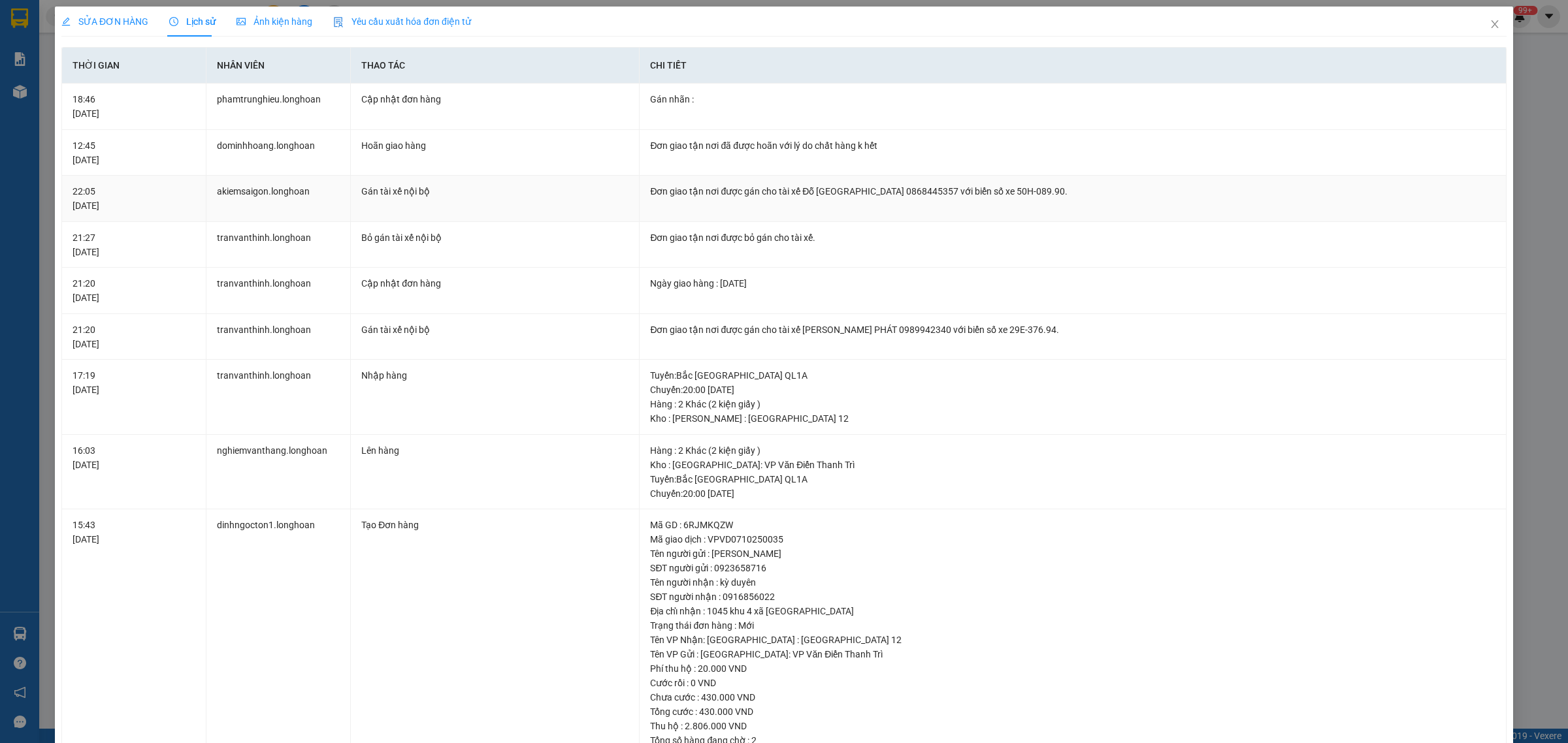
click at [929, 192] on div "Đơn giao tận nơi được gán cho tài xế Đỗ [GEOGRAPHIC_DATA] 0868445357 với biển s…" at bounding box center [1072, 192] width 845 height 14
copy div "0868445357"
click at [124, 21] on span "SỬA ĐƠN HÀNG" at bounding box center [105, 21] width 87 height 11
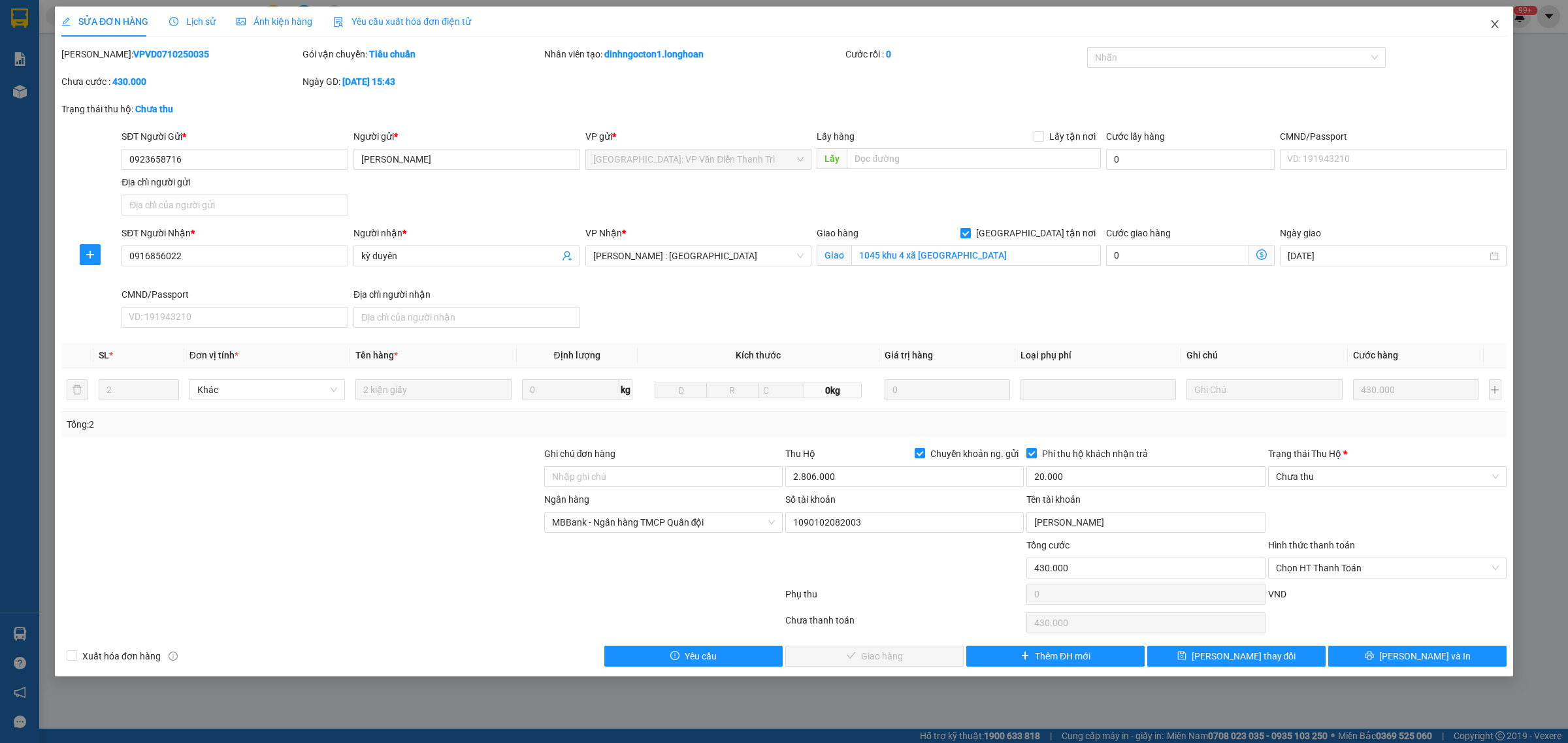
click at [1486, 27] on span "Close" at bounding box center [1494, 24] width 36 height 36
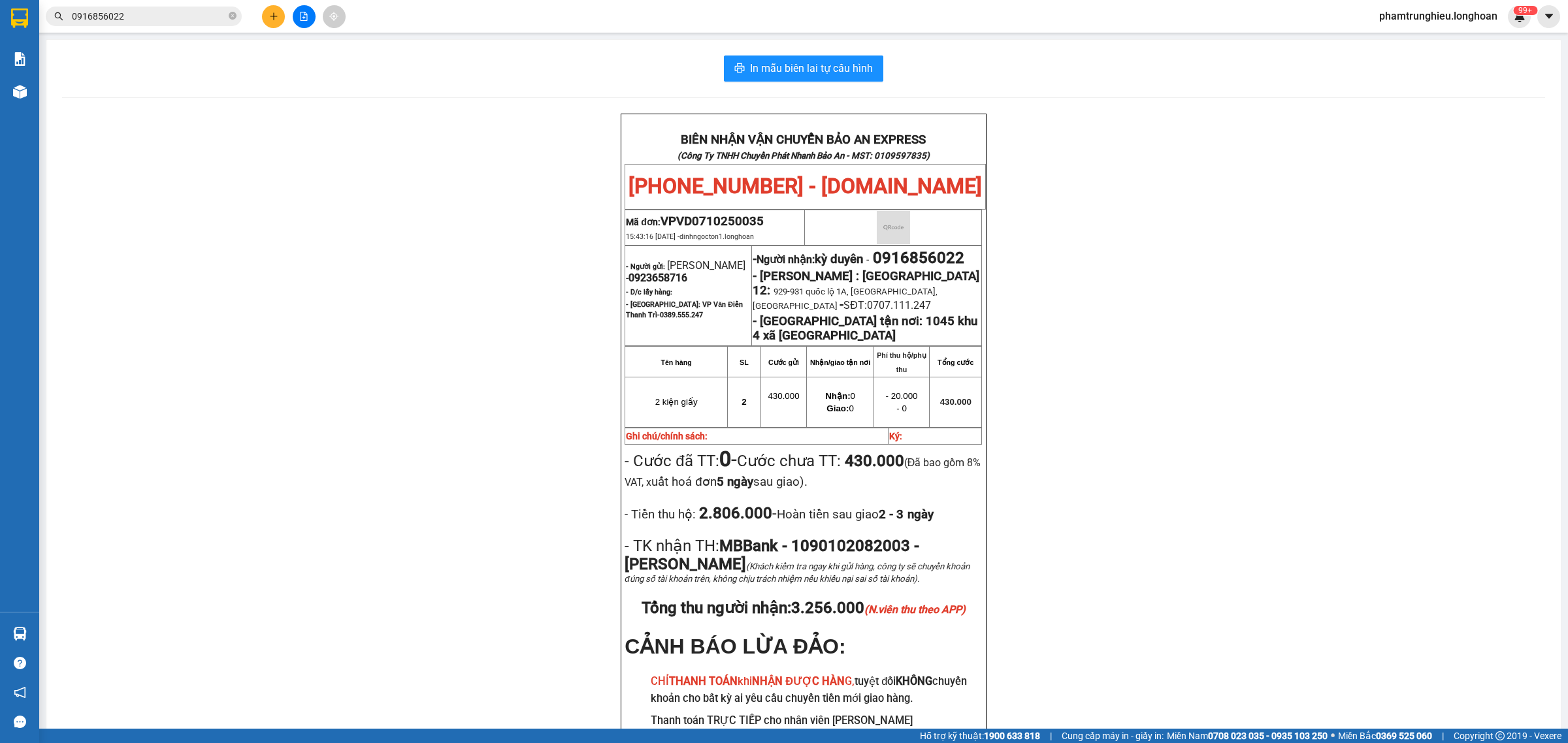
click at [168, 13] on input "0916856022" at bounding box center [149, 16] width 154 height 14
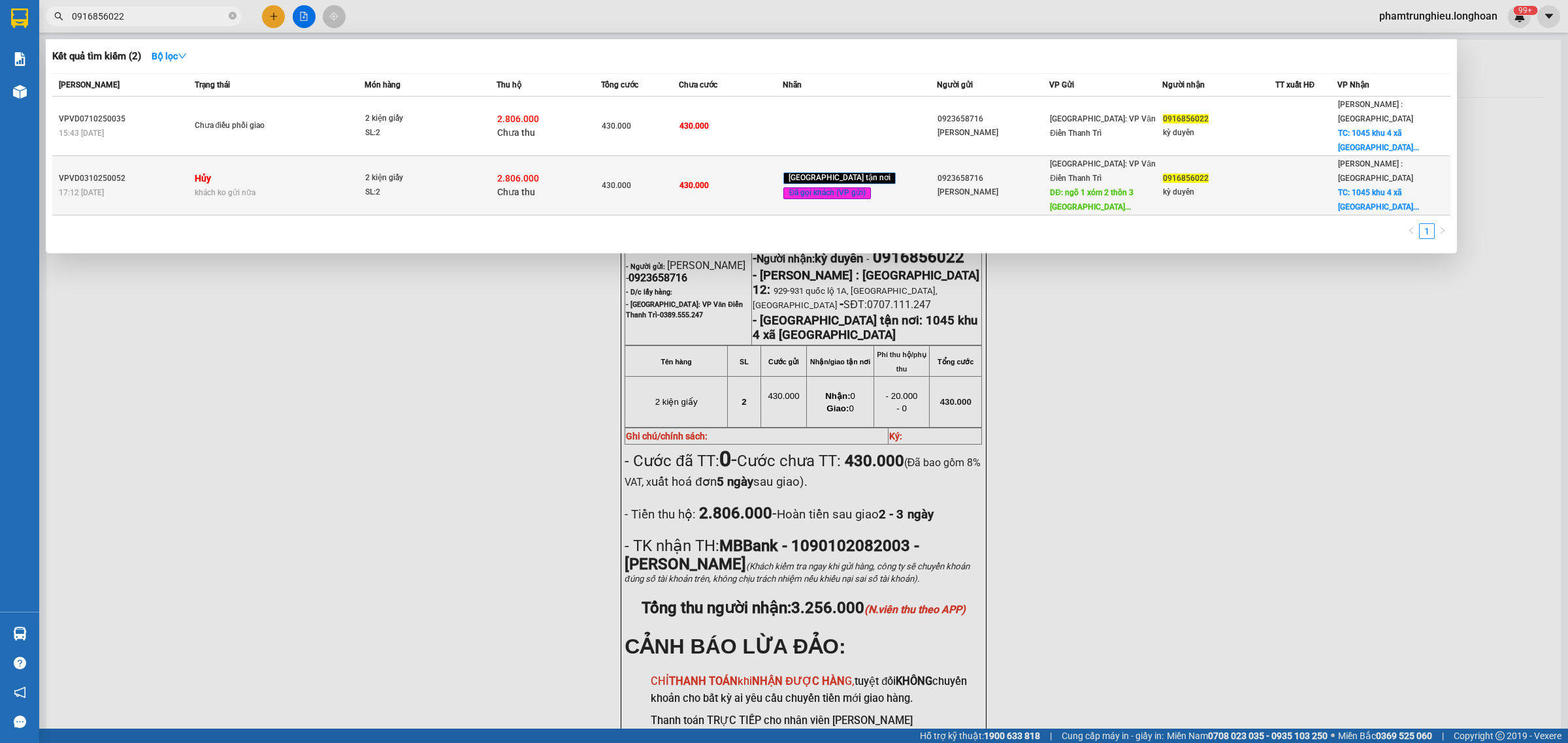
click at [292, 158] on td "Hủy khách ko gửi nữa" at bounding box center [278, 185] width 174 height 59
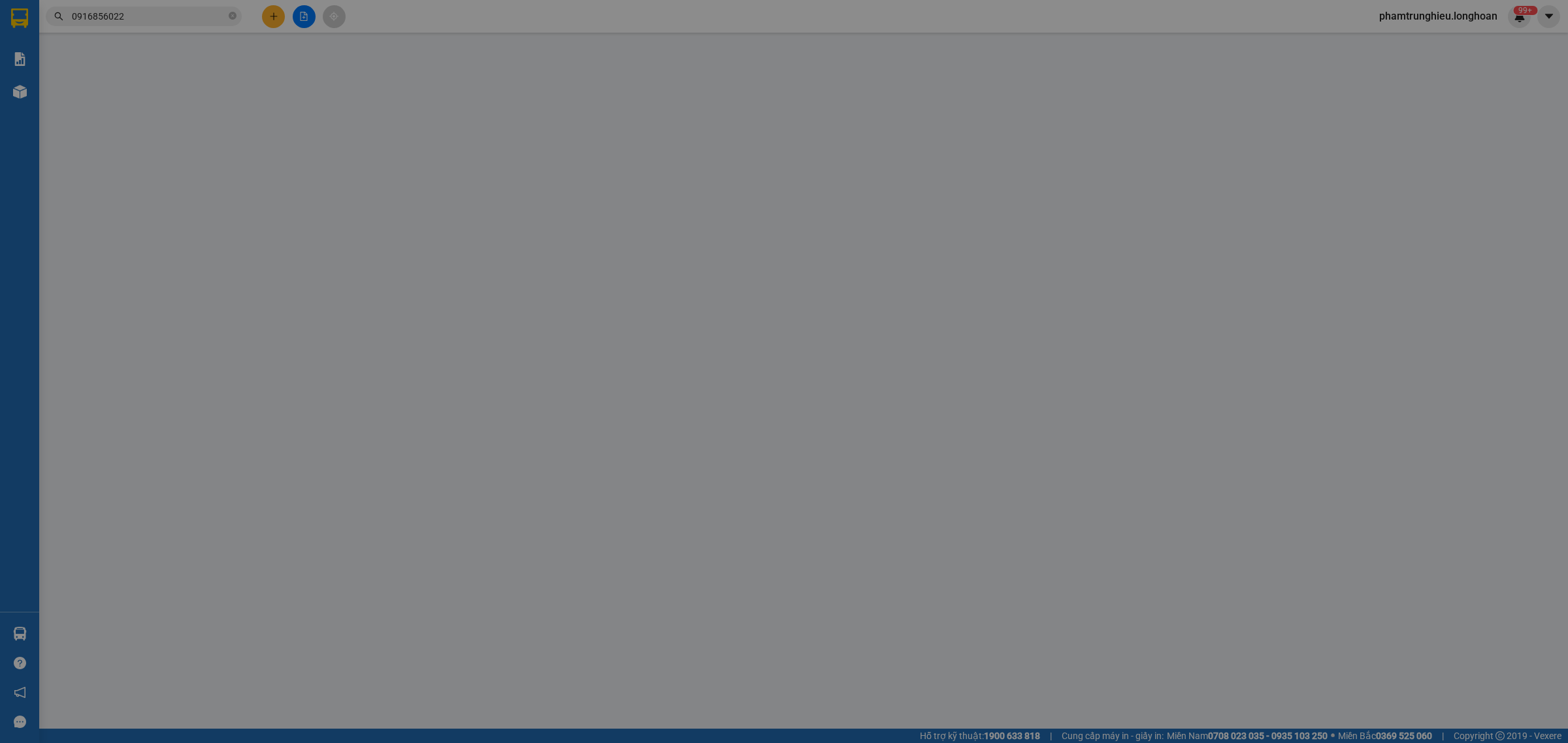
type input "0923658716"
type input "[PERSON_NAME]"
type input "ngõ 1 xóm 2 thôn 3 vạn phúc thanh trì hà nôi"
type input "65.000"
type input "0916856022"
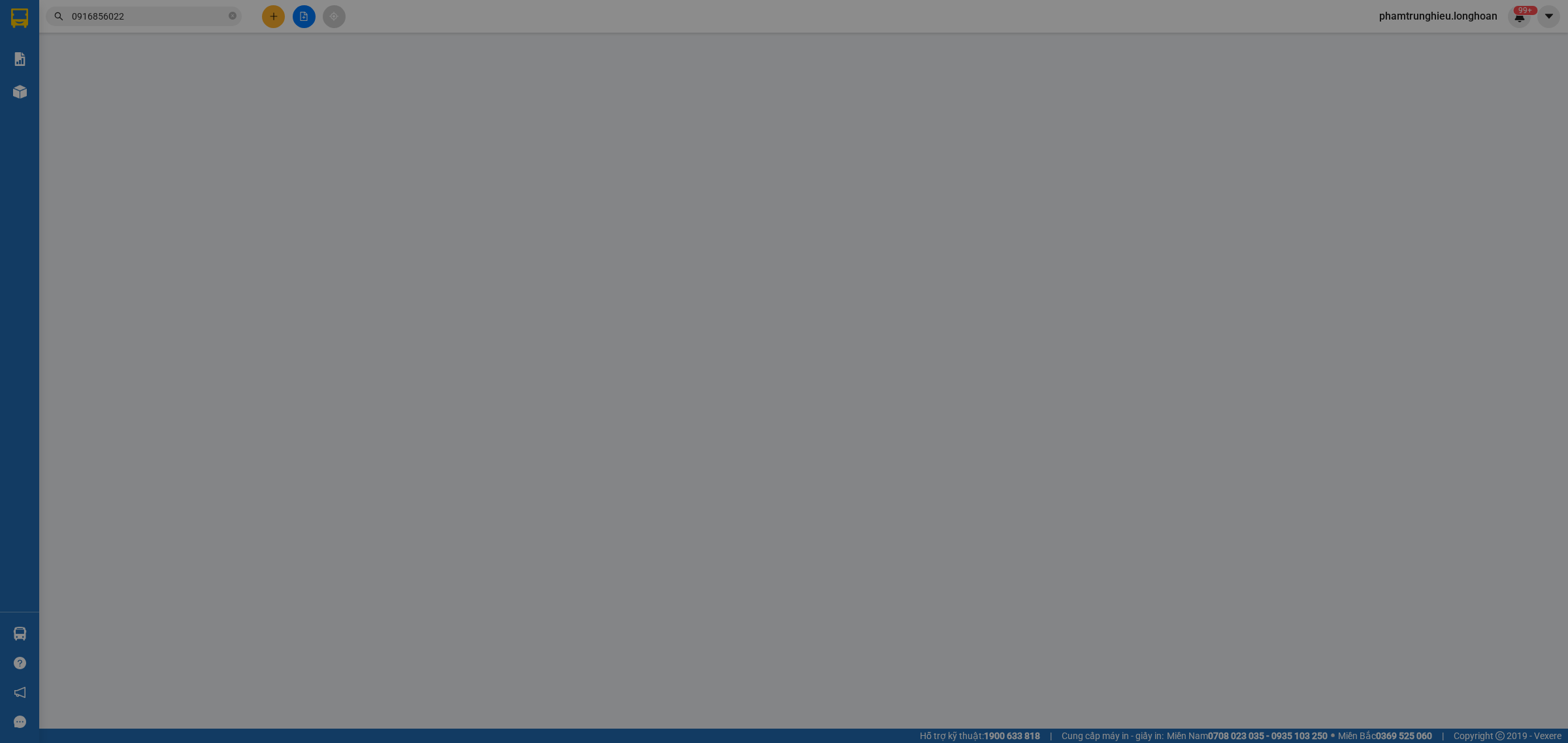
type input "kỳ duyên"
checkbox input "true"
type input "1045 khu 4 xã [GEOGRAPHIC_DATA]"
type input "430.000"
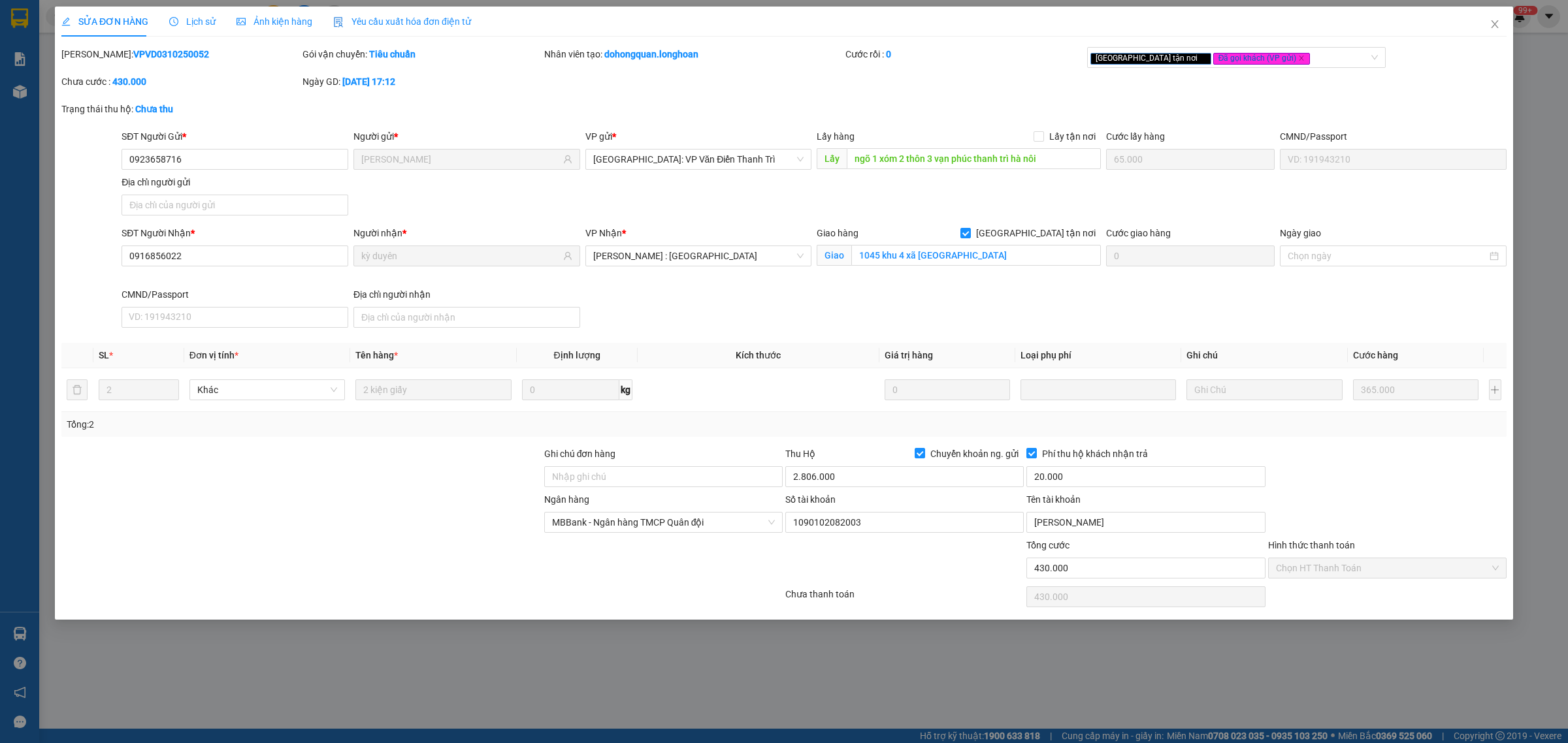
click at [191, 23] on span "Lịch sử" at bounding box center [192, 21] width 46 height 11
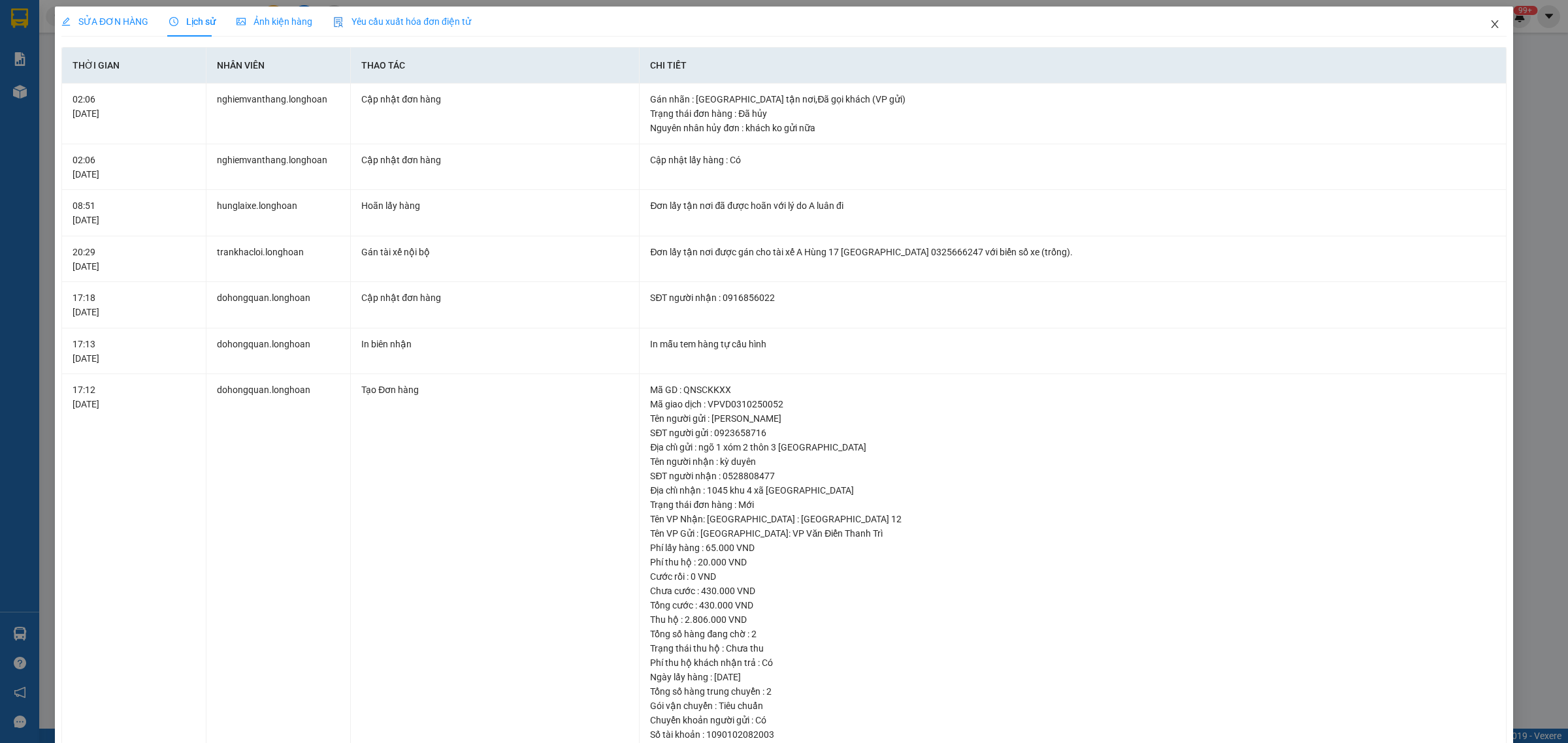
click at [1490, 26] on icon "close" at bounding box center [1495, 24] width 11 height 11
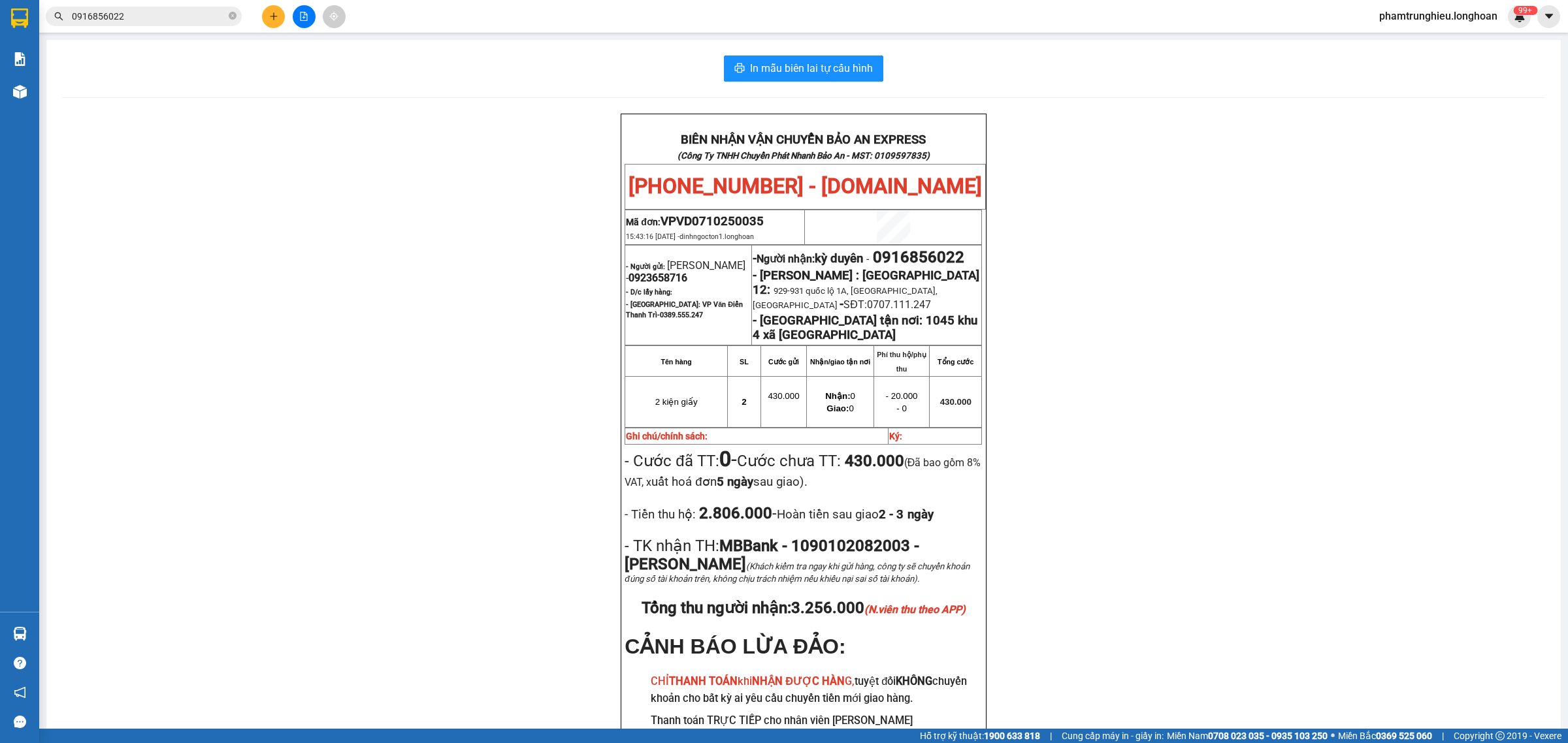
click at [187, 15] on input "0916856022" at bounding box center [149, 16] width 154 height 14
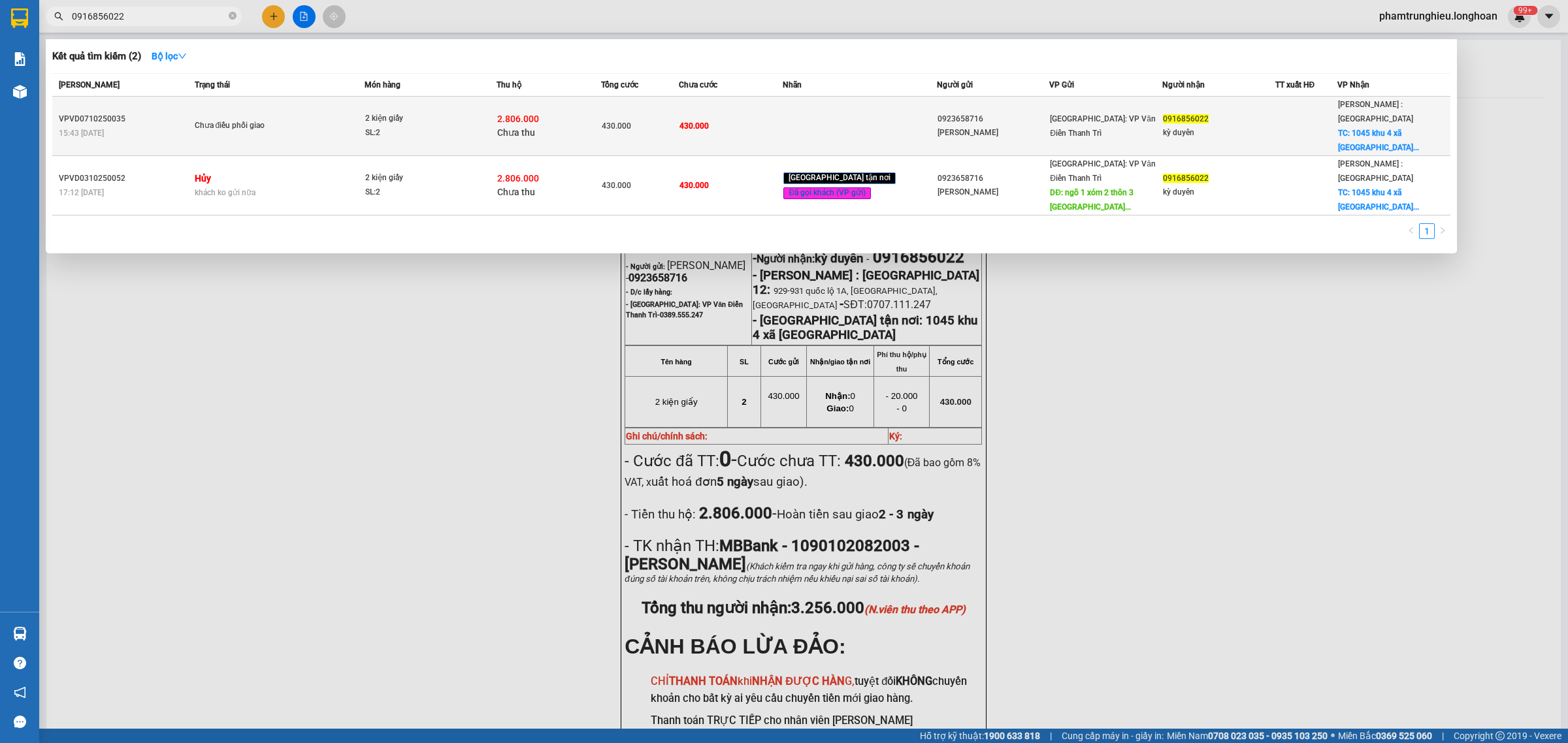
click at [317, 119] on span "Chưa điều phối giao" at bounding box center [280, 126] width 170 height 14
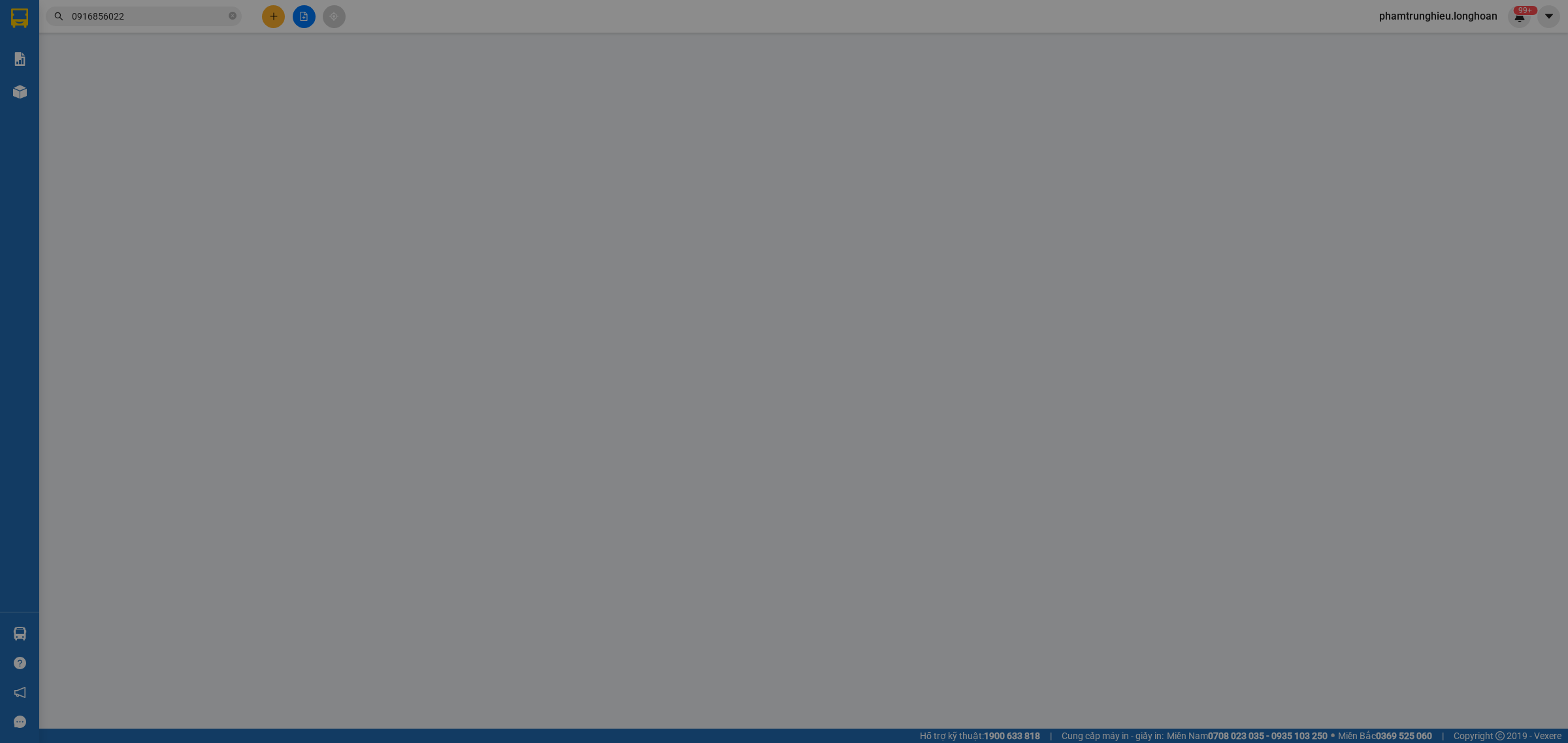
type input "0923658716"
type input "[PERSON_NAME]"
type input "0916856022"
type input "kỳ duyên"
checkbox input "true"
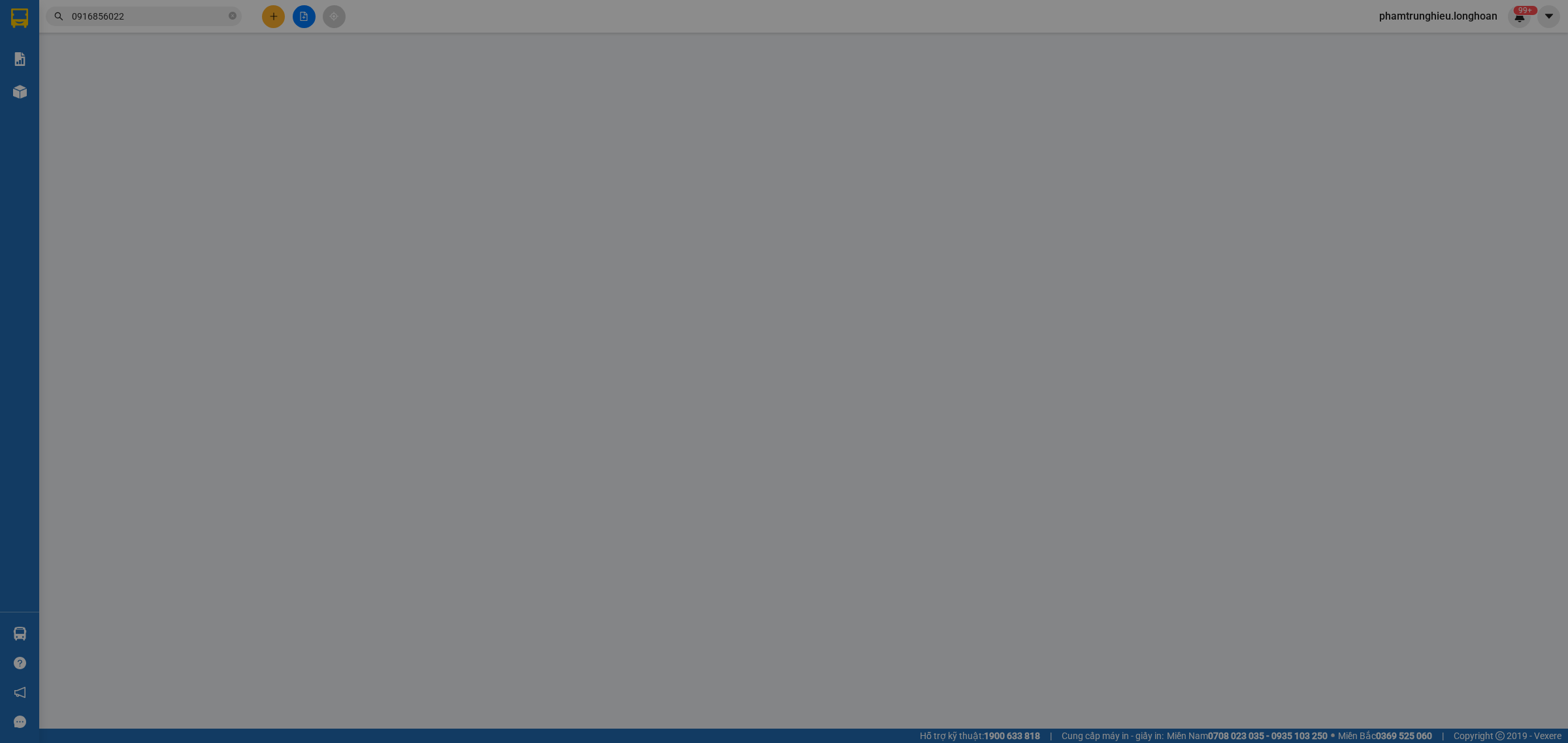
type input "1045 khu 4 xã [GEOGRAPHIC_DATA]"
type input "430.000"
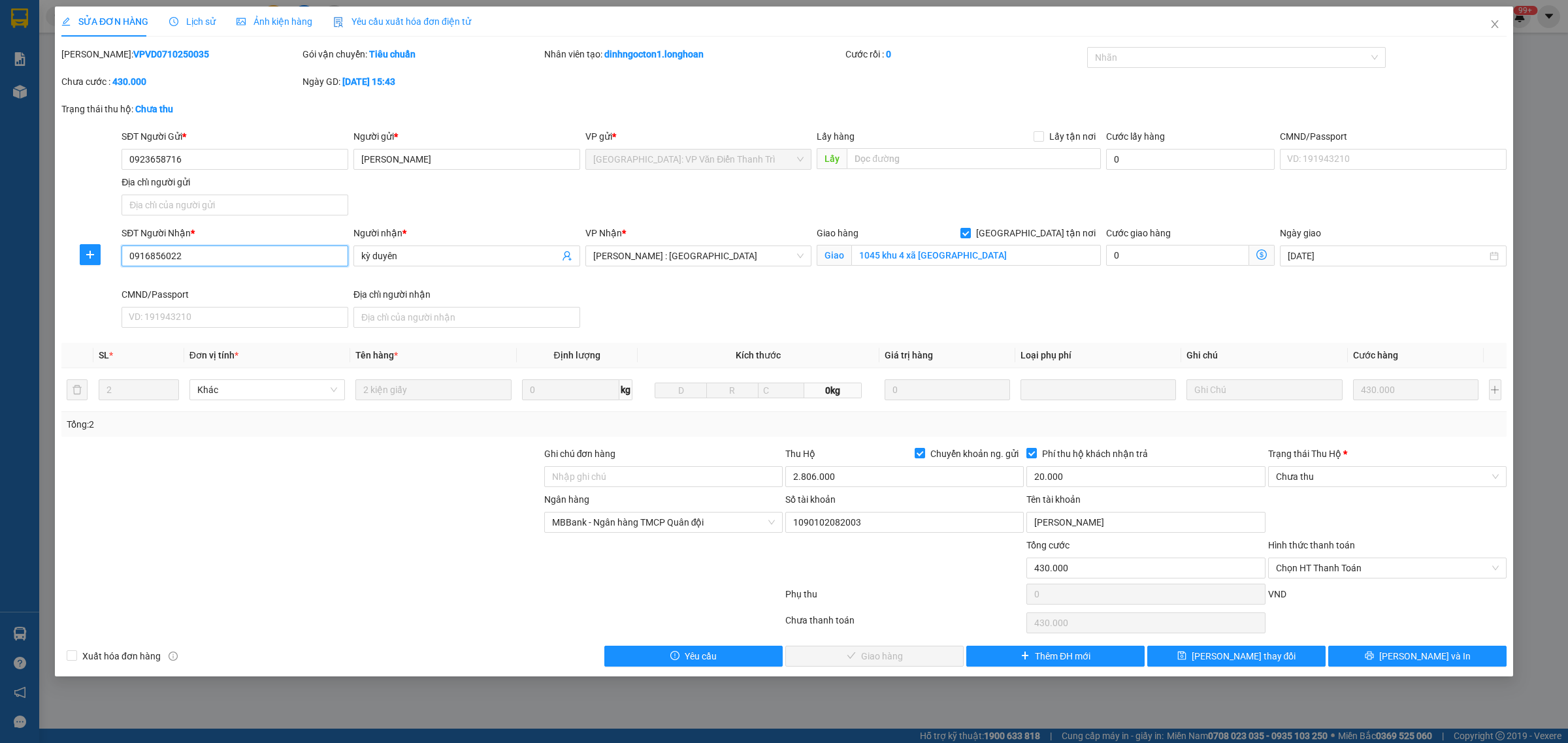
click at [216, 253] on input "0916856022" at bounding box center [235, 256] width 227 height 21
click at [1495, 23] on icon "close" at bounding box center [1495, 24] width 11 height 11
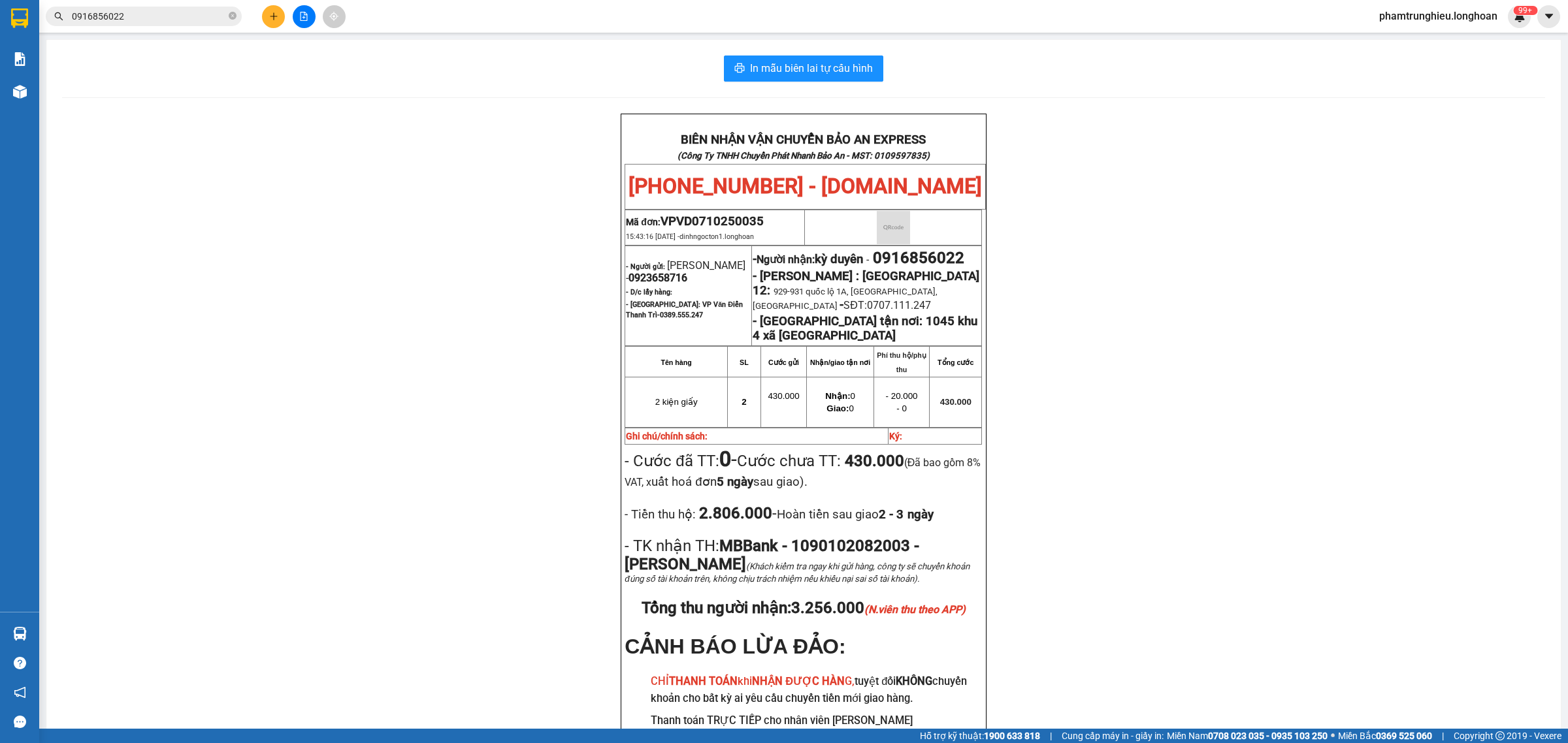
click at [162, 19] on input "0916856022" at bounding box center [149, 16] width 154 height 14
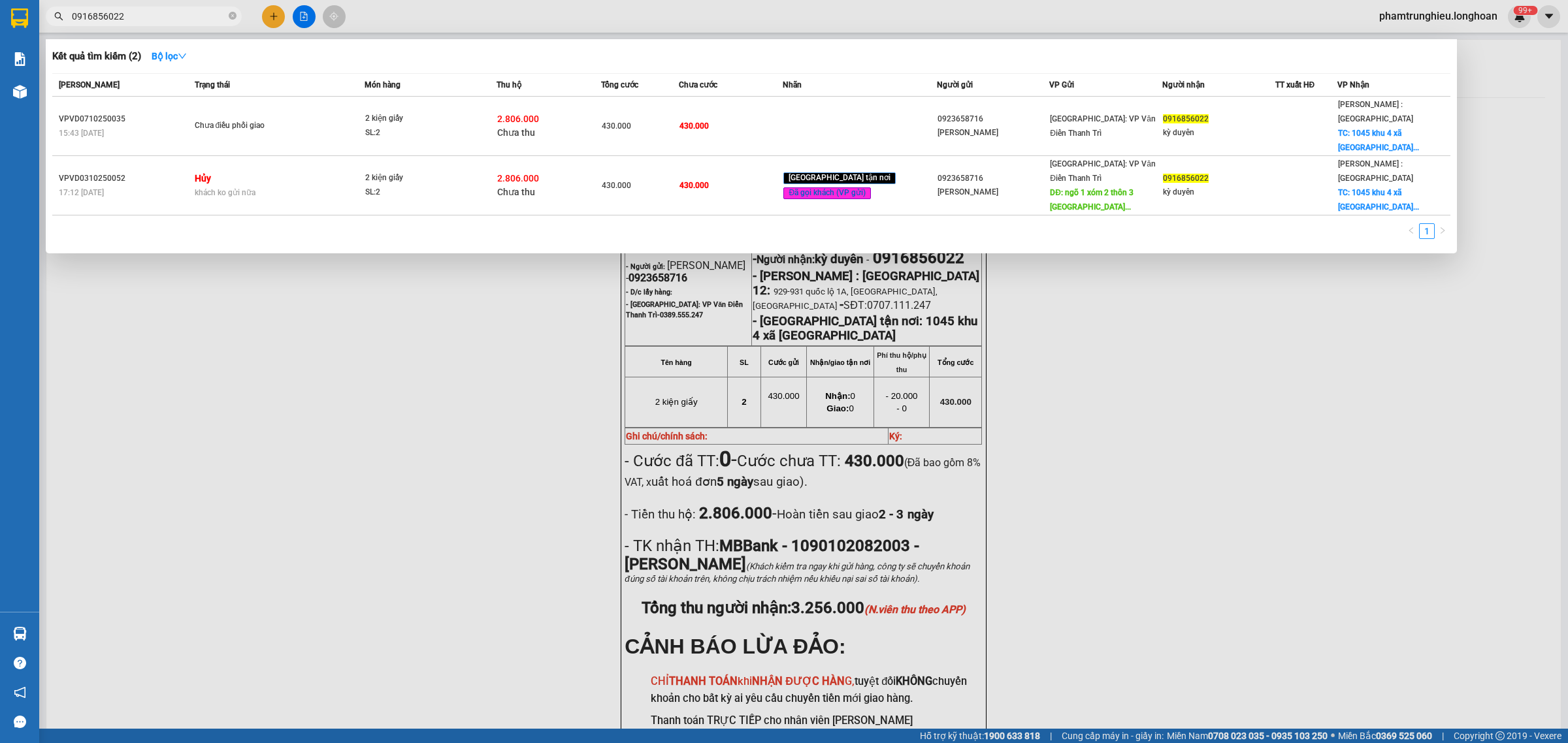
click at [162, 19] on input "0916856022" at bounding box center [149, 16] width 154 height 14
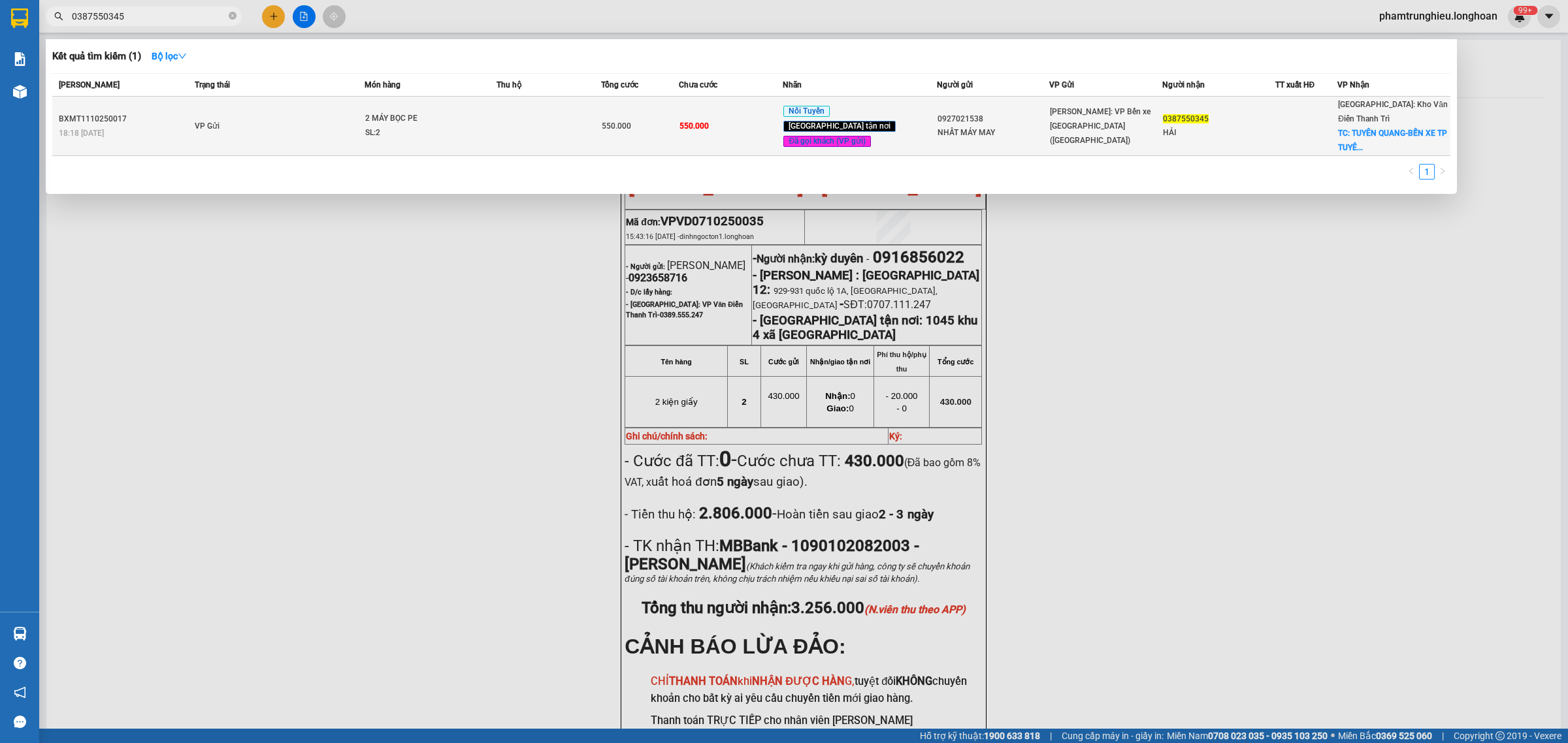
type input "0387550345"
click at [349, 118] on td "VP Gửi" at bounding box center [278, 126] width 174 height 59
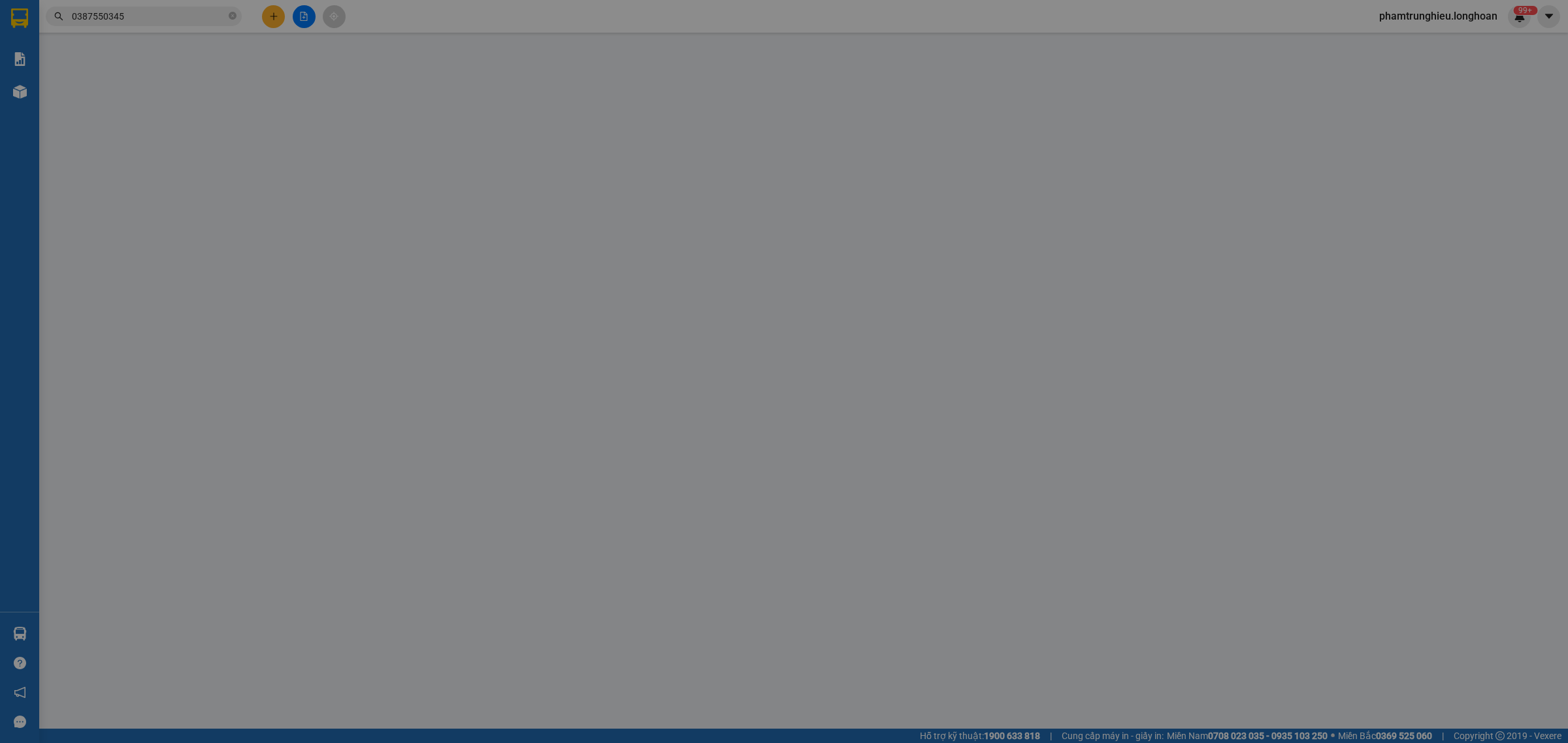
type input "0927021538"
type input "NHẤT MÁY MAY"
type input "0387550345"
type input "HẢI"
checkbox input "true"
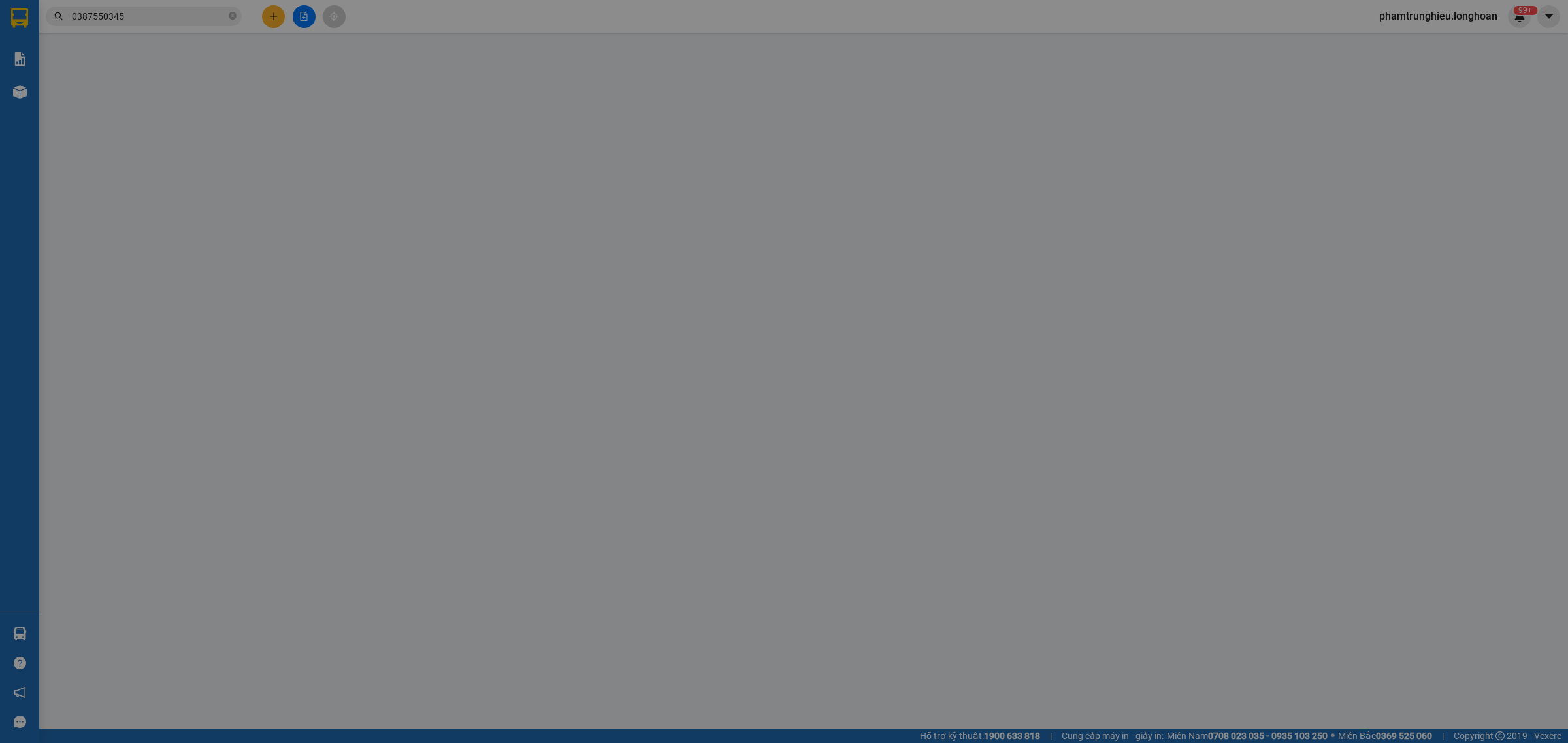
type input "TUYÊN QUANG-BẾN XE [GEOGRAPHIC_DATA]"
type input "0"
type input "550.000"
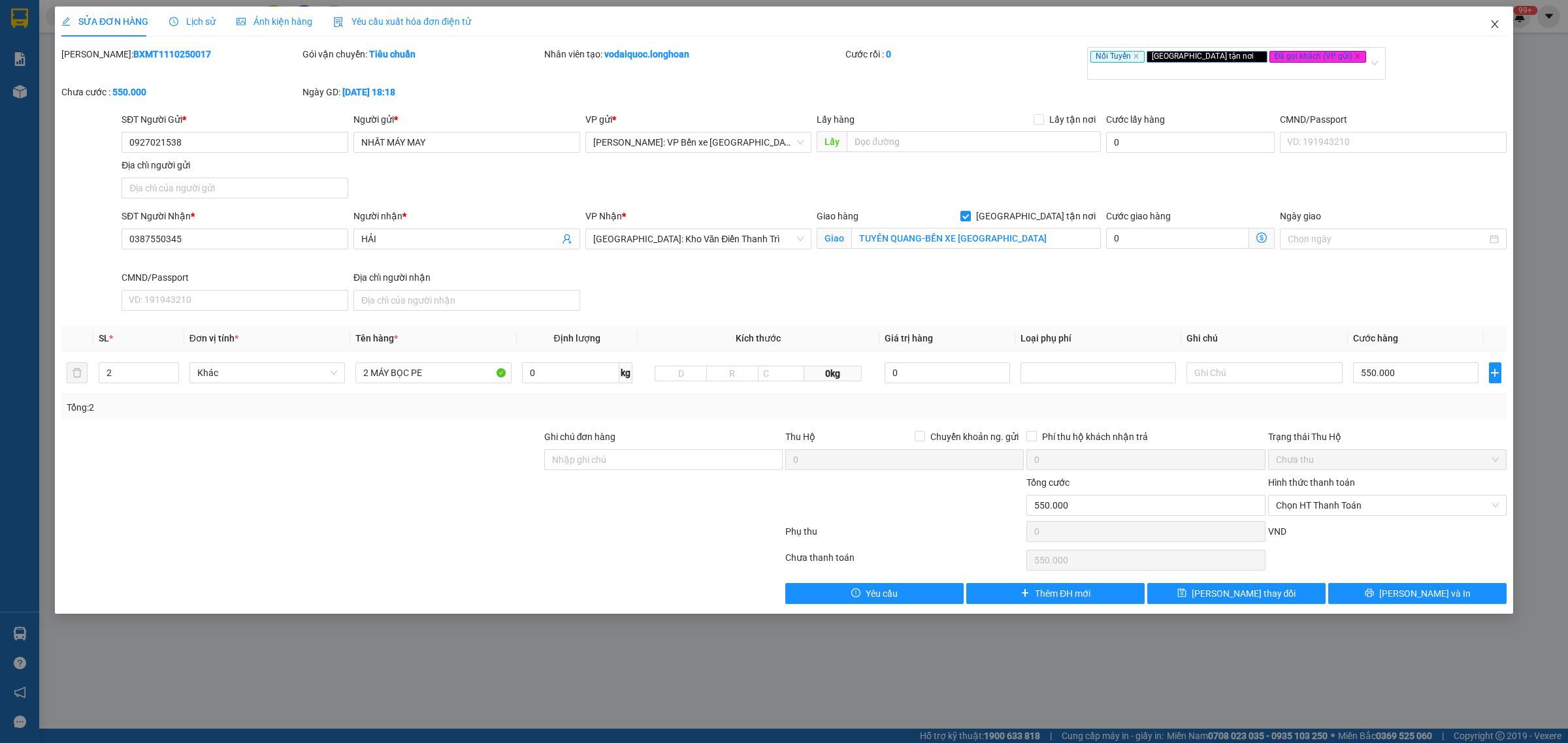
click at [1490, 25] on icon "close" at bounding box center [1495, 24] width 11 height 11
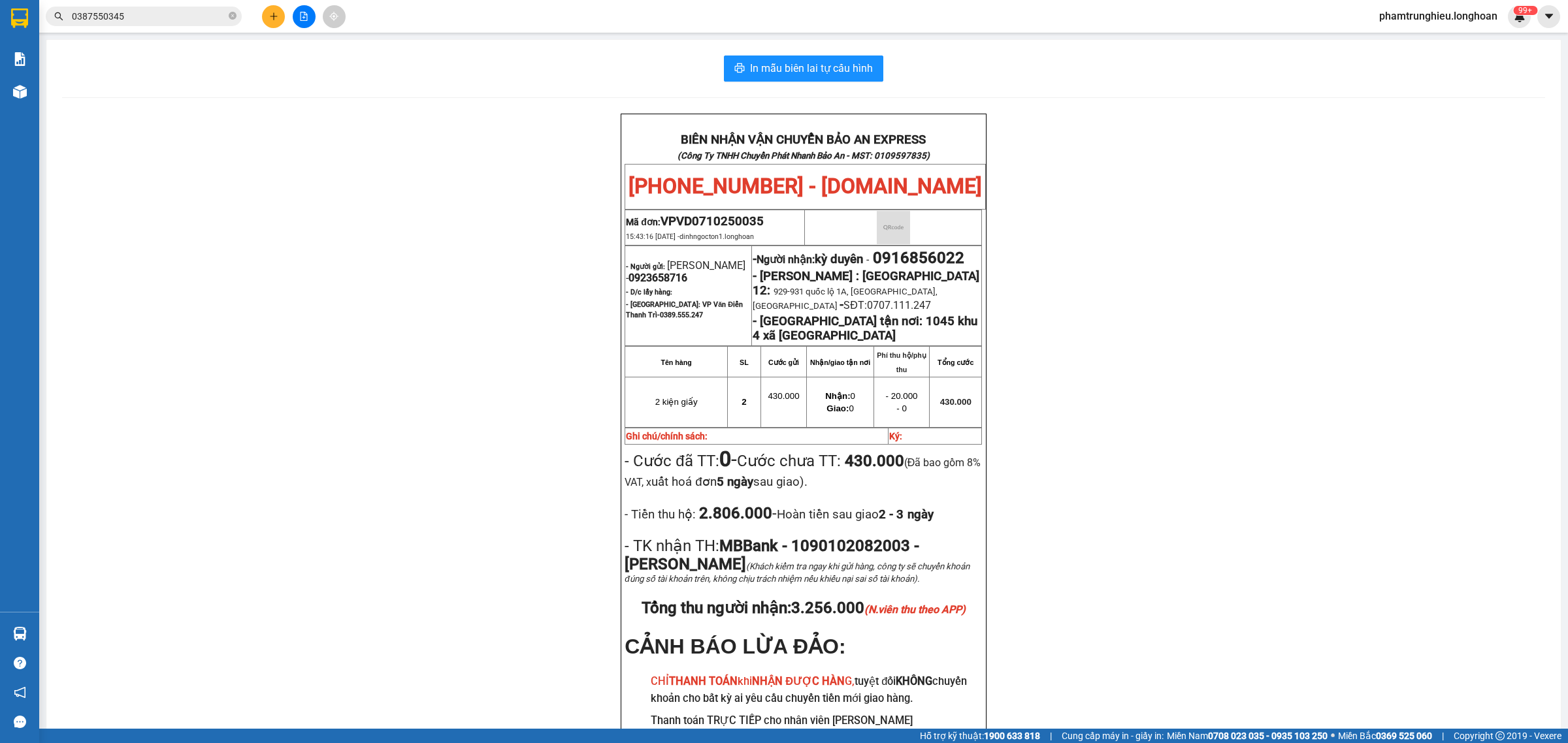
click at [201, 16] on input "0387550345" at bounding box center [149, 16] width 154 height 14
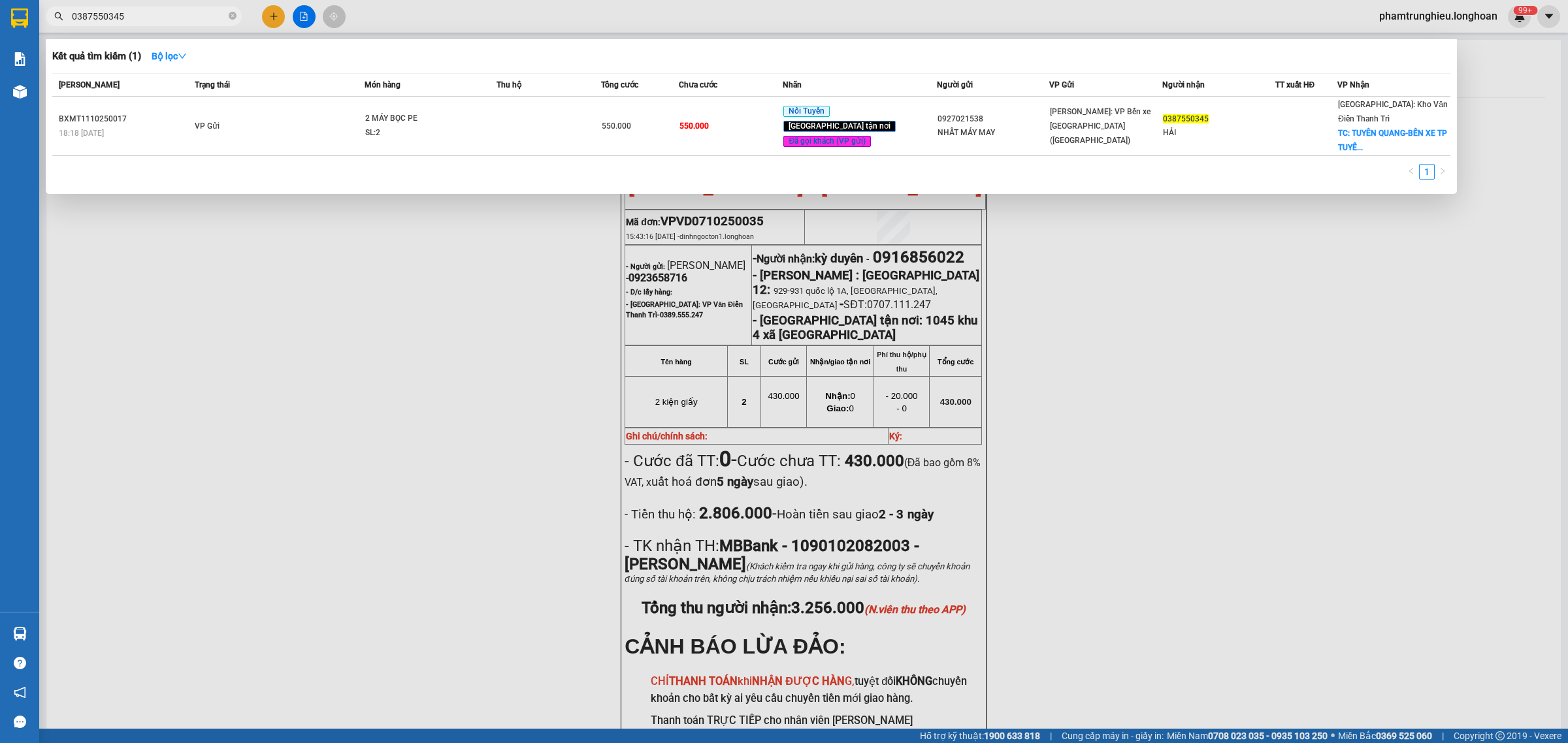
click at [201, 16] on input "0387550345" at bounding box center [149, 16] width 154 height 14
paste input "846335368"
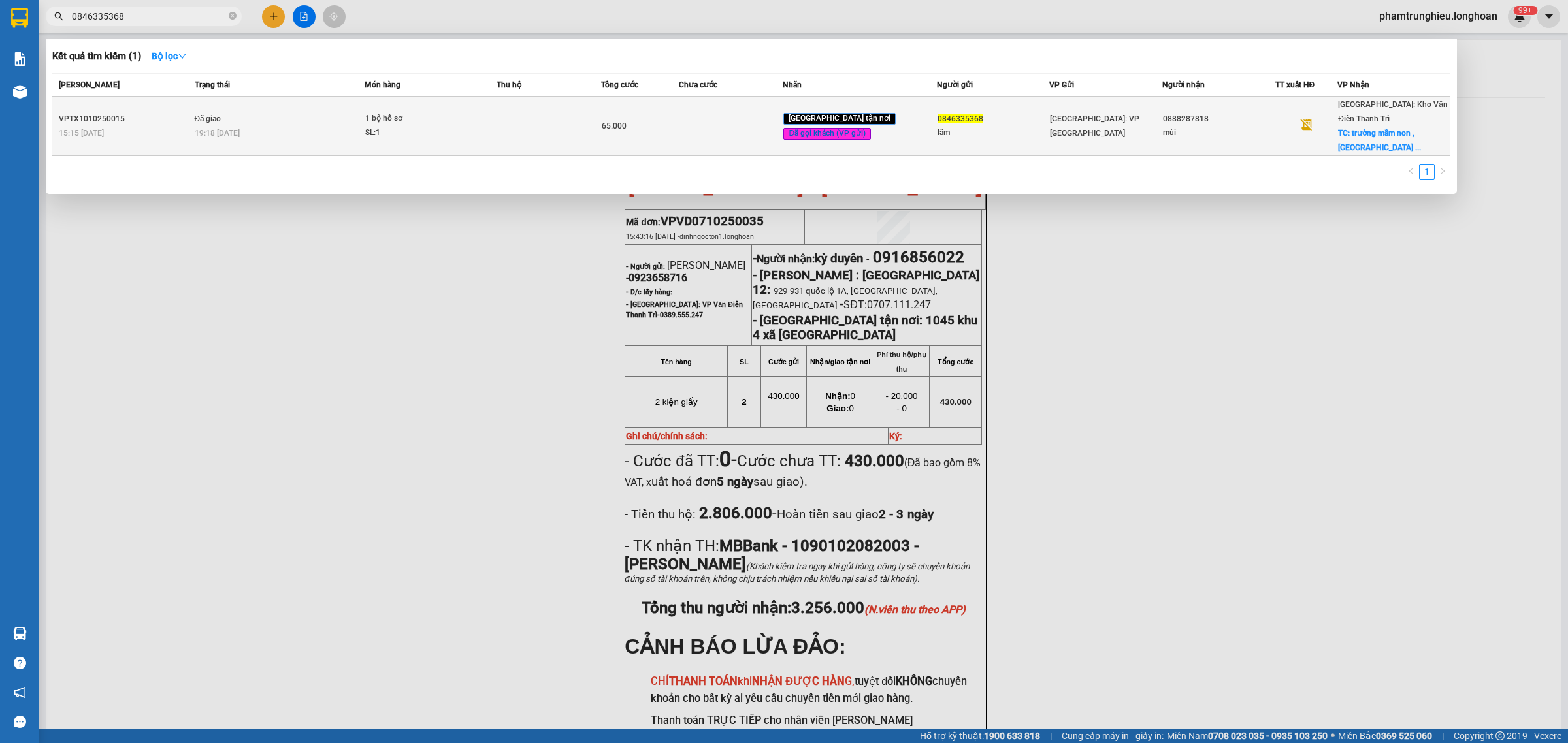
type input "0846335368"
click at [482, 121] on span "1 bộ hồ sơ SL: 1" at bounding box center [430, 126] width 130 height 28
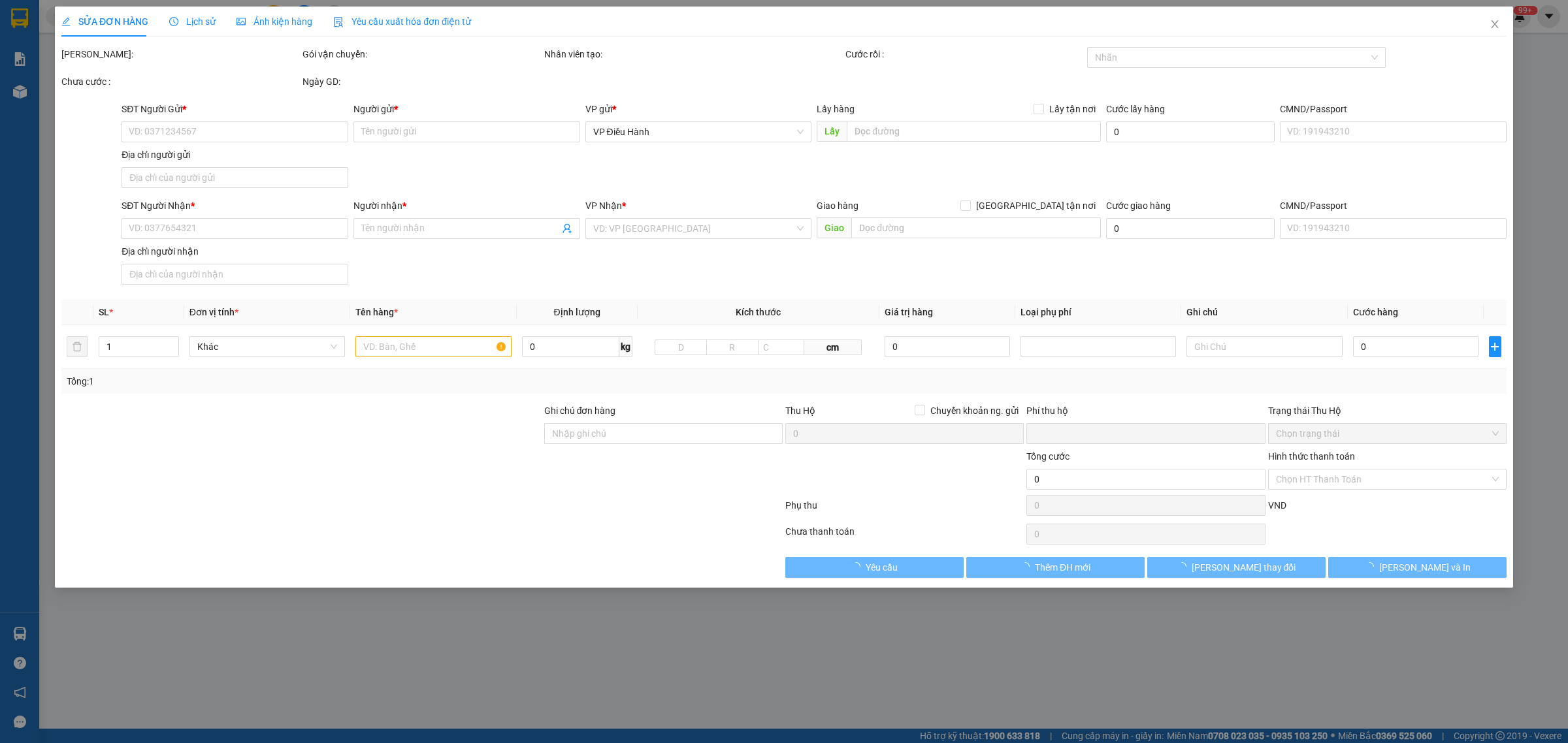
type input "0846335368"
type input "lâm"
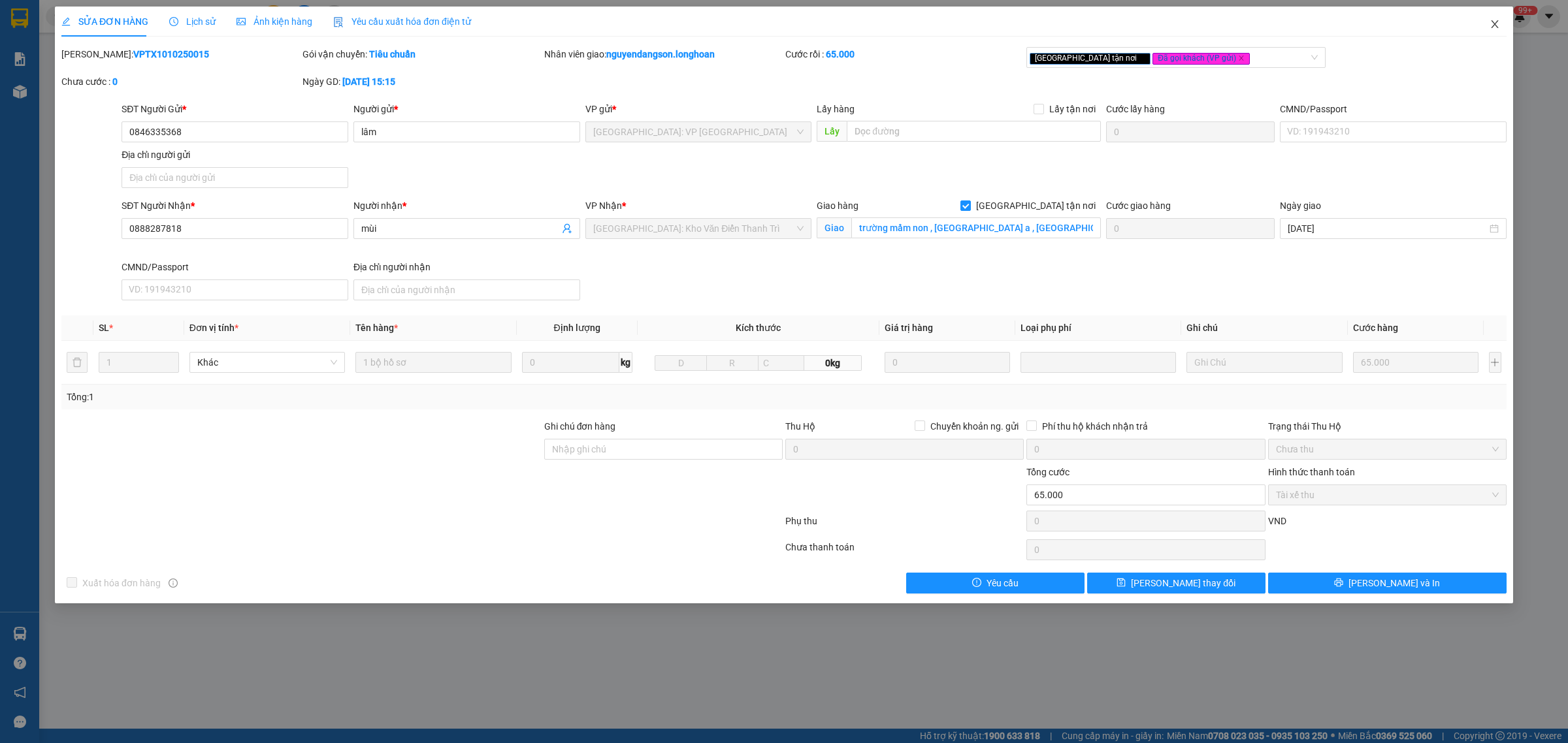
click at [1505, 21] on span "Close" at bounding box center [1494, 24] width 36 height 36
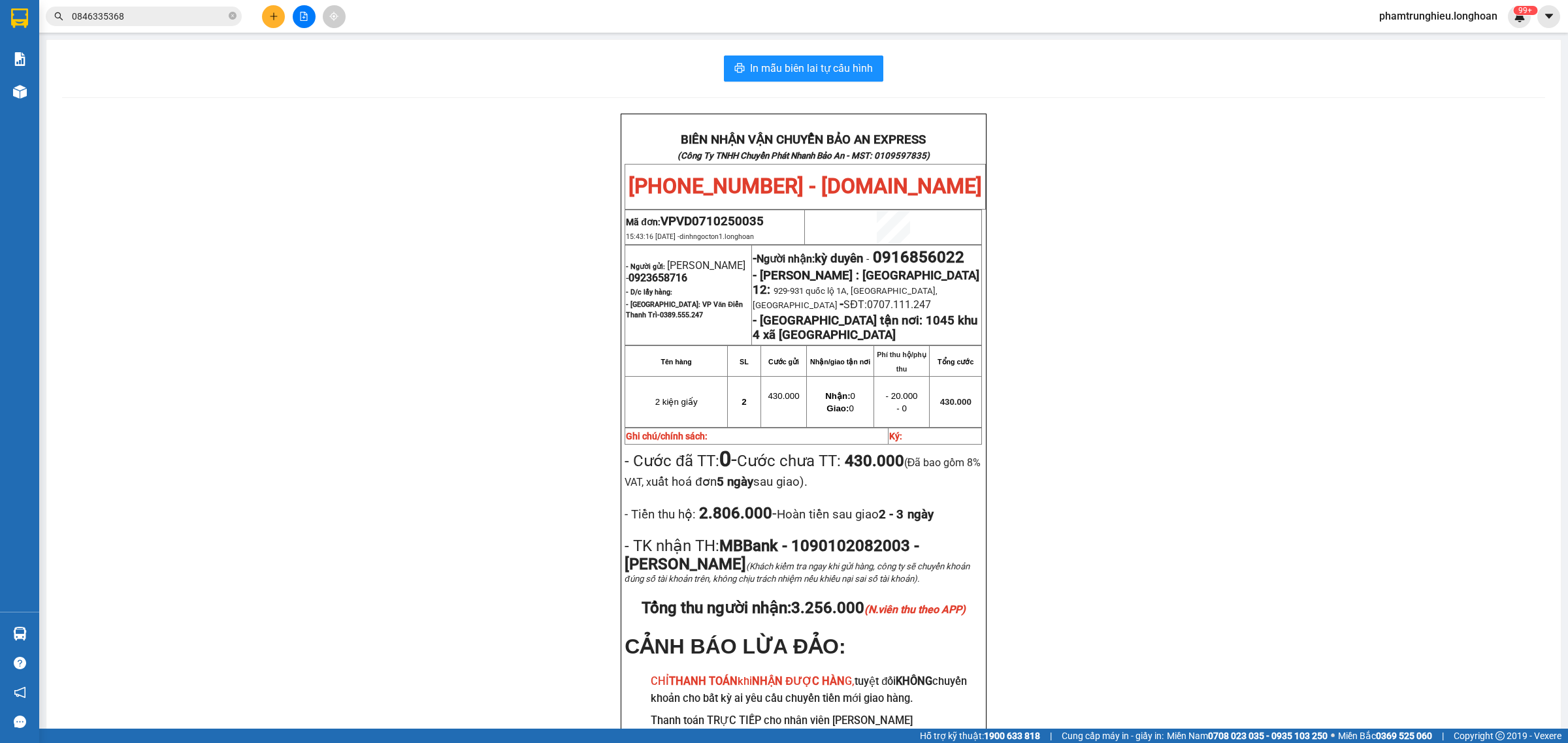
click at [155, 17] on input "0846335368" at bounding box center [149, 16] width 154 height 14
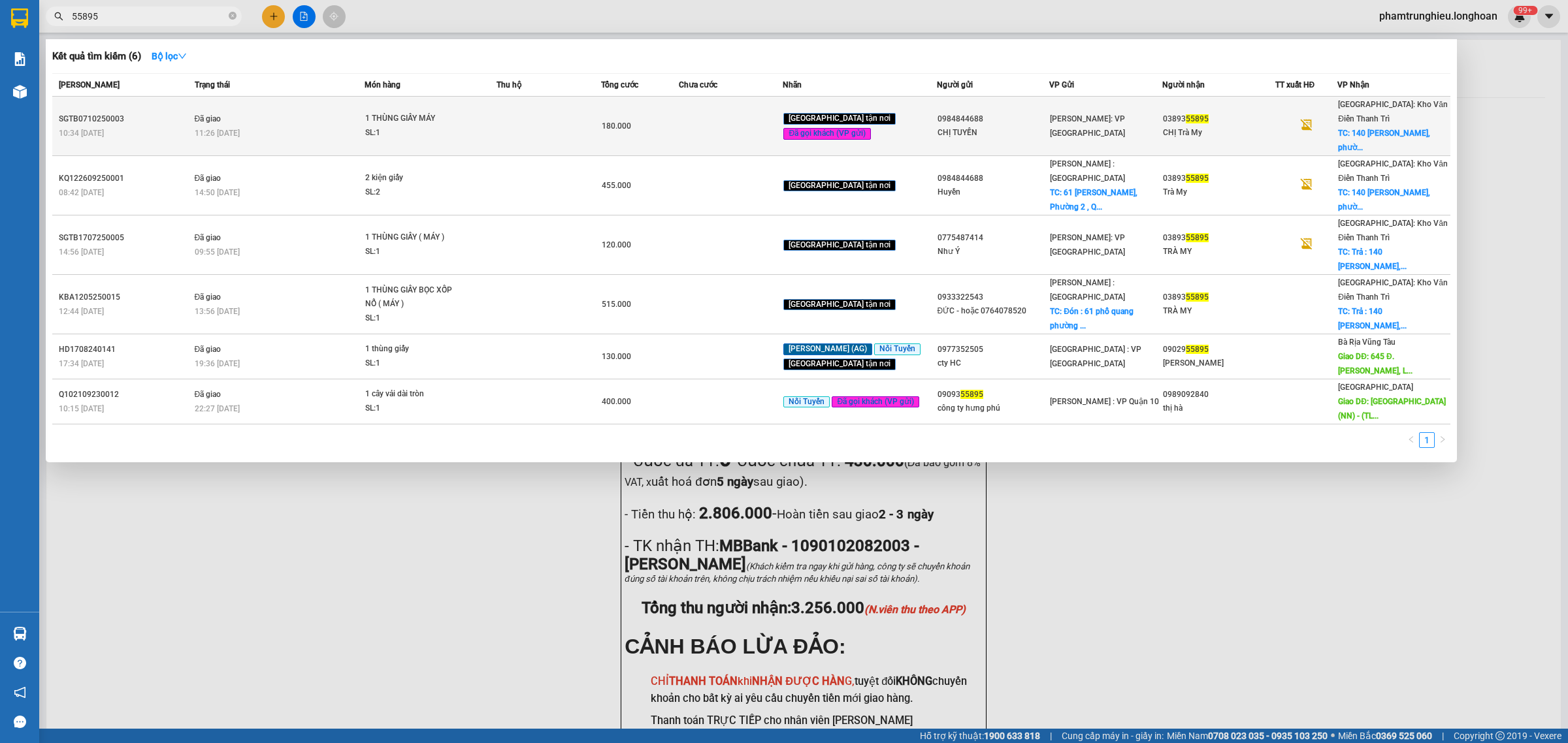
click at [361, 115] on td "Đã giao 11:26 [DATE]" at bounding box center [278, 126] width 174 height 59
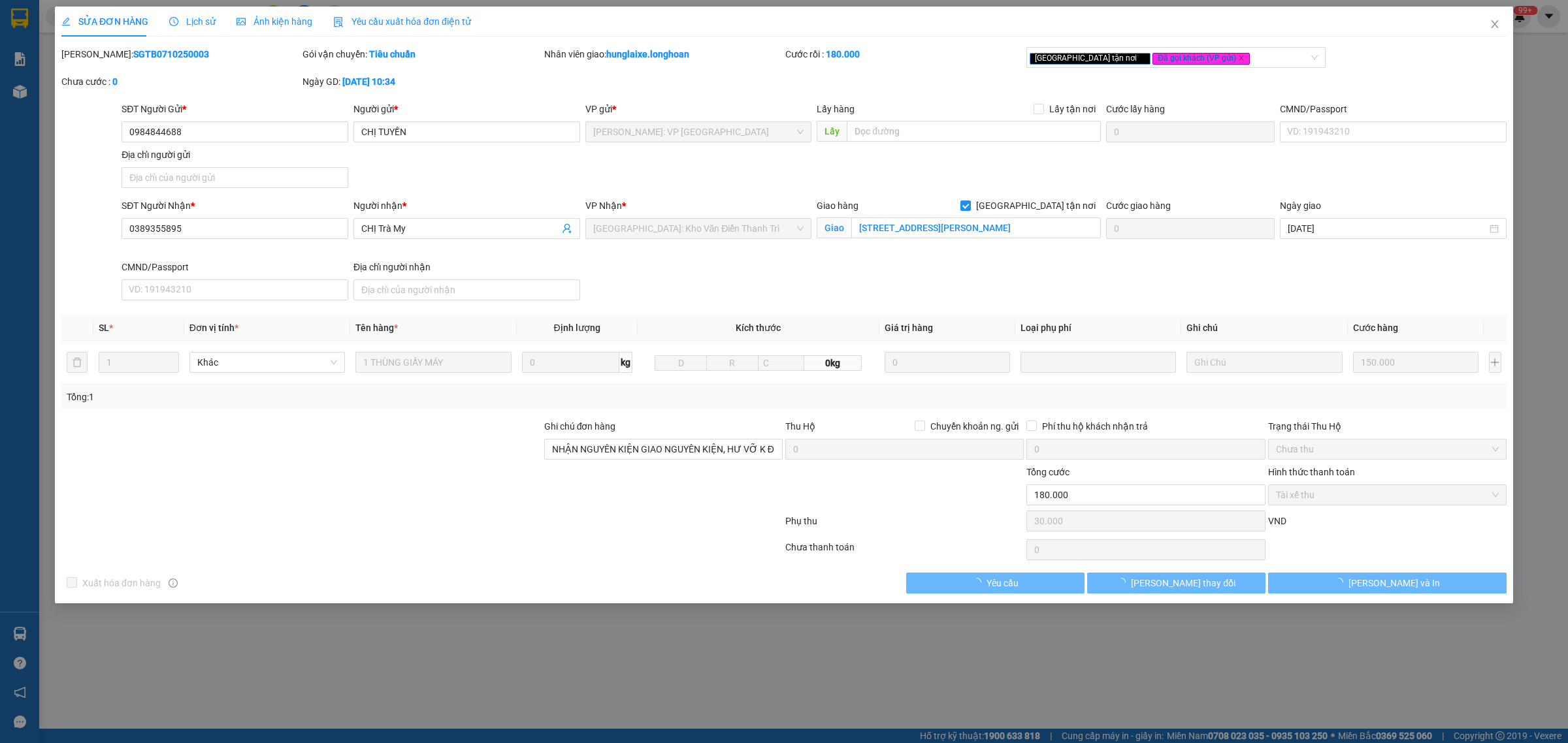
click at [197, 21] on span "Lịch sử" at bounding box center [192, 21] width 46 height 11
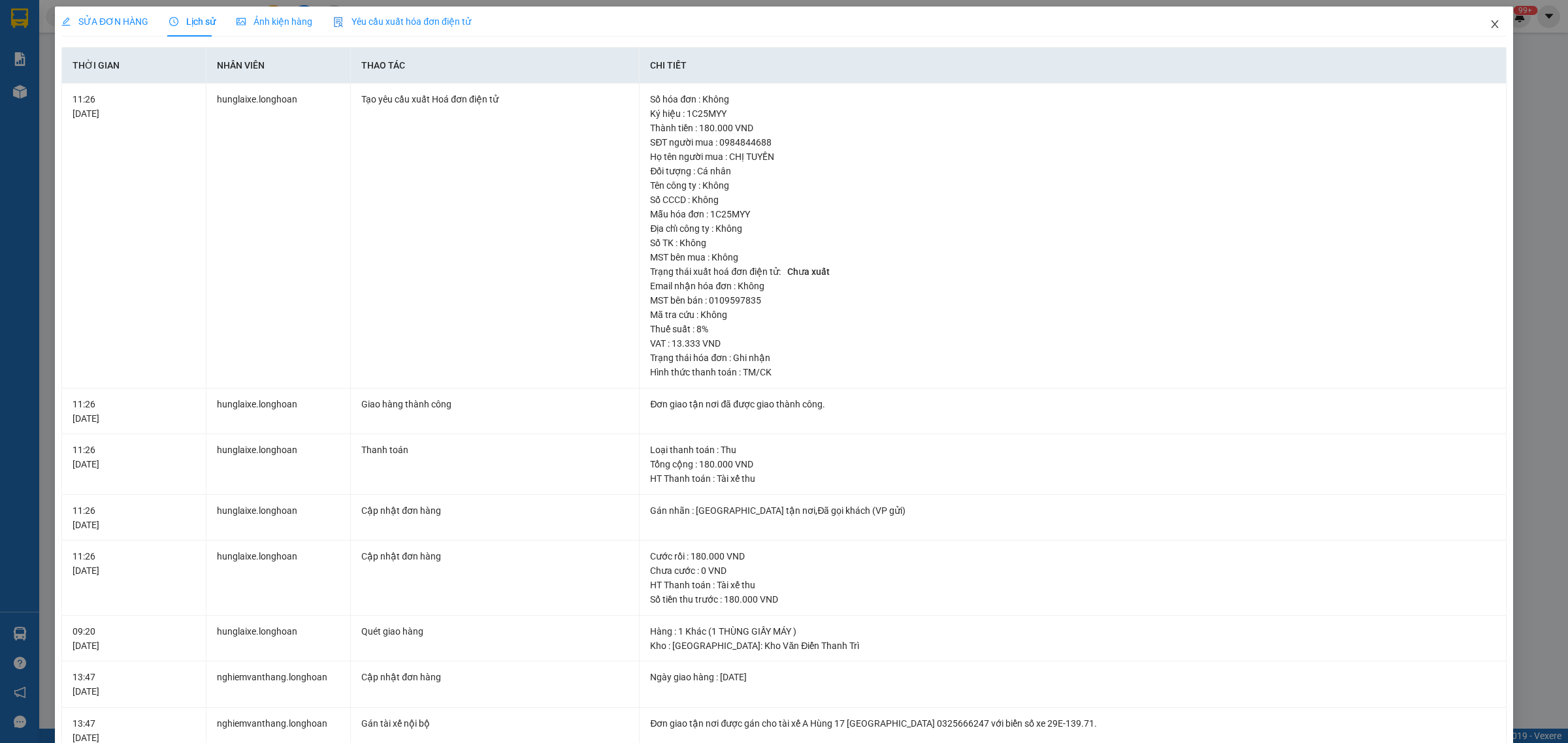
click at [1490, 26] on icon "close" at bounding box center [1495, 24] width 11 height 11
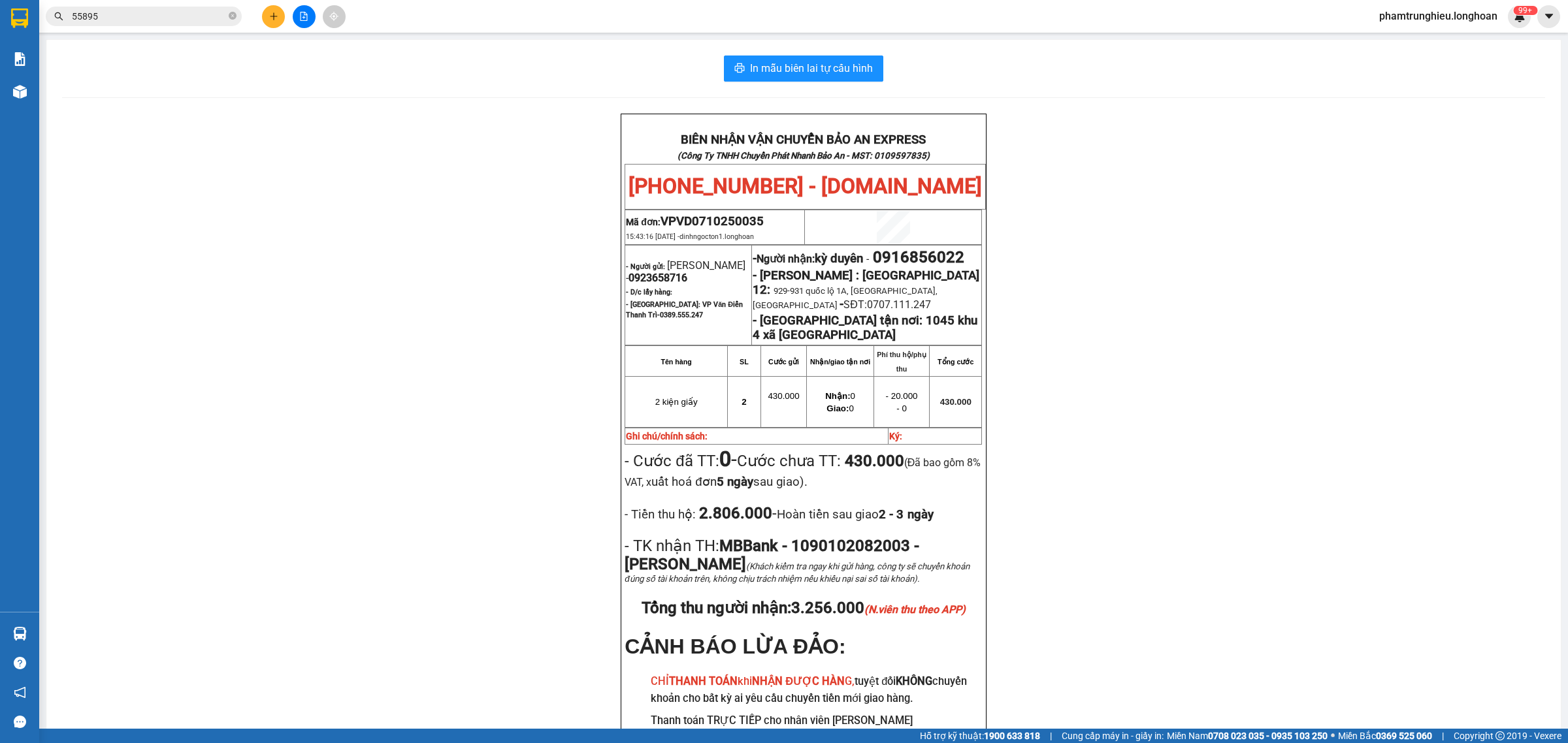
click at [177, 14] on input "55895" at bounding box center [149, 16] width 154 height 14
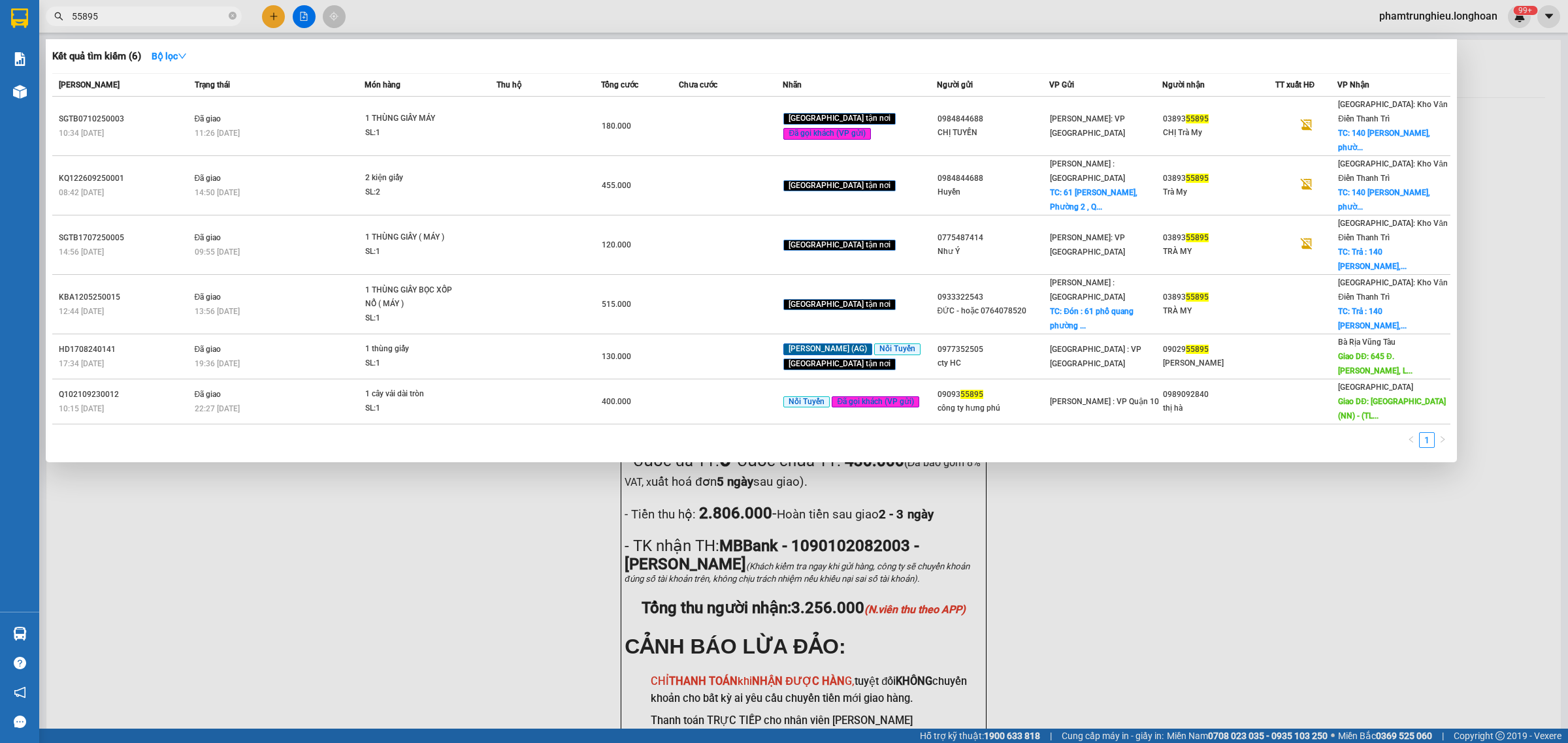
click at [177, 14] on input "55895" at bounding box center [149, 16] width 154 height 14
paste input "0846335368"
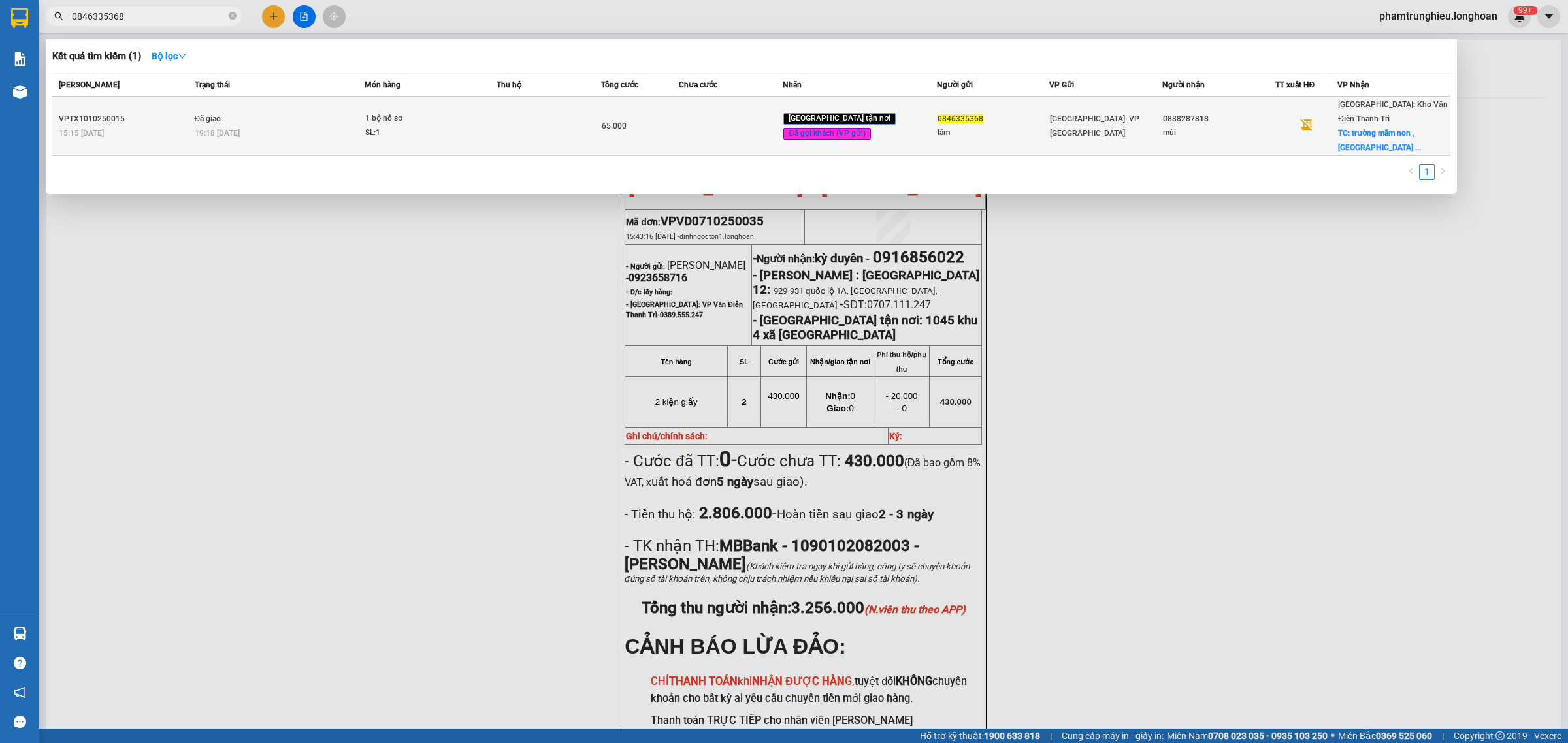
click at [364, 126] on div "19:18 [DATE]" at bounding box center [280, 133] width 170 height 14
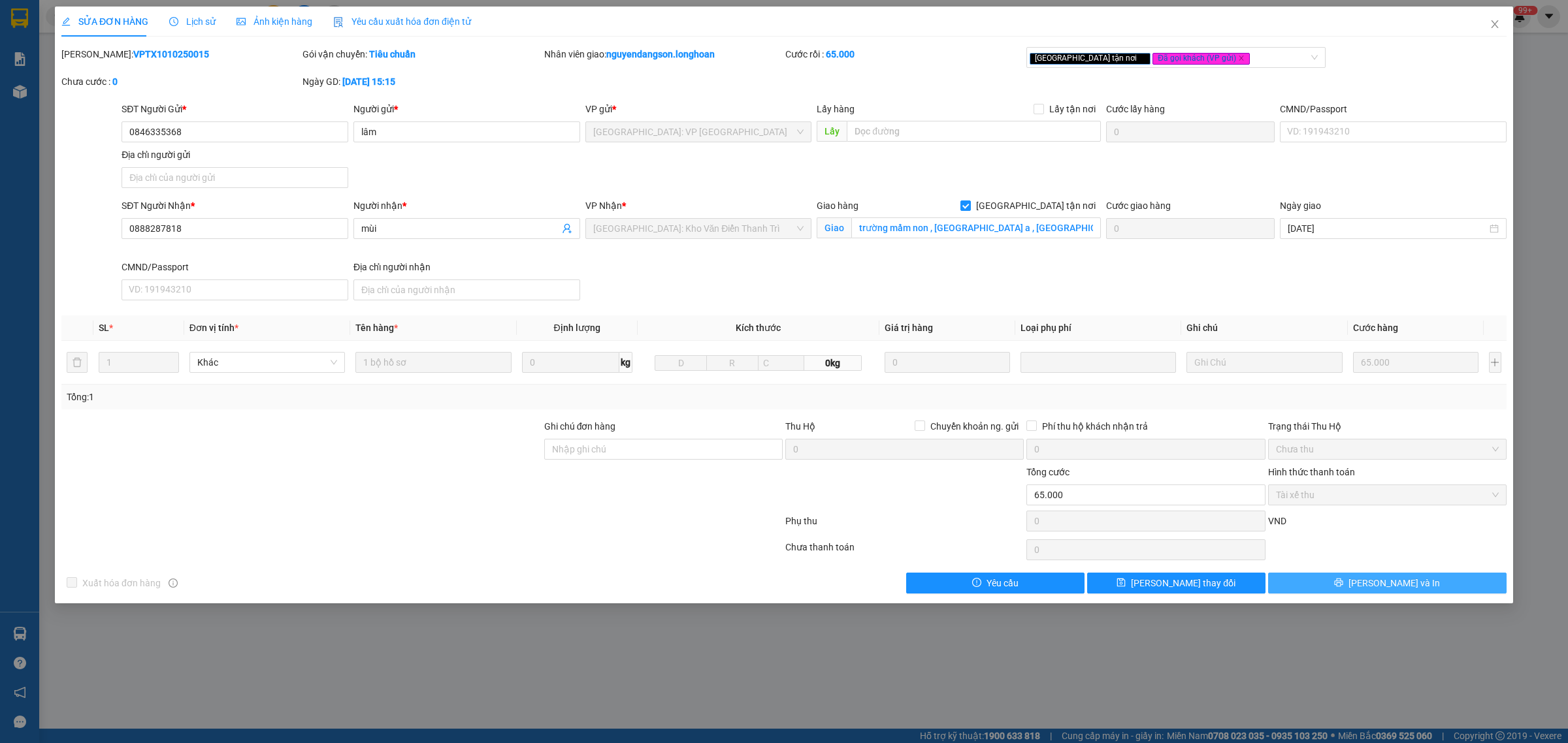
click at [1380, 593] on button "[PERSON_NAME] và In" at bounding box center [1387, 583] width 239 height 21
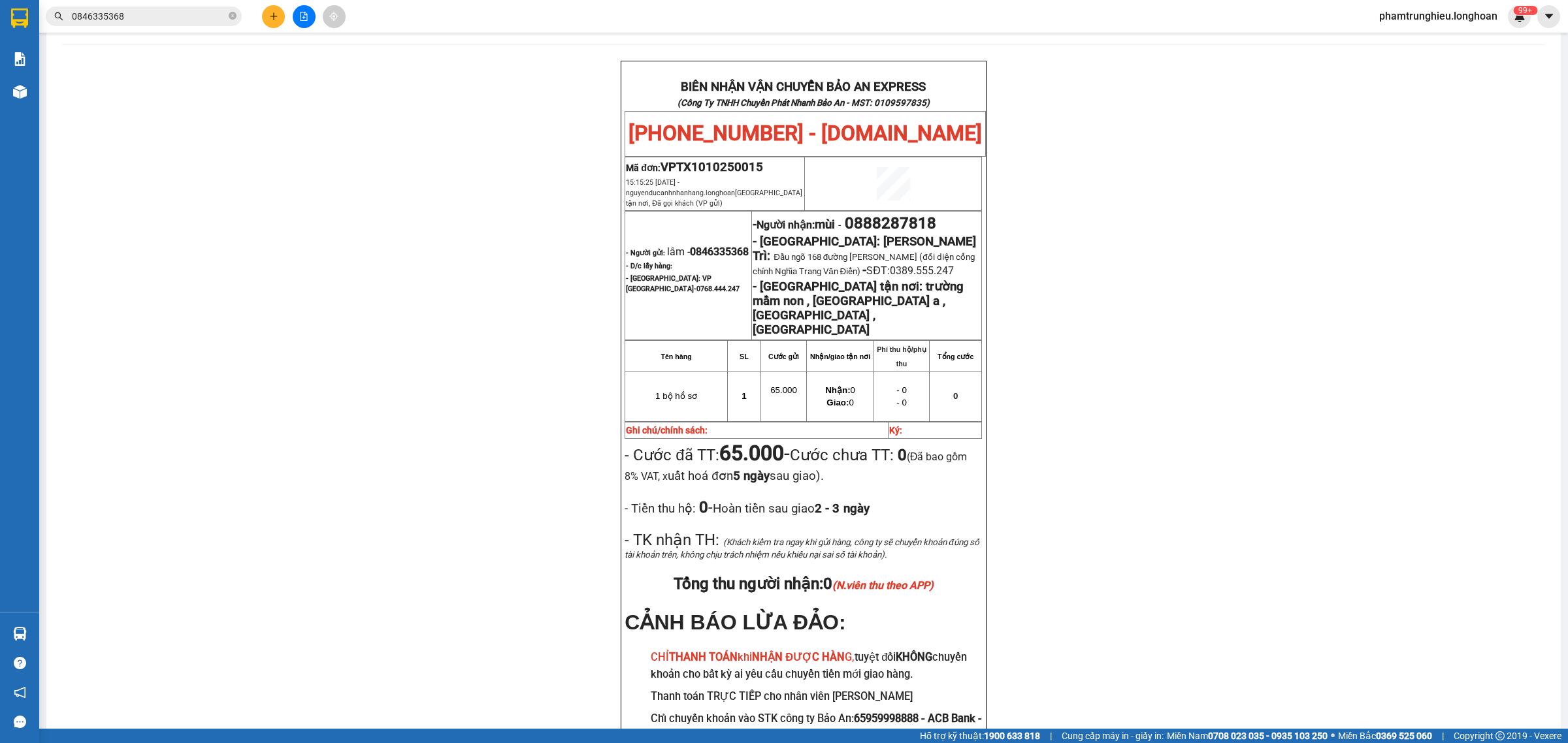
scroll to position [82, 0]
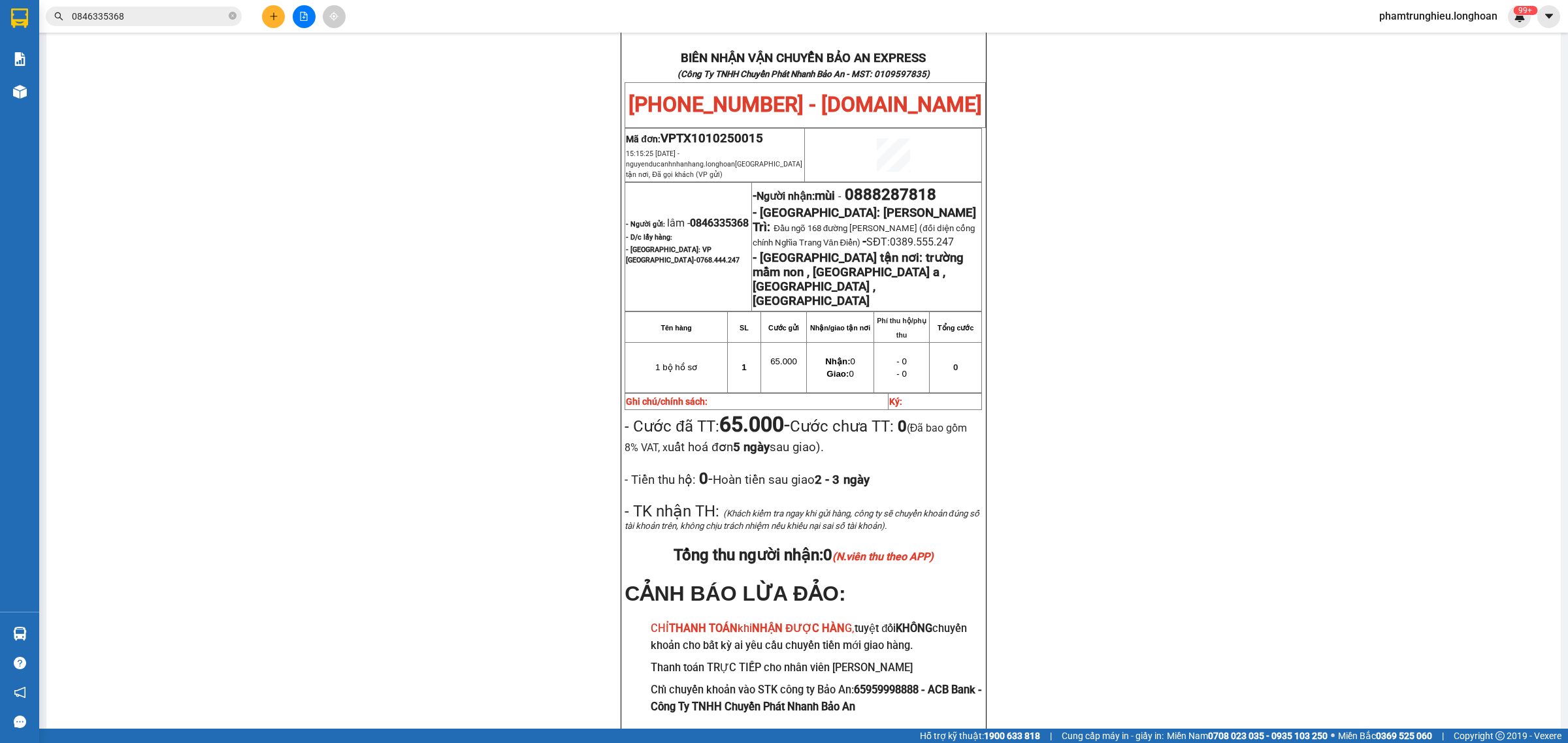
click at [195, 5] on div "Kết quả tìm kiếm ( 1 ) Bộ lọc Mã ĐH Trạng thái Món hàng Thu hộ Tổng cước Chưa c…" at bounding box center [127, 17] width 255 height 23
click at [175, 18] on input "0846335368" at bounding box center [149, 16] width 154 height 14
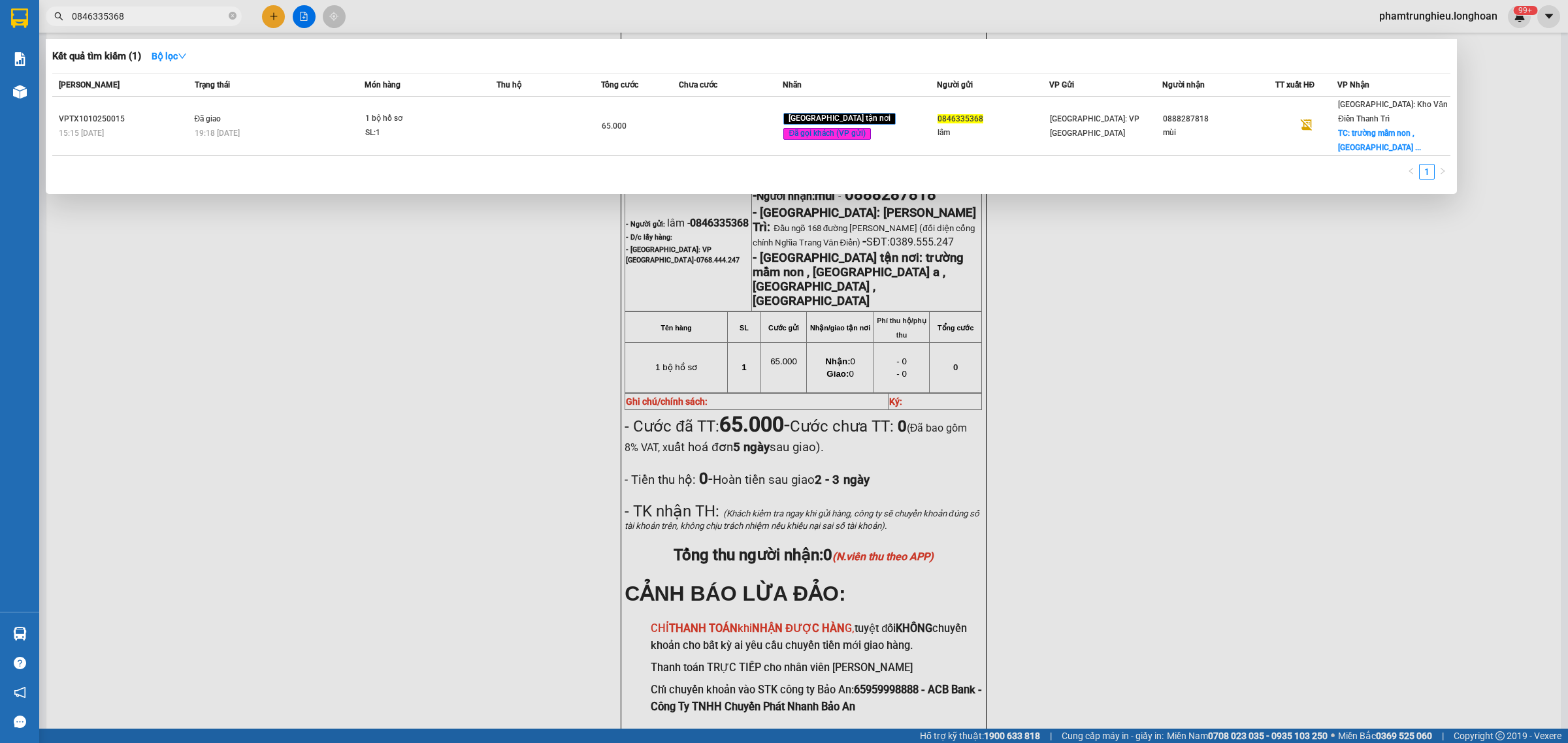
click at [175, 18] on input "0846335368" at bounding box center [149, 16] width 154 height 14
paste input "915822616"
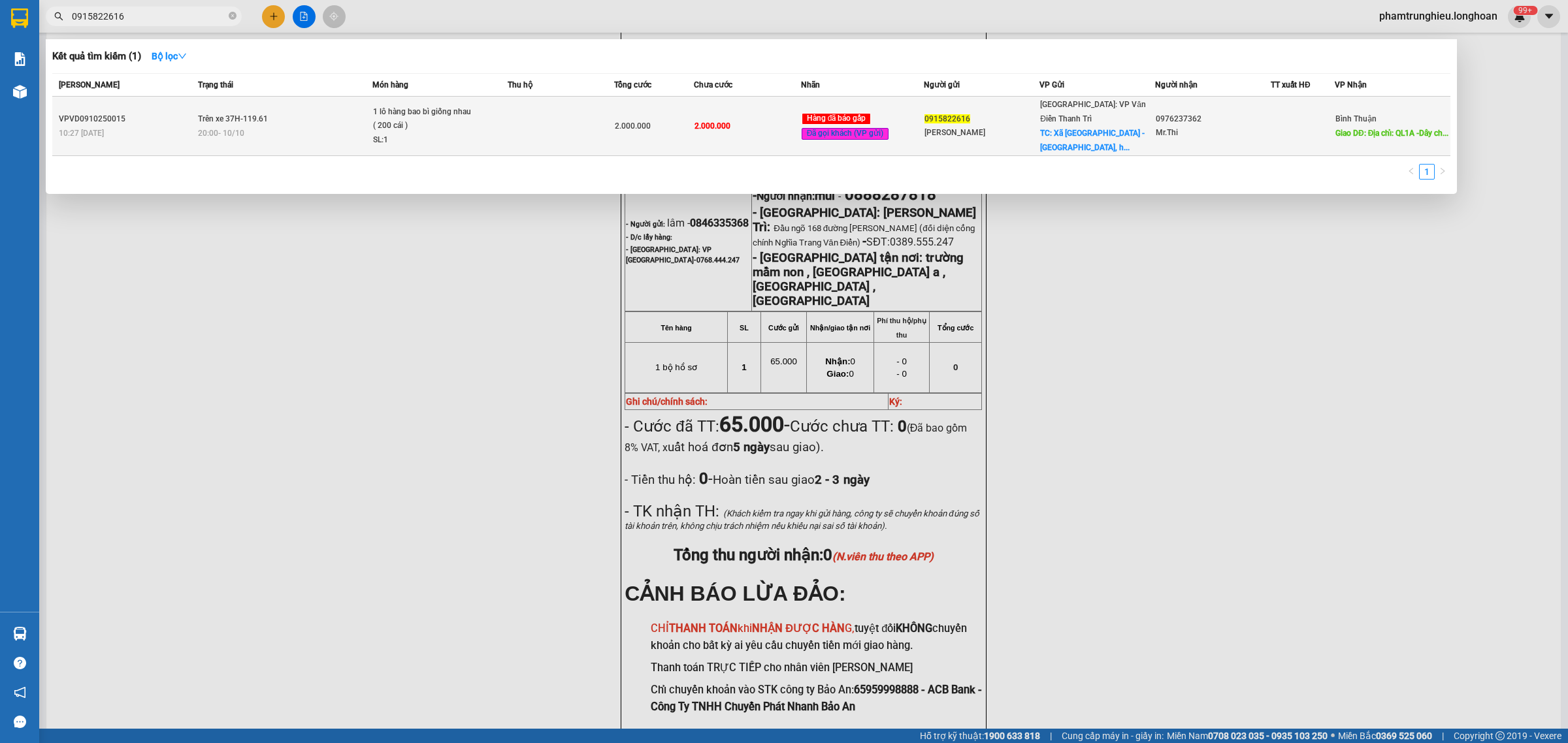
click at [365, 114] on td "Trên xe 37H-119.61 20:00 [DATE]" at bounding box center [284, 126] width 177 height 59
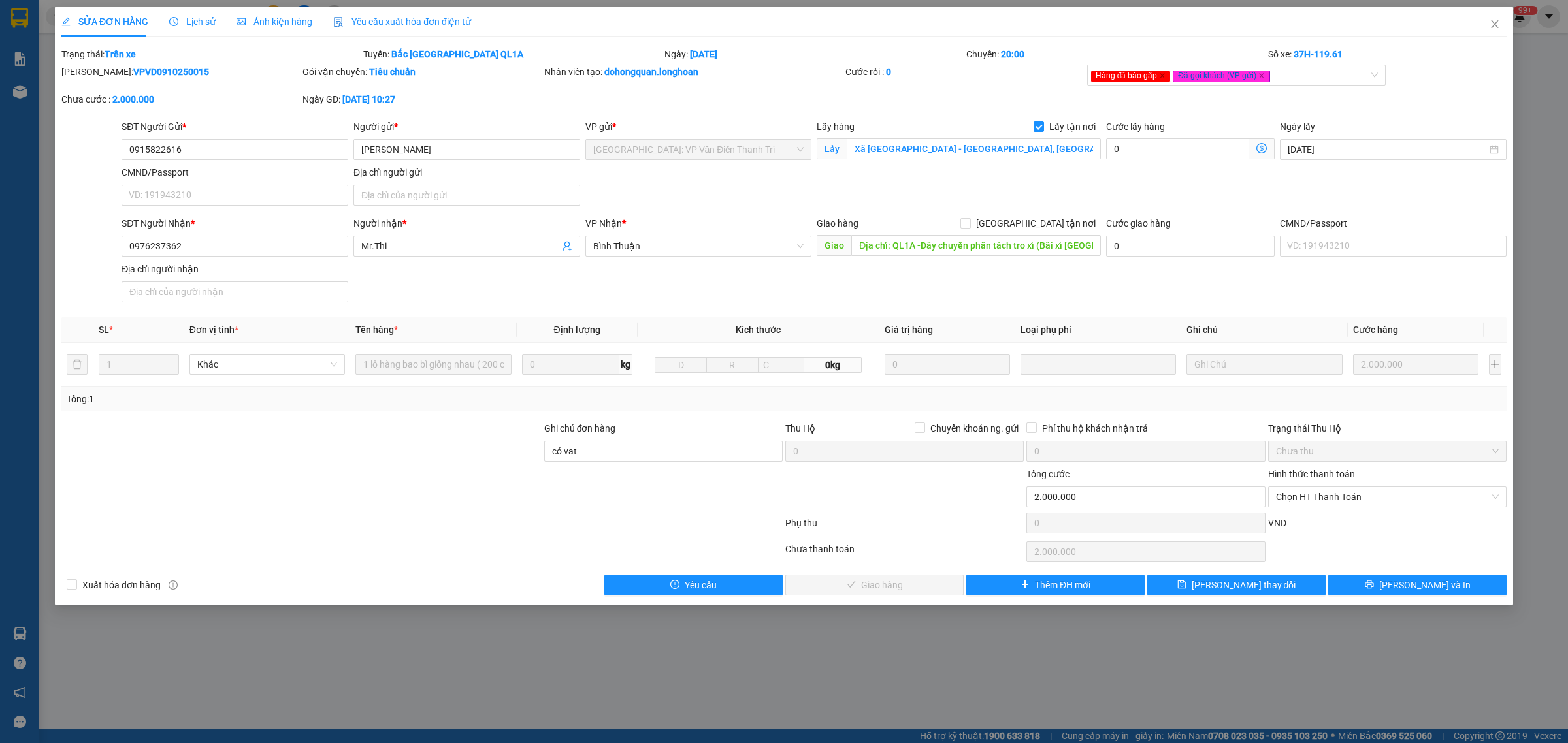
click at [187, 21] on span "Lịch sử" at bounding box center [192, 21] width 46 height 11
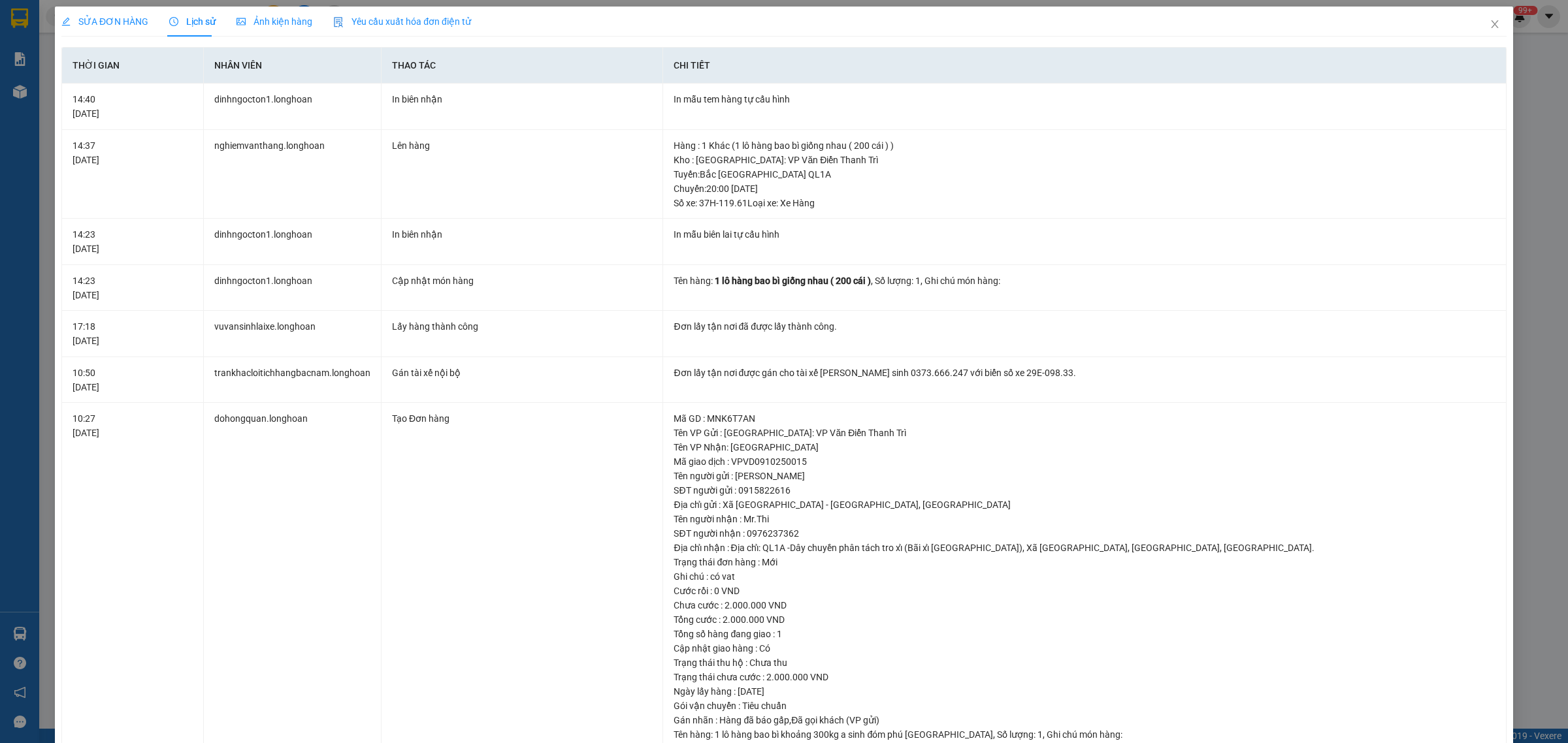
click at [115, 23] on span "SỬA ĐƠN HÀNG" at bounding box center [105, 21] width 87 height 11
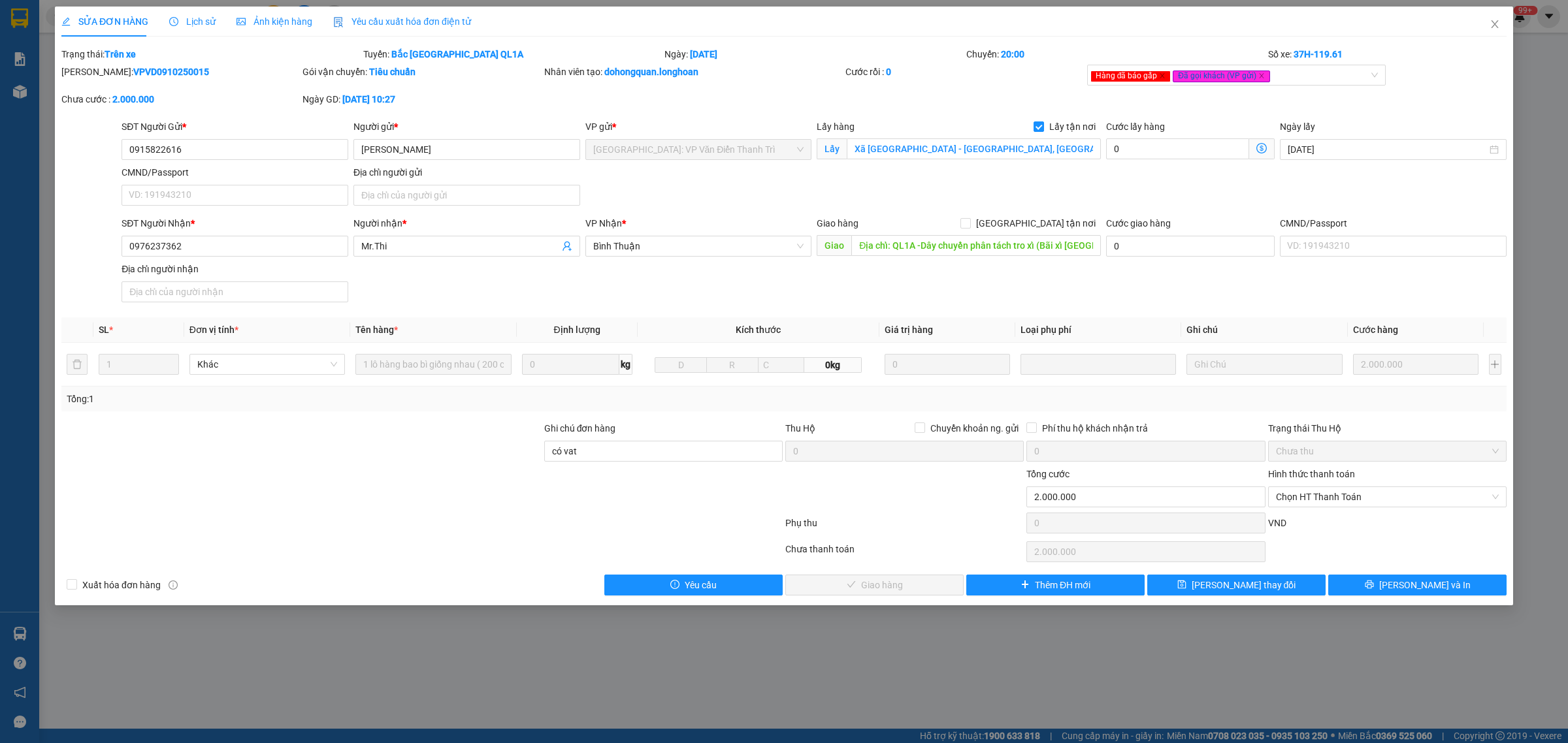
click at [183, 25] on span "Lịch sử" at bounding box center [192, 21] width 46 height 11
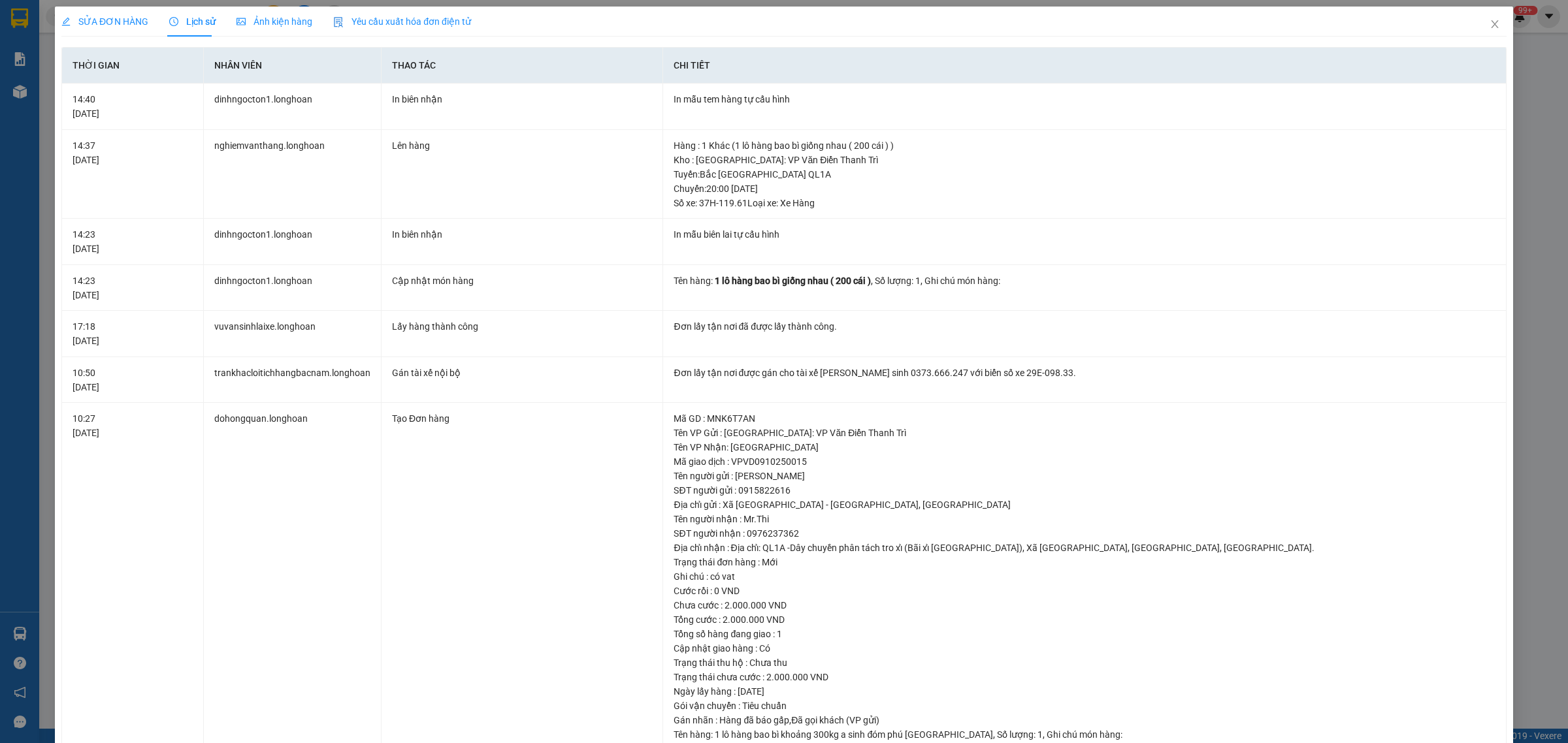
click at [119, 23] on span "SỬA ĐƠN HÀNG" at bounding box center [105, 21] width 87 height 11
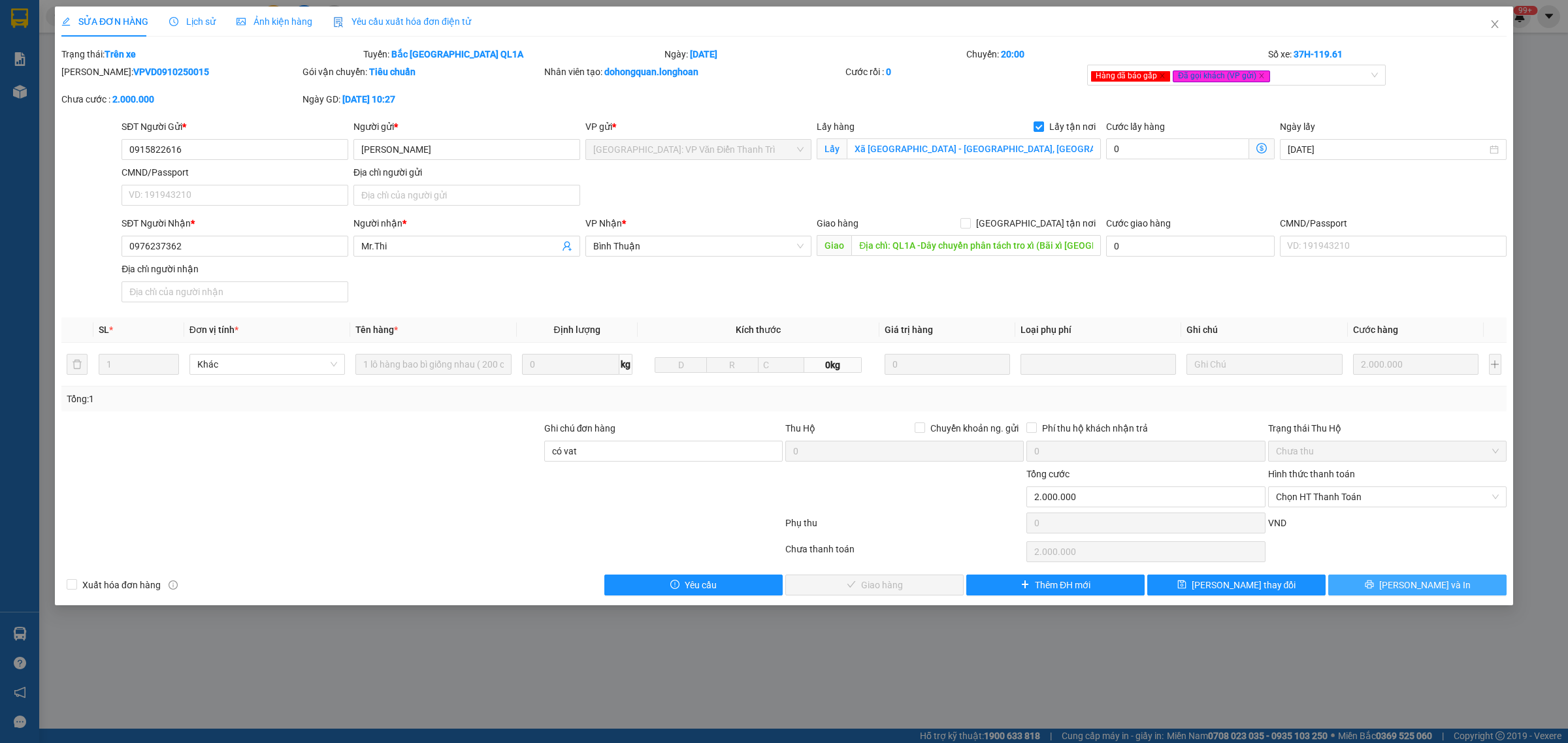
click at [1374, 585] on icon "printer" at bounding box center [1369, 585] width 9 height 9
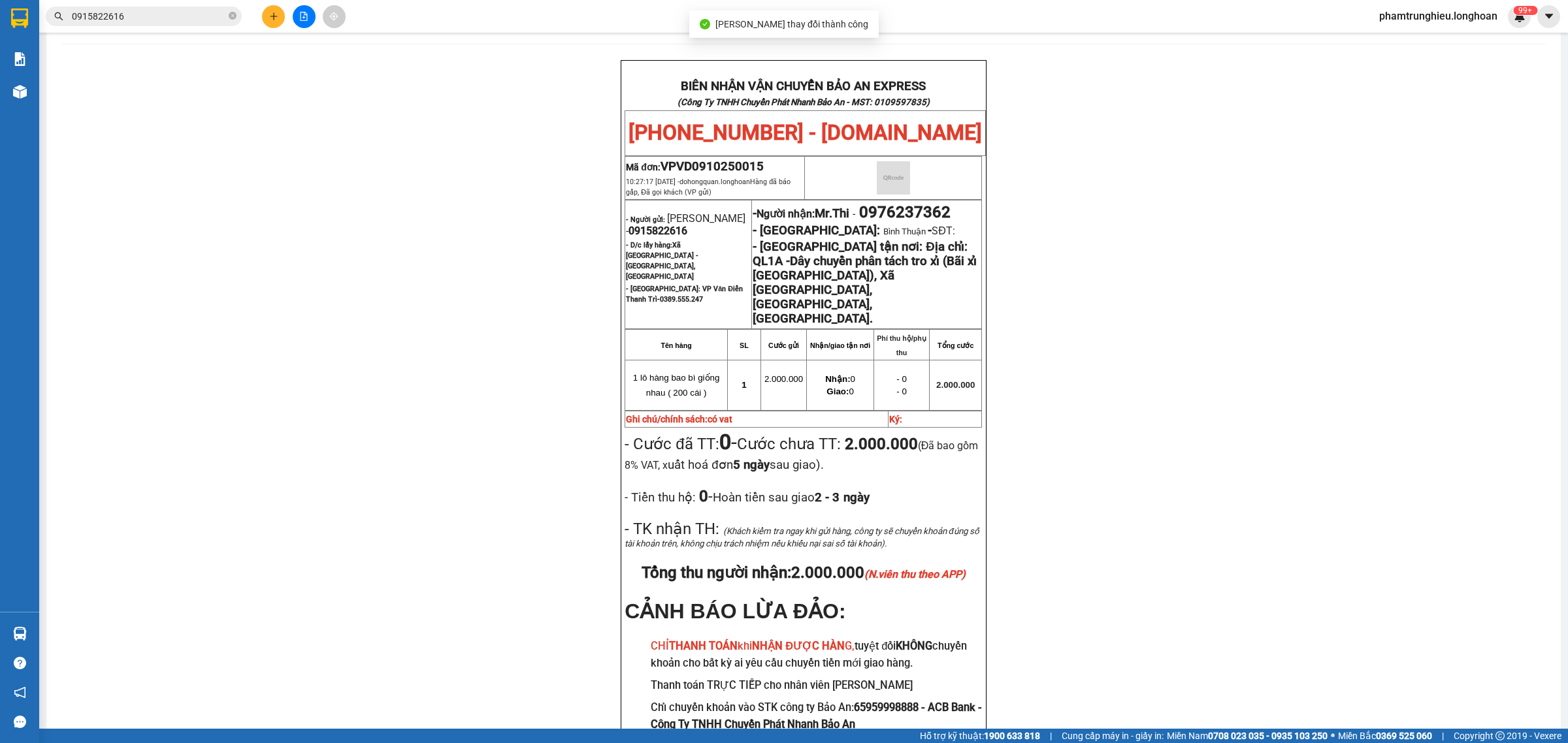
scroll to position [82, 0]
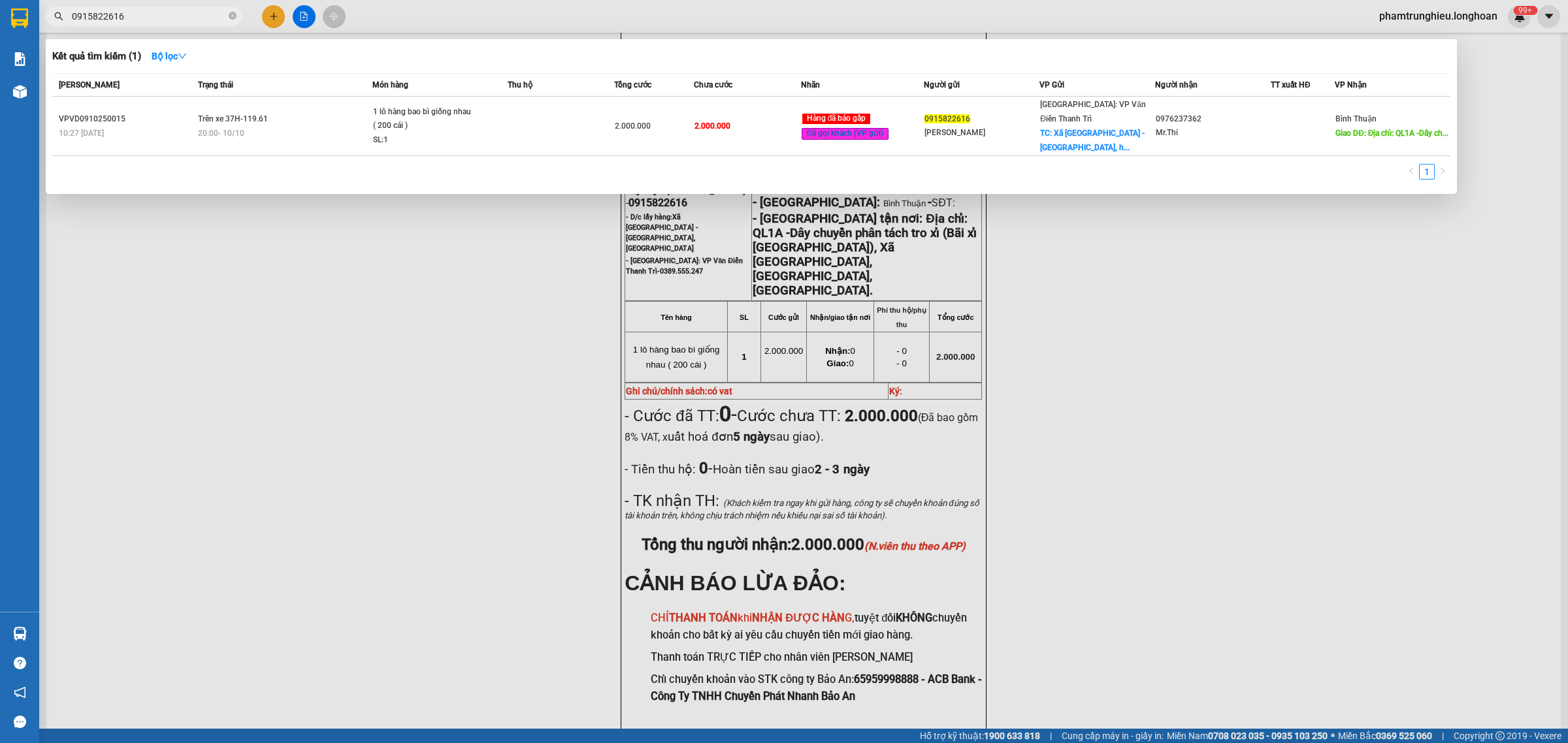
click at [180, 18] on input "0915822616" at bounding box center [149, 16] width 154 height 14
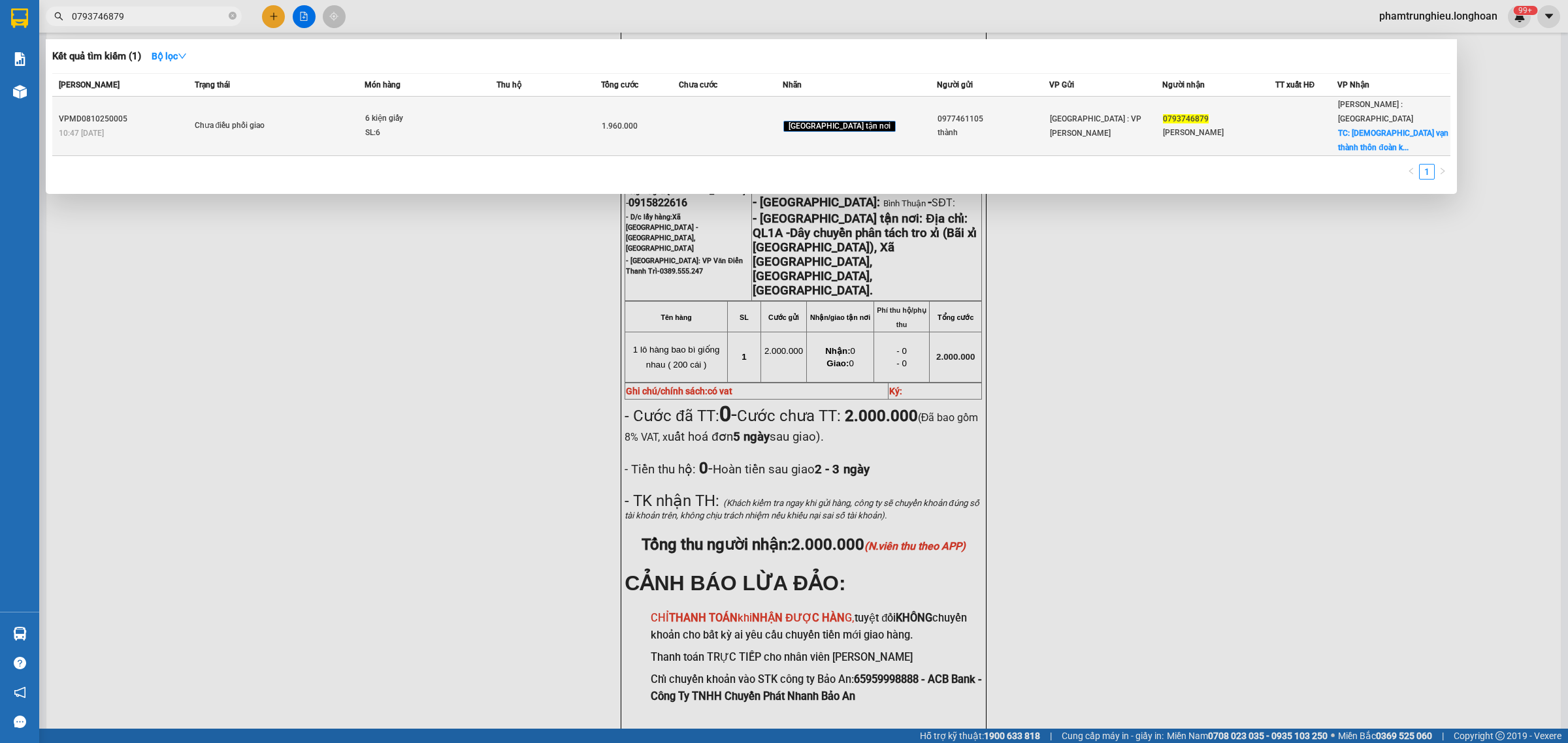
click at [277, 125] on div "Chưa điều phối giao" at bounding box center [244, 126] width 98 height 14
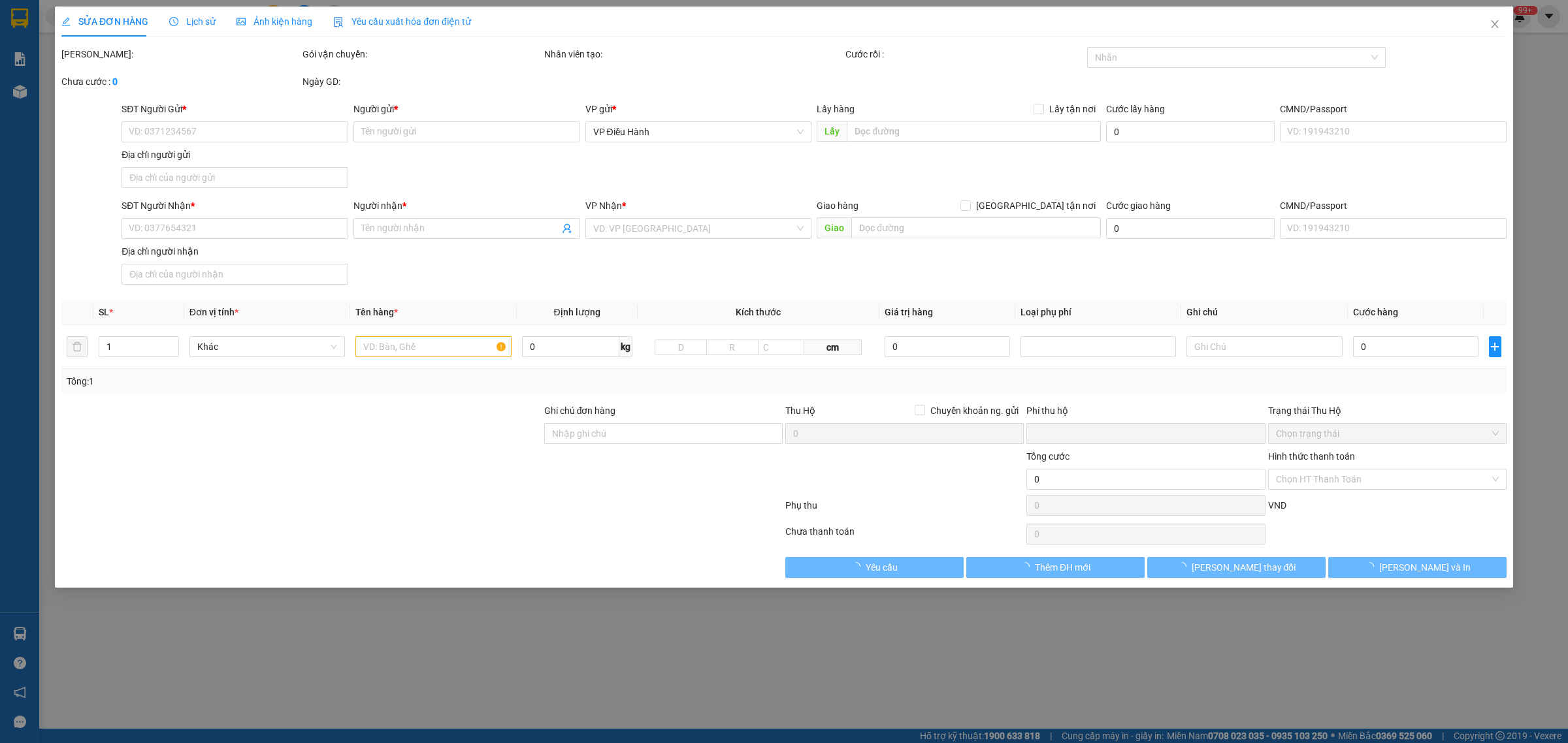
click at [191, 24] on span "Lịch sử" at bounding box center [192, 21] width 46 height 11
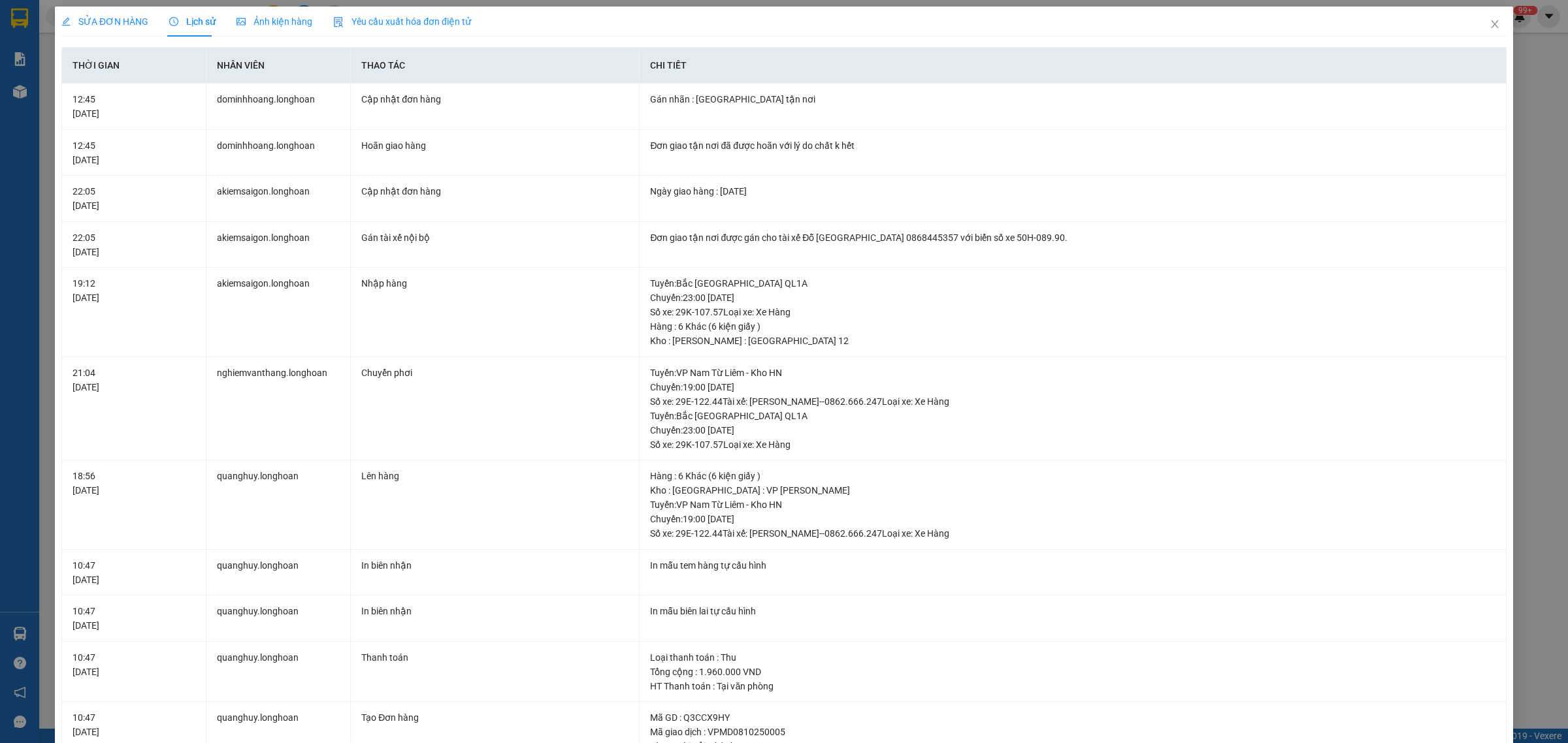
click at [99, 23] on span "SỬA ĐƠN HÀNG" at bounding box center [105, 21] width 87 height 11
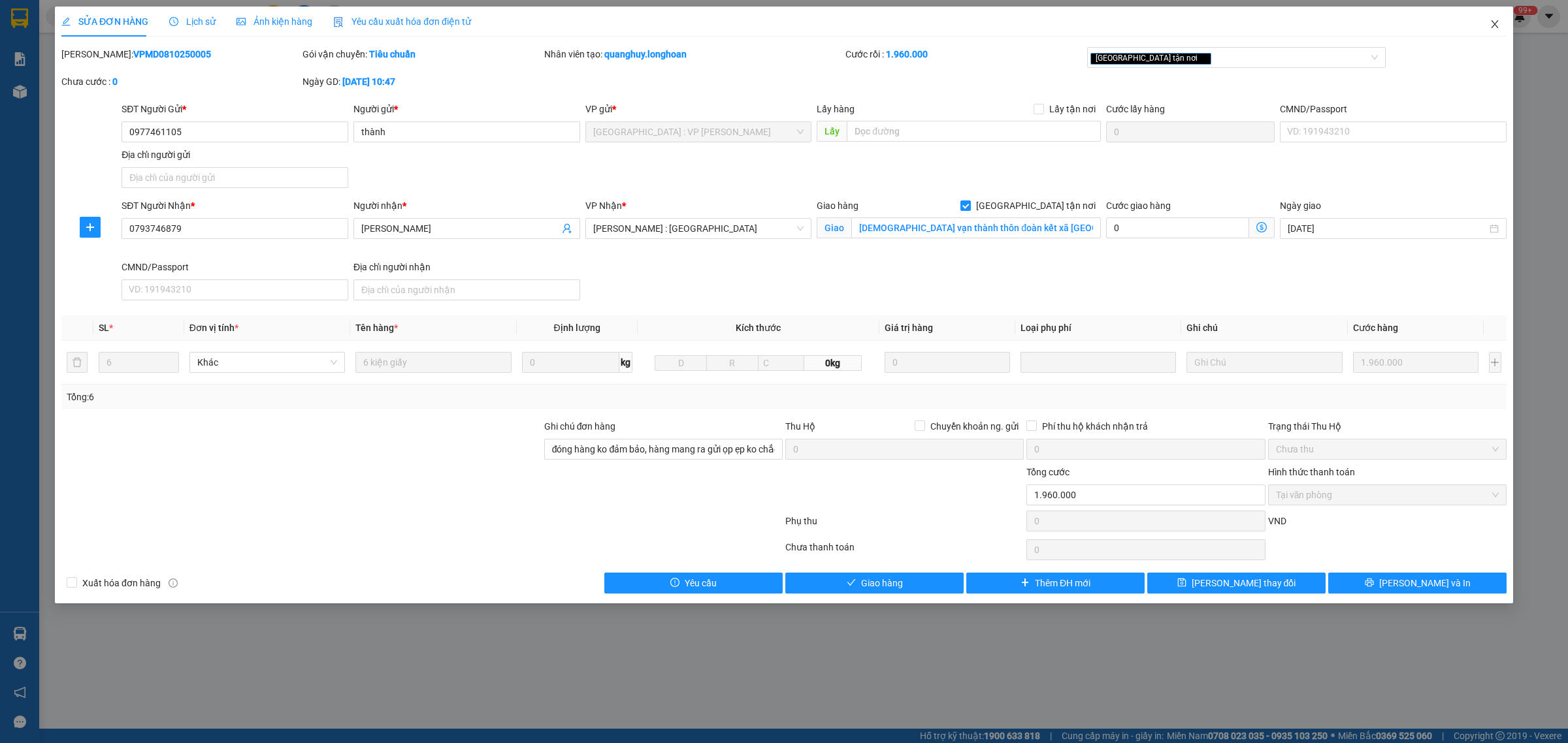
click at [1492, 24] on icon "close" at bounding box center [1495, 24] width 11 height 11
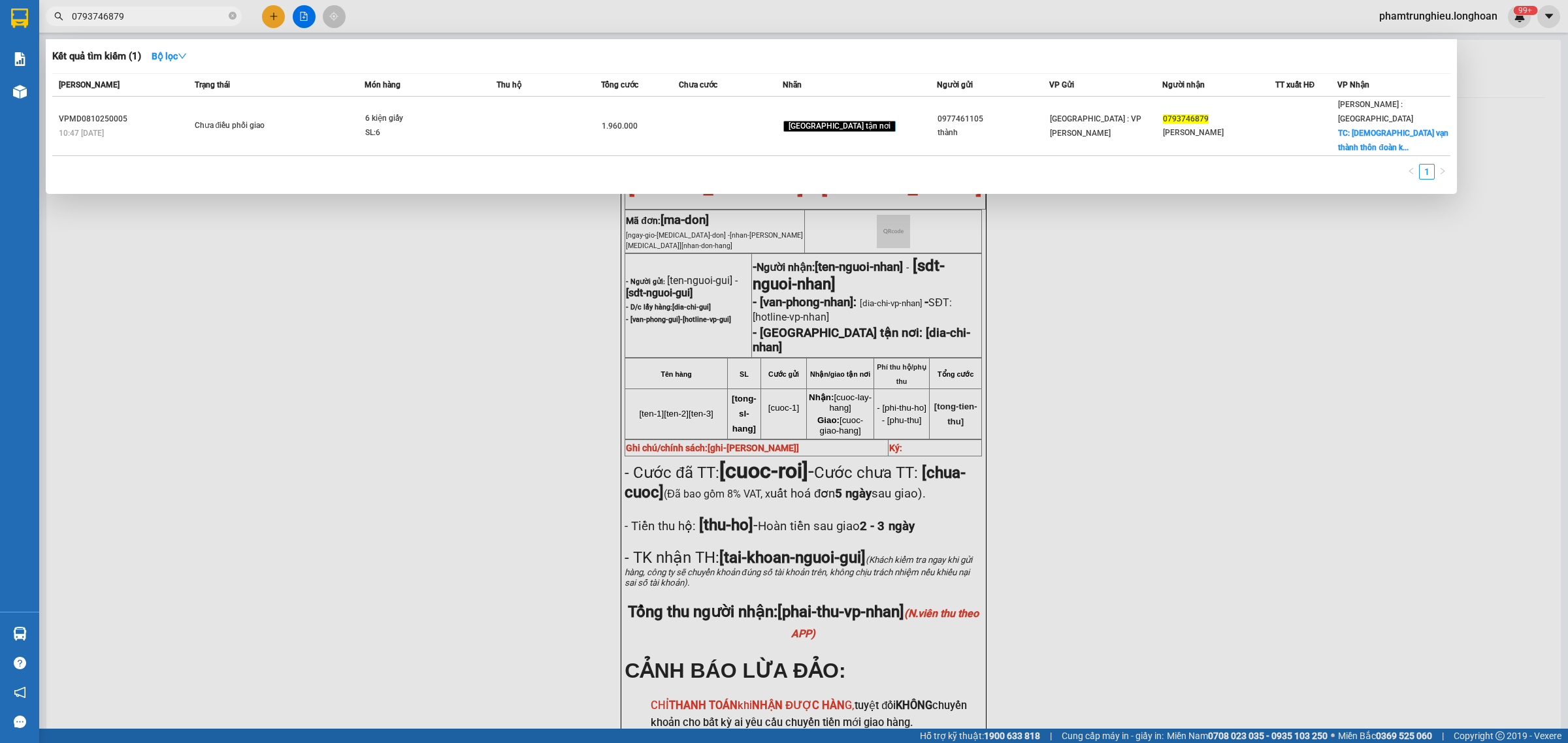
click at [168, 14] on input "0793746879" at bounding box center [149, 16] width 154 height 14
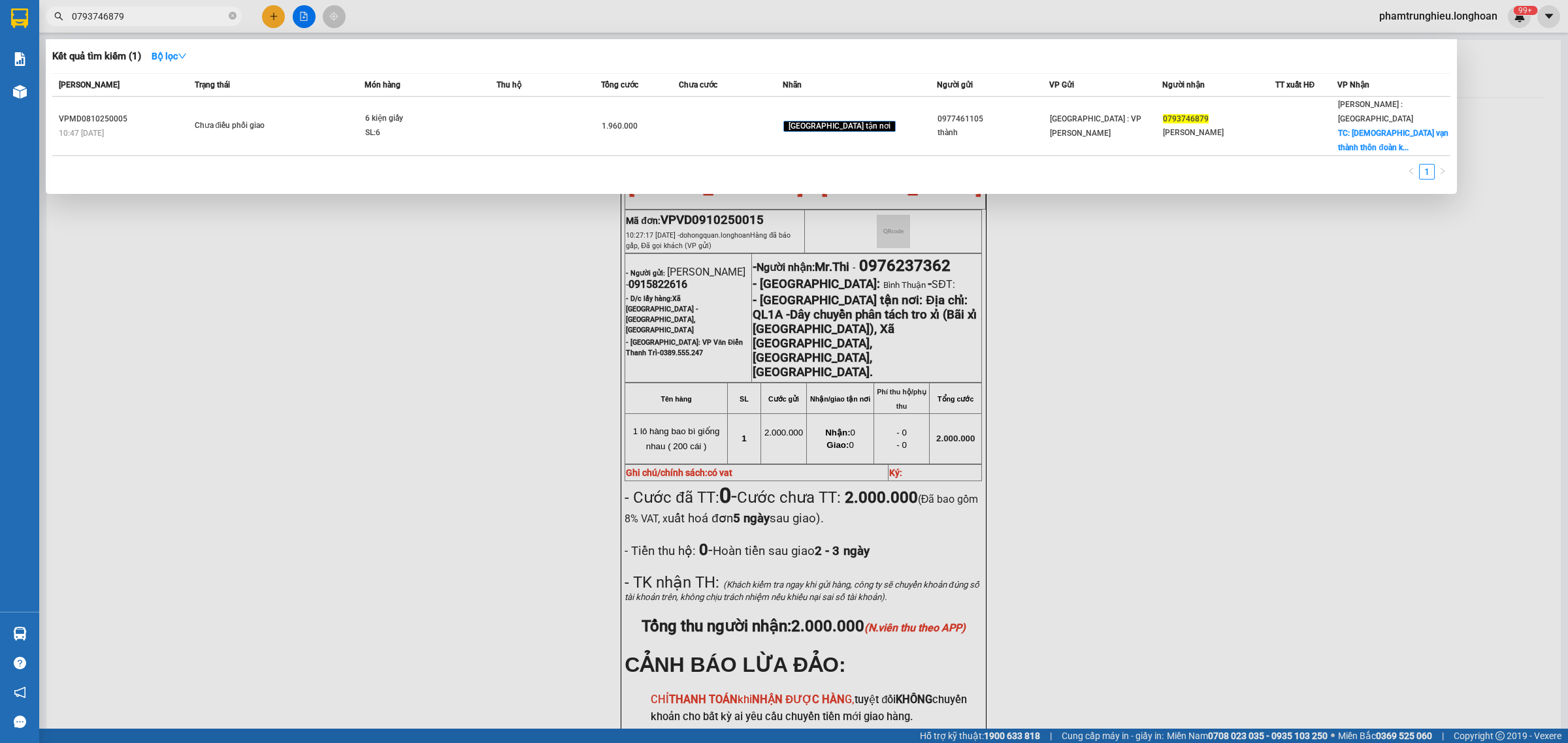
click at [168, 14] on input "0793746879" at bounding box center [149, 16] width 154 height 14
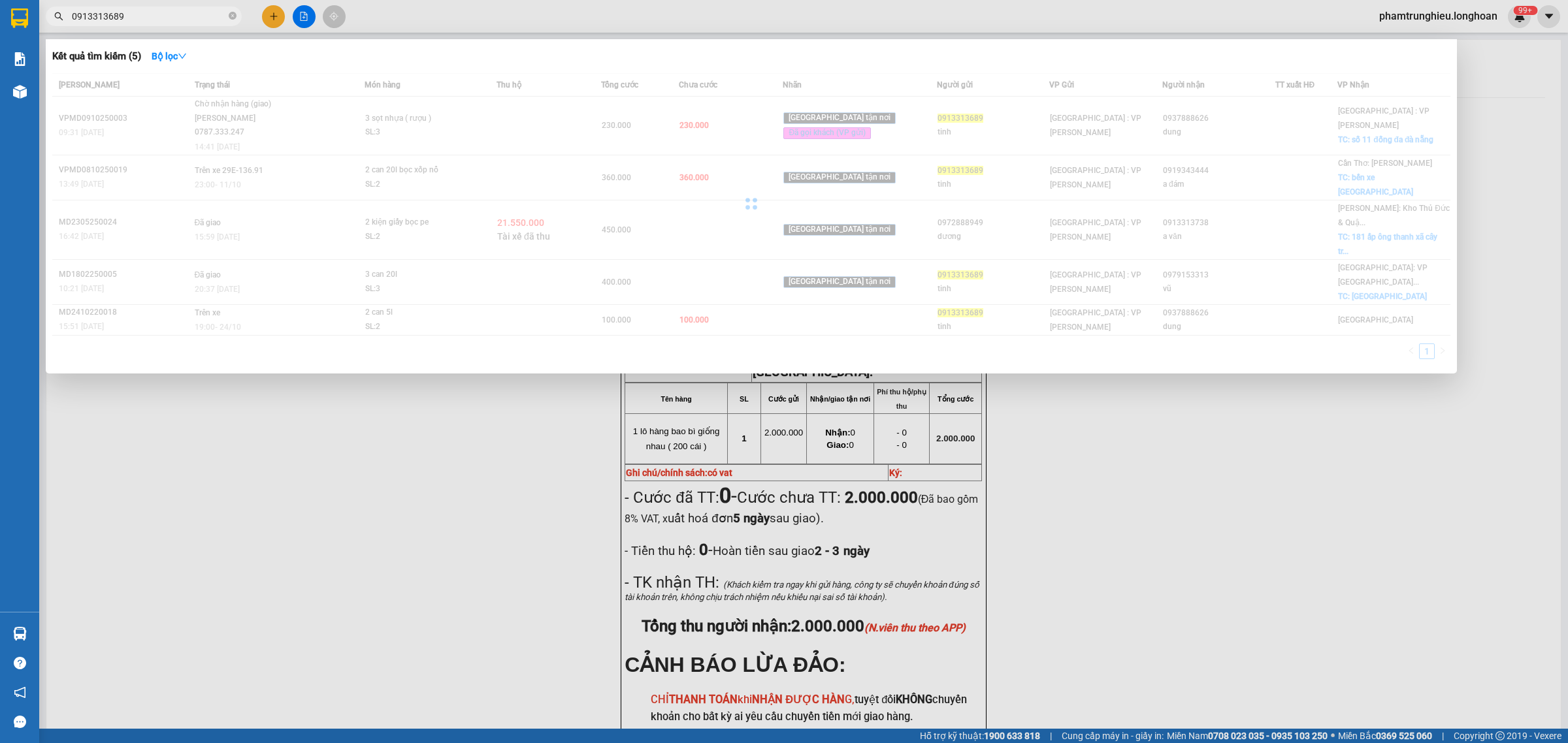
click at [262, 118] on div at bounding box center [751, 204] width 1399 height 262
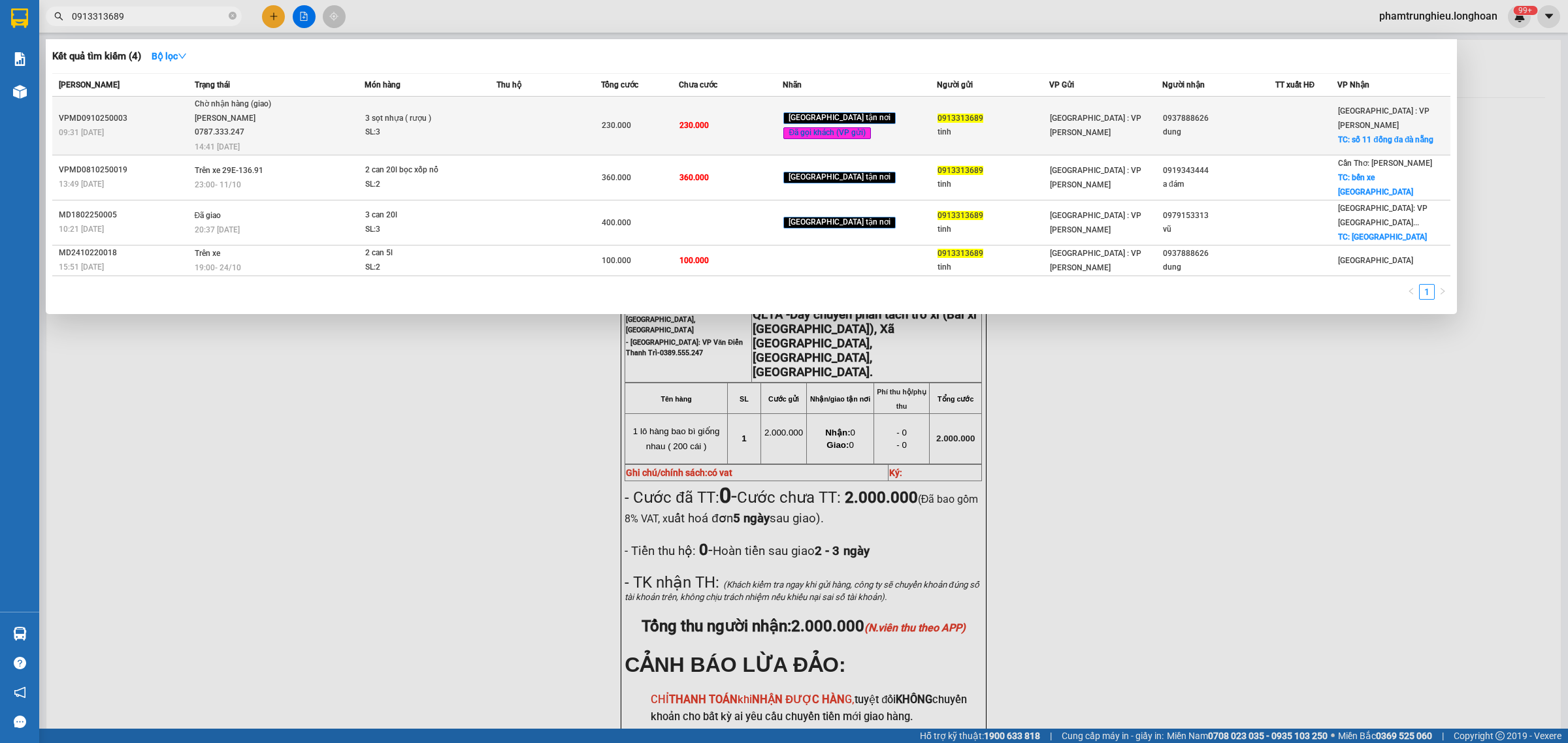
click at [305, 123] on span "Chờ nhận hàng (giao) [PERSON_NAME] 0787.333.247 14:41 [DATE]" at bounding box center [280, 124] width 170 height 54
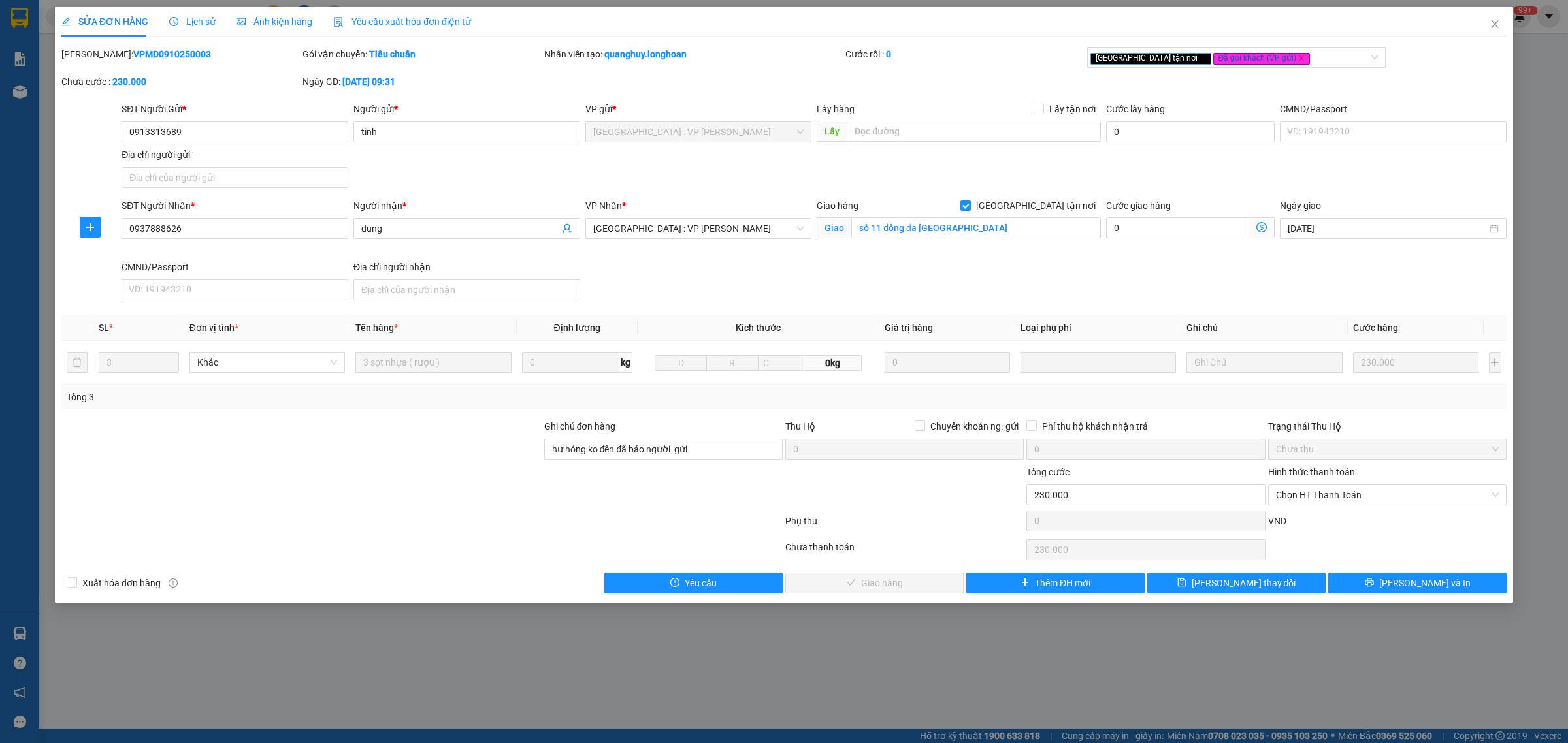
click at [192, 10] on div "Lịch sử" at bounding box center [192, 21] width 46 height 30
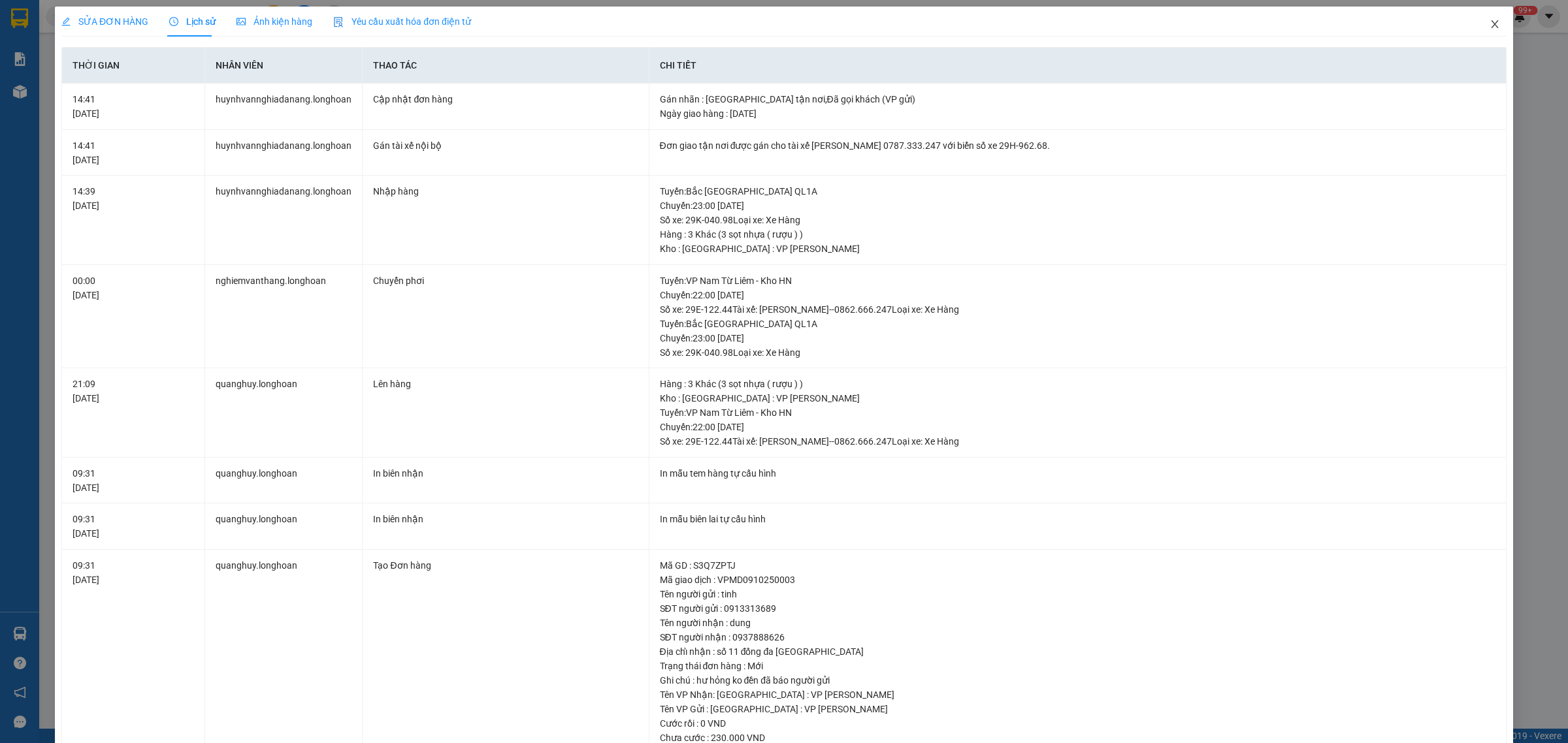
click at [1498, 27] on span "Close" at bounding box center [1494, 24] width 36 height 36
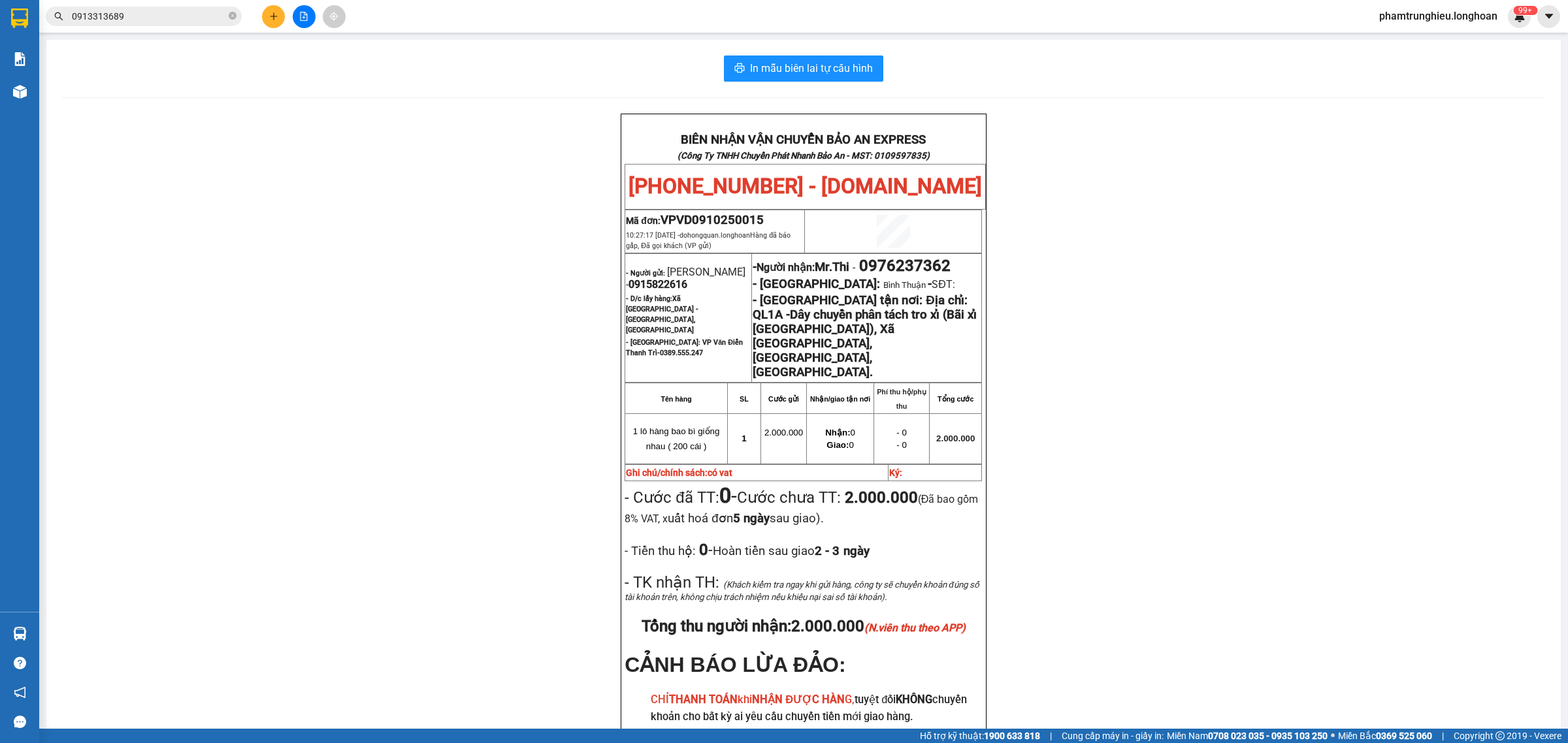
click at [170, 12] on input "0913313689" at bounding box center [149, 16] width 154 height 14
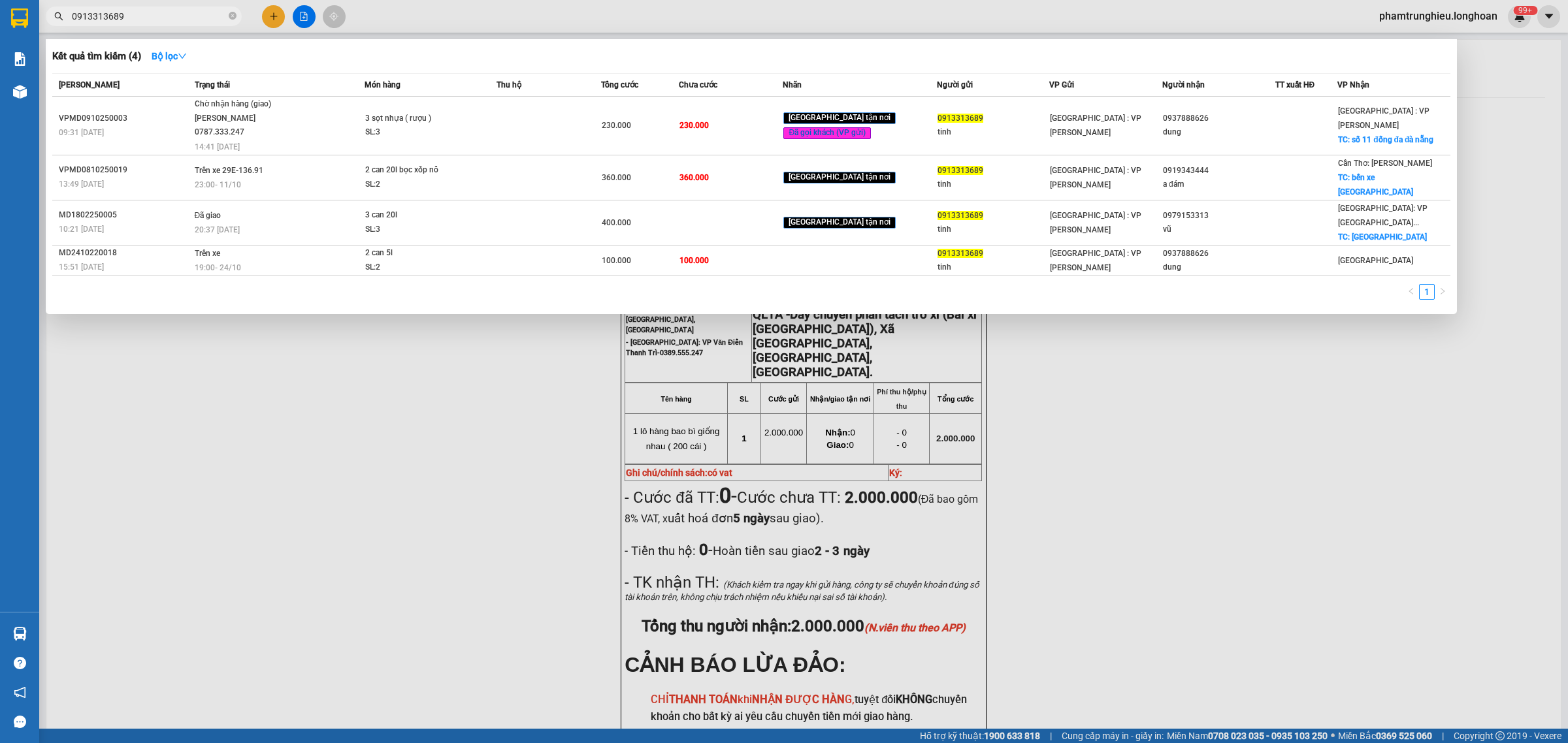
click at [170, 12] on input "0913313689" at bounding box center [149, 16] width 154 height 14
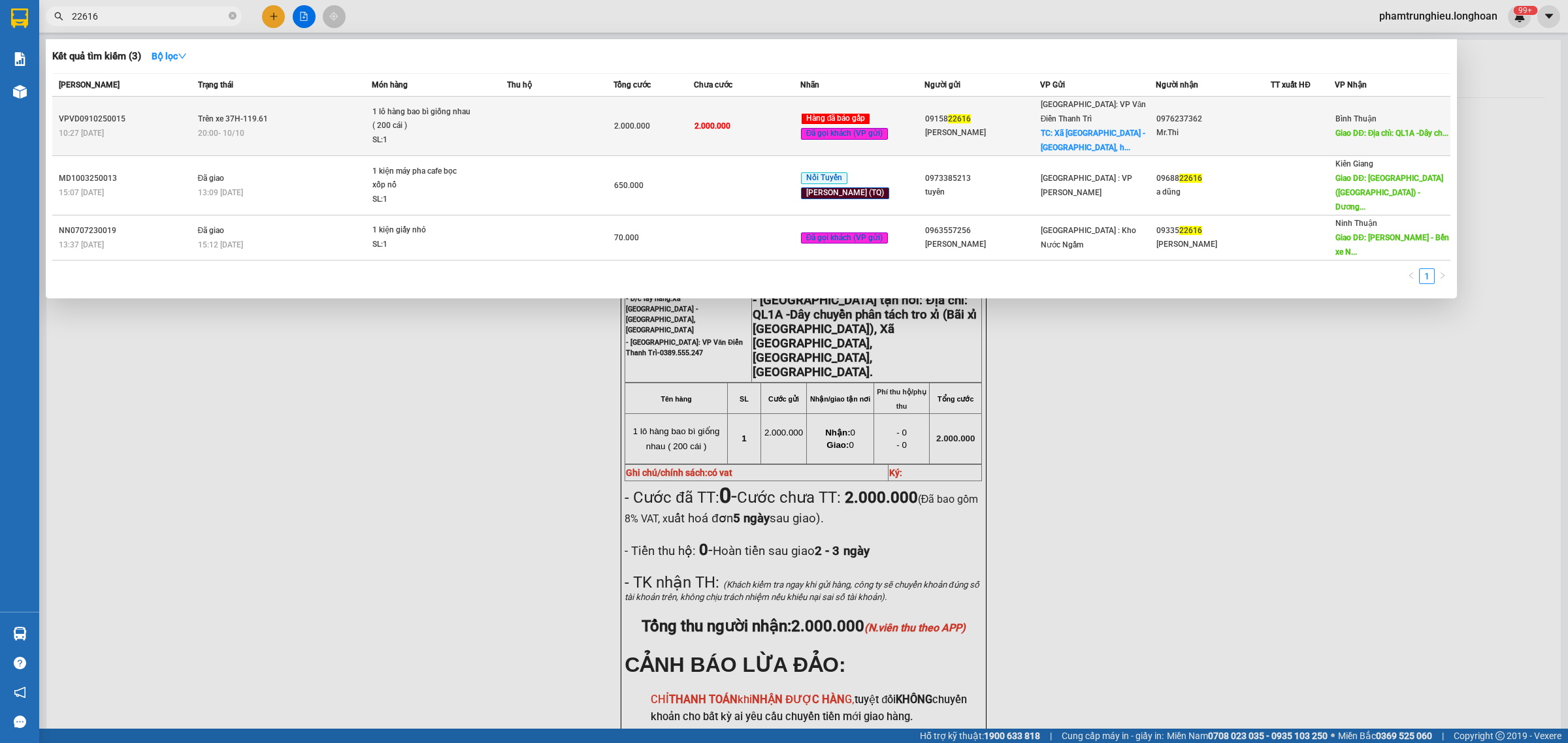
click at [291, 126] on div "20:00 [DATE]" at bounding box center [285, 133] width 174 height 14
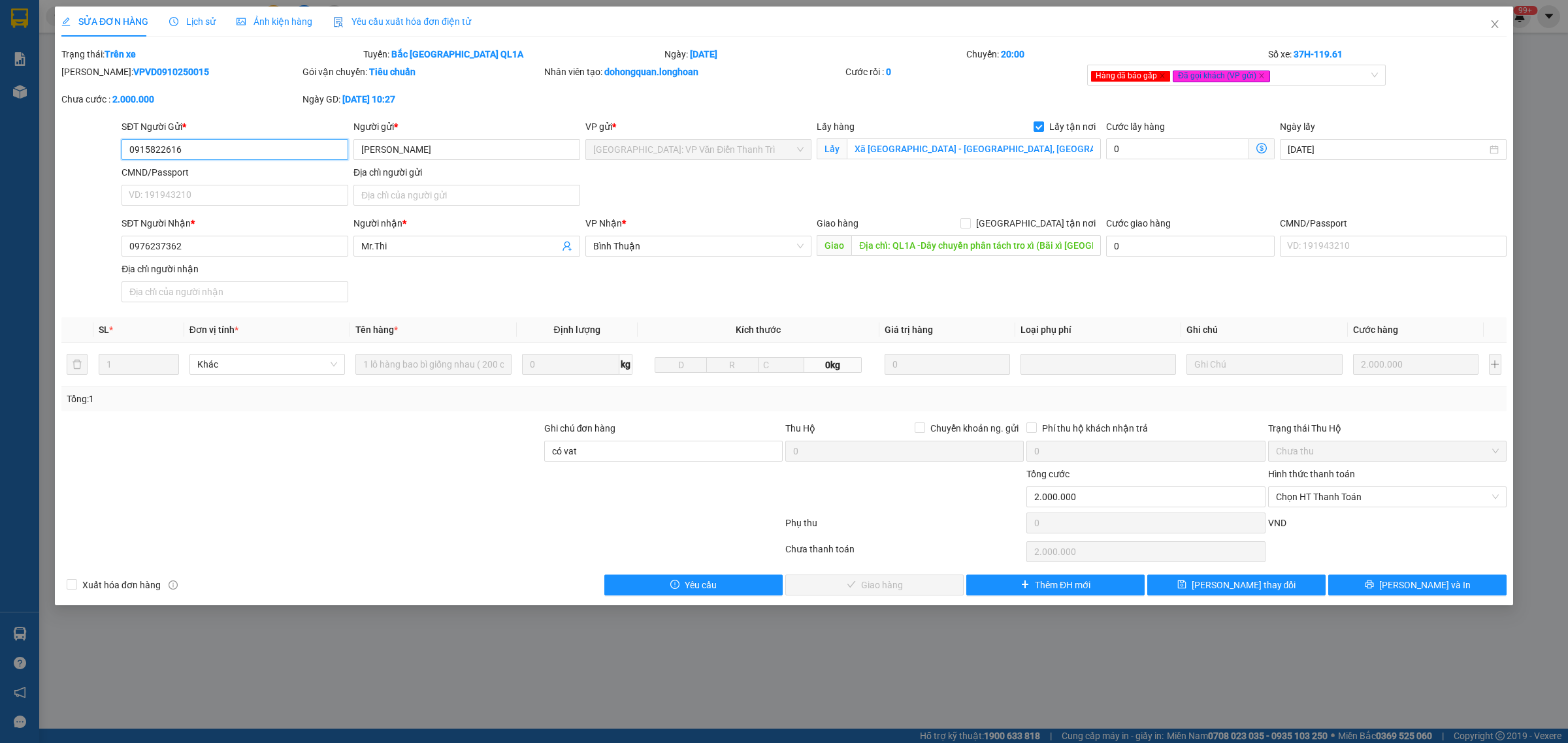
click at [227, 150] on input "0915822616" at bounding box center [235, 150] width 227 height 21
click at [1491, 24] on icon "close" at bounding box center [1495, 24] width 11 height 11
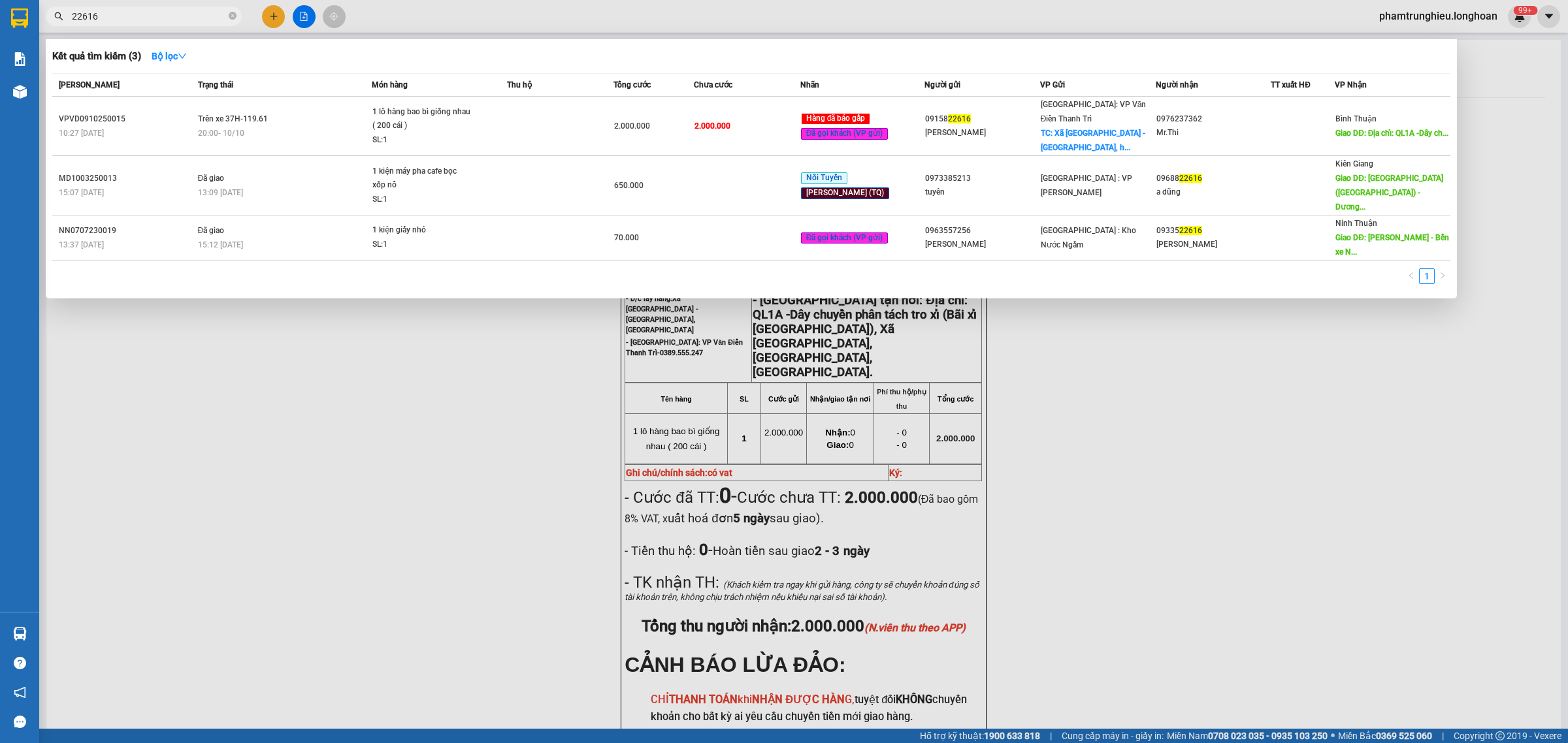
click at [187, 12] on input "22616" at bounding box center [149, 16] width 154 height 14
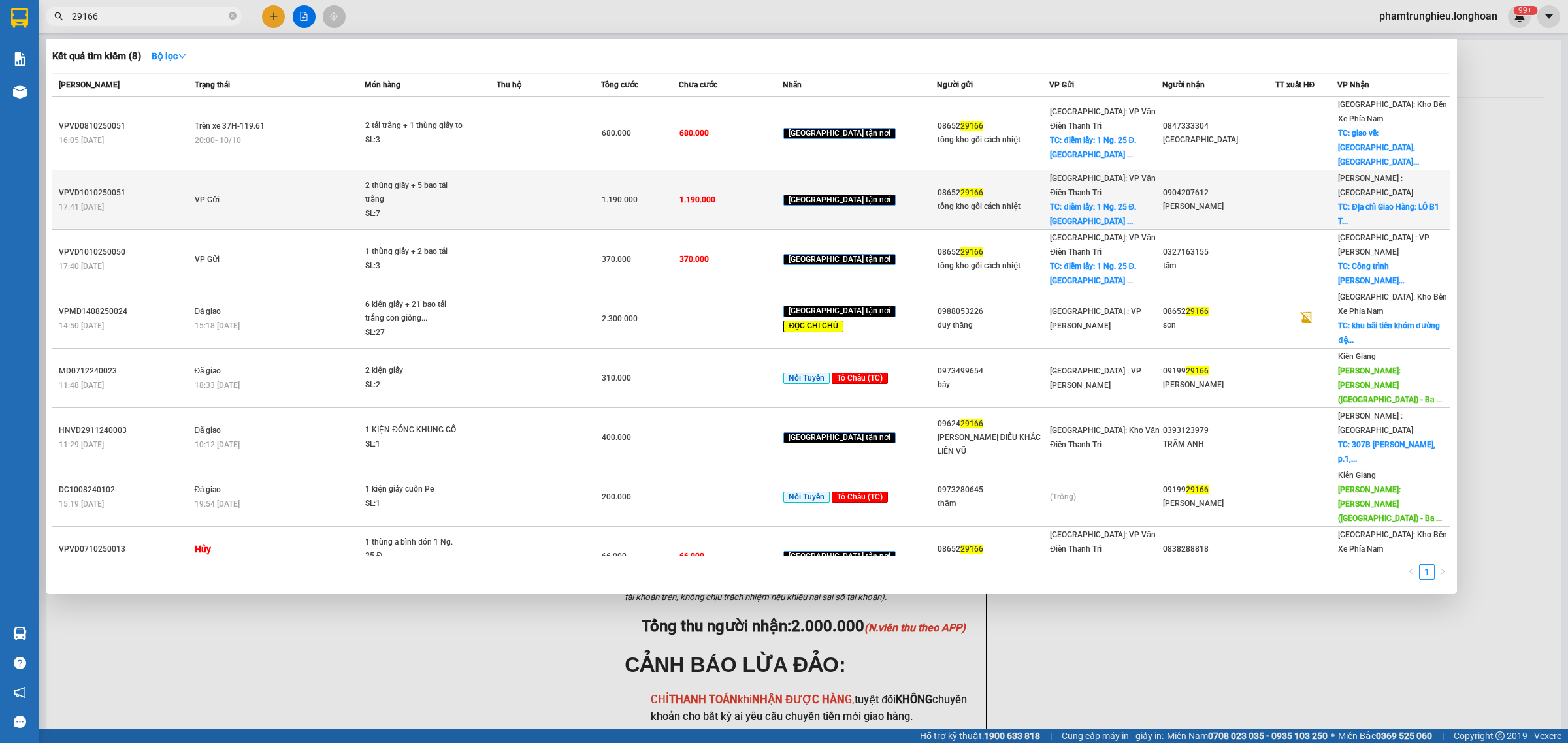
click at [349, 170] on td "VP Gửi" at bounding box center [278, 199] width 174 height 59
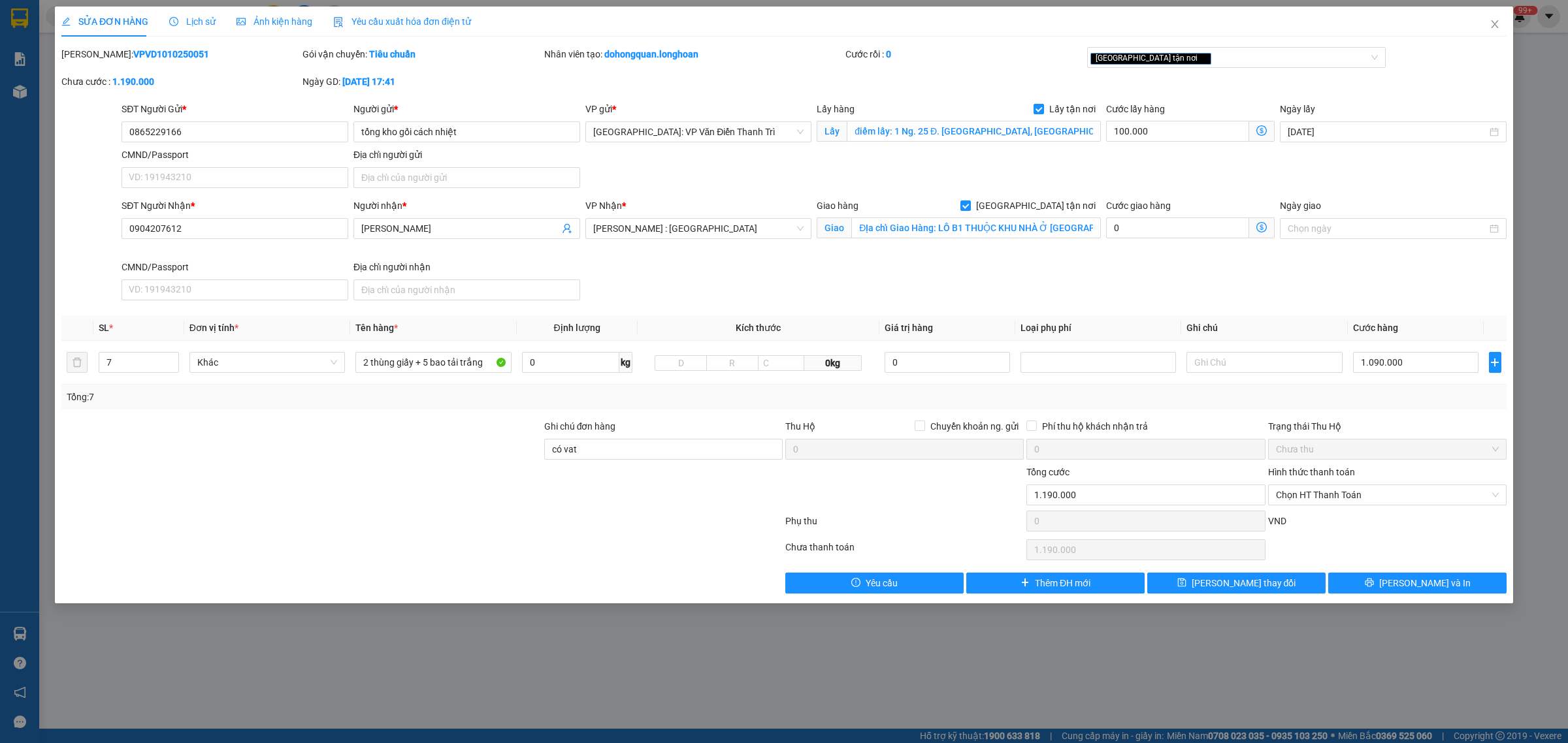
click at [915, 119] on div "Lấy hàng Lấy tận nơi" at bounding box center [959, 112] width 284 height 20
click at [918, 144] on div "Lấy hàng Lấy tận nơi Lấy điểm lấy: 1 Ng. 25 Đ. [GEOGRAPHIC_DATA], [GEOGRAPHIC_D…" at bounding box center [959, 125] width 284 height 46
click at [925, 132] on input "điểm lấy: 1 Ng. 25 Đ. [GEOGRAPHIC_DATA], [GEOGRAPHIC_DATA], [GEOGRAPHIC_DATA], …" at bounding box center [974, 131] width 255 height 21
click at [1491, 27] on icon "close" at bounding box center [1495, 24] width 11 height 11
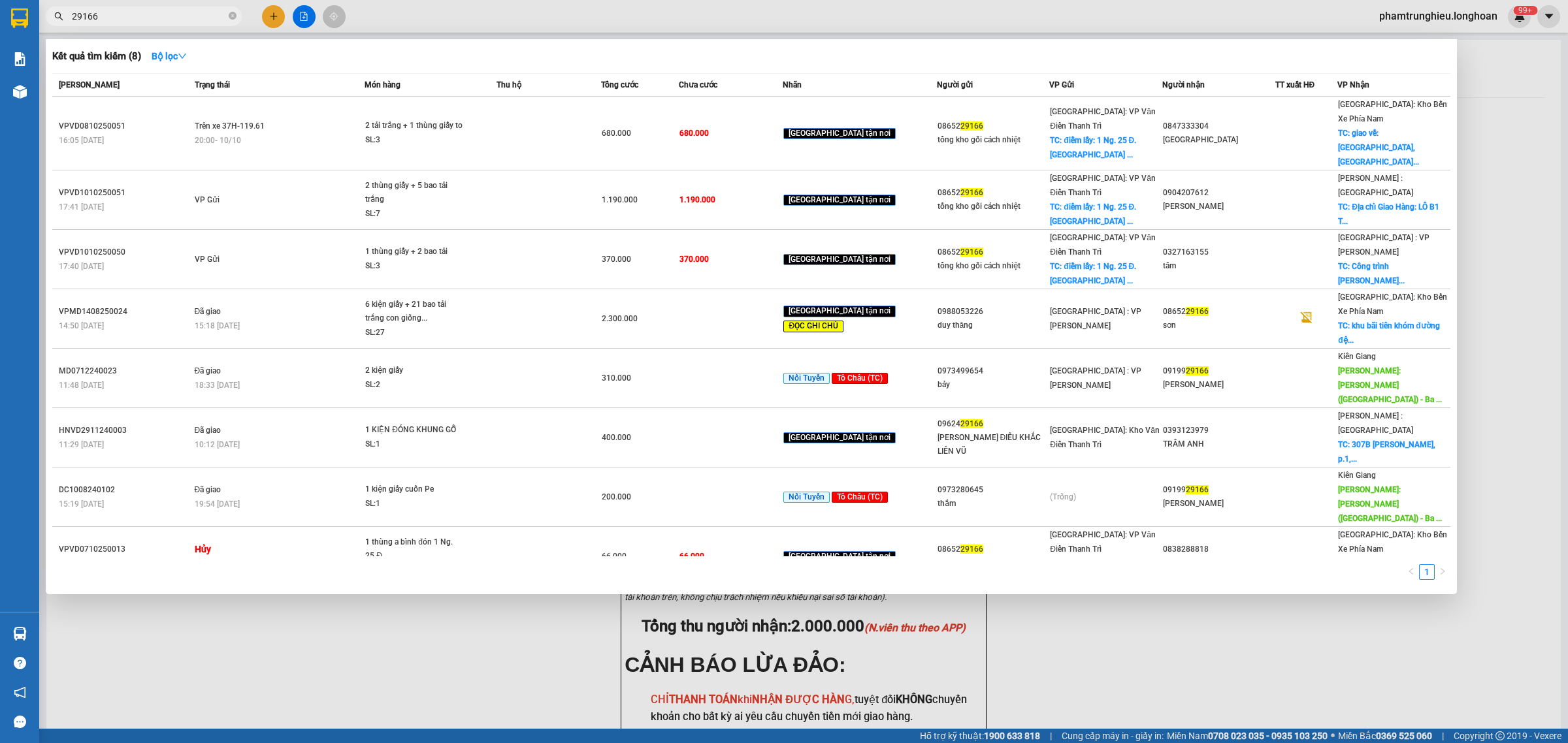
click at [138, 12] on input "29166" at bounding box center [149, 16] width 154 height 14
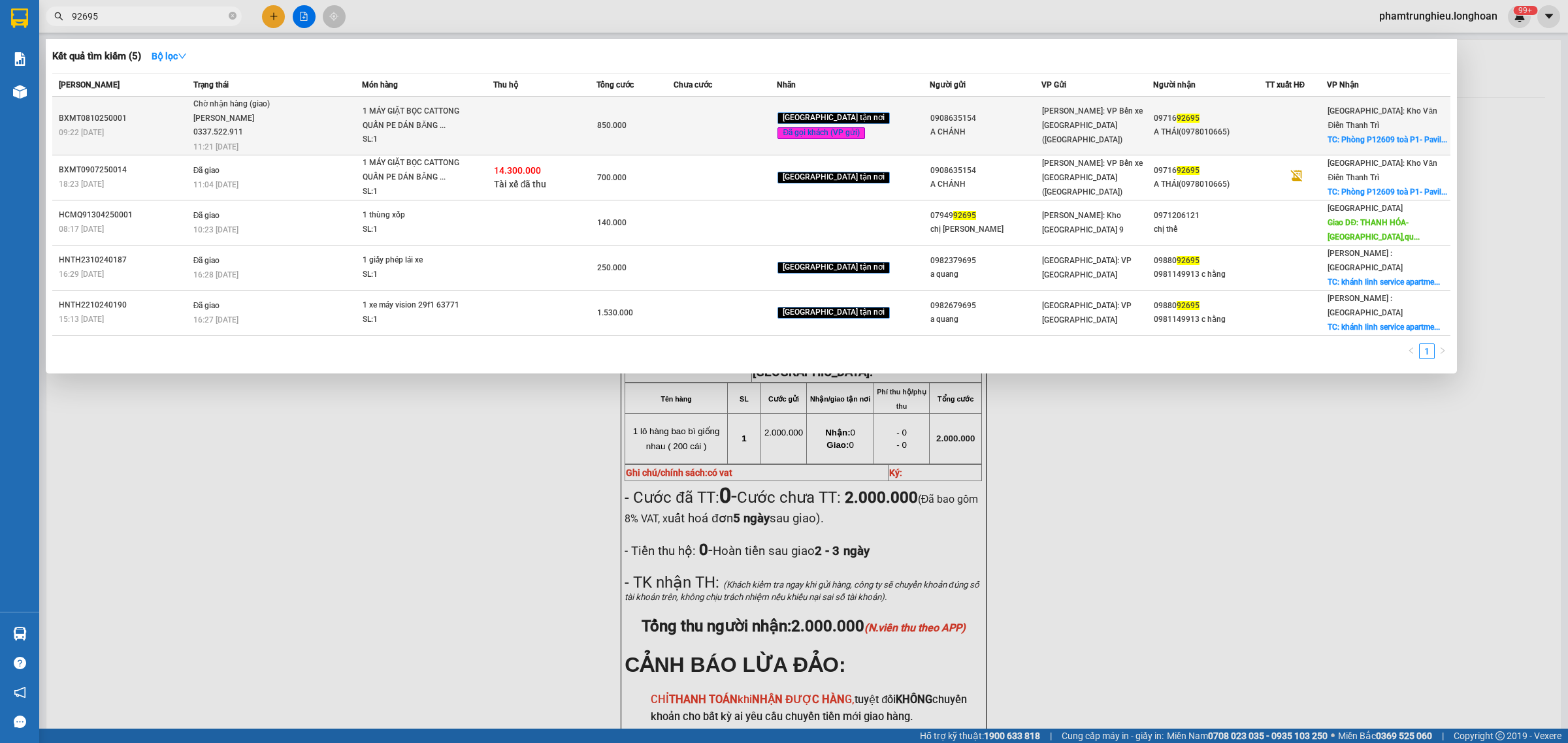
click at [454, 125] on div "1 MÁY GIẶT BỌC CATTONG QUẤN PE DÁN BĂNG ..." at bounding box center [412, 119] width 98 height 28
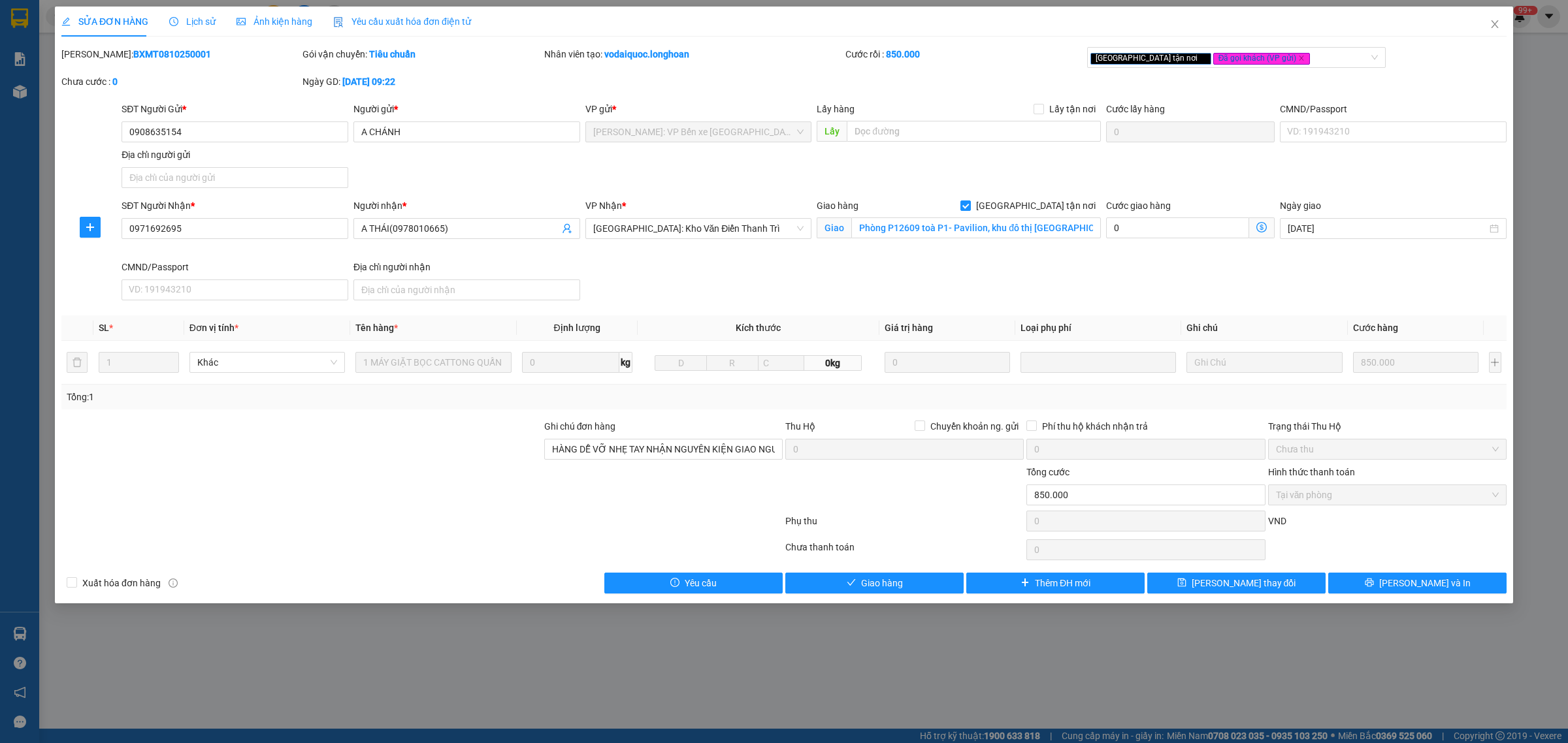
click at [190, 20] on span "Lịch sử" at bounding box center [192, 21] width 46 height 11
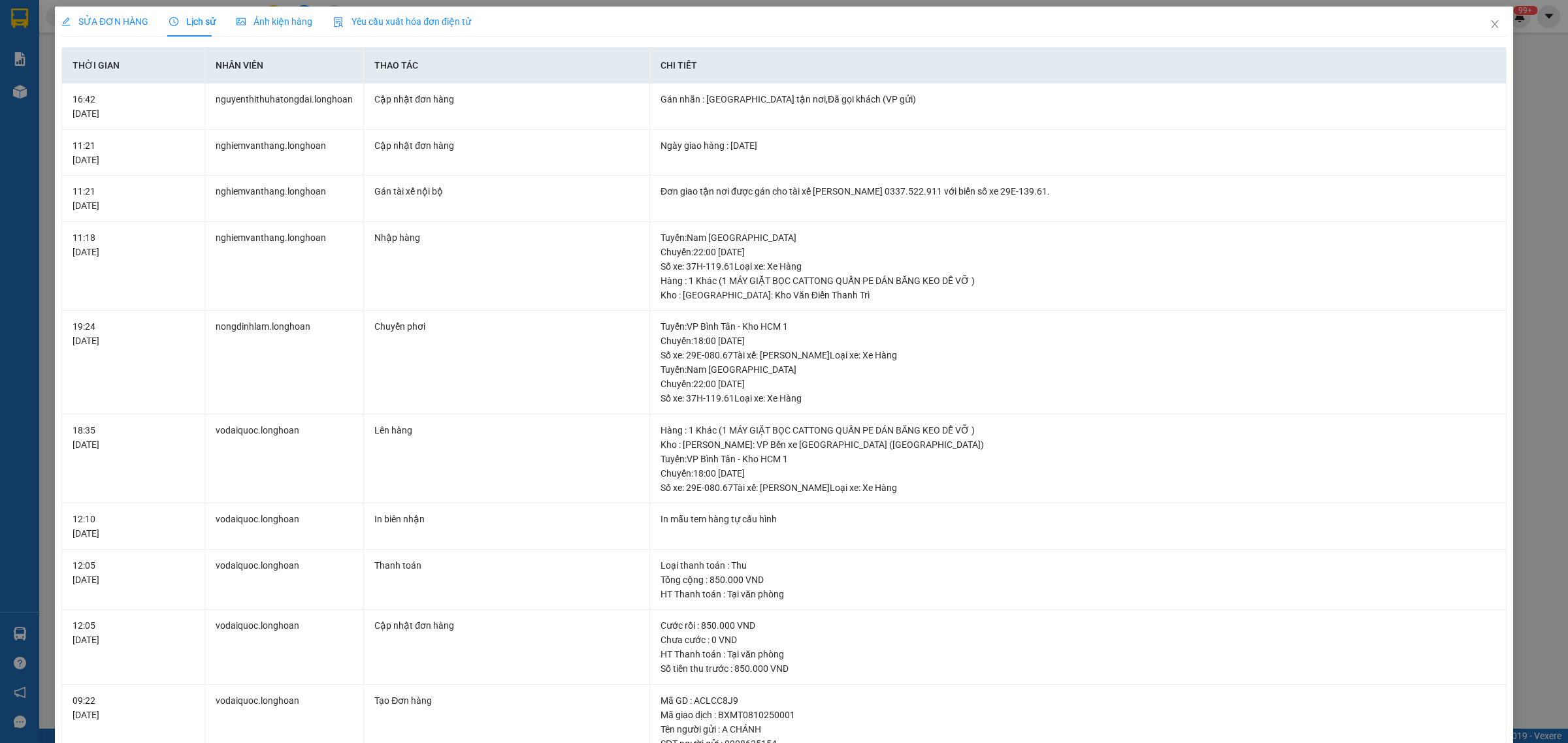
click at [98, 23] on span "SỬA ĐƠN HÀNG" at bounding box center [105, 21] width 87 height 11
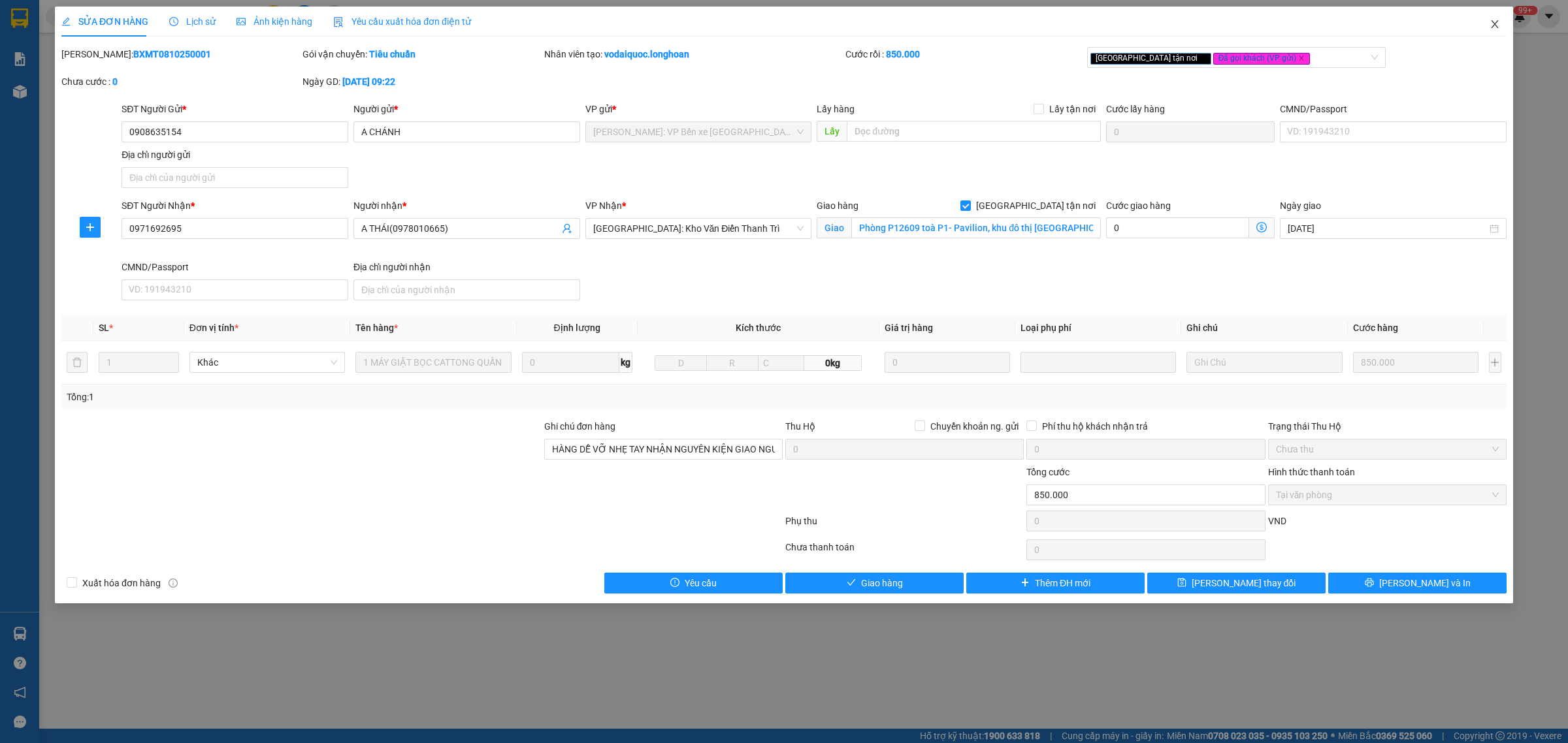
click at [1496, 27] on icon "close" at bounding box center [1495, 24] width 11 height 11
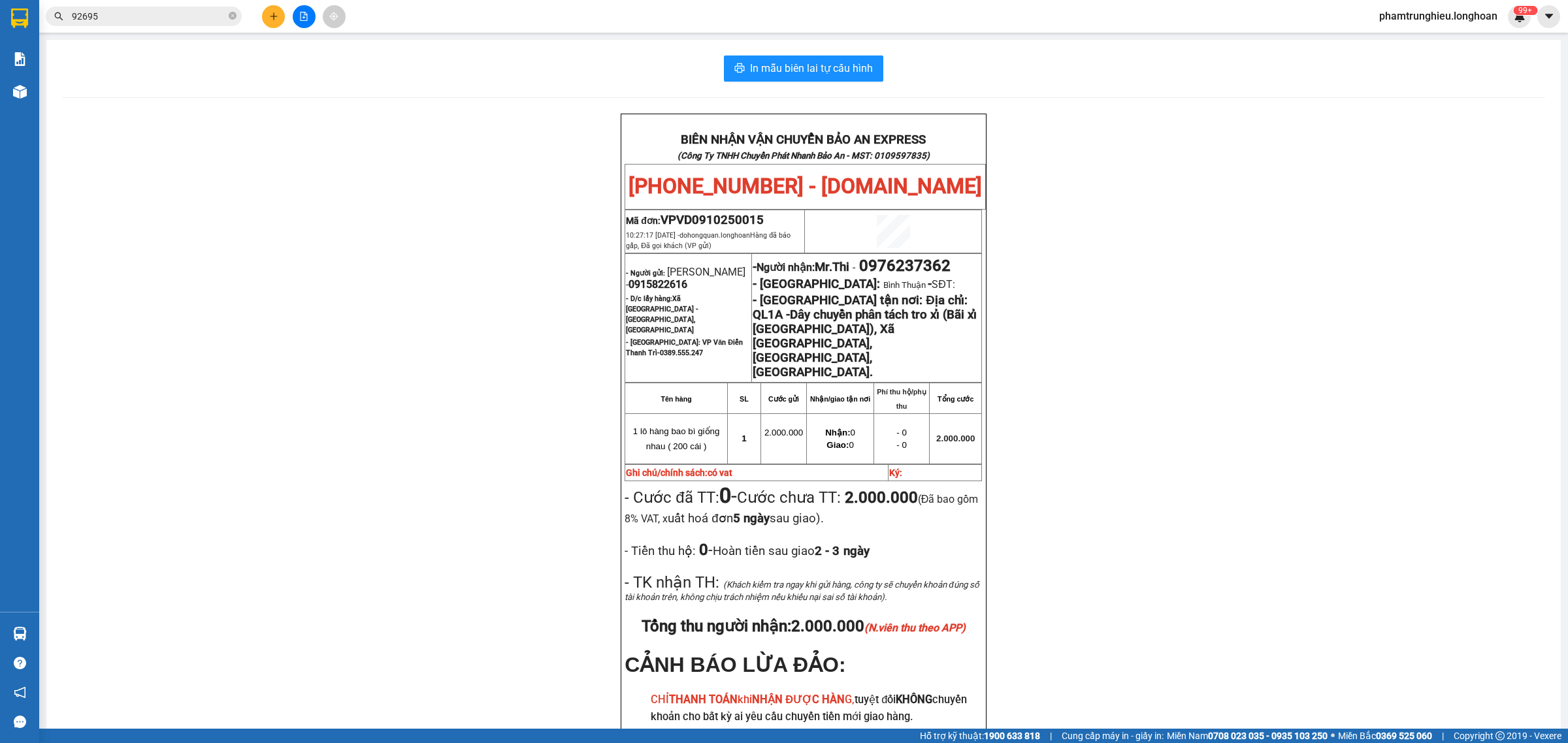
click at [170, 21] on input "92695" at bounding box center [149, 16] width 154 height 14
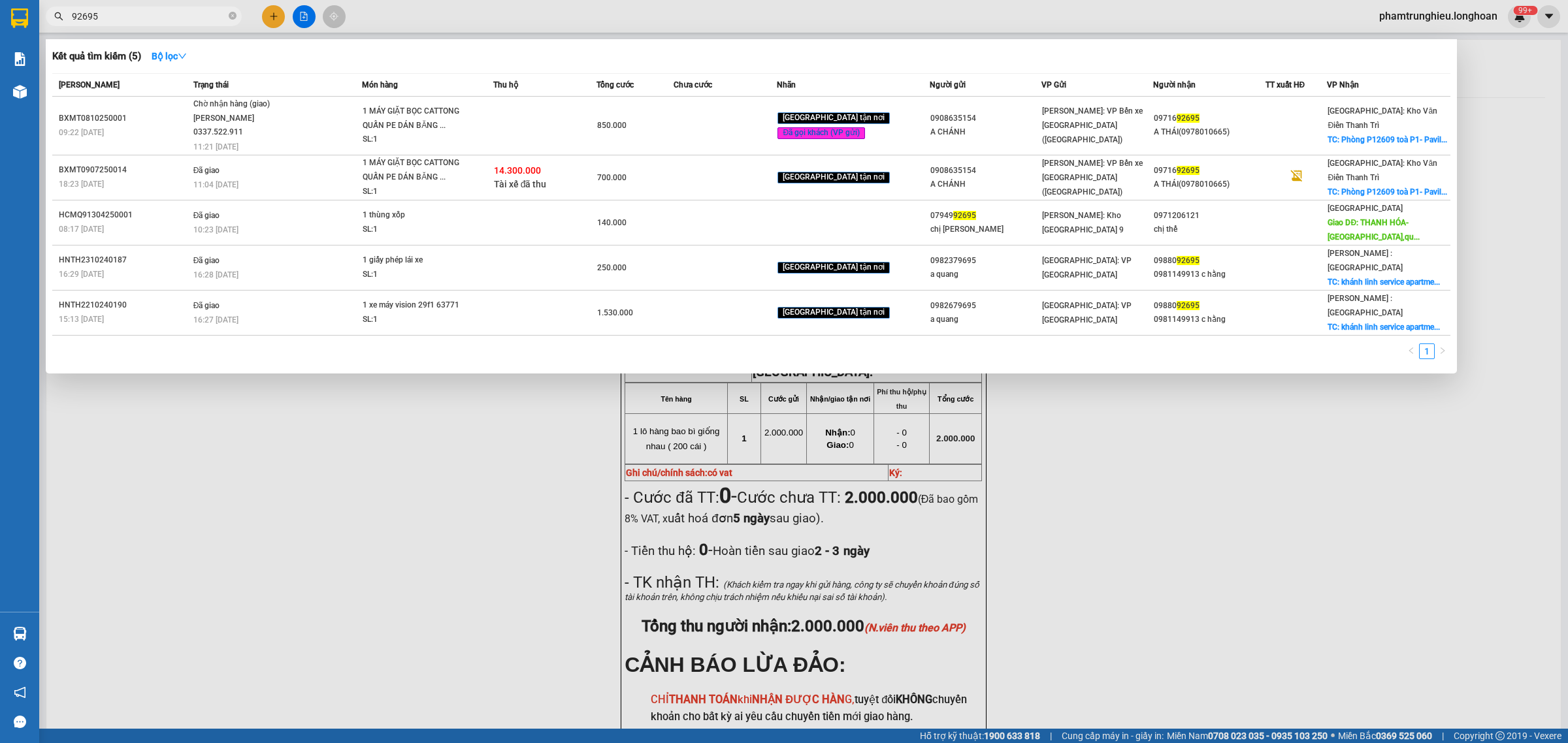
click at [170, 21] on input "92695" at bounding box center [149, 16] width 154 height 14
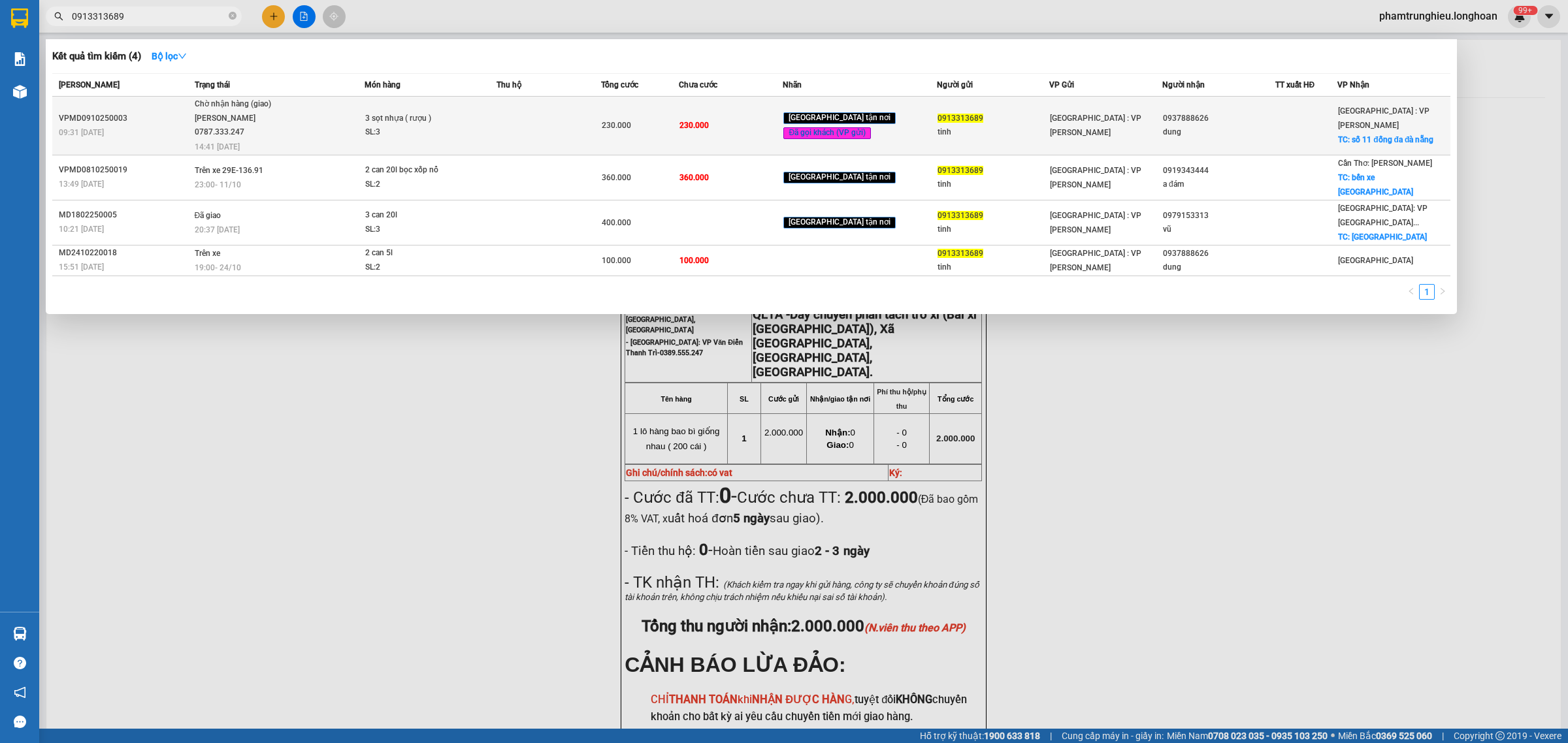
click at [347, 135] on span "Chờ nhận hàng (giao) [PERSON_NAME] 0787.333.247 14:41 [DATE]" at bounding box center [280, 124] width 170 height 54
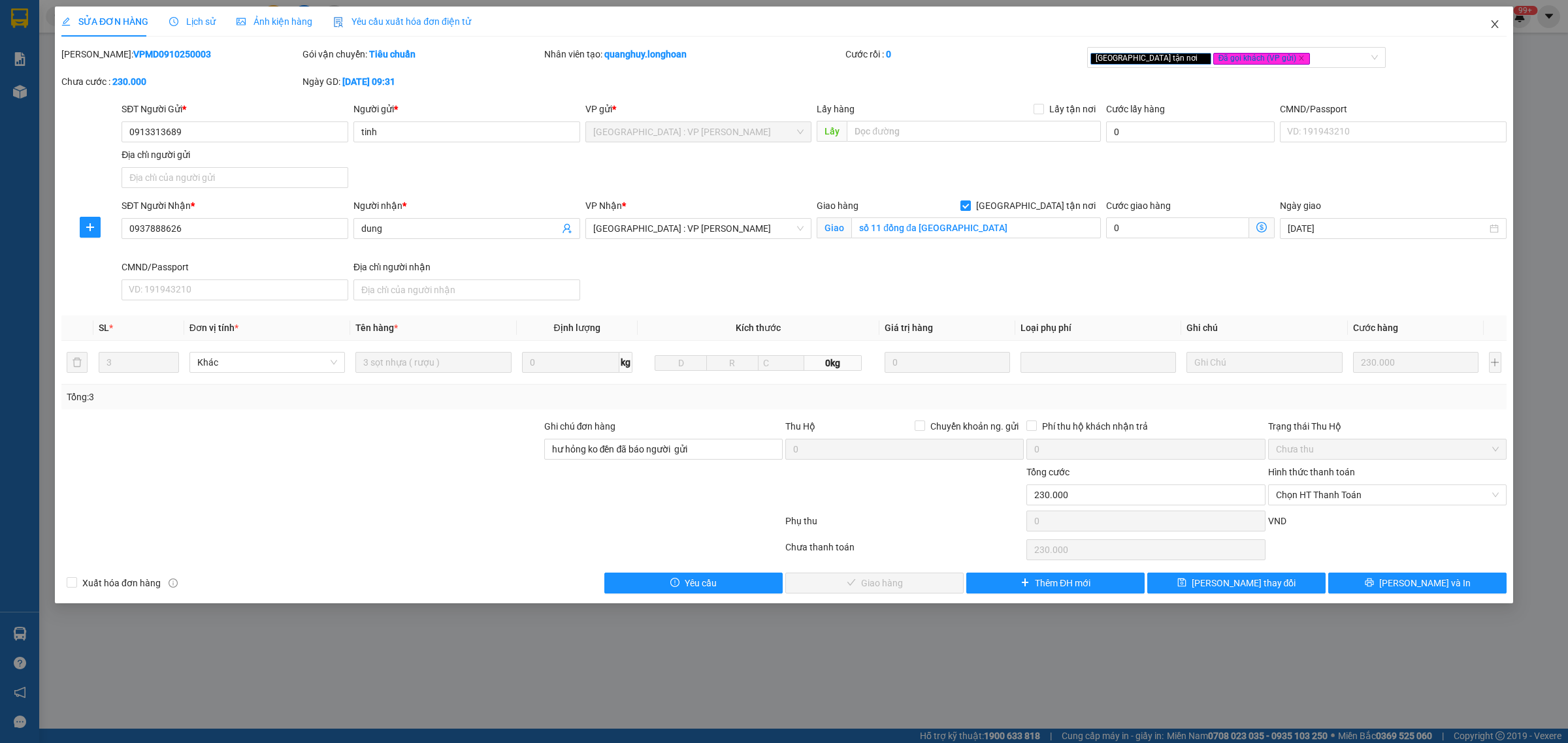
click at [1492, 28] on icon "close" at bounding box center [1495, 24] width 11 height 11
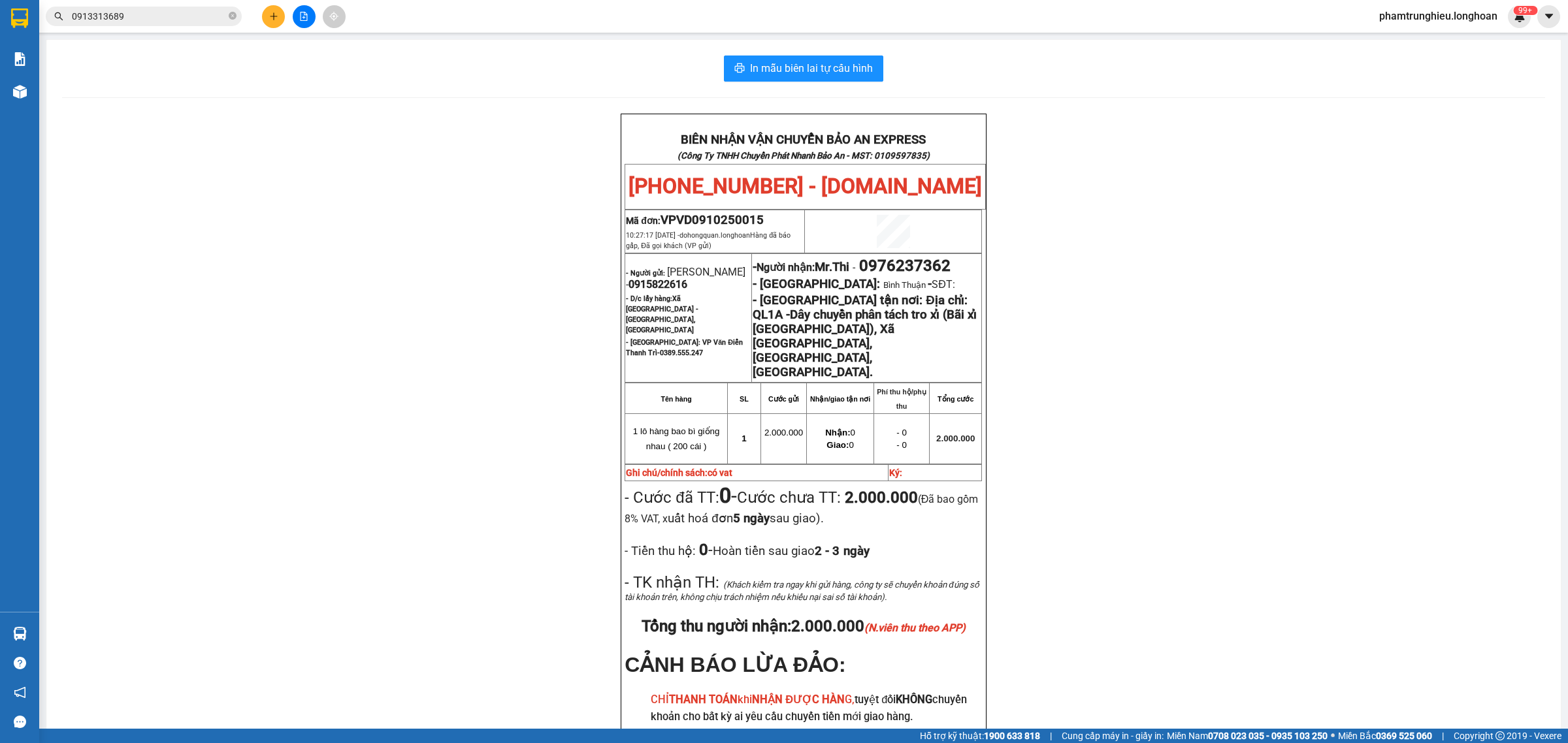
click at [173, 13] on input "0913313689" at bounding box center [149, 16] width 154 height 14
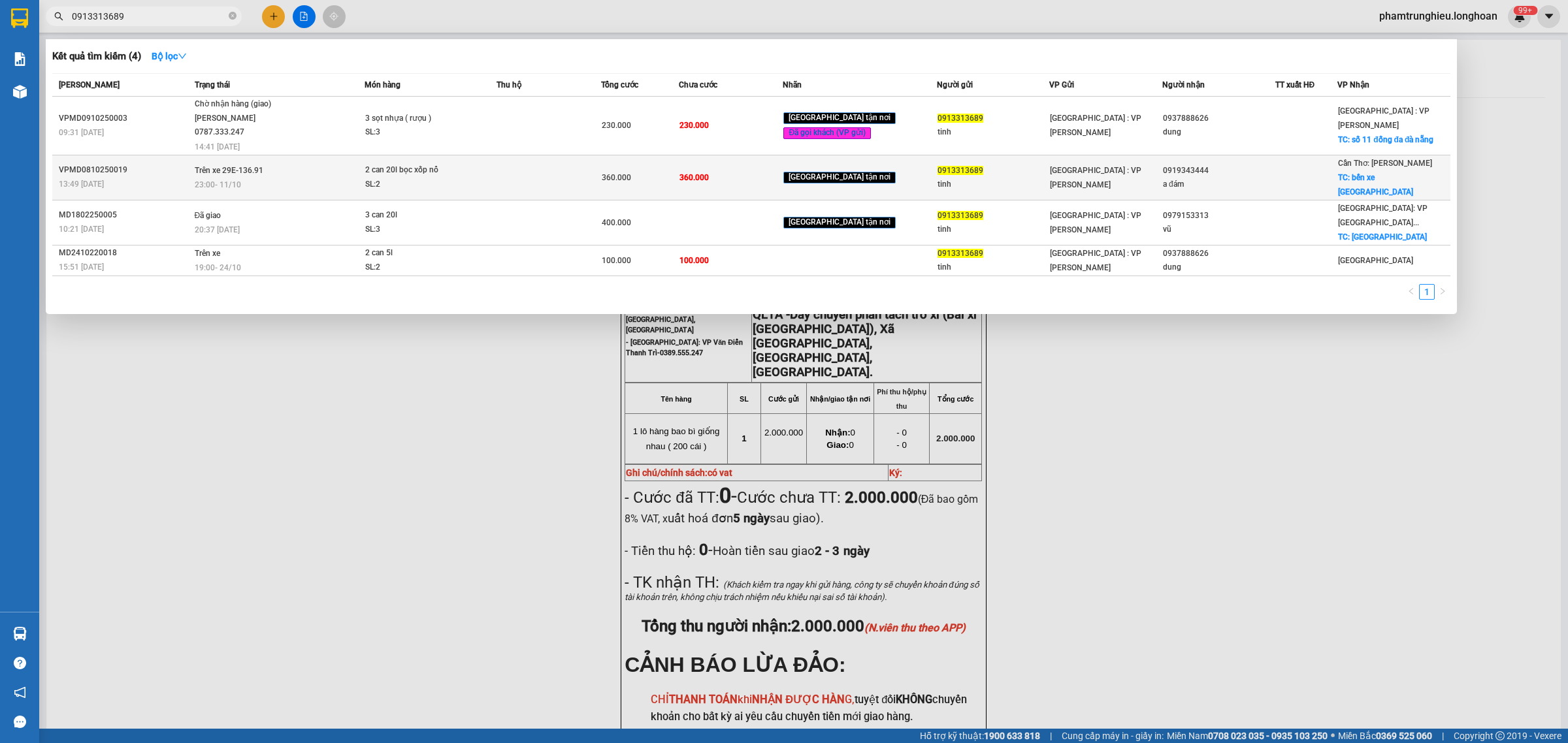
click at [304, 177] on div "23:00 [DATE]" at bounding box center [280, 184] width 170 height 14
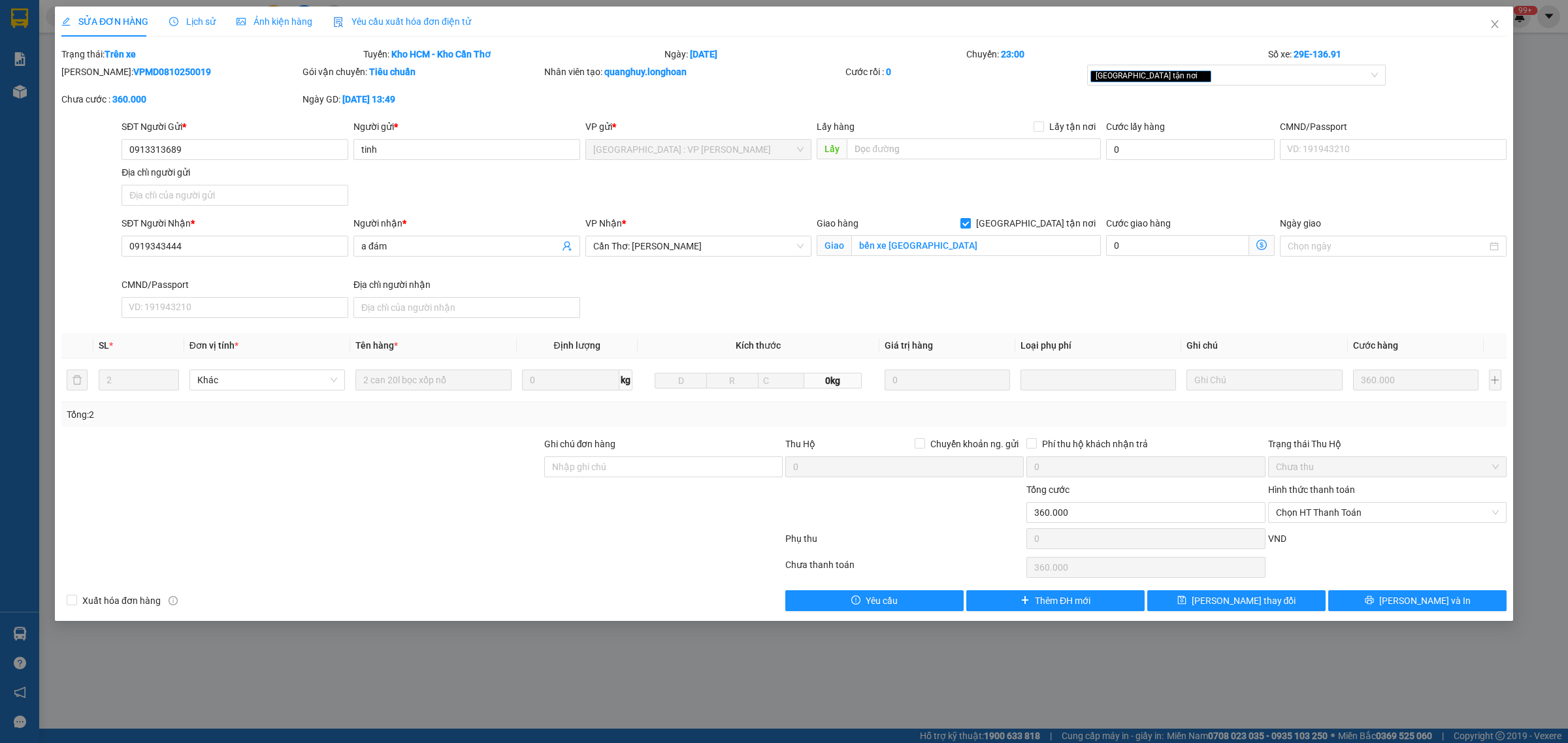
click at [190, 19] on span "Lịch sử" at bounding box center [192, 21] width 46 height 11
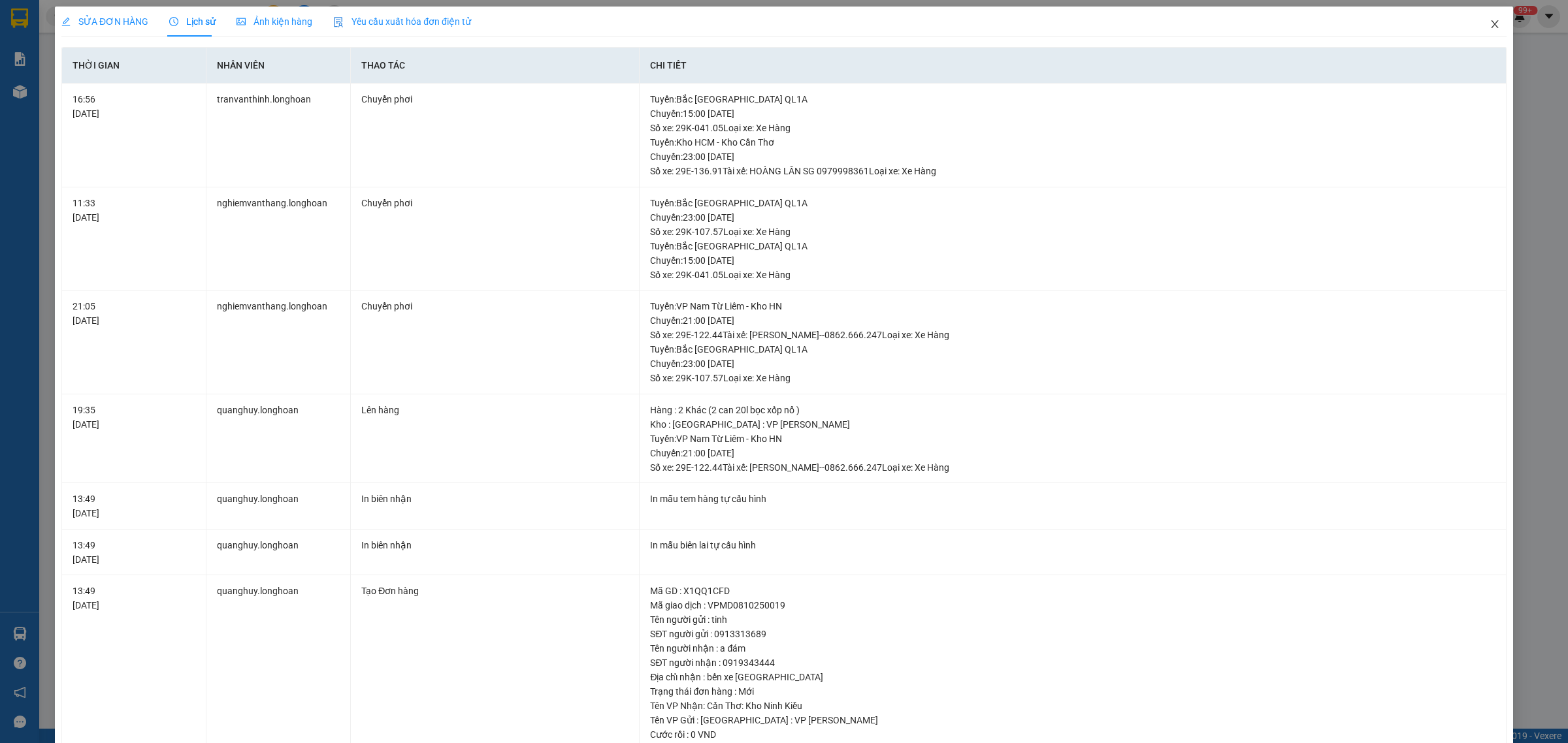
click at [1490, 25] on icon "close" at bounding box center [1495, 24] width 11 height 11
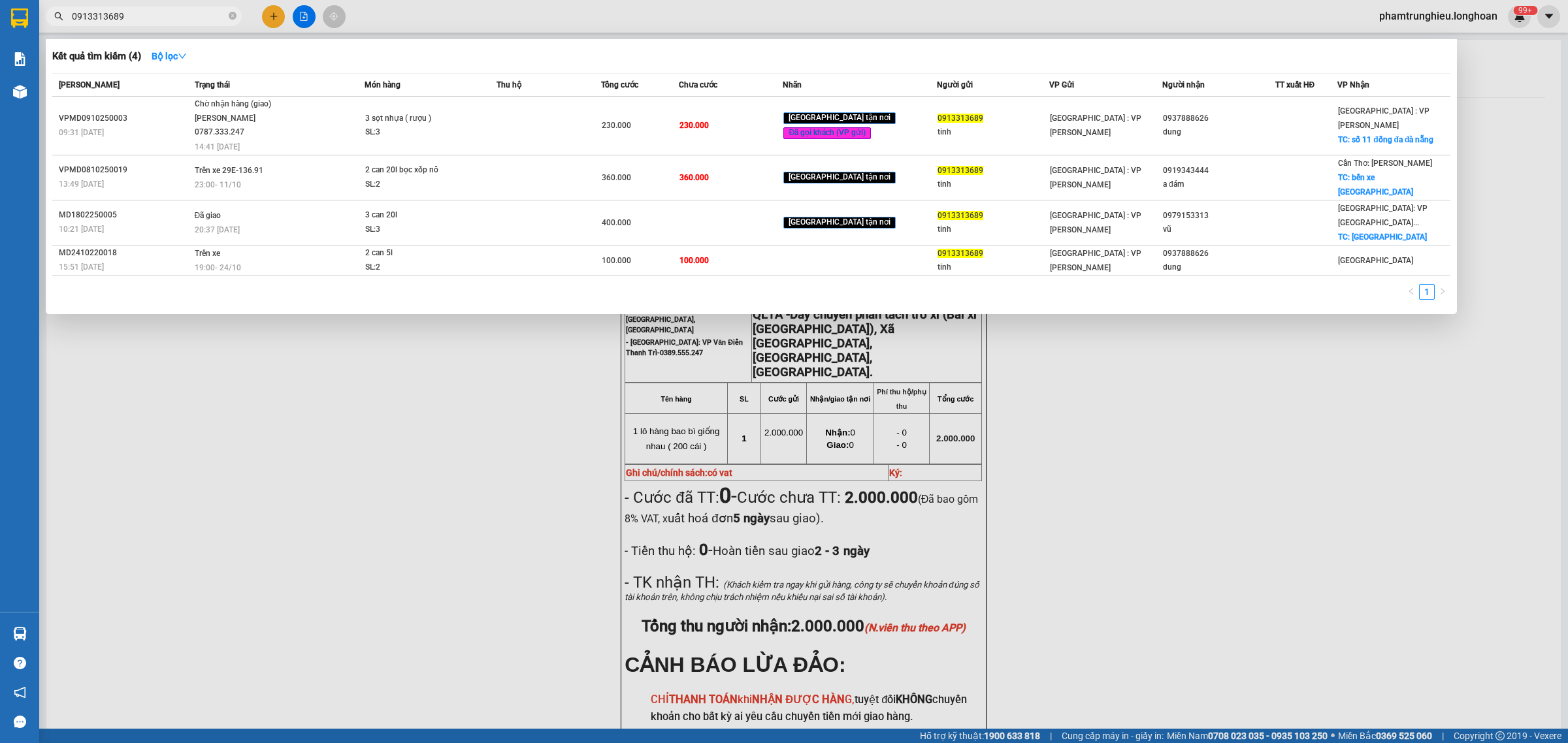
click at [149, 20] on input "0913313689" at bounding box center [149, 16] width 154 height 14
paste input "62046562"
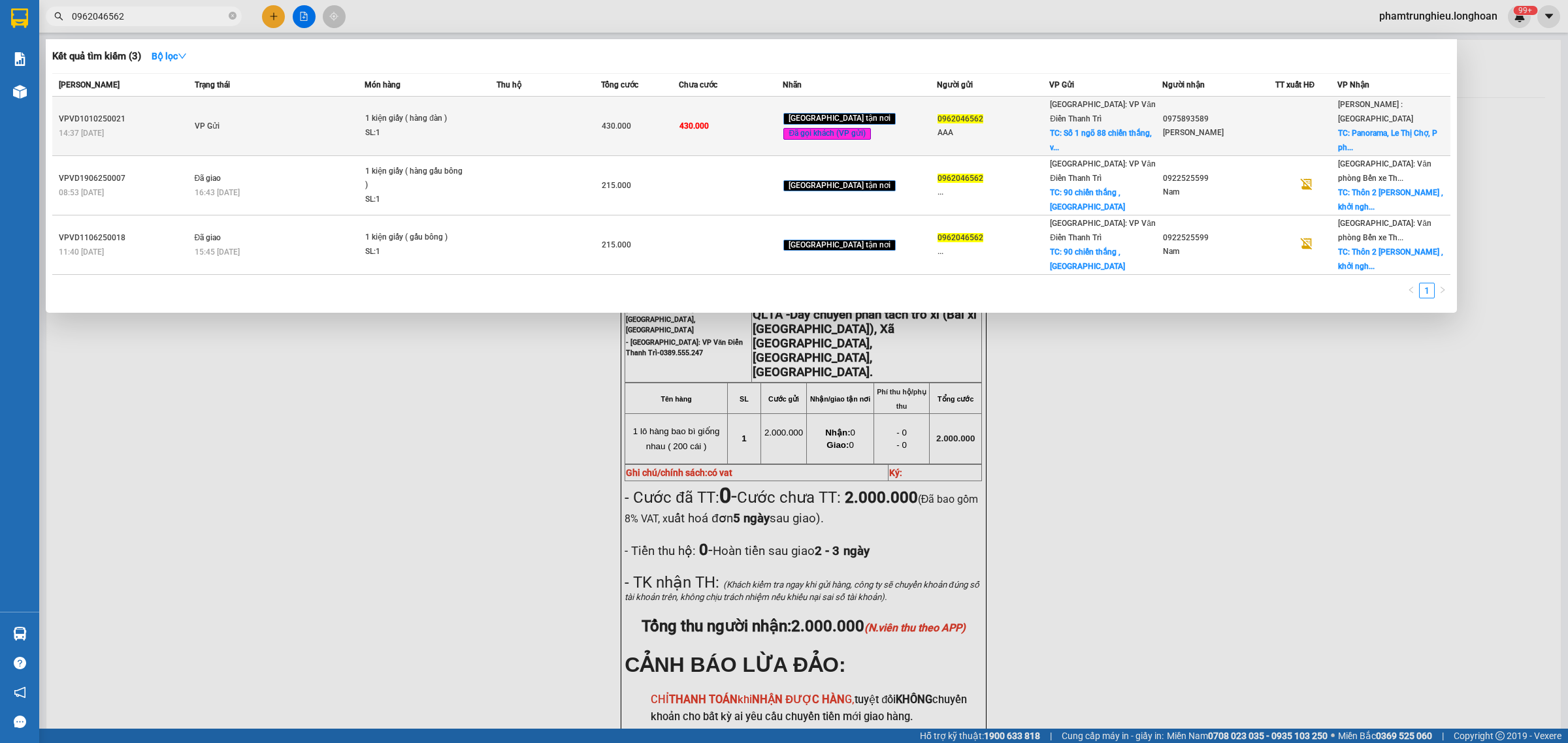
click at [431, 126] on div "SL: 1" at bounding box center [414, 133] width 98 height 14
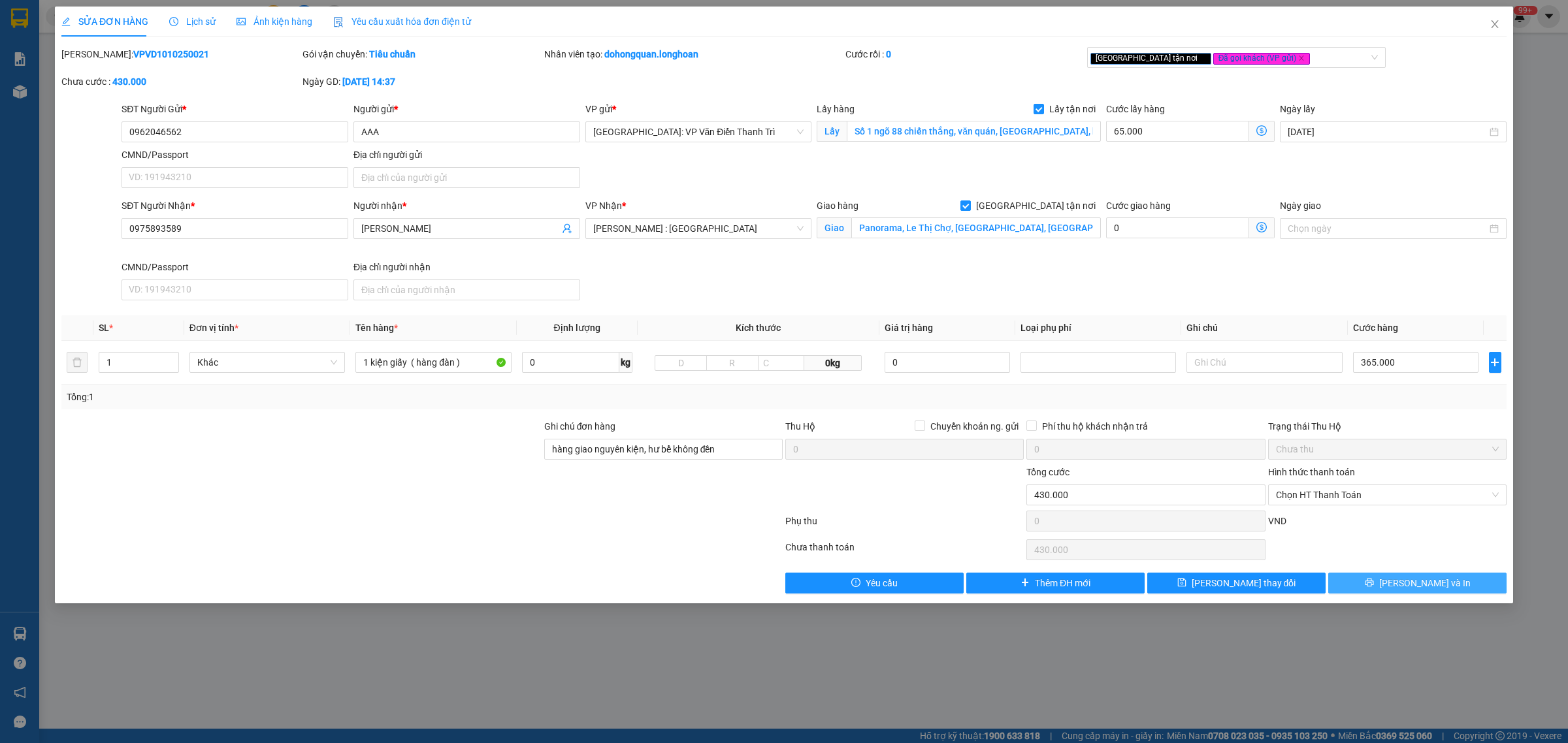
click at [1416, 590] on span "[PERSON_NAME] và In" at bounding box center [1424, 583] width 91 height 14
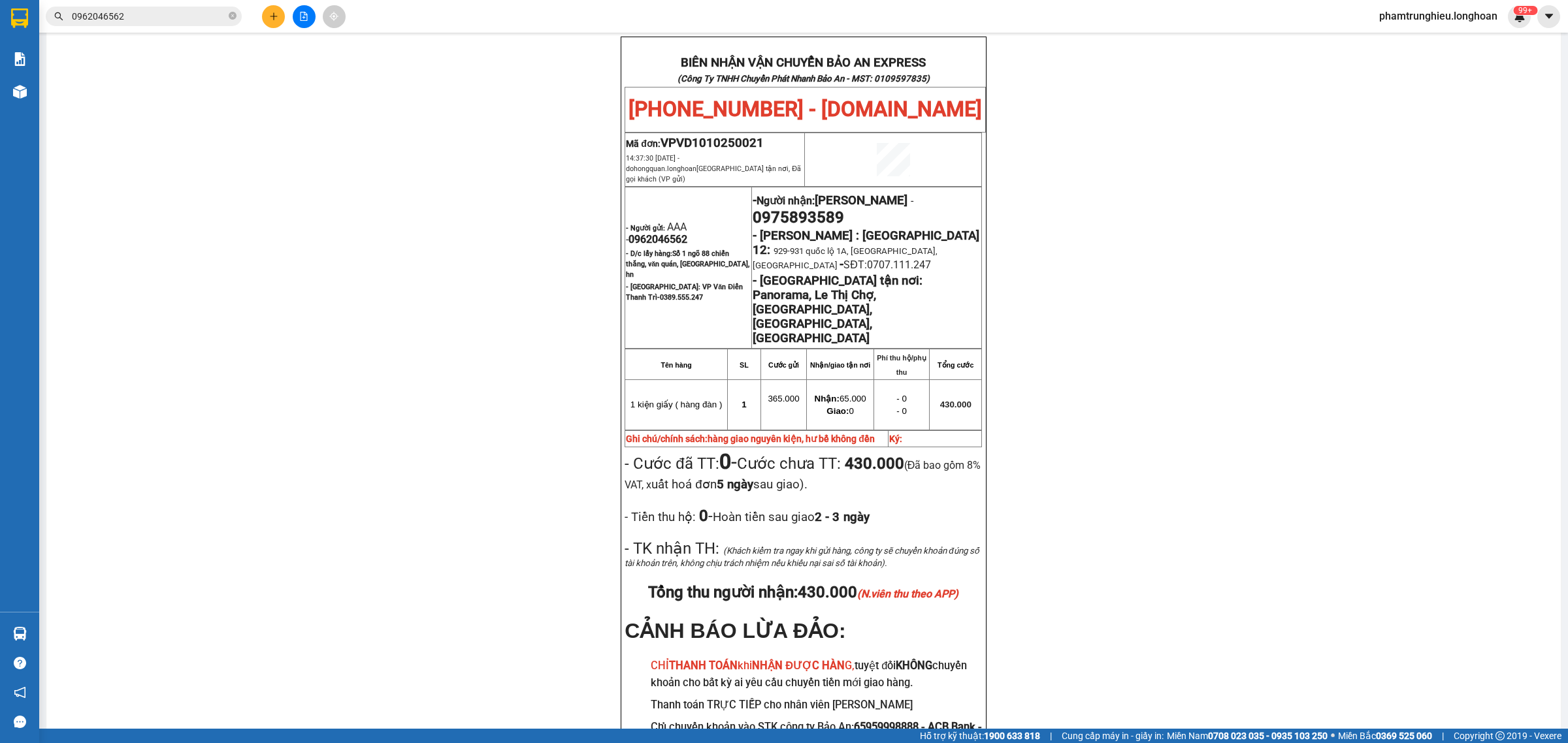
scroll to position [85, 0]
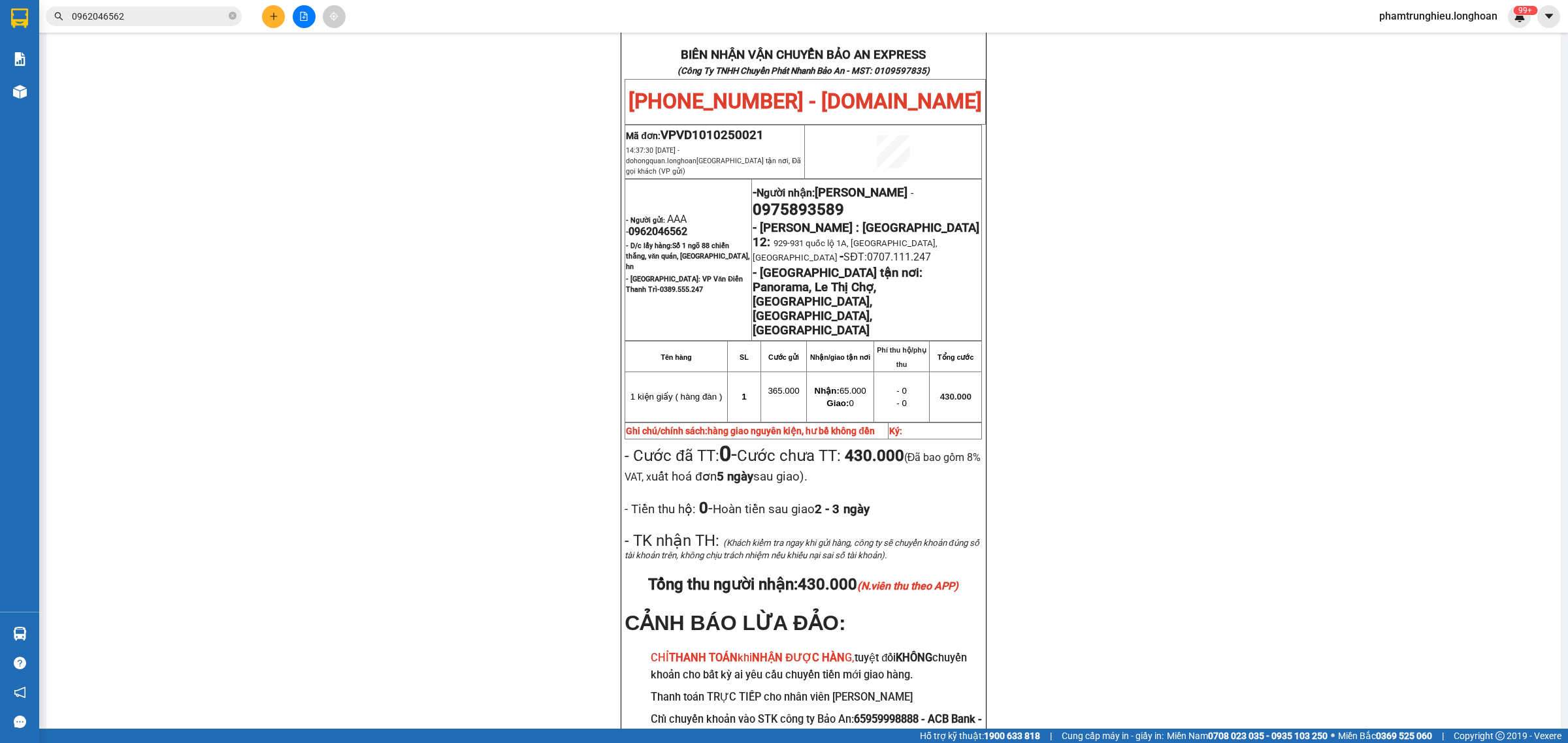
click at [191, 17] on input "0962046562" at bounding box center [149, 16] width 154 height 14
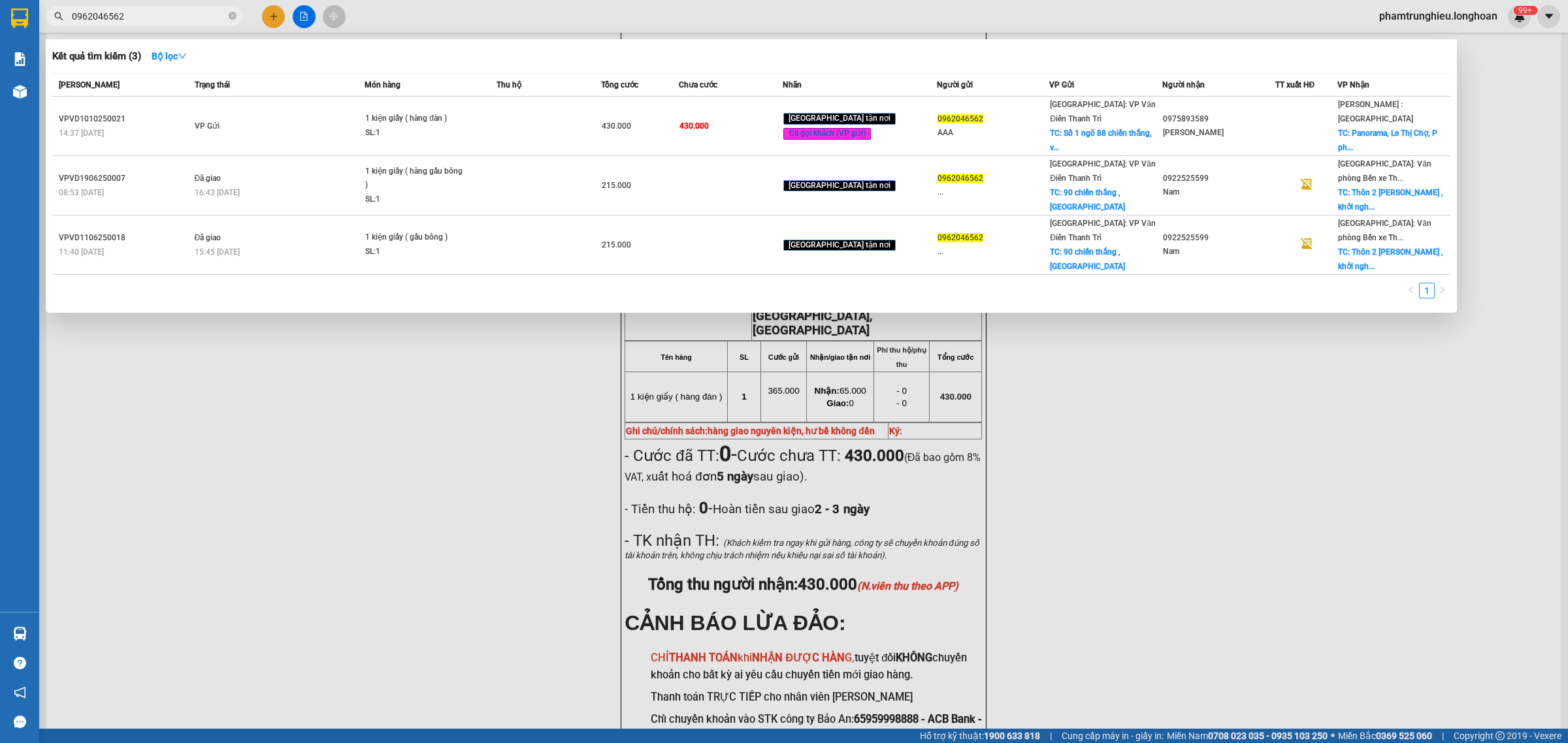
click at [191, 17] on input "0962046562" at bounding box center [149, 16] width 154 height 14
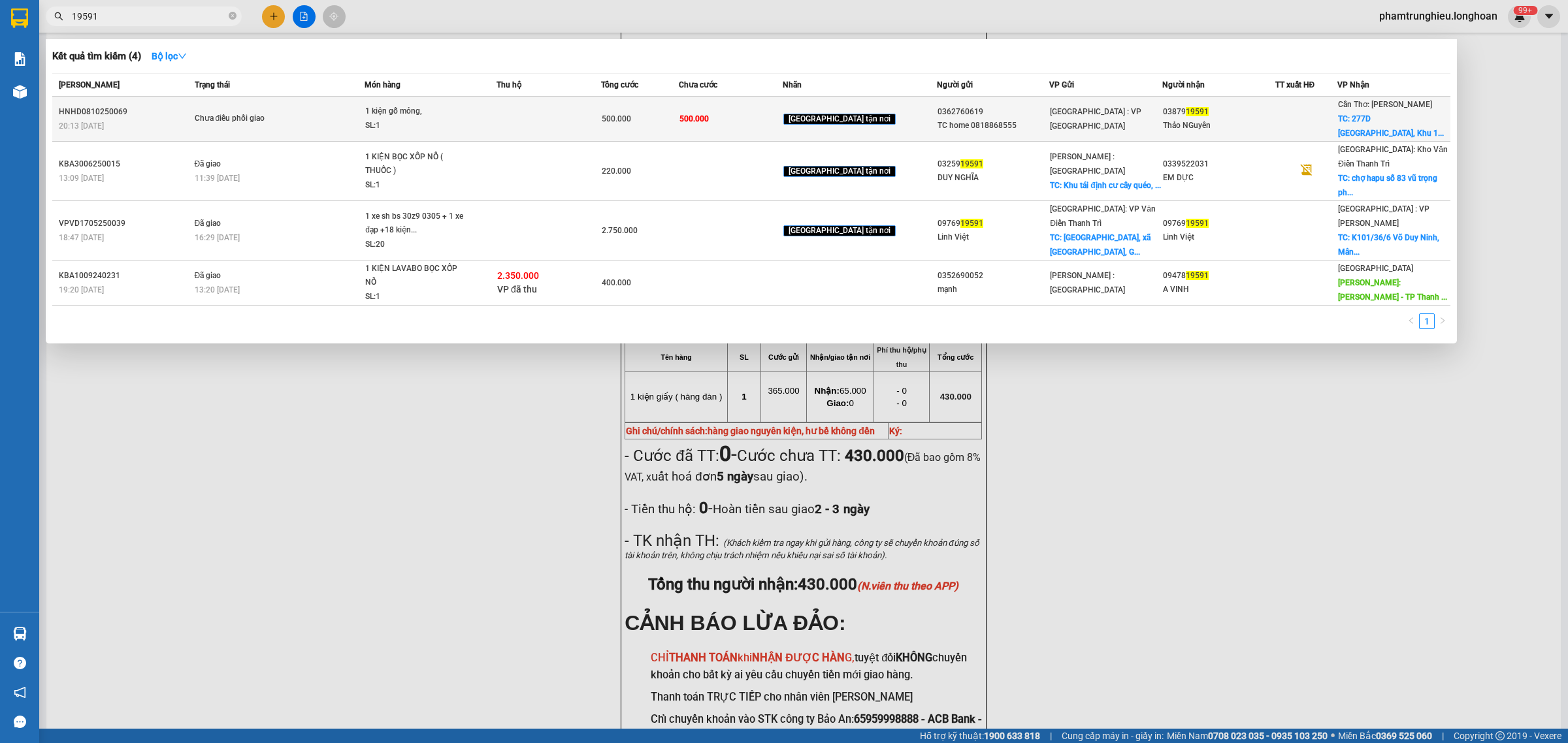
click at [435, 124] on div "SL: 1" at bounding box center [414, 126] width 98 height 14
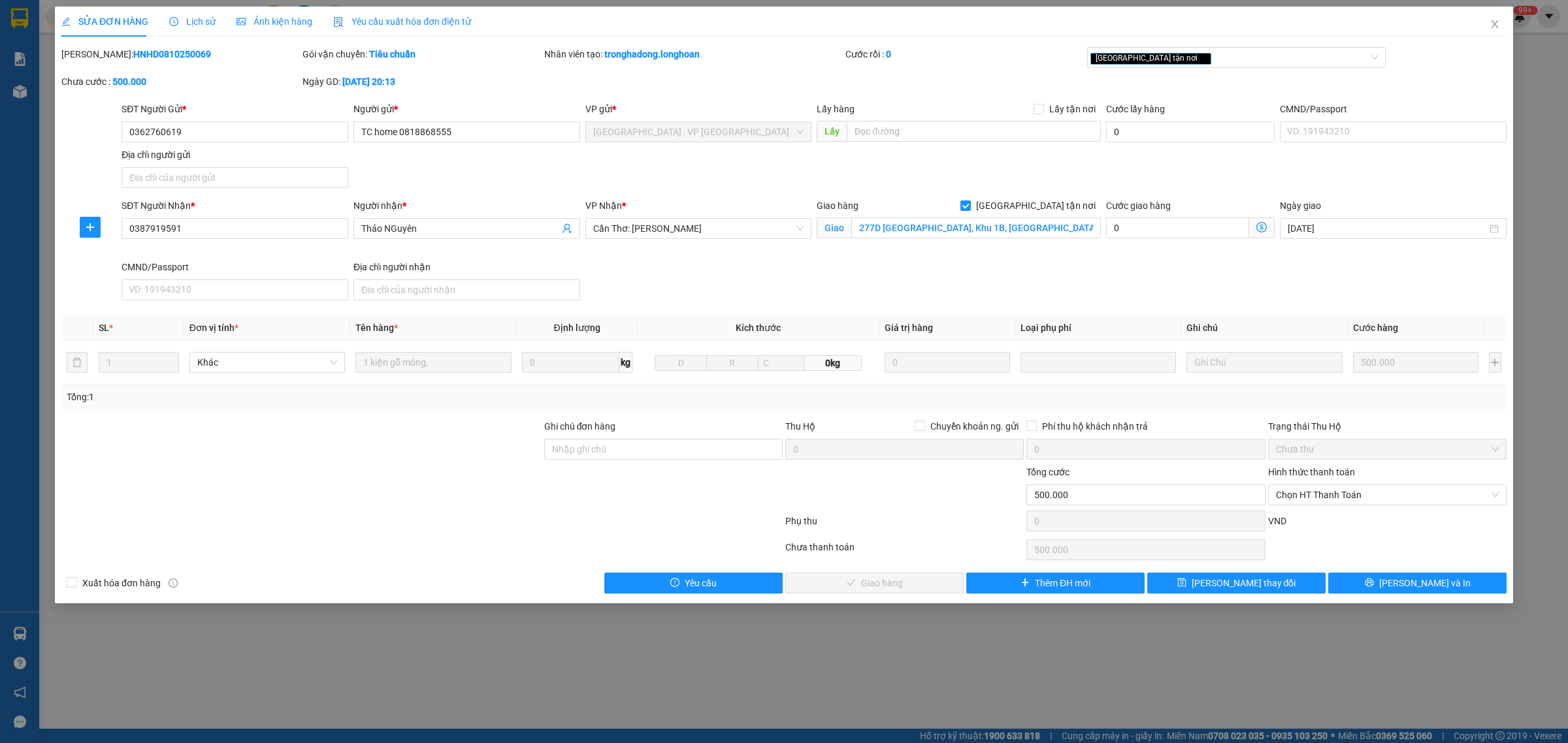
click at [200, 17] on span "Lịch sử" at bounding box center [192, 21] width 46 height 11
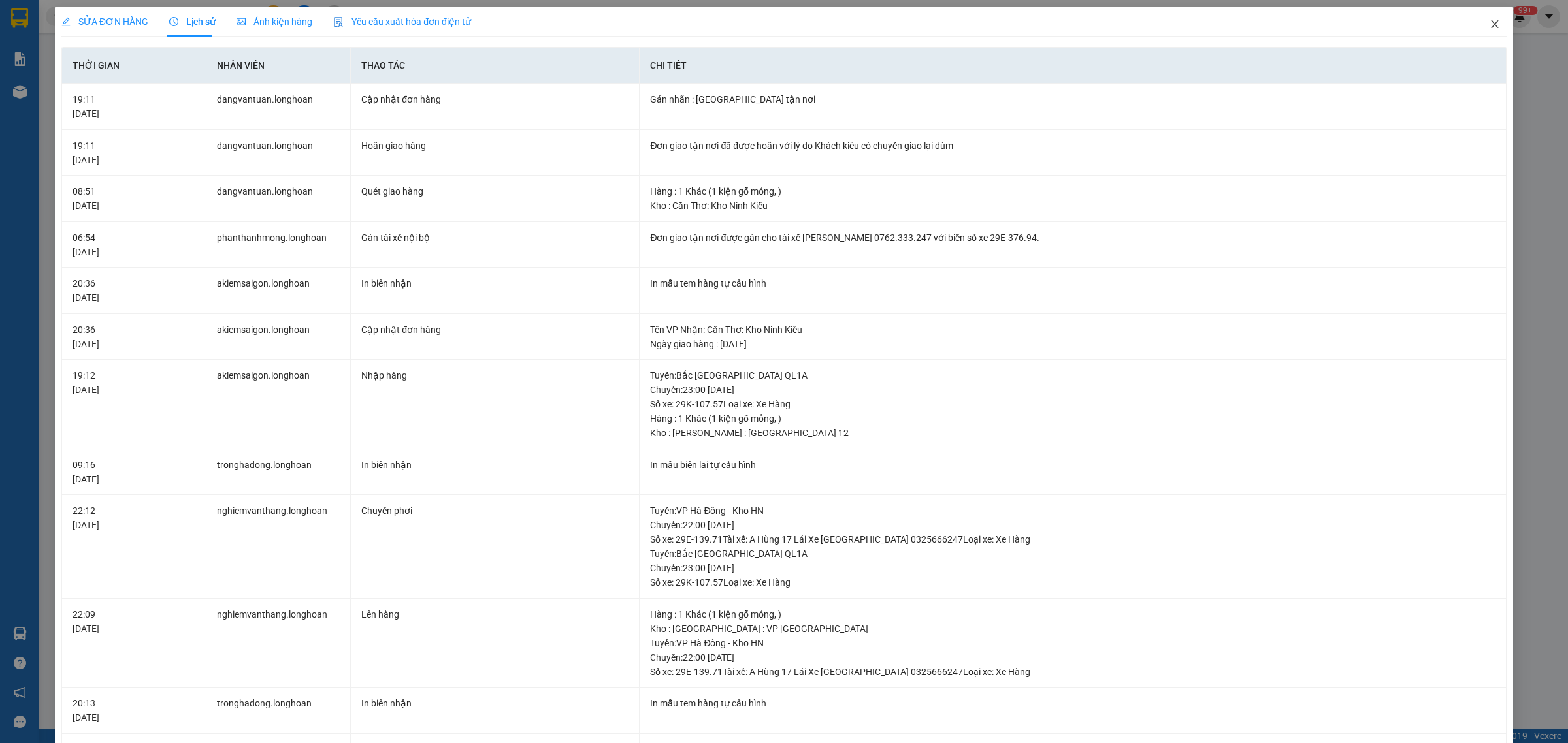
click at [1490, 24] on icon "close" at bounding box center [1495, 24] width 11 height 11
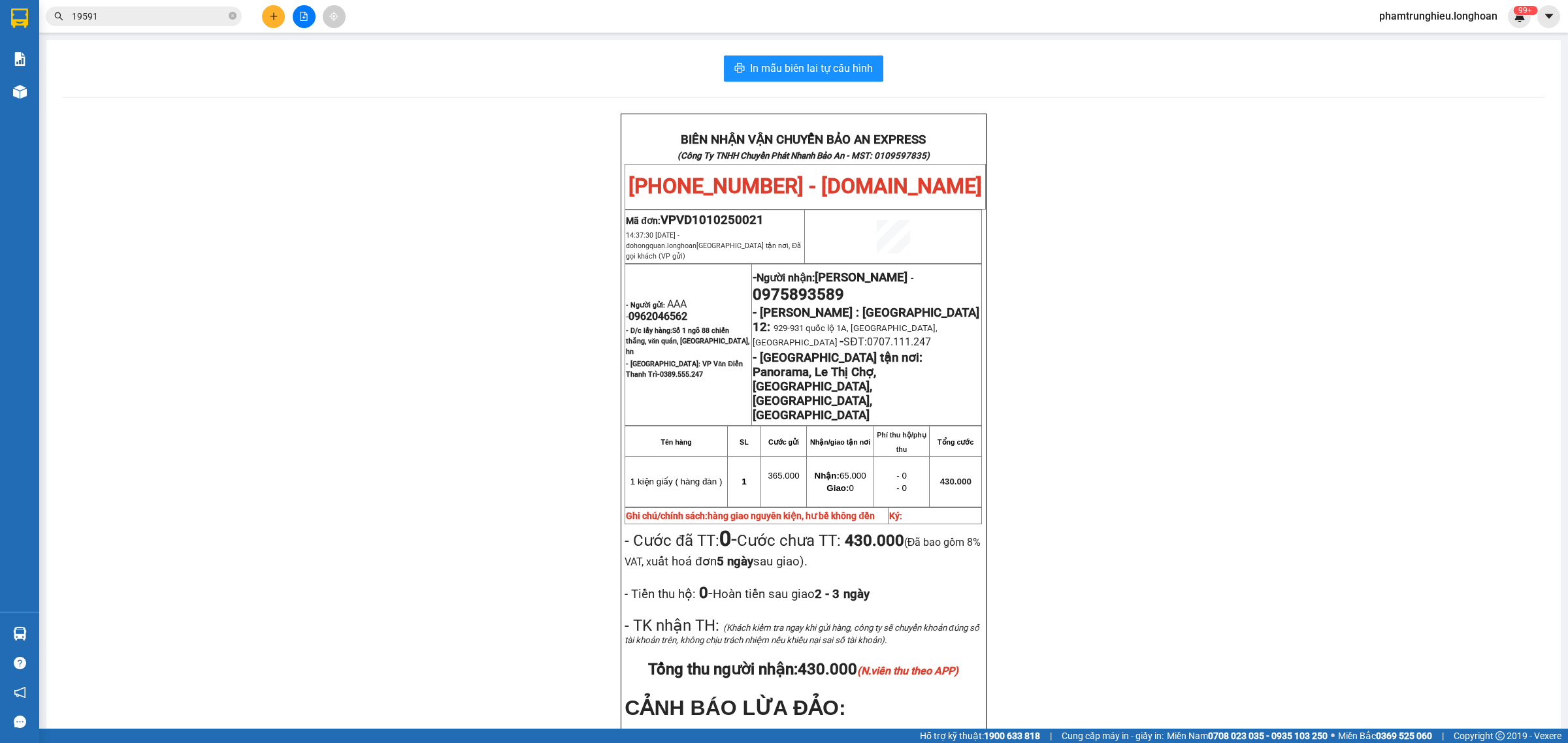
click at [157, 23] on input "19591" at bounding box center [149, 16] width 154 height 14
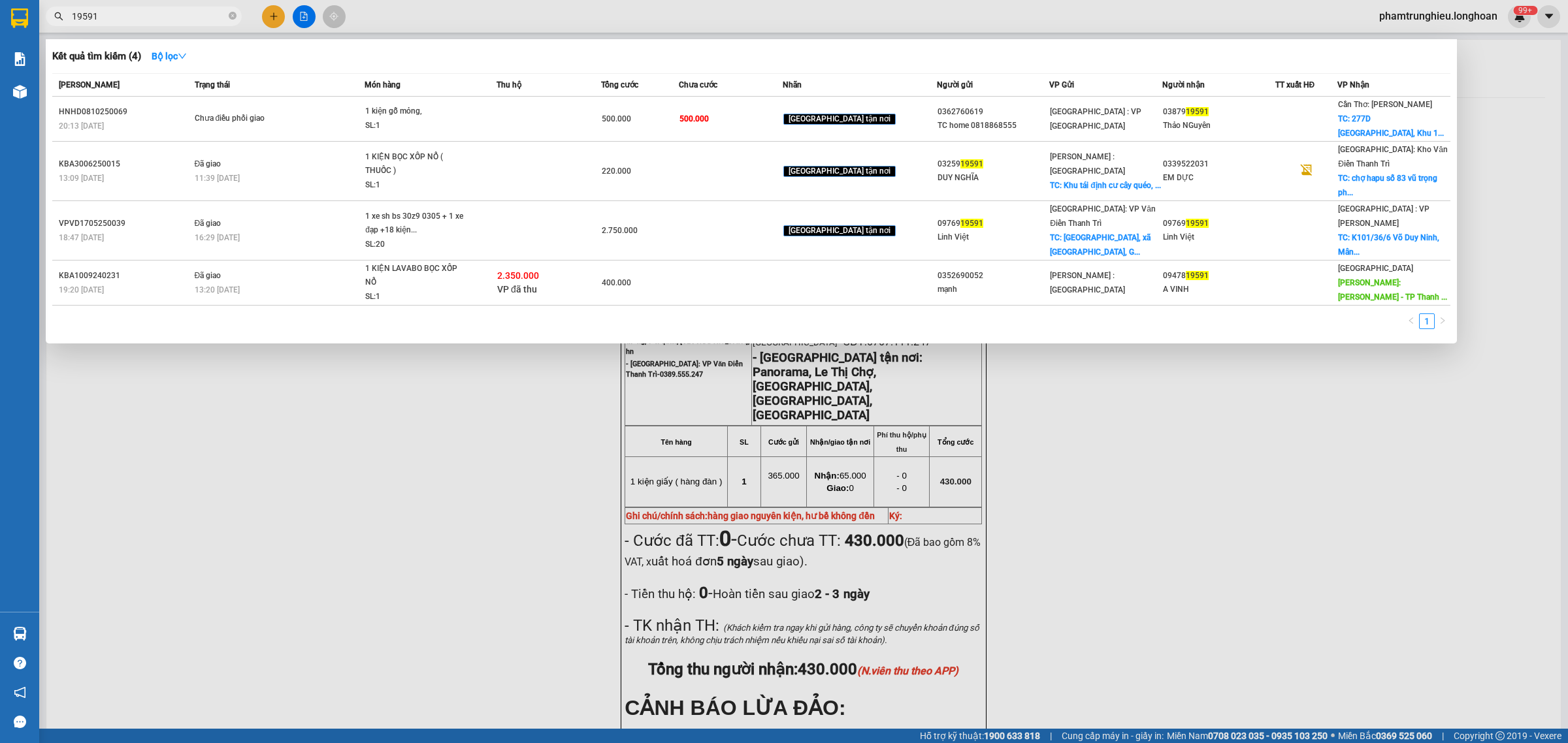
click at [157, 23] on input "19591" at bounding box center [149, 16] width 154 height 14
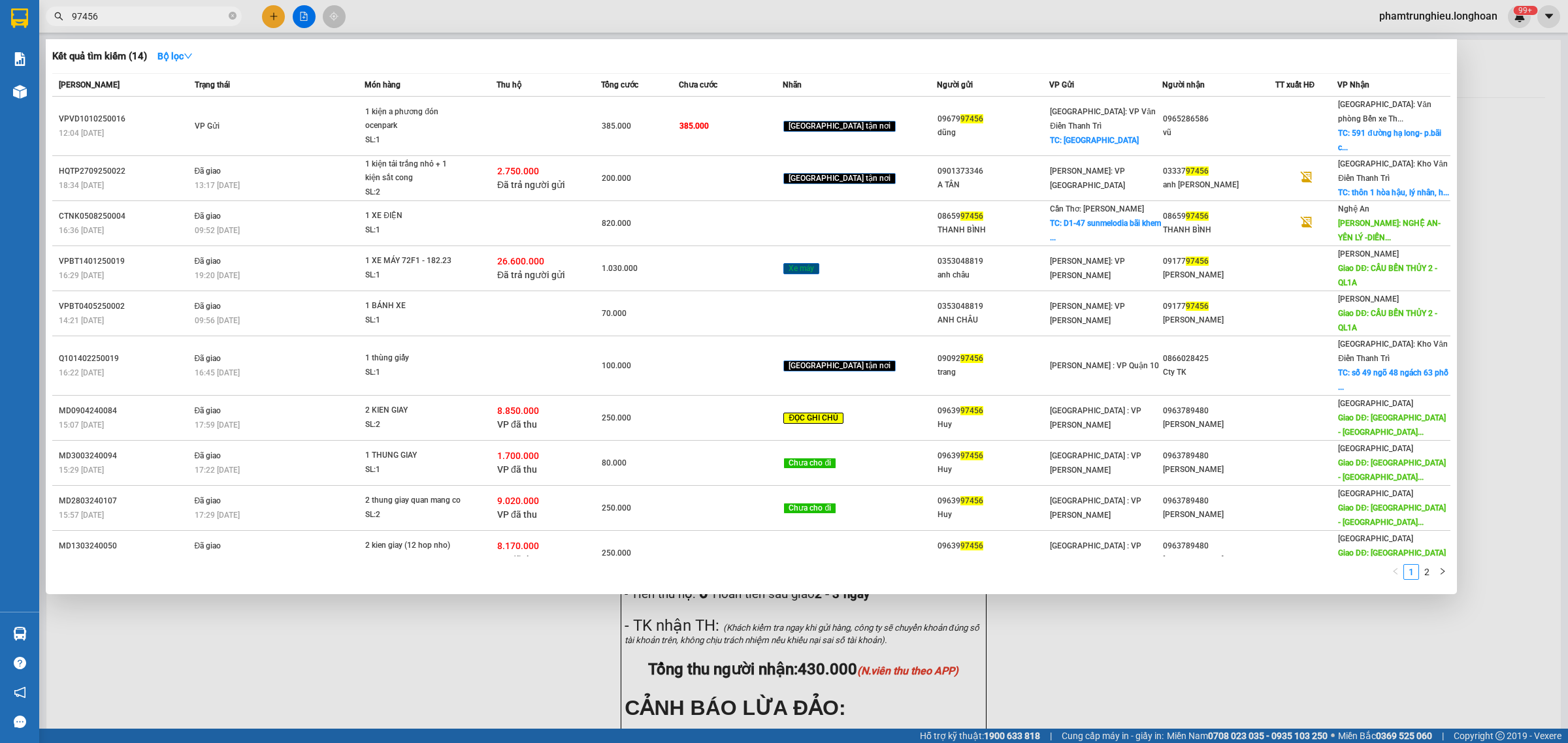
click at [184, 14] on input "97456" at bounding box center [149, 16] width 154 height 14
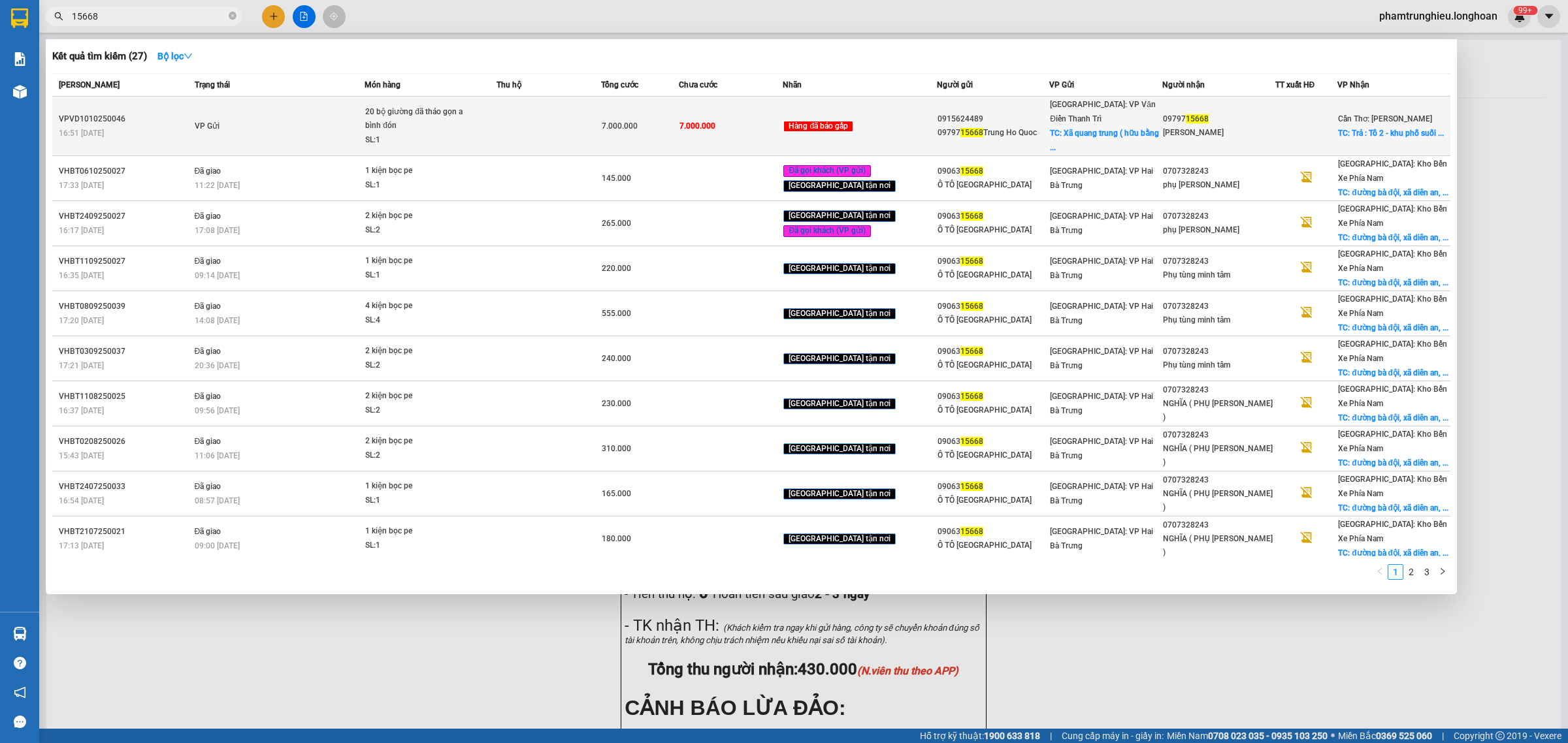
click at [332, 113] on td "VP Gửi" at bounding box center [278, 126] width 174 height 59
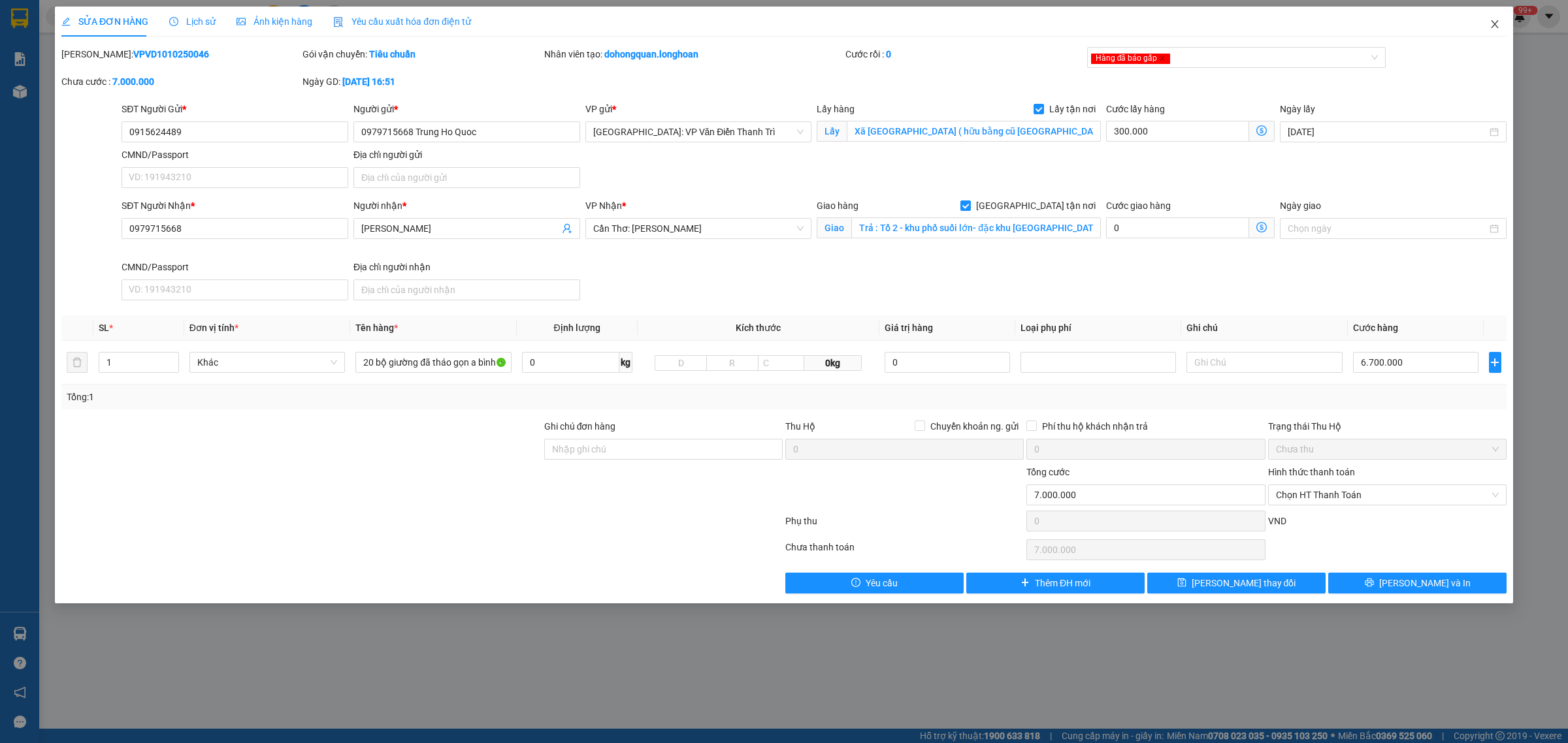
click at [1500, 25] on icon "close" at bounding box center [1495, 24] width 11 height 11
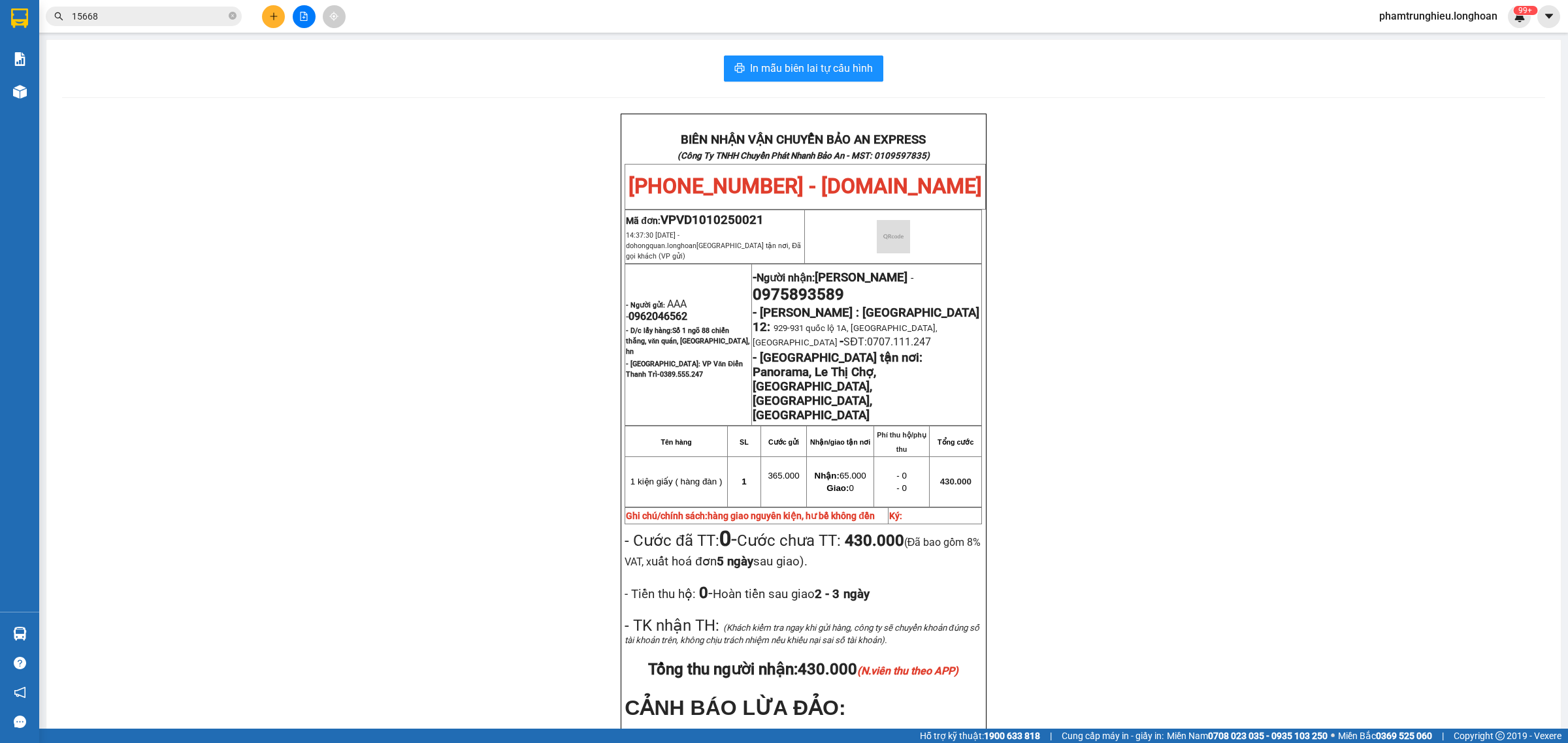
click at [193, 20] on input "15668" at bounding box center [149, 16] width 154 height 14
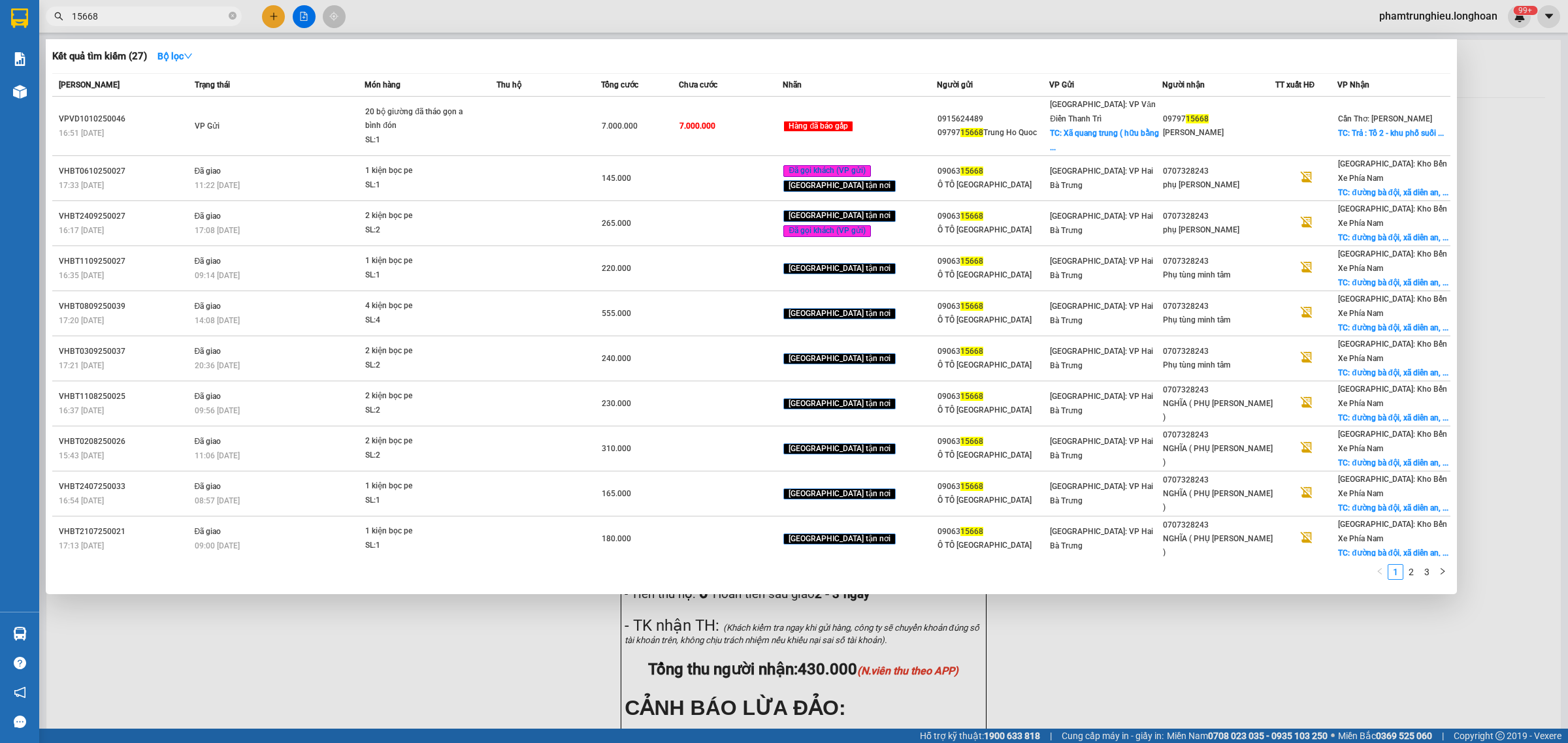
click at [193, 20] on input "15668" at bounding box center [149, 16] width 154 height 14
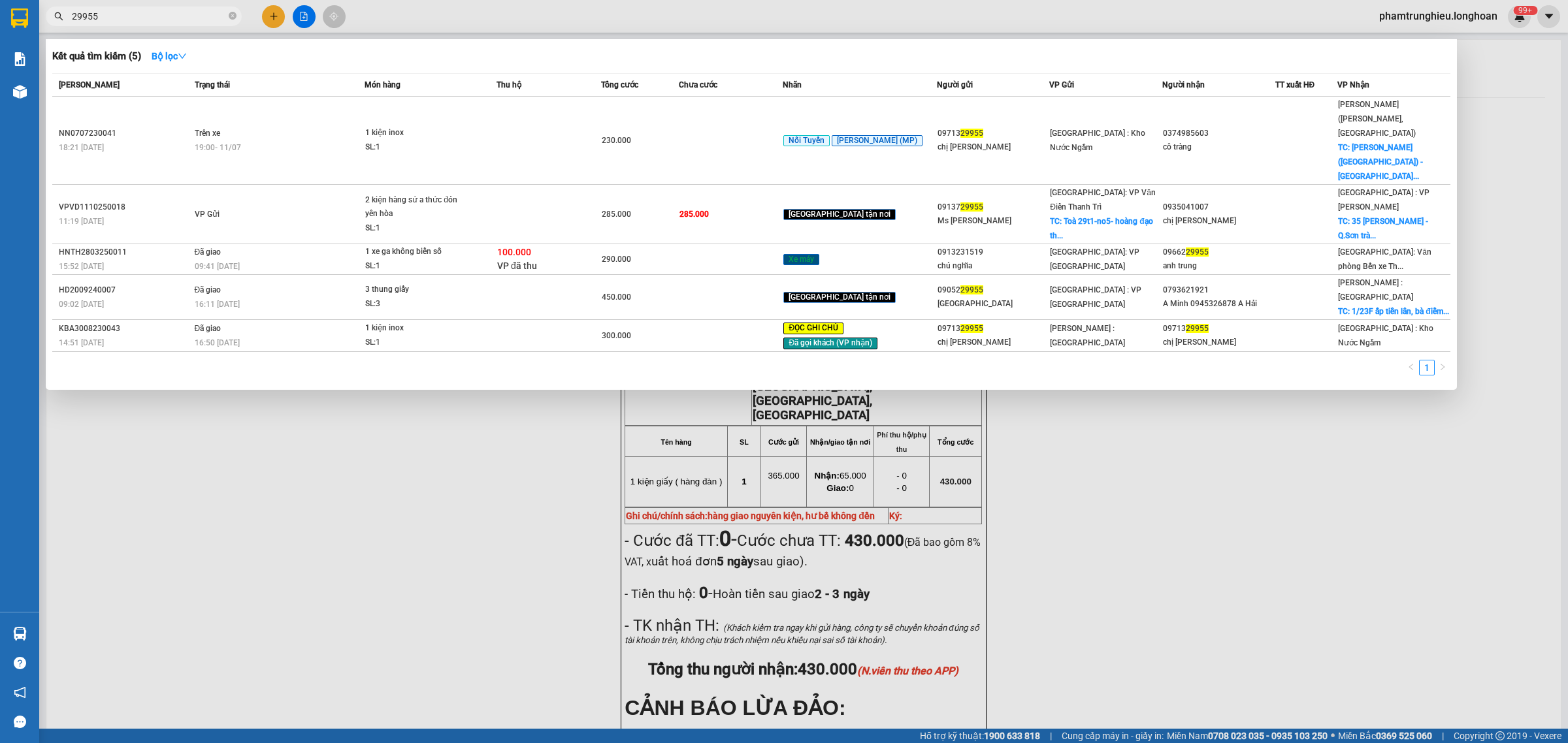
click at [188, 15] on input "29955" at bounding box center [149, 16] width 154 height 14
paste input "097746110"
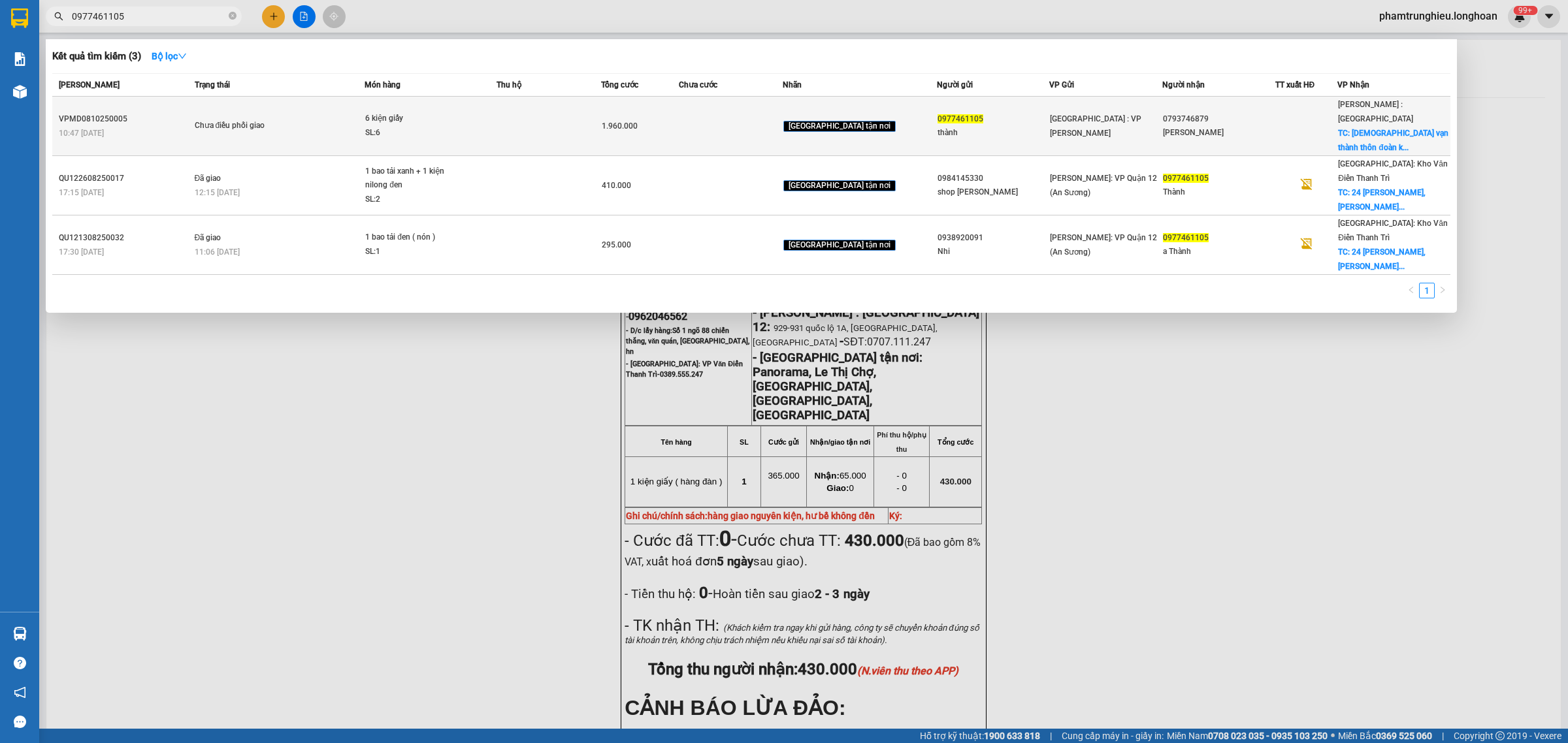
click at [419, 115] on div "6 kiện giấy" at bounding box center [414, 119] width 98 height 14
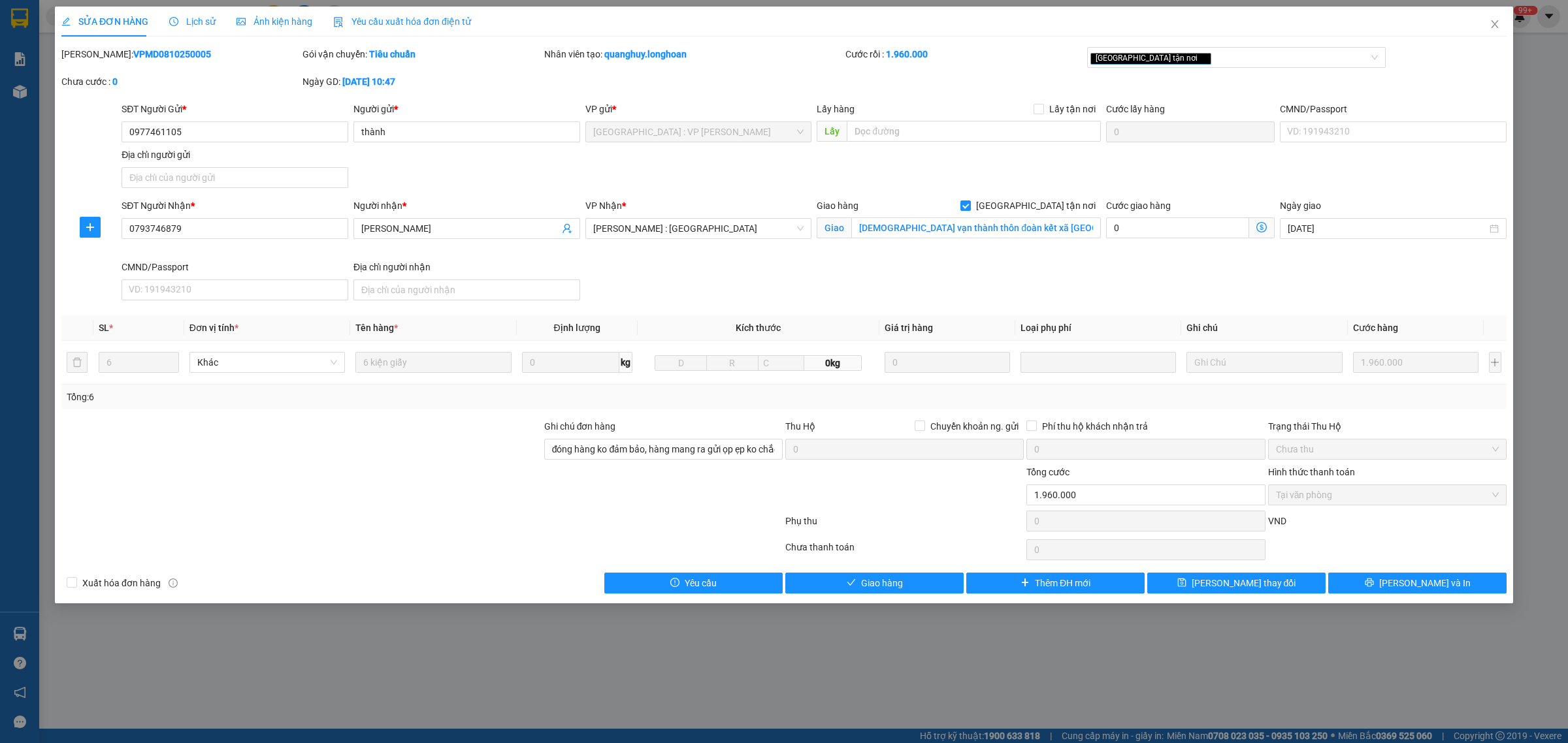
click at [180, 27] on div "Lịch sử" at bounding box center [192, 21] width 46 height 14
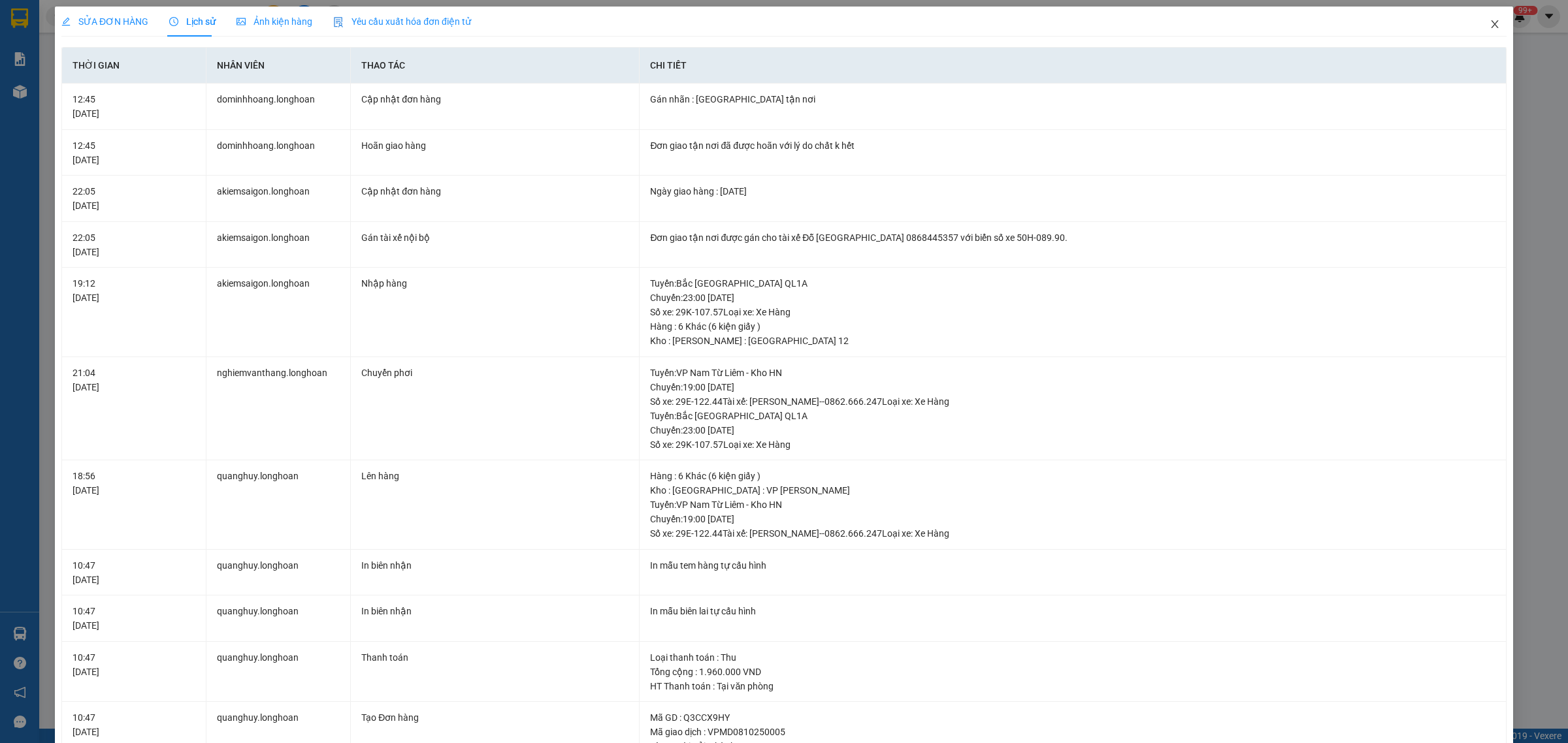
click at [1490, 24] on icon "close" at bounding box center [1495, 24] width 11 height 11
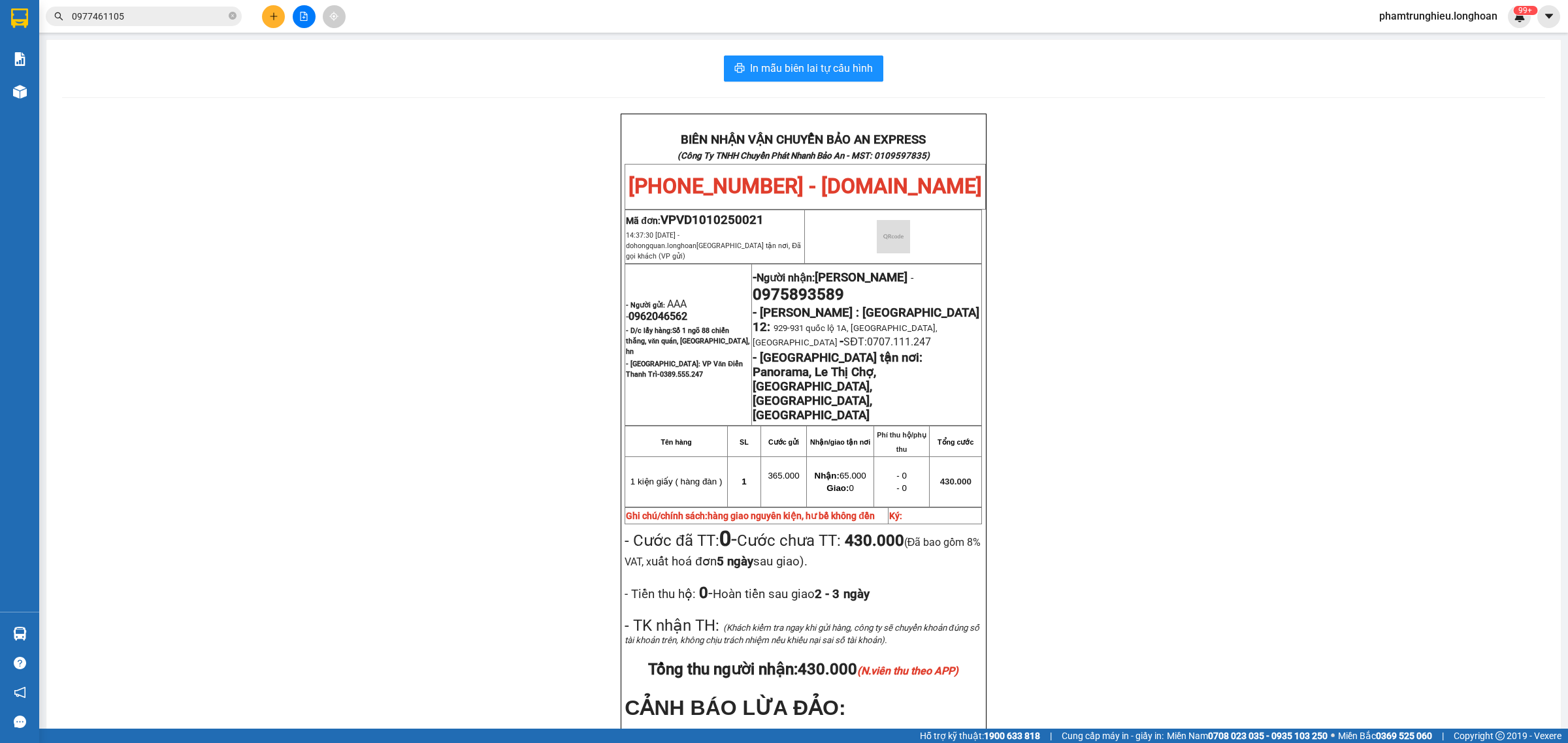
click at [165, 21] on input "0977461105" at bounding box center [149, 16] width 154 height 14
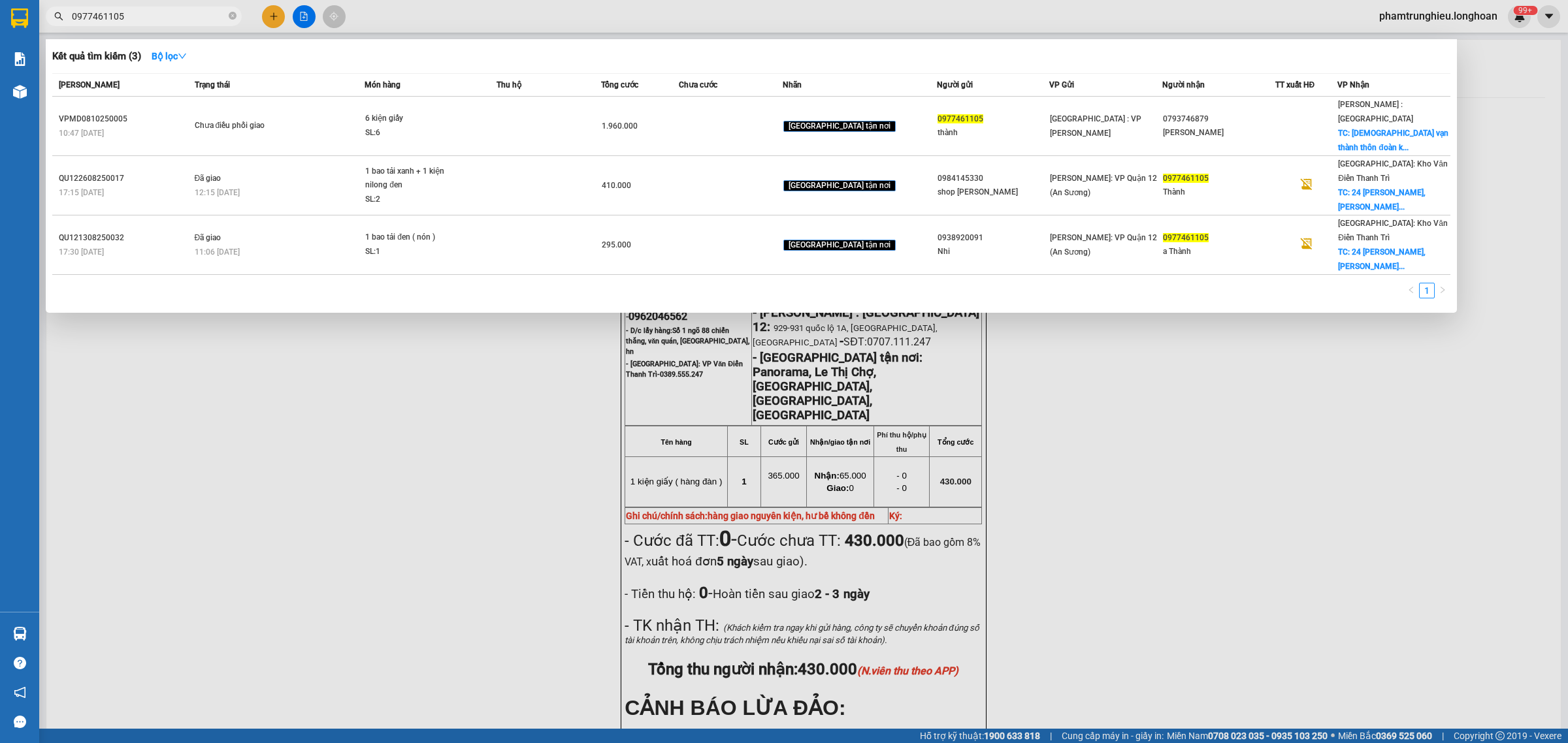
paste input "VPVD1110250047"
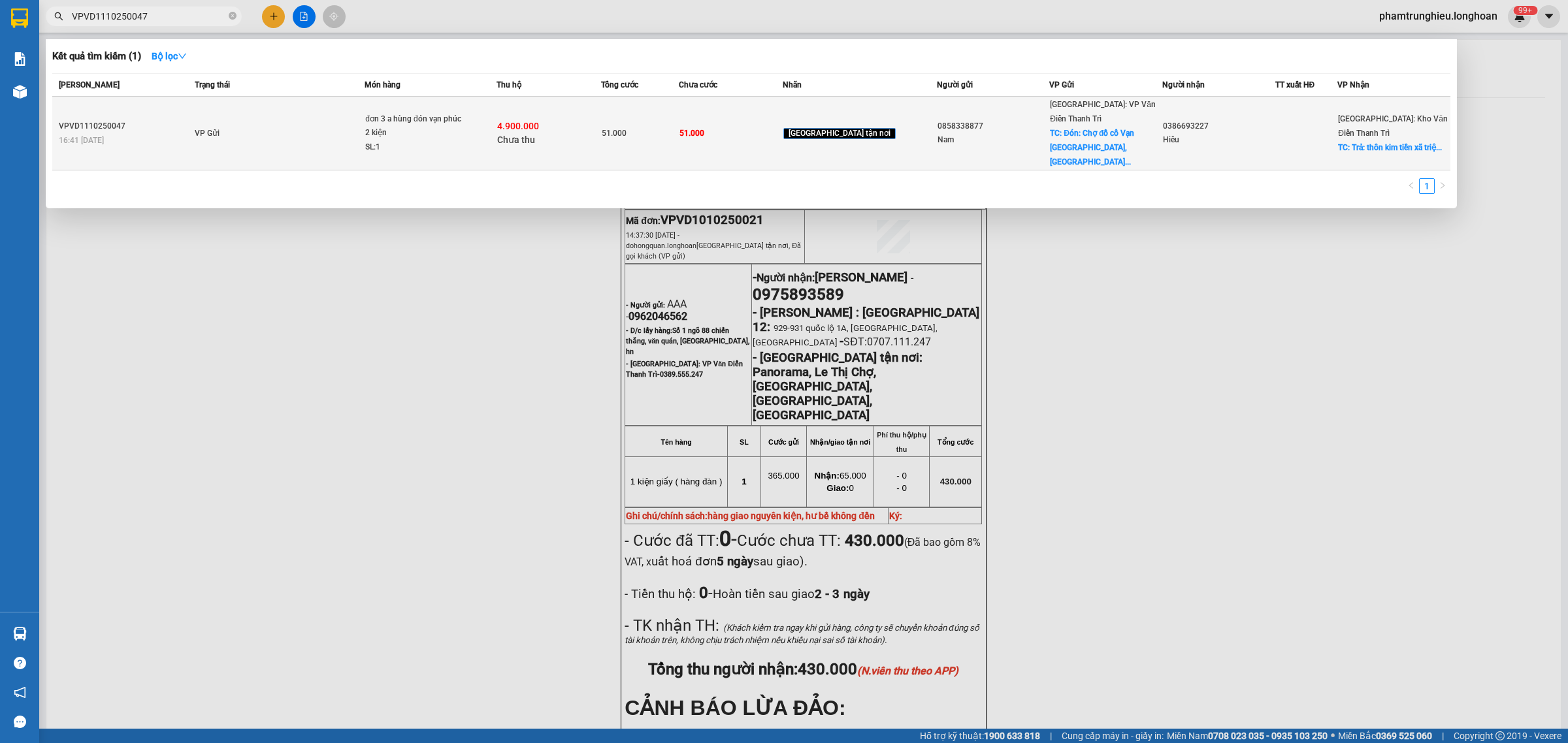
click at [339, 108] on td "VP Gửi" at bounding box center [278, 133] width 174 height 74
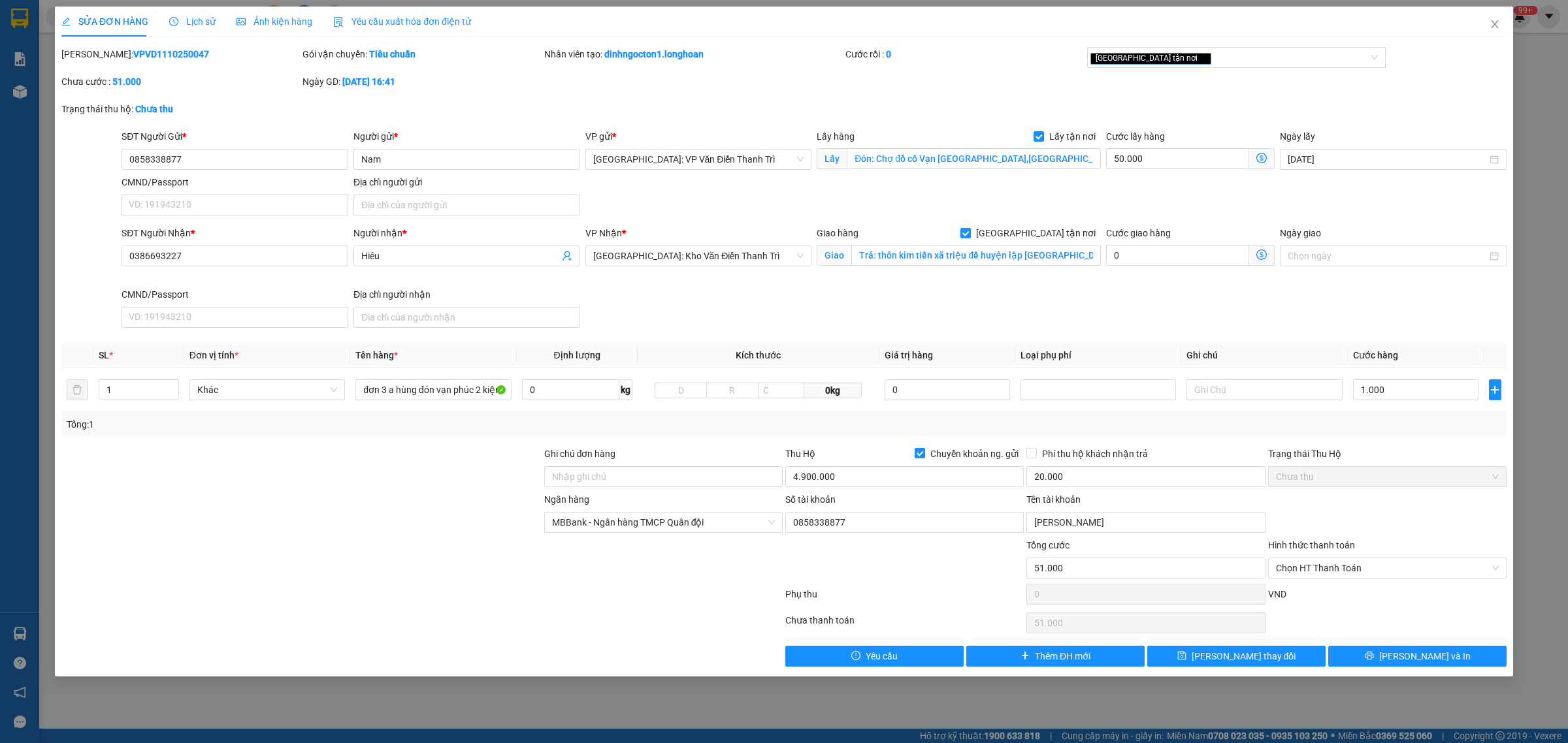
click at [197, 24] on span "Lịch sử" at bounding box center [192, 21] width 46 height 11
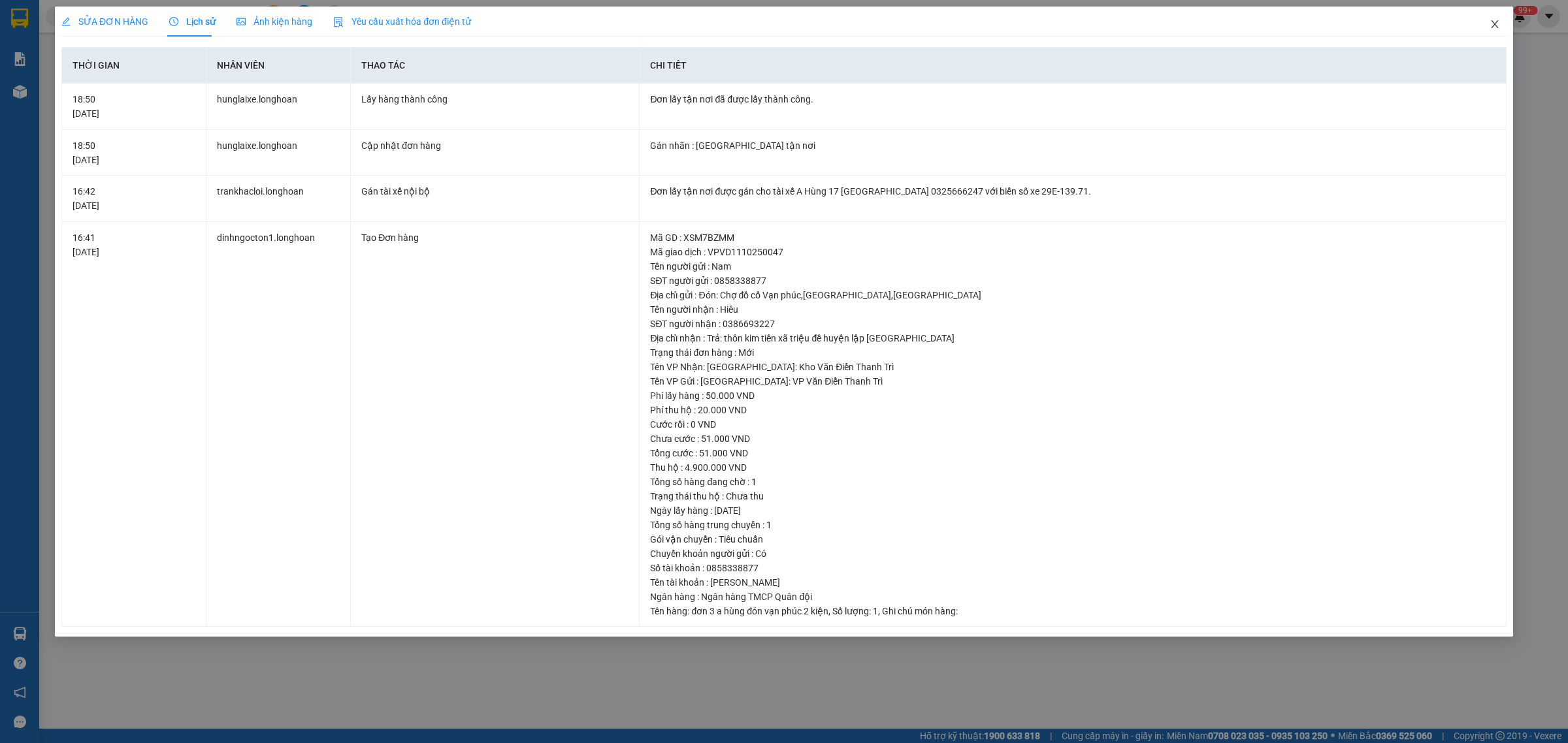
click at [1498, 24] on icon "close" at bounding box center [1495, 24] width 11 height 11
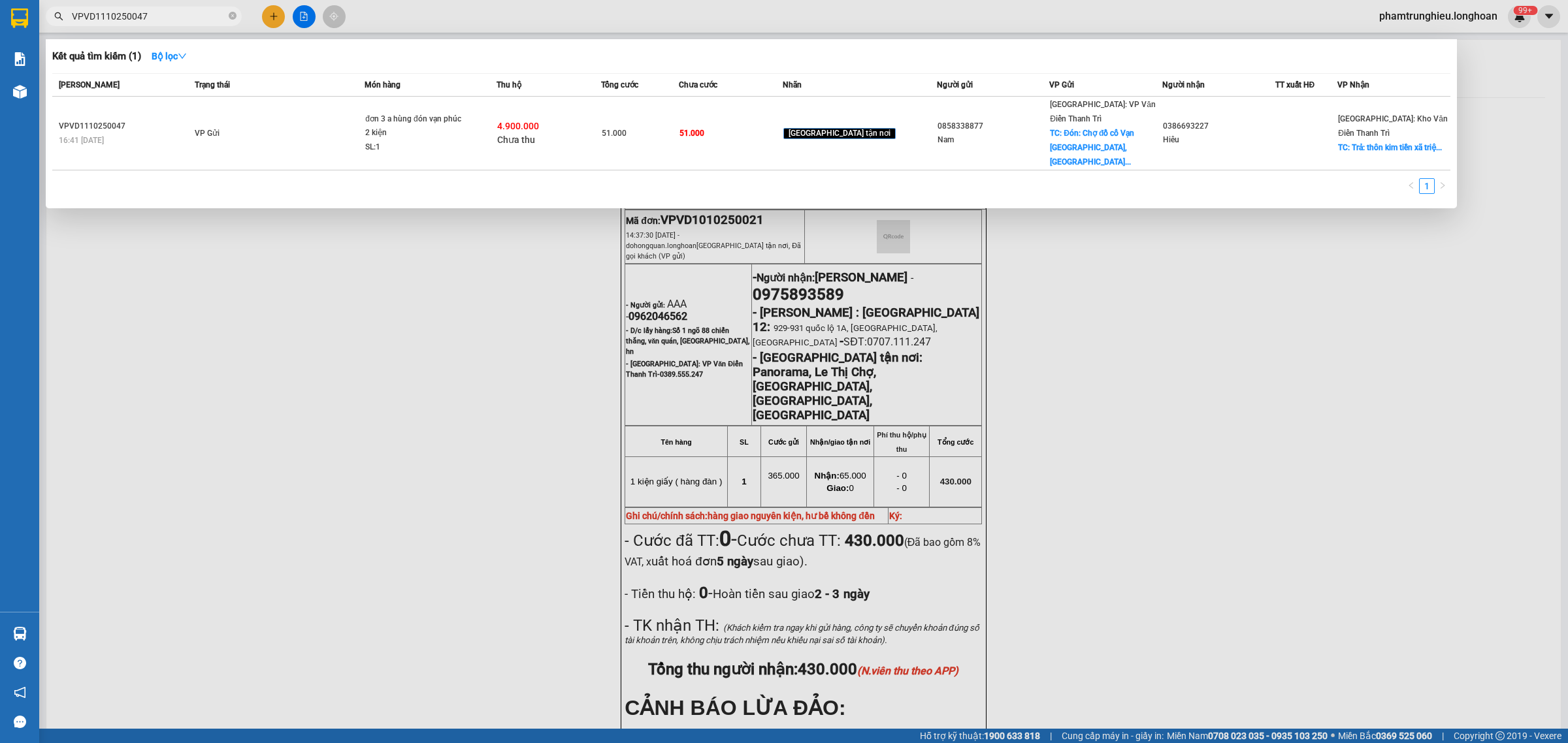
click at [168, 17] on input "VPVD1110250047" at bounding box center [149, 16] width 154 height 14
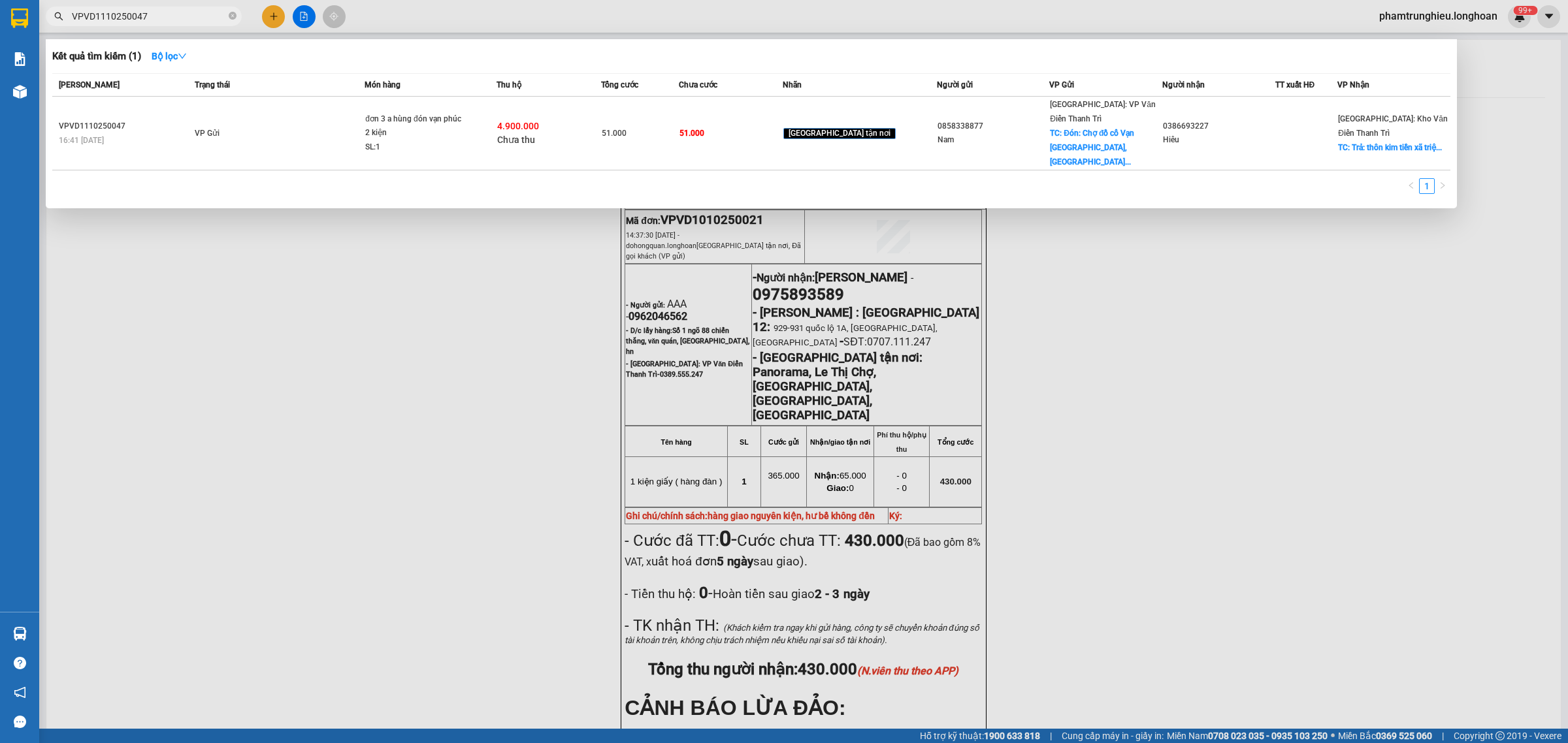
click at [168, 17] on input "VPVD1110250047" at bounding box center [149, 16] width 154 height 14
click at [169, 17] on input "VPVD1110250047" at bounding box center [149, 16] width 154 height 14
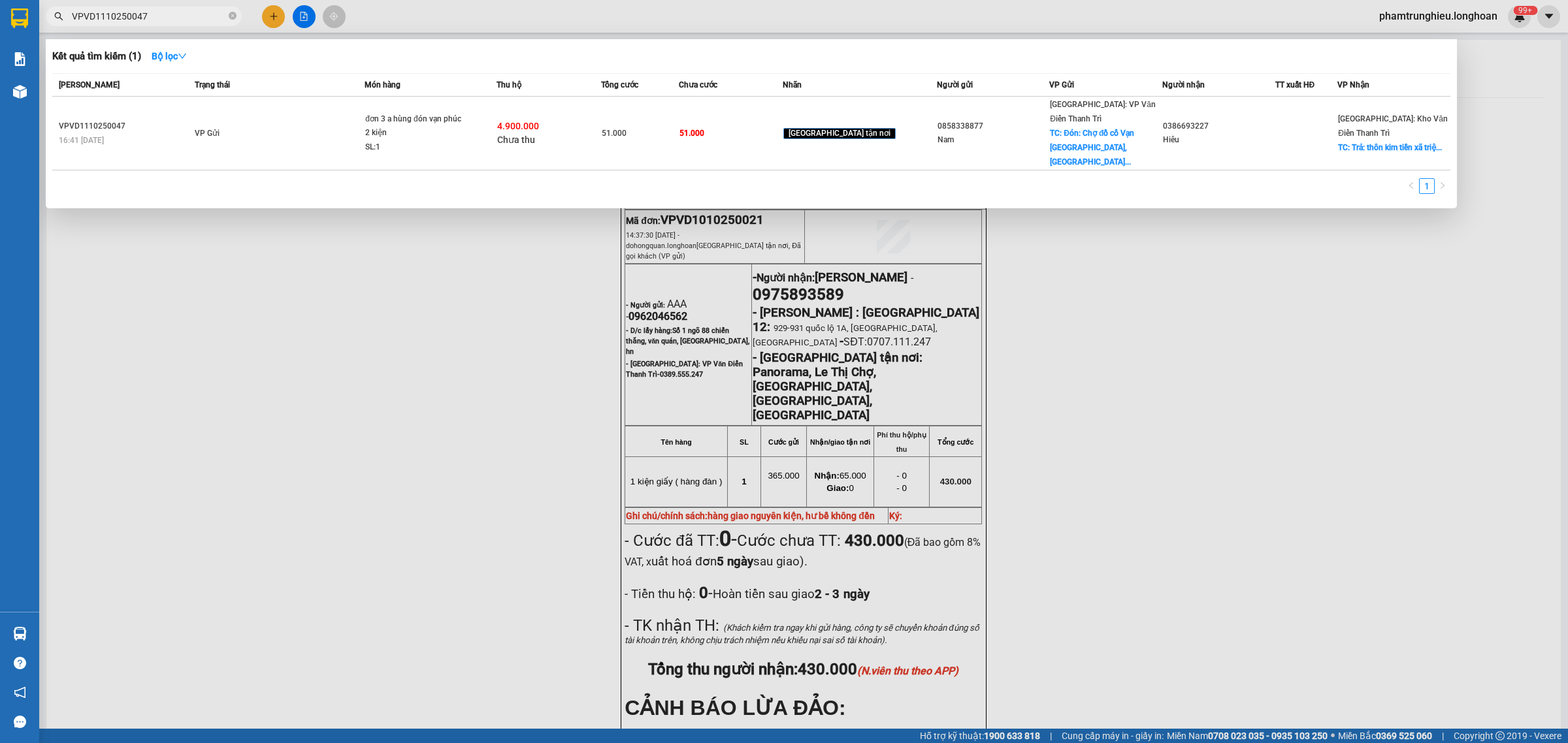
click at [169, 17] on input "VPVD1110250047" at bounding box center [149, 16] width 154 height 14
paste input "0936162622"
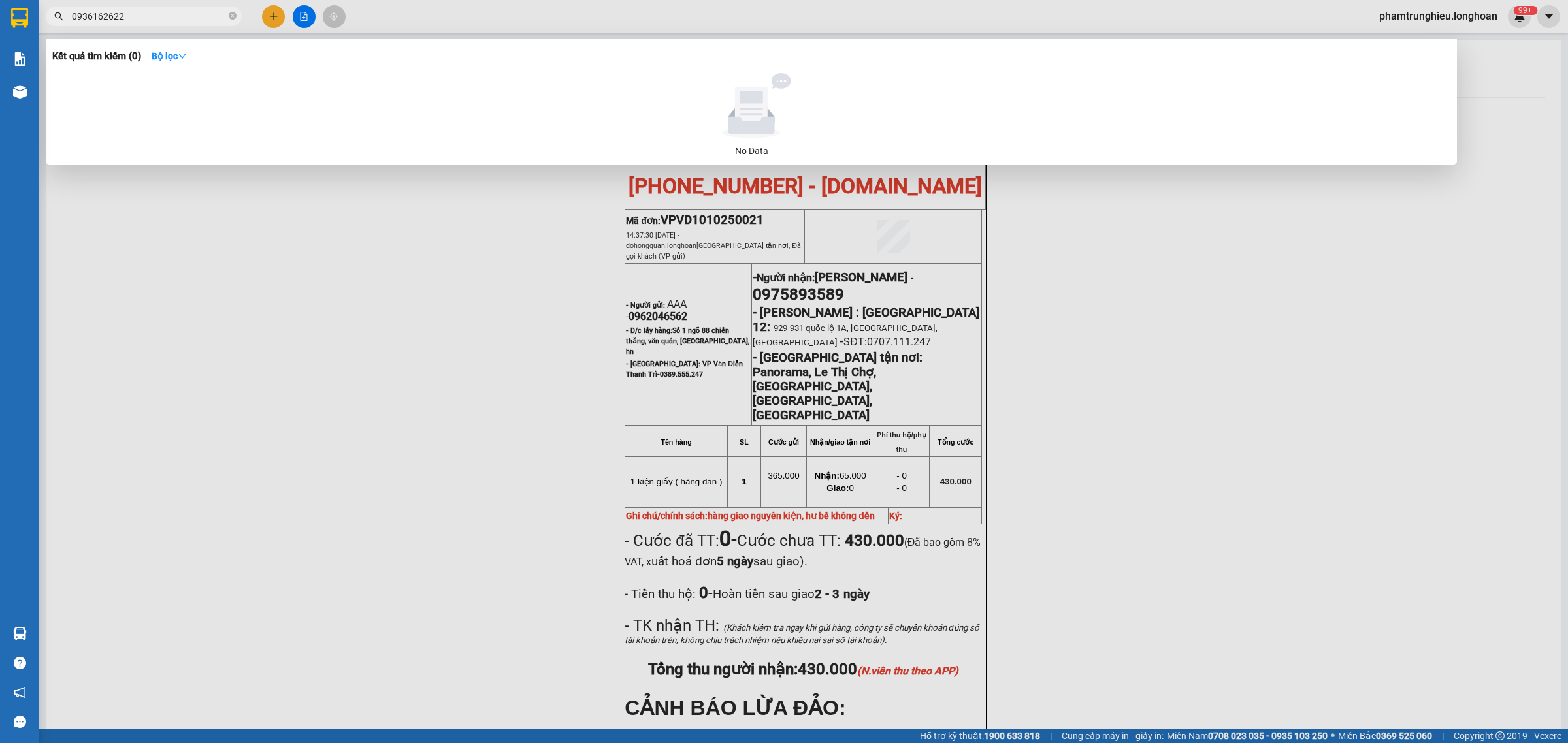
click at [163, 21] on input "0936162622" at bounding box center [149, 16] width 154 height 14
paste input "78492153"
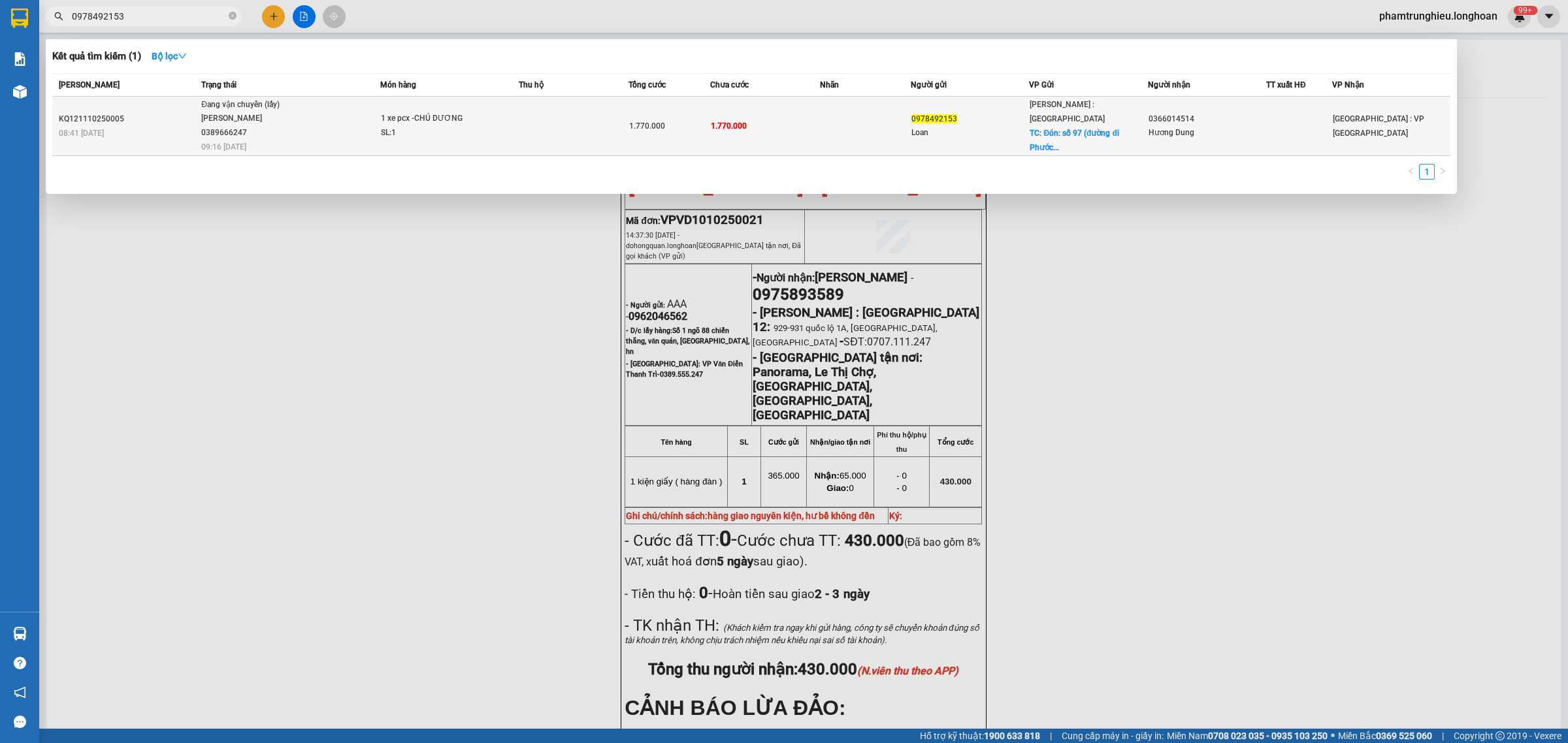
click at [329, 118] on span "Đang vận chuyển (lấy) [PERSON_NAME] 0389666247 09:16 [DATE]" at bounding box center [290, 125] width 178 height 54
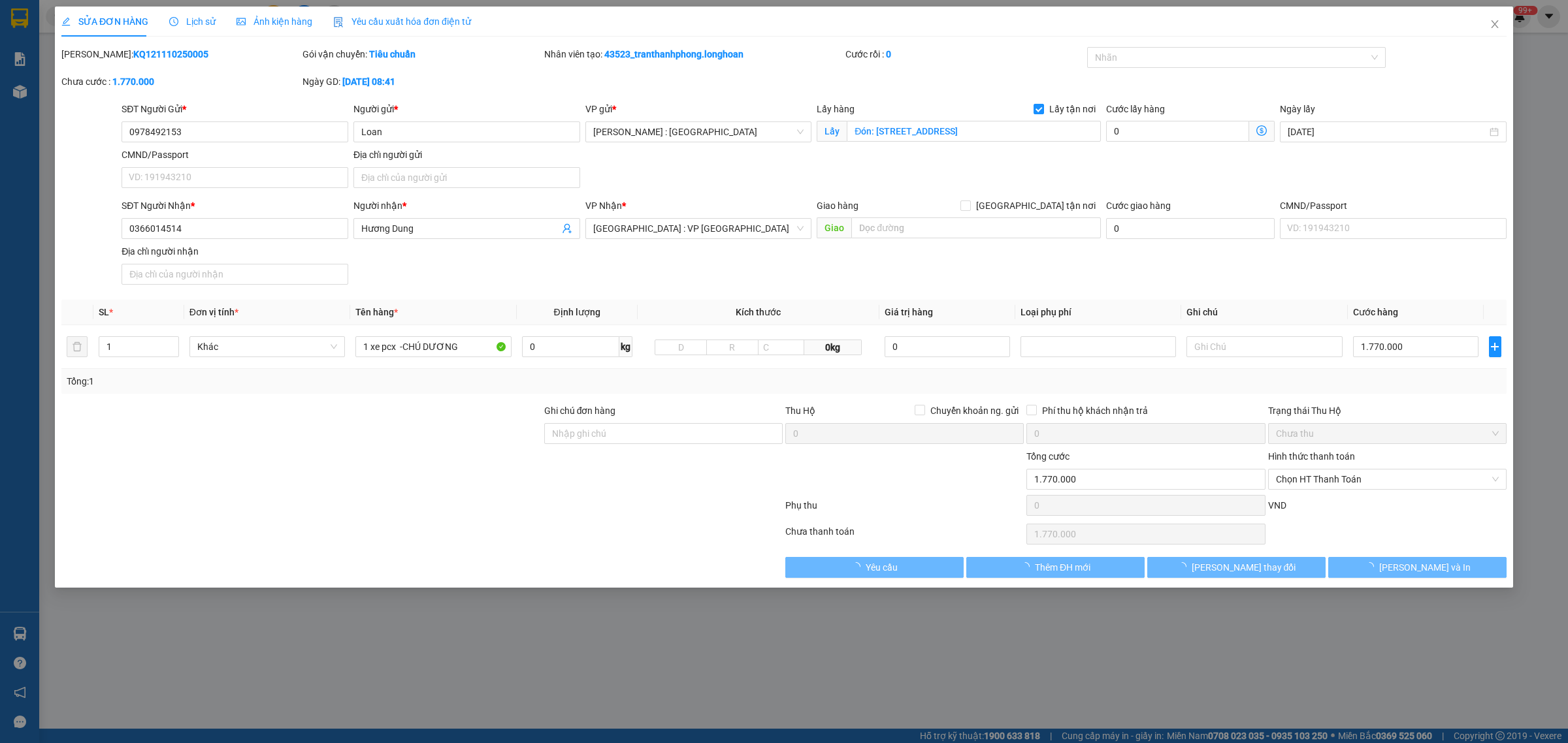
click at [197, 24] on span "Lịch sử" at bounding box center [192, 21] width 46 height 11
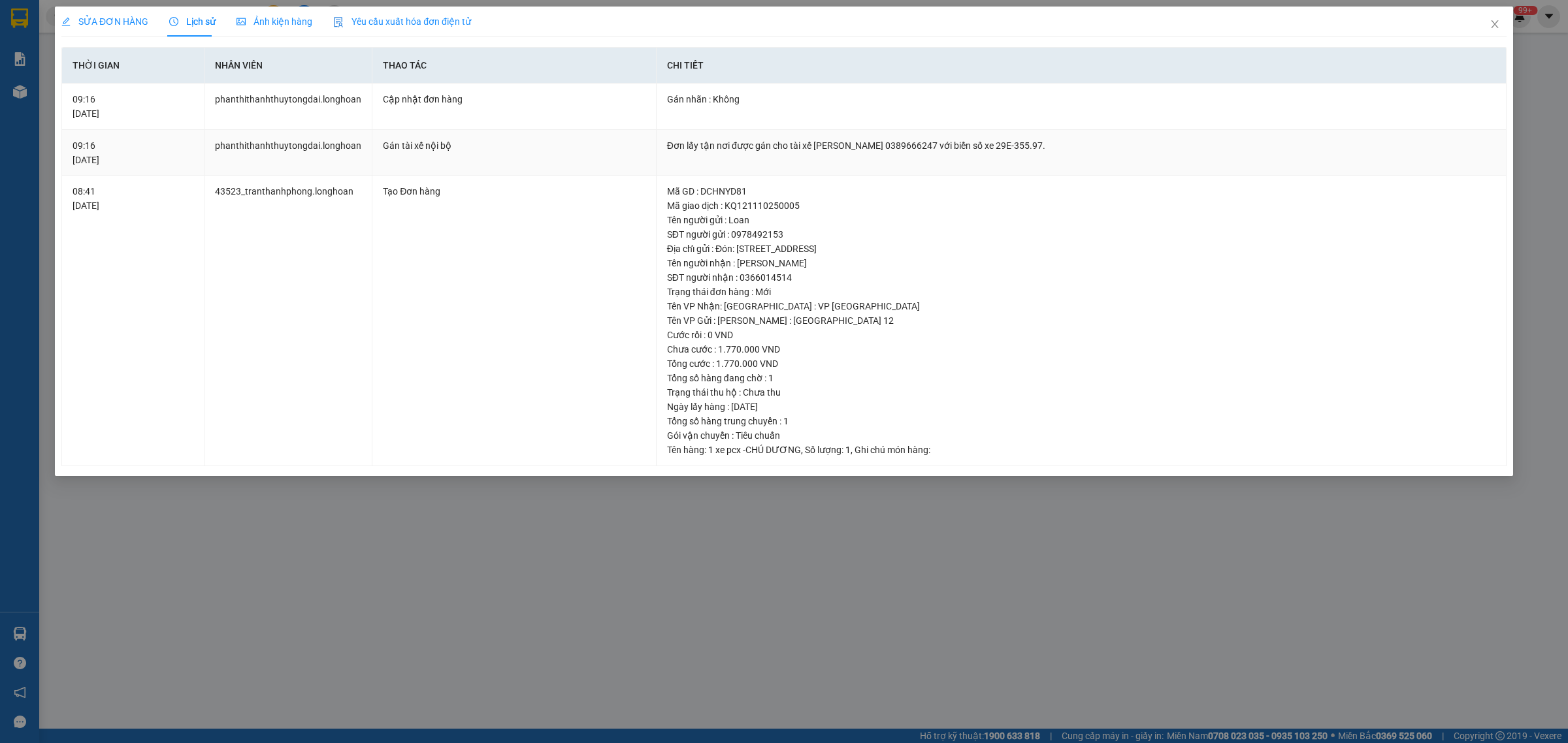
click at [937, 145] on div "Đơn lấy tận nơi được gán cho tài xế [PERSON_NAME] 0389666247 với biển số xe 29E…" at bounding box center [1081, 145] width 828 height 14
copy div "0389666247"
click at [1488, 21] on span "Close" at bounding box center [1494, 24] width 36 height 36
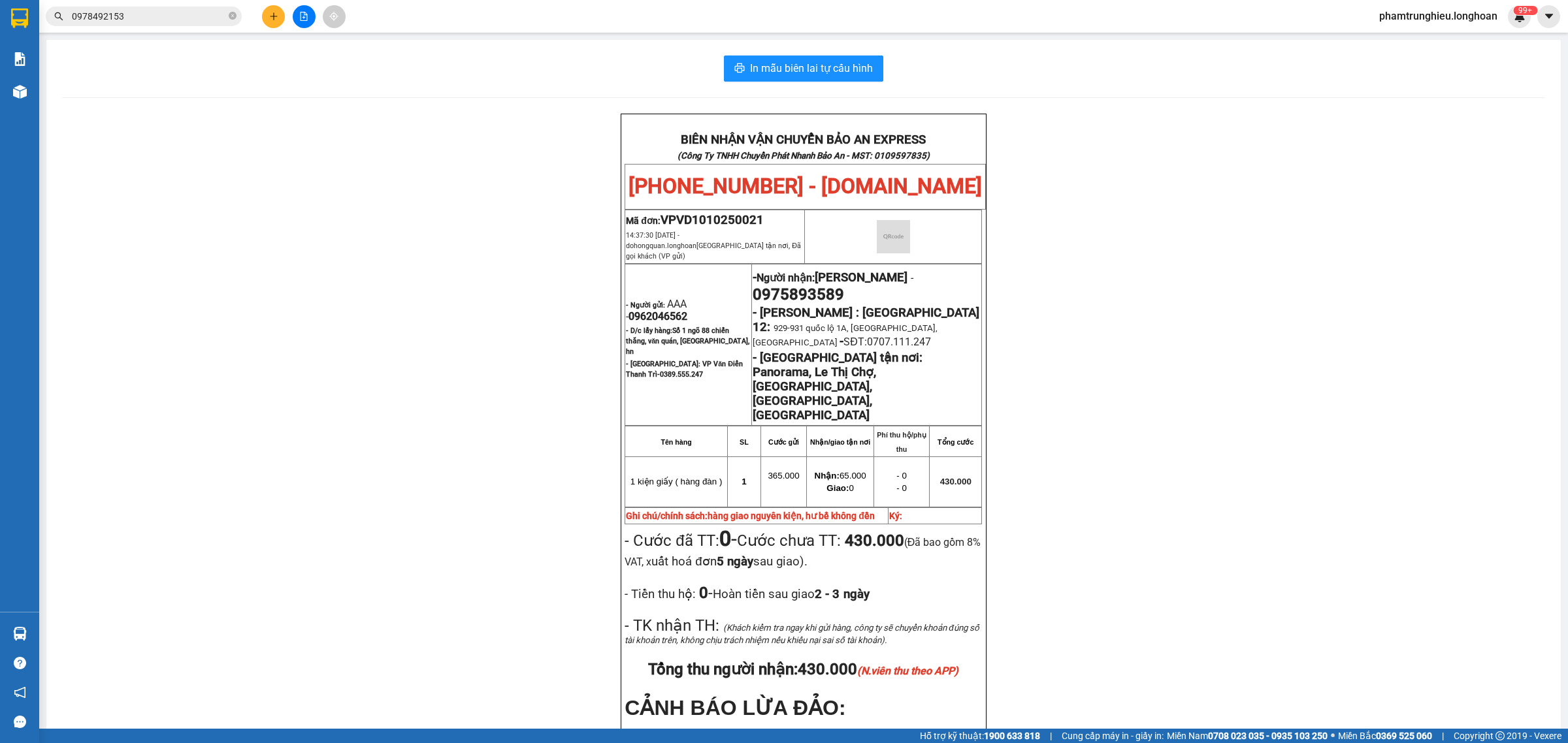
click at [157, 18] on input "0978492153" at bounding box center [149, 16] width 154 height 14
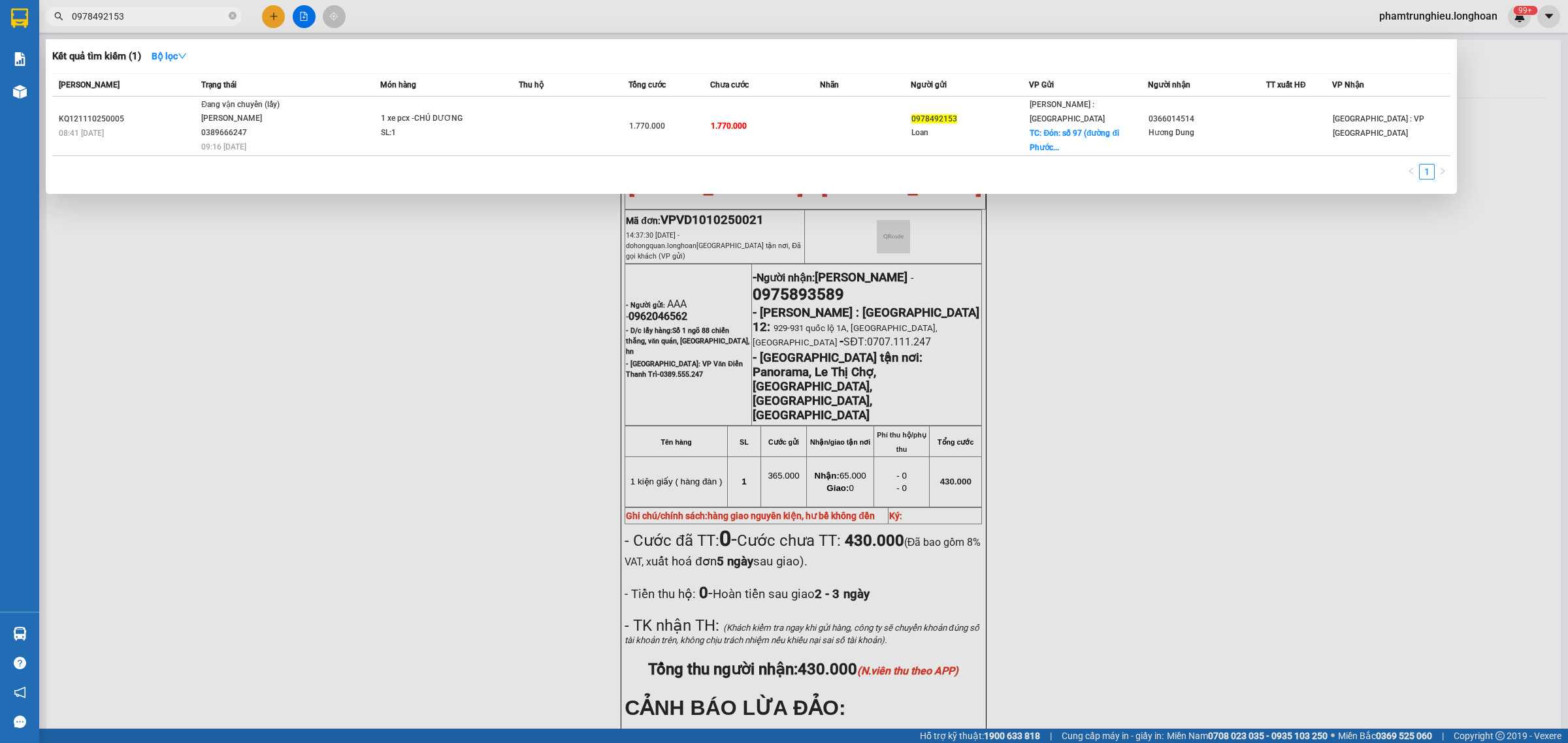
click at [157, 18] on input "0978492153" at bounding box center [149, 16] width 154 height 14
paste input "65572868"
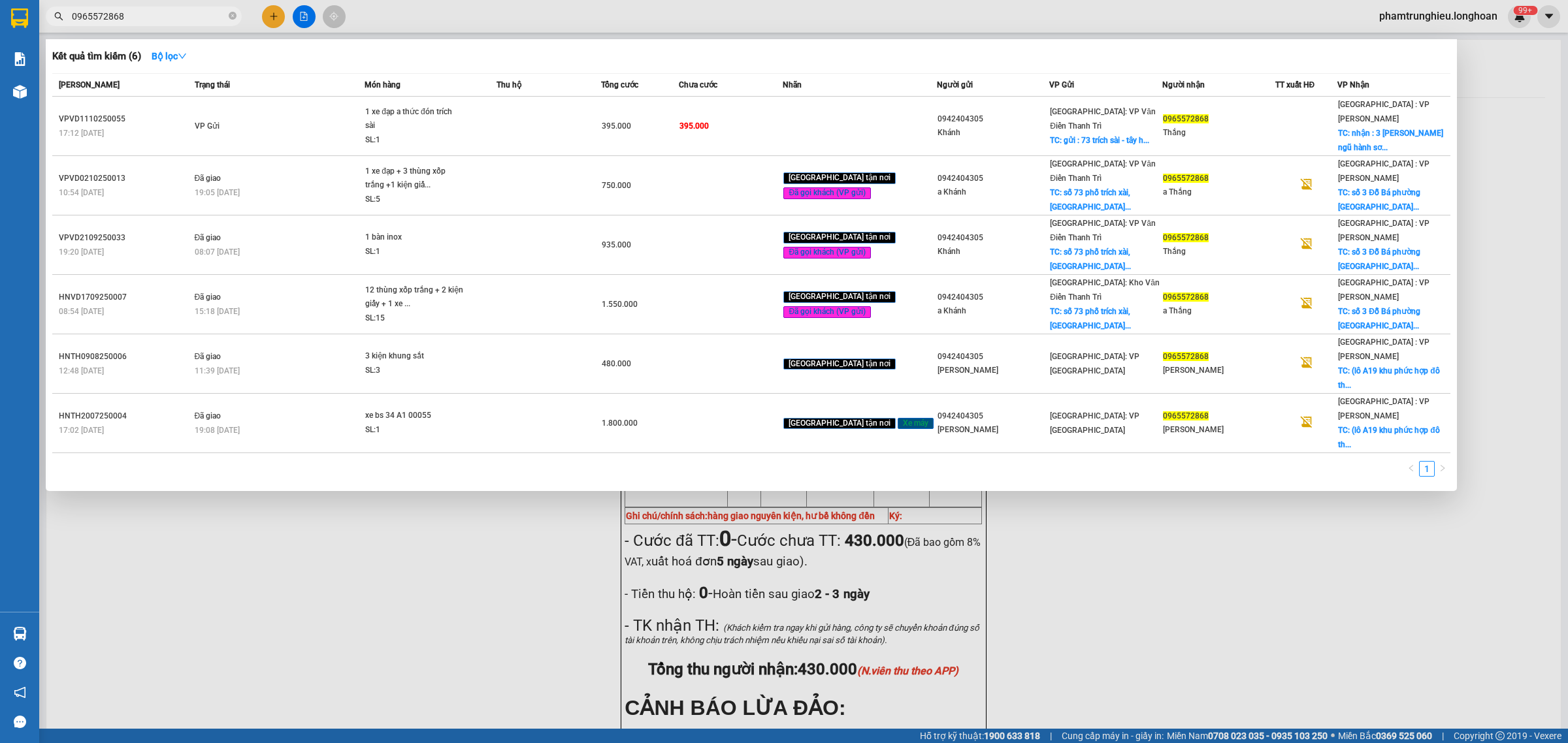
click at [180, 12] on input "0965572868" at bounding box center [149, 16] width 154 height 14
paste input "23661663"
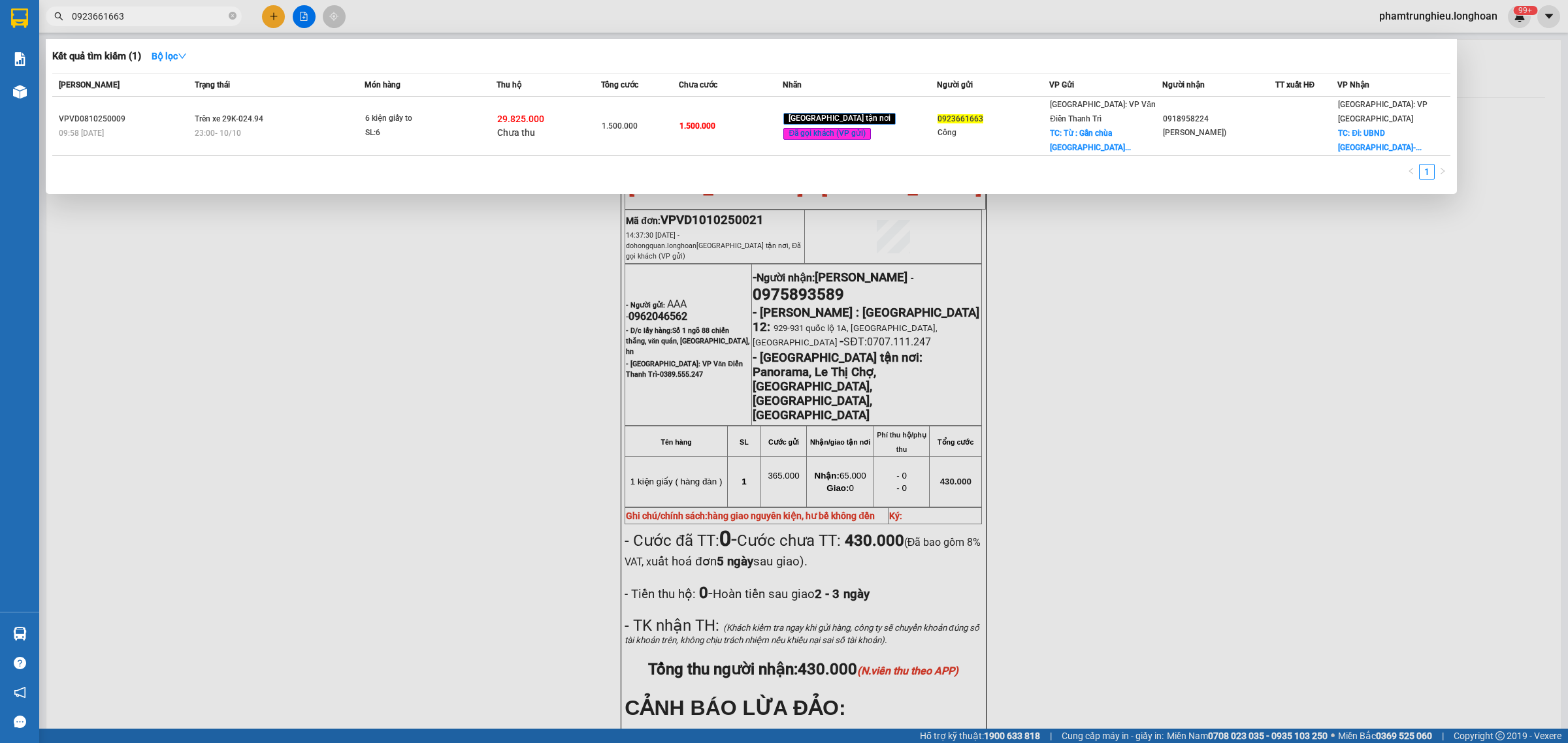
click at [164, 15] on input "0923661663" at bounding box center [149, 16] width 154 height 14
paste input "38331265"
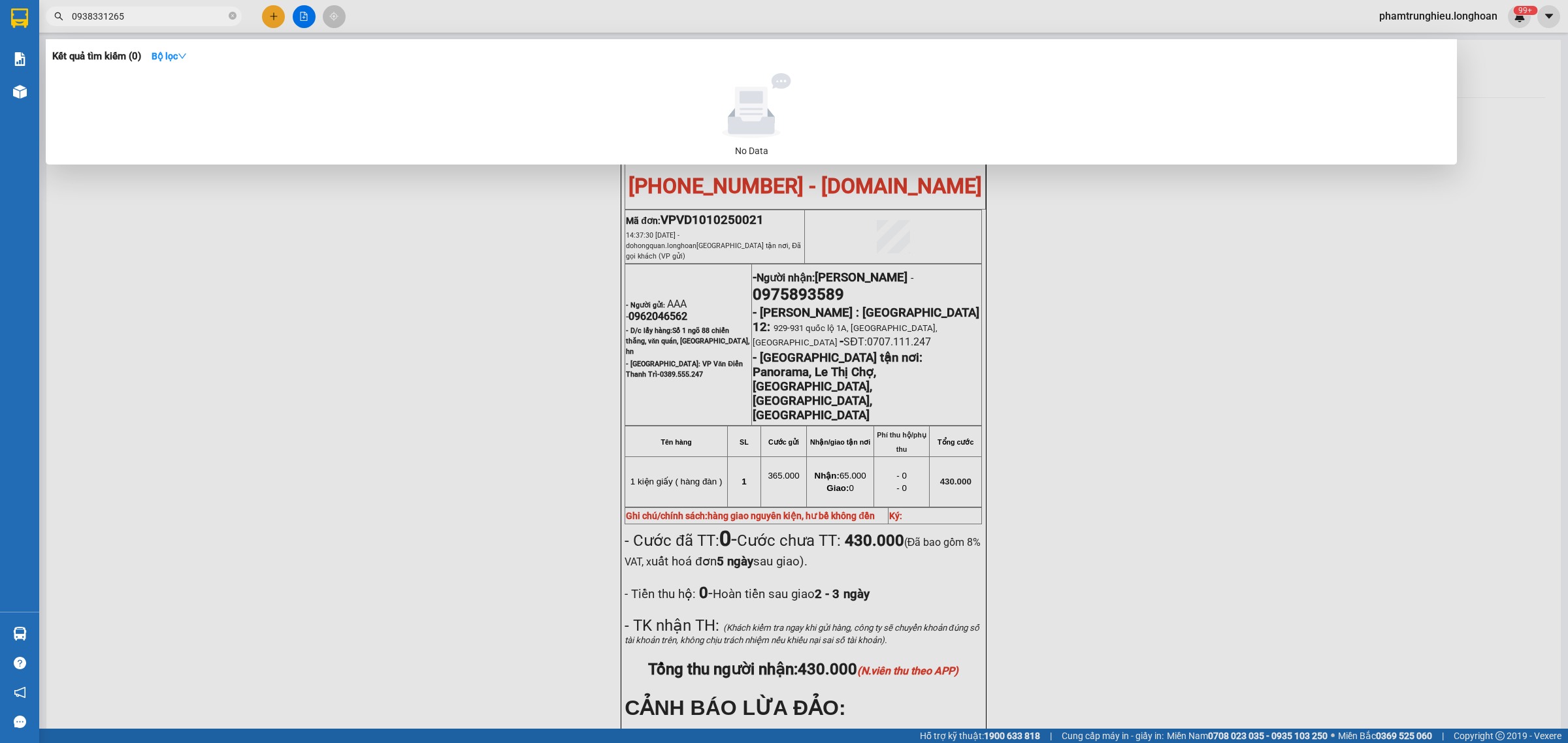
click at [184, 16] on input "0938331265" at bounding box center [149, 16] width 154 height 14
paste input "VPVD0510250022"
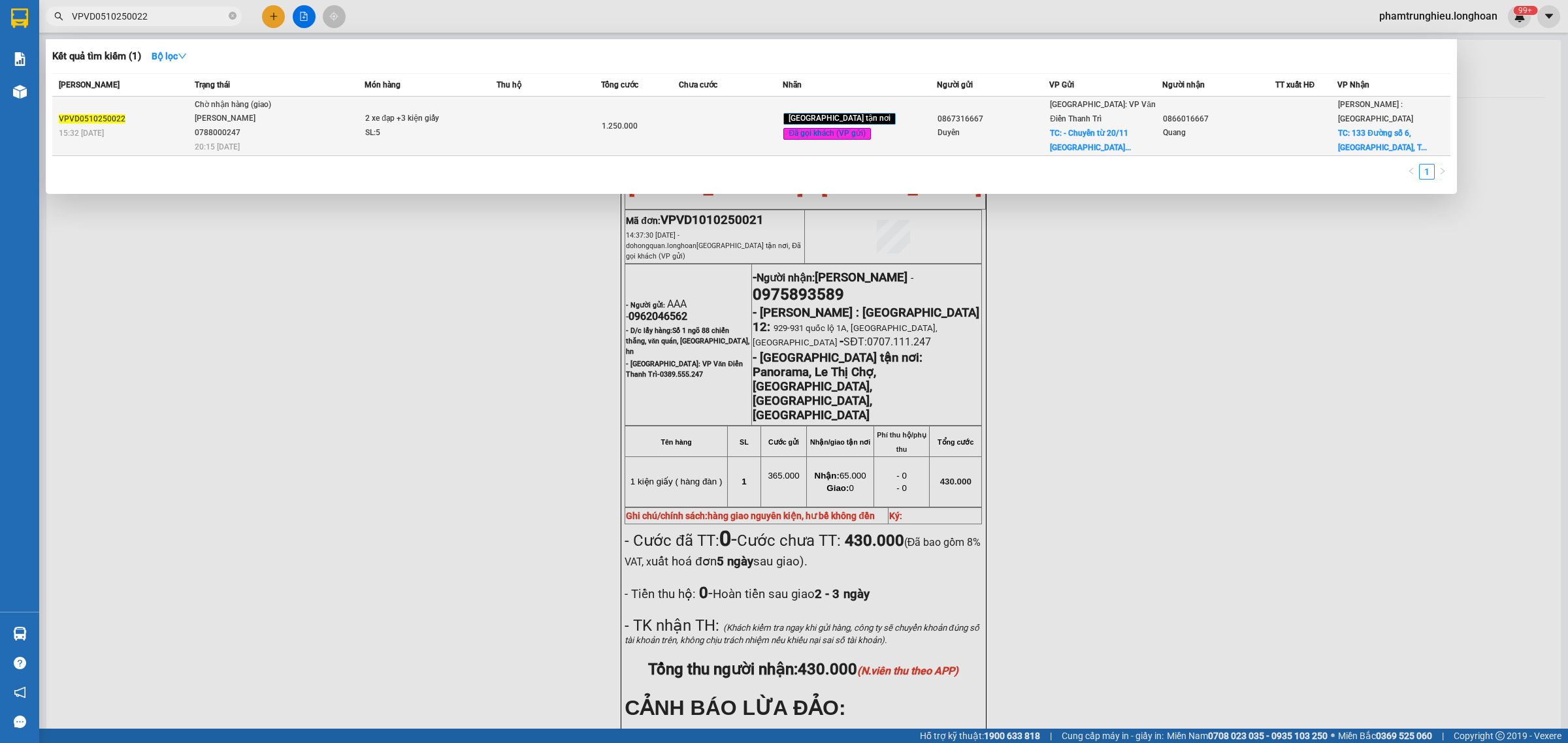
click at [416, 124] on div "2 xe đạp +3 kiện giấy" at bounding box center [414, 119] width 98 height 14
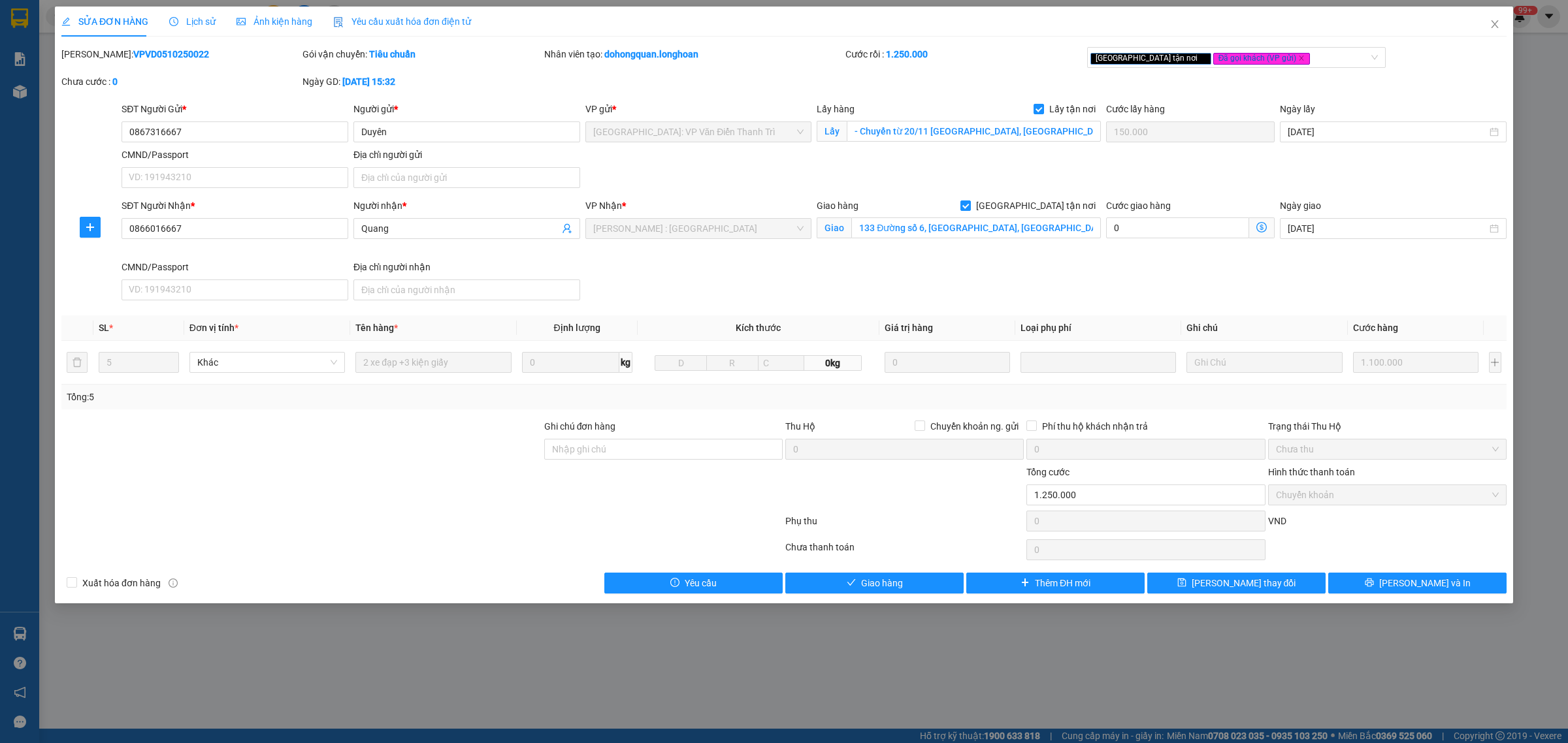
click at [194, 21] on span "Lịch sử" at bounding box center [192, 21] width 46 height 11
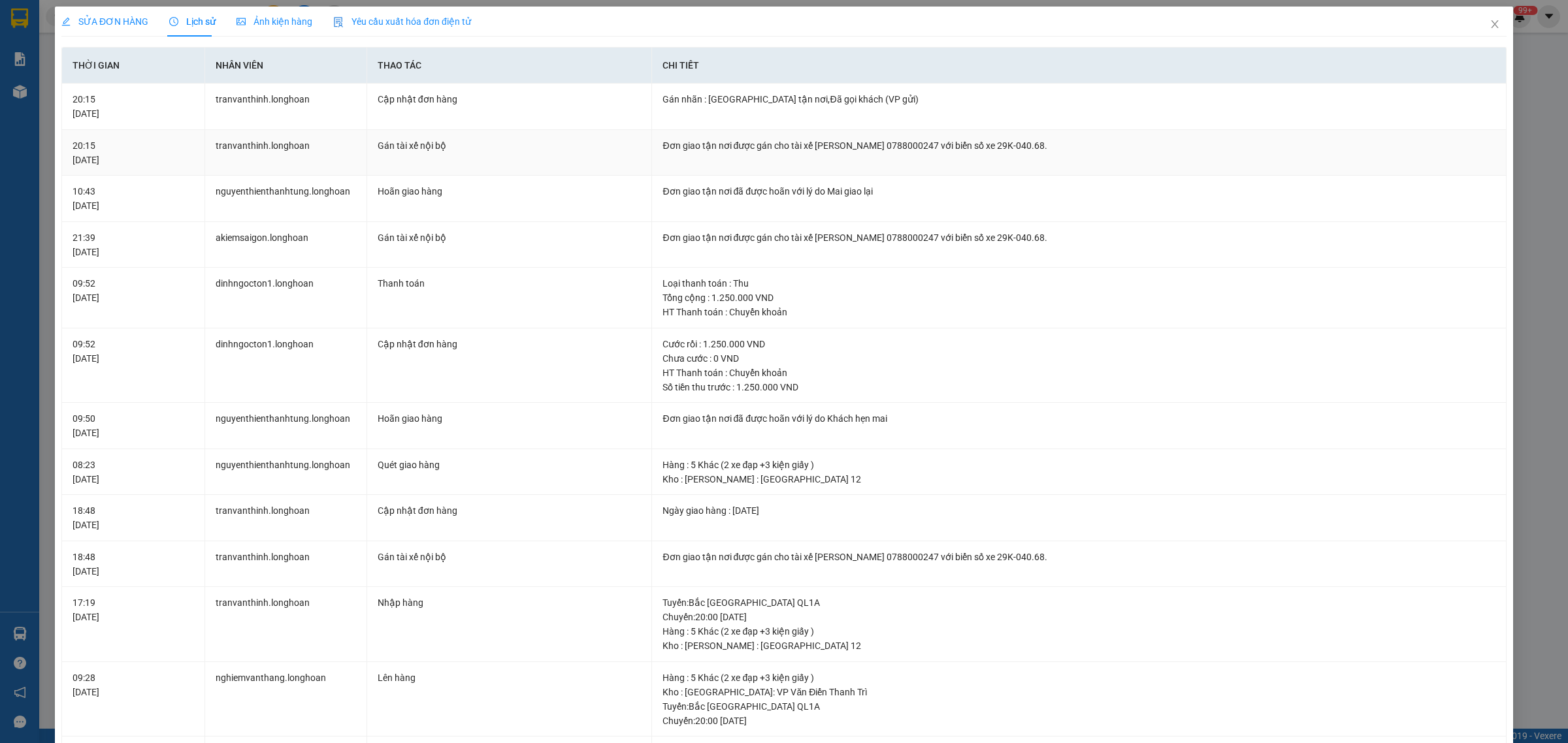
click at [955, 144] on div "Đơn giao tận nơi được gán cho tài xế [PERSON_NAME] 0788000247 với biển số xe 29…" at bounding box center [1078, 145] width 833 height 14
copy div "0788000247"
click at [960, 144] on div "Đơn giao tận nơi được gán cho tài xế [PERSON_NAME] 0788000247 với biển số xe 29…" at bounding box center [1078, 145] width 833 height 14
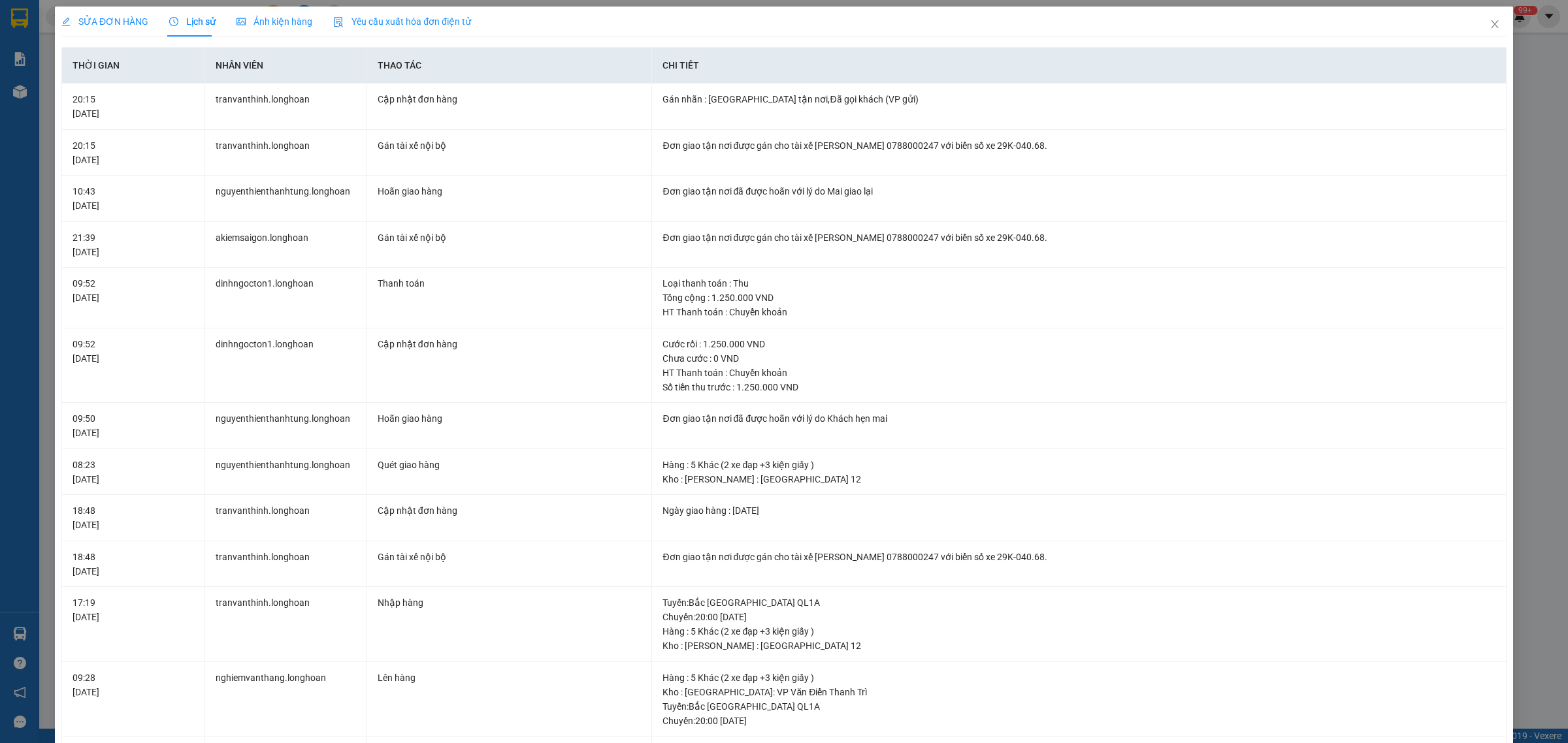
click at [123, 21] on span "SỬA ĐƠN HÀNG" at bounding box center [105, 21] width 87 height 11
